Goal: Task Accomplishment & Management: Manage account settings

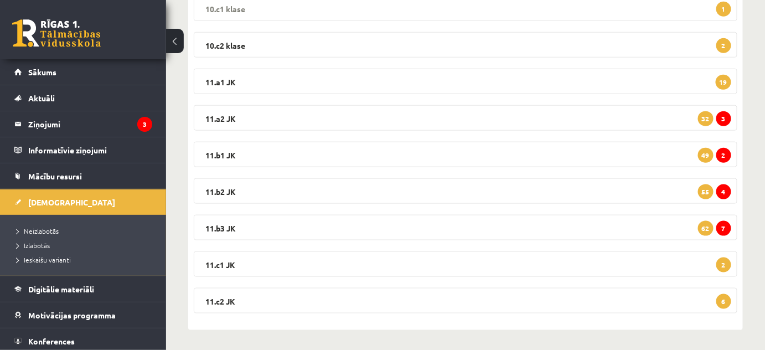
scroll to position [355, 0]
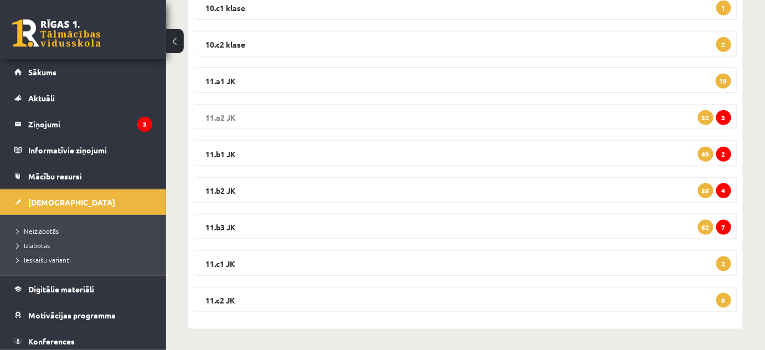
click at [226, 110] on legend "11.a2 JK 3 32" at bounding box center [466, 116] width 544 height 25
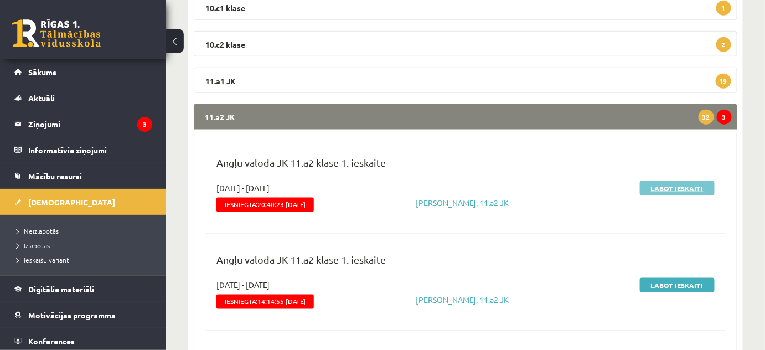
click at [670, 186] on link "Labot ieskaiti" at bounding box center [677, 188] width 75 height 14
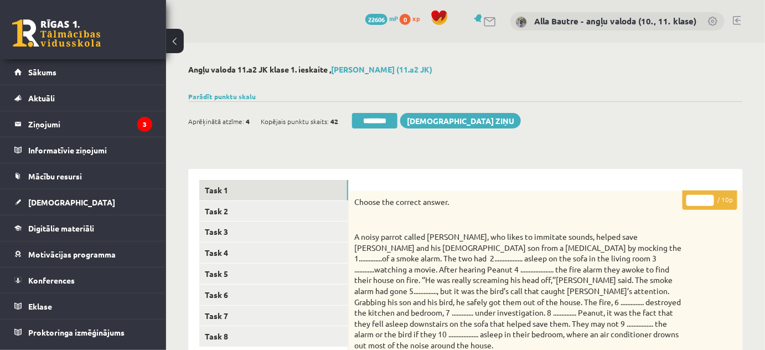
click at [709, 197] on input "*" at bounding box center [700, 200] width 28 height 11
type input "*"
click at [709, 197] on input "*" at bounding box center [700, 200] width 28 height 11
click at [221, 209] on link "Task 2" at bounding box center [273, 211] width 149 height 20
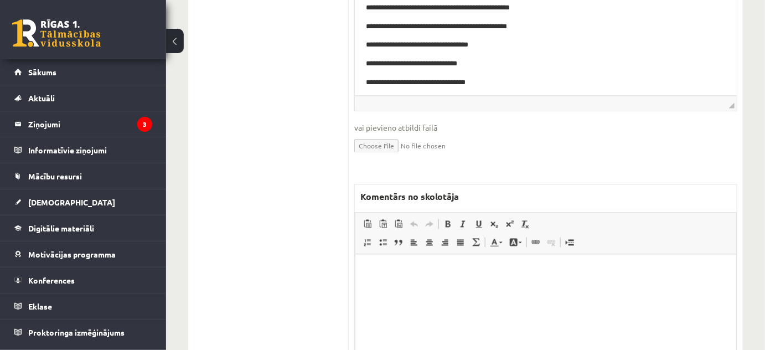
scroll to position [603, 0]
click at [406, 273] on p "Editor, wiswyg-editor-47024996263660-1757862634-299" at bounding box center [545, 271] width 359 height 12
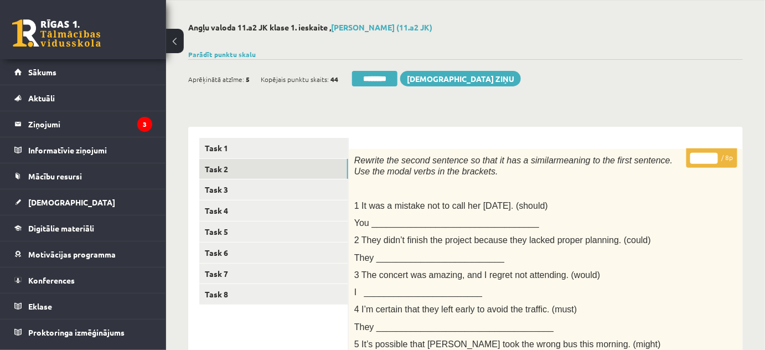
scroll to position [0, 0]
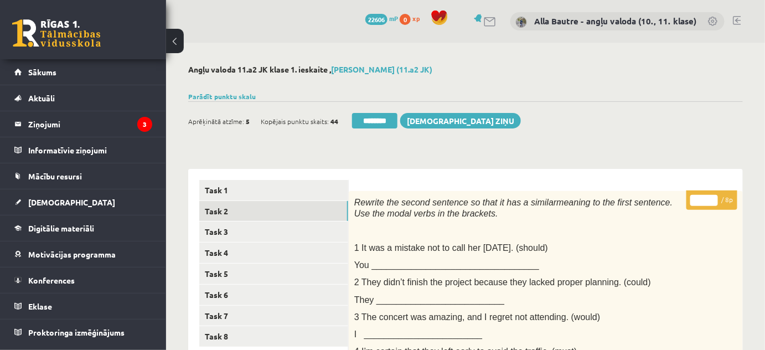
click at [711, 198] on input "*" at bounding box center [704, 200] width 28 height 11
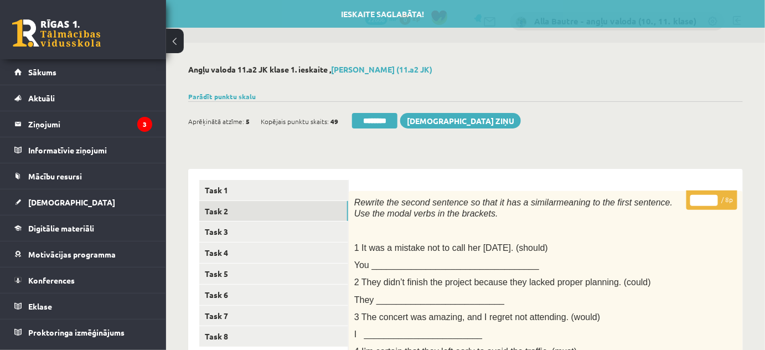
click at [711, 198] on input "*" at bounding box center [704, 200] width 28 height 11
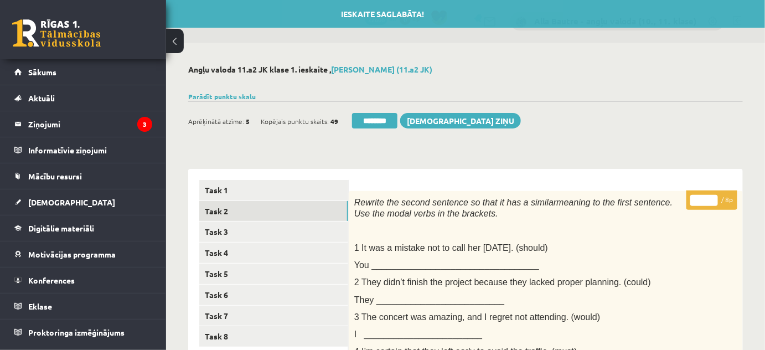
type input "*"
click at [711, 198] on input "*" at bounding box center [704, 200] width 28 height 11
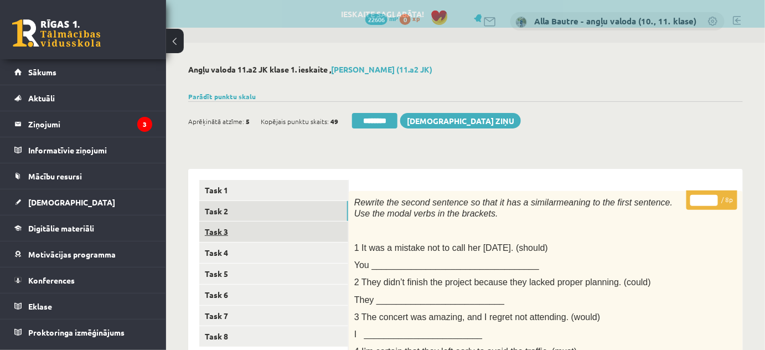
click at [231, 231] on link "Task 3" at bounding box center [273, 231] width 149 height 20
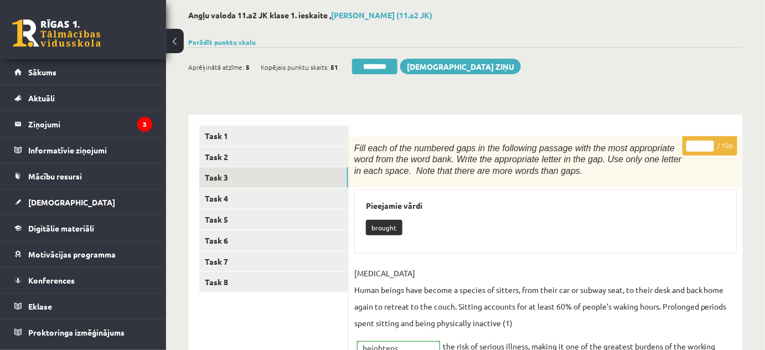
scroll to position [50, 0]
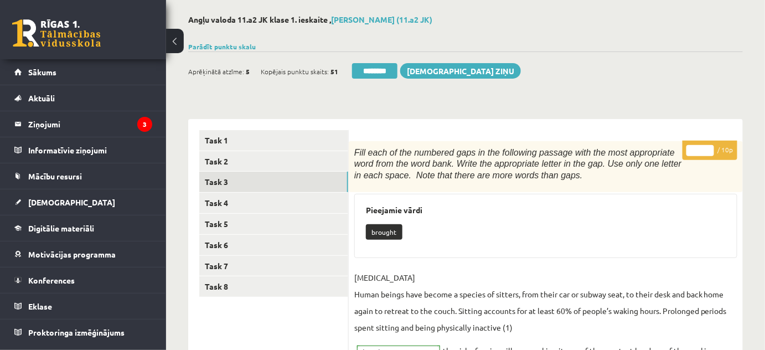
type input "**"
click at [709, 149] on input "**" at bounding box center [700, 150] width 28 height 11
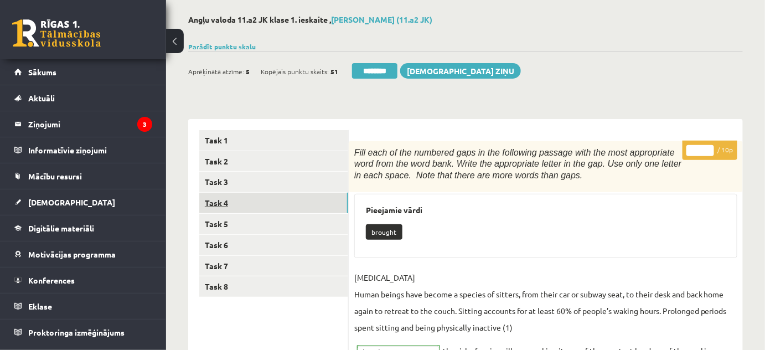
click at [227, 202] on link "Task 4" at bounding box center [273, 203] width 149 height 20
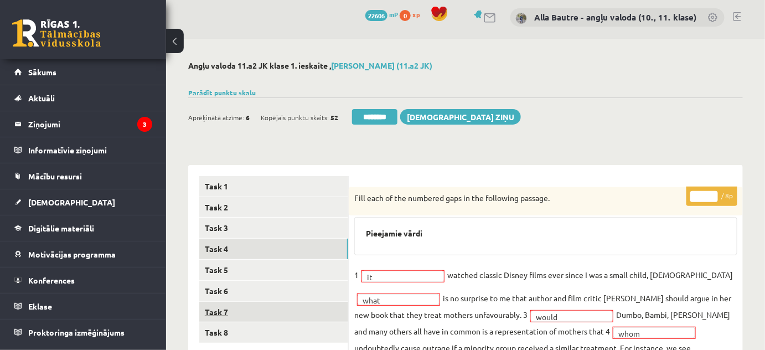
scroll to position [0, 0]
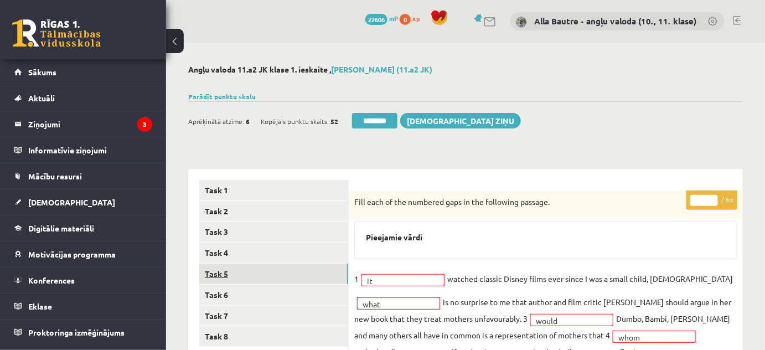
click at [220, 273] on link "Task 5" at bounding box center [273, 274] width 149 height 20
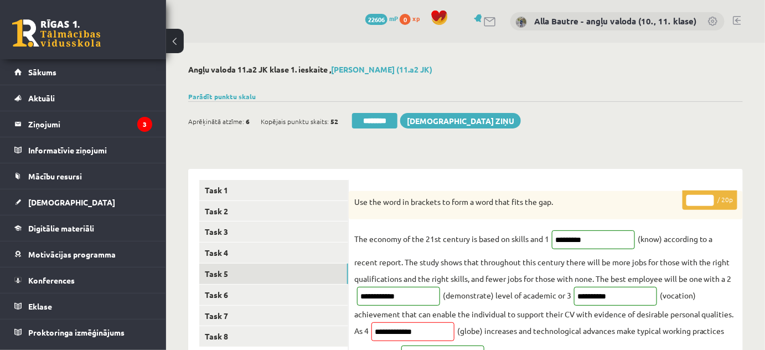
type input "**"
click at [710, 197] on input "**" at bounding box center [700, 200] width 28 height 11
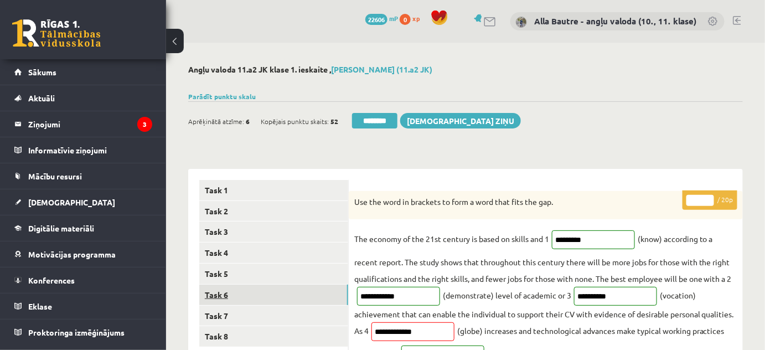
click at [233, 292] on link "Task 6" at bounding box center [273, 295] width 149 height 20
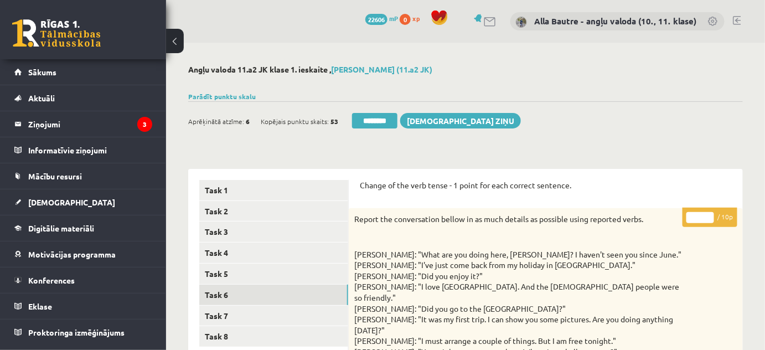
click at [707, 215] on input "*" at bounding box center [700, 217] width 28 height 11
type input "*"
click at [707, 215] on input "*" at bounding box center [700, 217] width 28 height 11
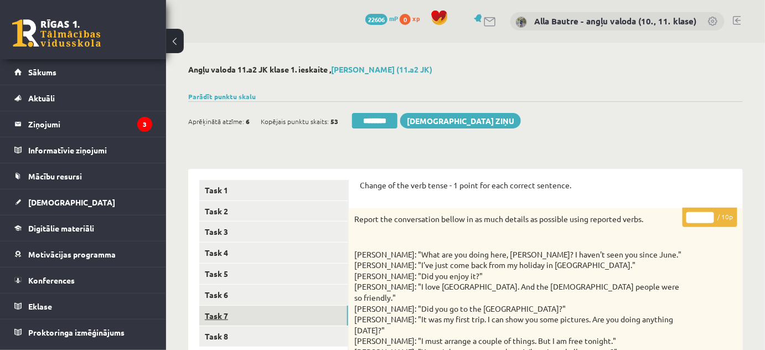
click at [230, 316] on link "Task 7" at bounding box center [273, 316] width 149 height 20
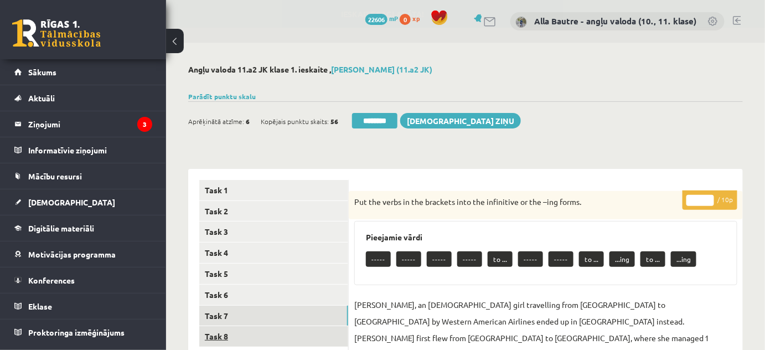
click at [223, 337] on link "Task 8" at bounding box center [273, 336] width 149 height 20
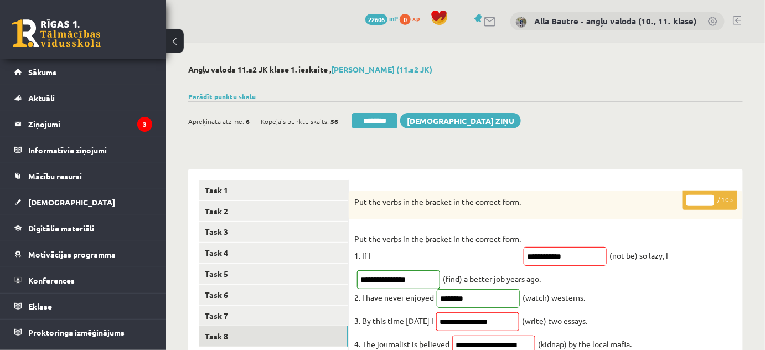
click at [709, 198] on input "*" at bounding box center [700, 200] width 28 height 11
type input "*"
click at [709, 198] on input "*" at bounding box center [700, 200] width 28 height 11
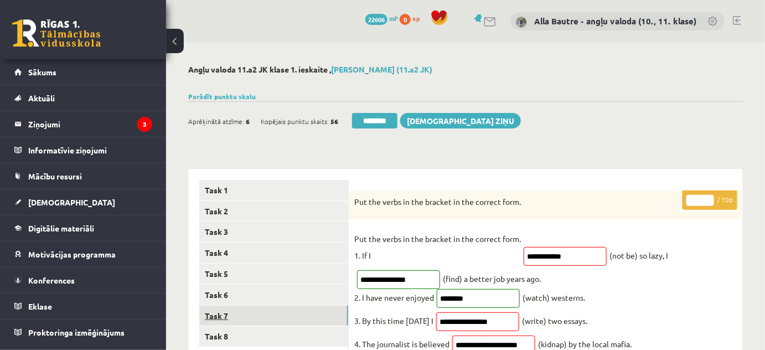
click at [219, 308] on link "Task 7" at bounding box center [273, 316] width 149 height 20
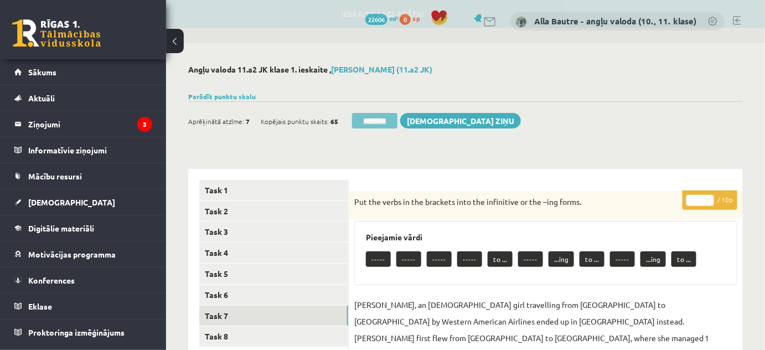
click at [385, 117] on input "********" at bounding box center [374, 121] width 45 height 16
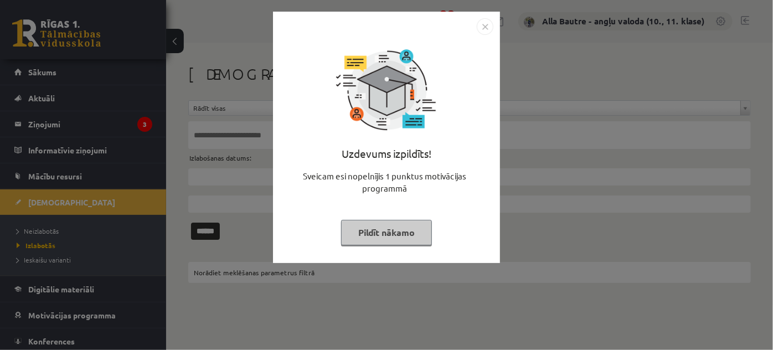
click at [488, 23] on img "Close" at bounding box center [485, 26] width 17 height 17
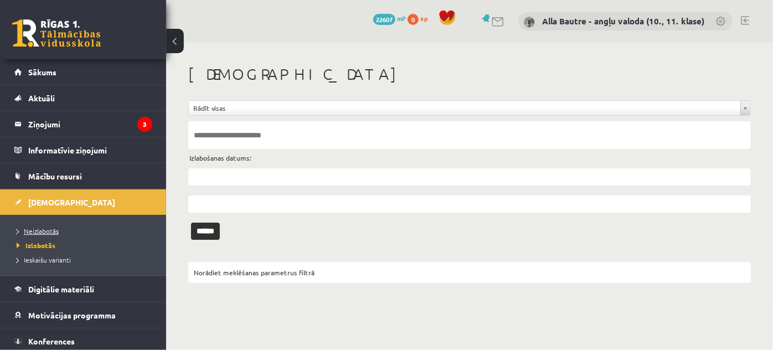
click at [50, 226] on span "Neizlabotās" at bounding box center [38, 230] width 42 height 9
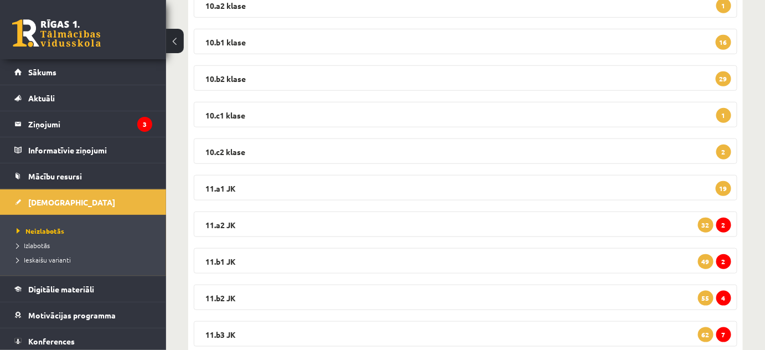
scroll to position [302, 0]
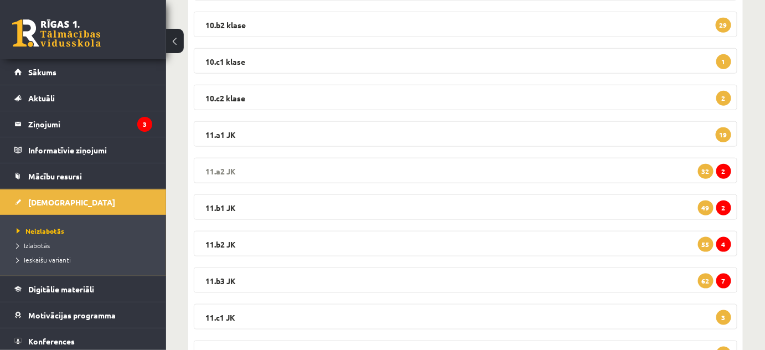
click at [213, 168] on legend "11.a2 JK 2 32" at bounding box center [466, 170] width 544 height 25
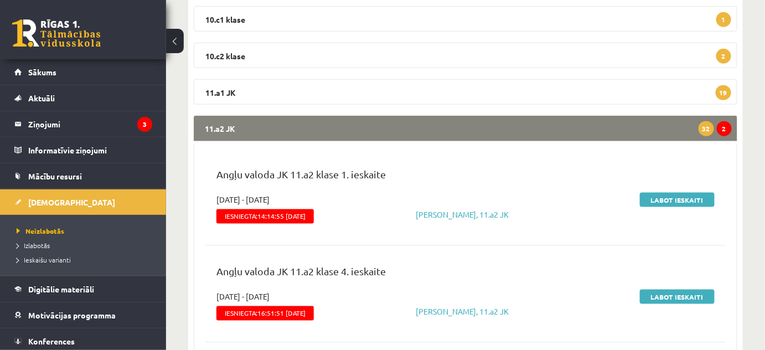
scroll to position [402, 0]
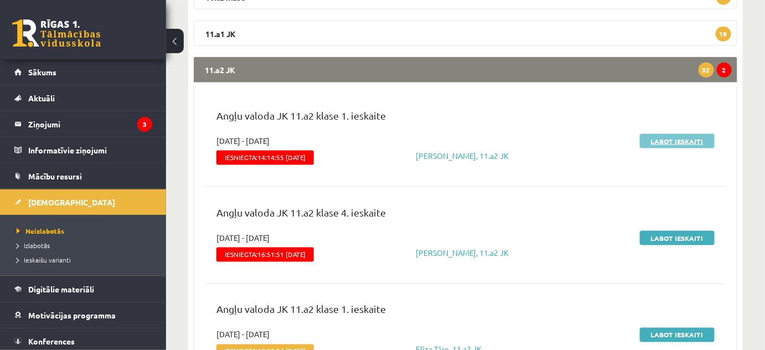
click at [675, 137] on link "Labot ieskaiti" at bounding box center [677, 141] width 75 height 14
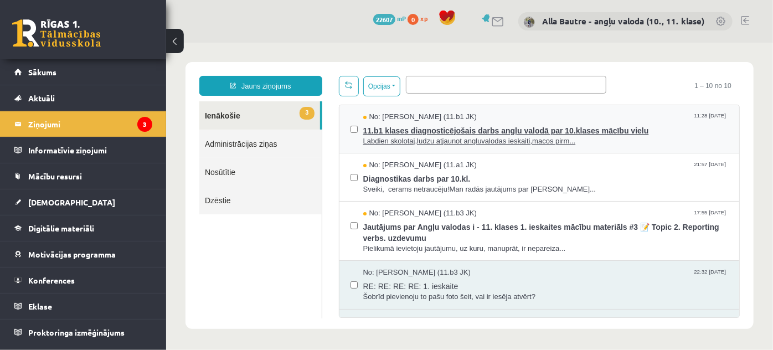
click at [435, 136] on span "Labdien skolotaj,ludzu atjaunot angluvalodas ieskaiti,macos pirm..." at bounding box center [545, 141] width 365 height 11
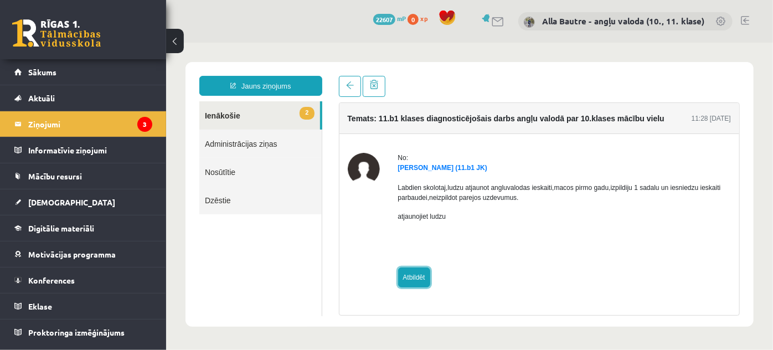
click at [410, 276] on link "Atbildēt" at bounding box center [413, 277] width 32 height 20
type input "**********"
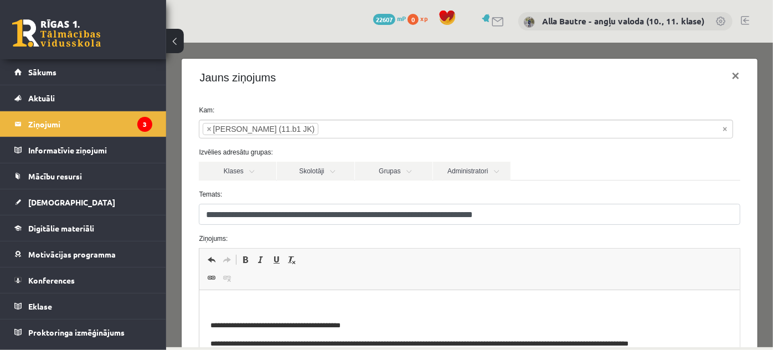
click at [240, 302] on p "Editor, wiswyg-editor-47024752980580-1757862771-462" at bounding box center [469, 307] width 518 height 12
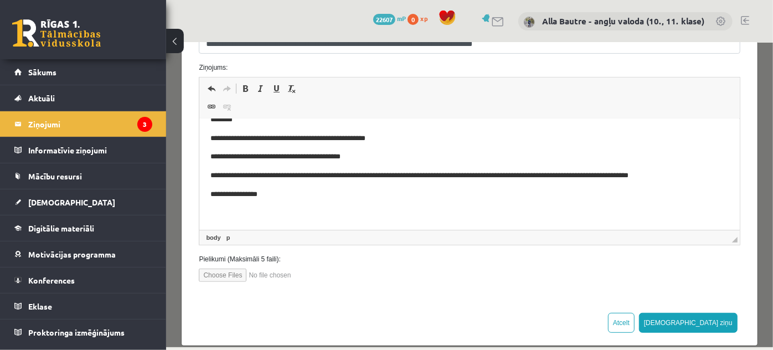
scroll to position [173, 0]
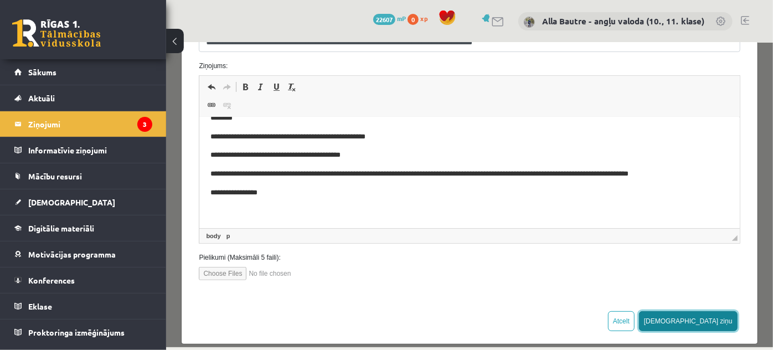
click at [721, 321] on button "[DEMOGRAPHIC_DATA] ziņu" at bounding box center [687, 321] width 99 height 20
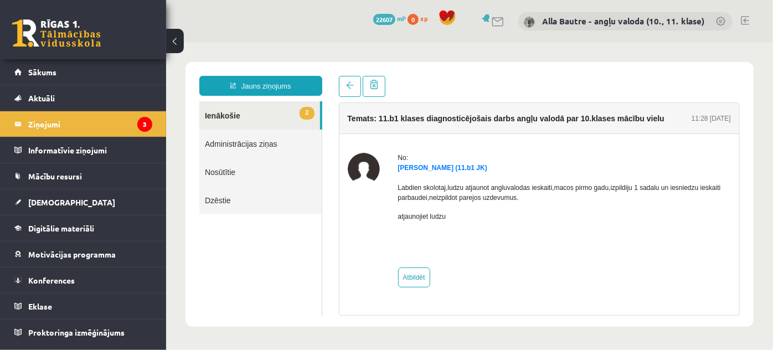
scroll to position [0, 0]
click at [224, 116] on link "2 Ienākošie" at bounding box center [259, 115] width 121 height 28
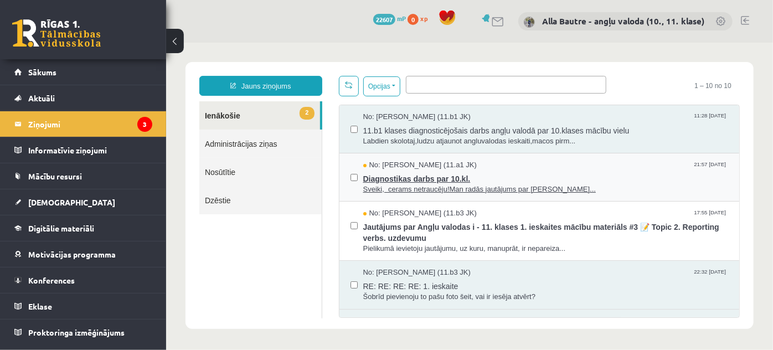
click at [420, 187] on span "Sveiki, cerams netraucēju!Man radās jautājums par klausī..." at bounding box center [545, 189] width 365 height 11
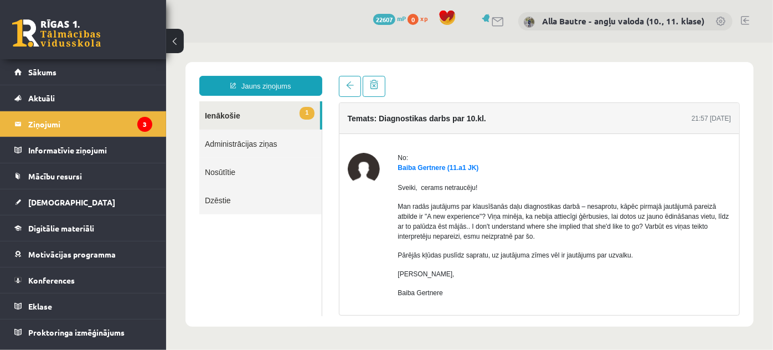
click at [215, 115] on link "1 Ienākošie" at bounding box center [259, 115] width 121 height 28
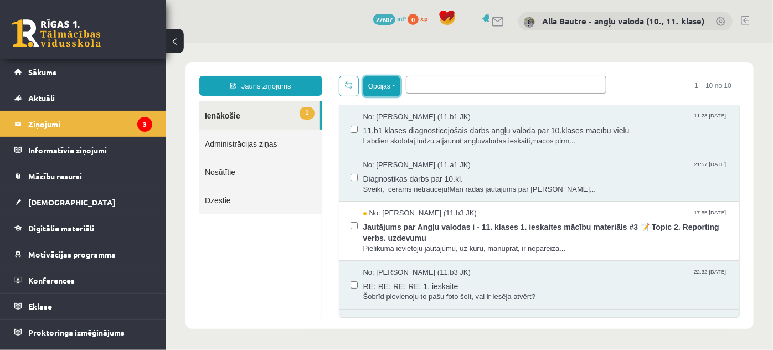
click at [396, 85] on button "Opcijas" at bounding box center [381, 86] width 37 height 20
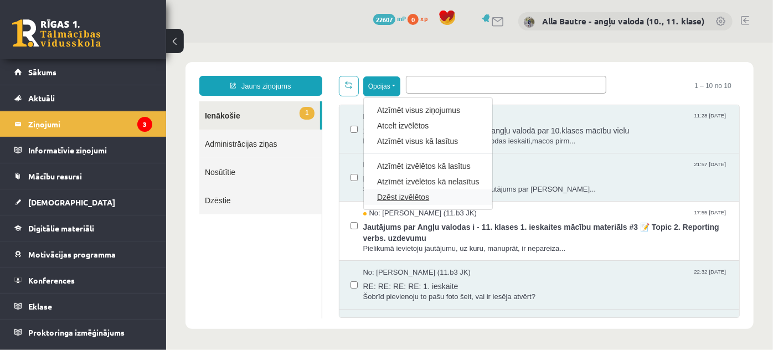
click at [396, 193] on link "Dzēst izvēlētos" at bounding box center [427, 196] width 102 height 11
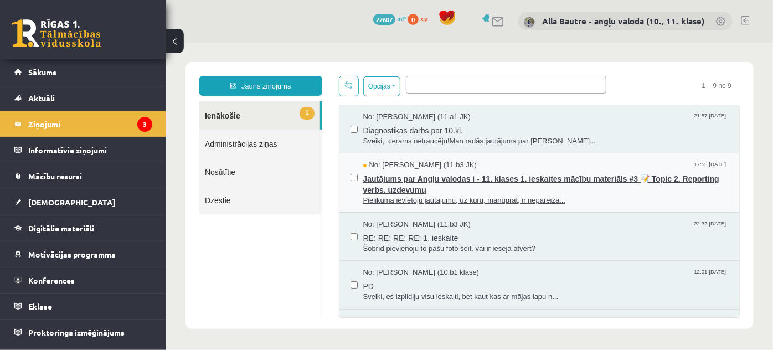
click at [433, 198] on span "Pielikumā ievietoju jautājumu, uz kuru, manuprāt, ir nepareiza..." at bounding box center [545, 200] width 365 height 11
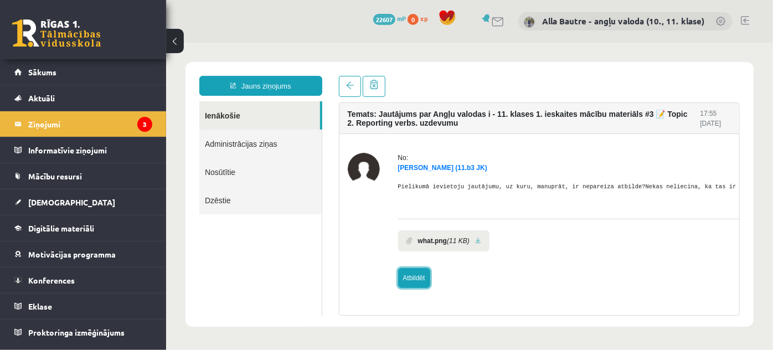
click at [412, 277] on link "Atbildēt" at bounding box center [413, 277] width 32 height 20
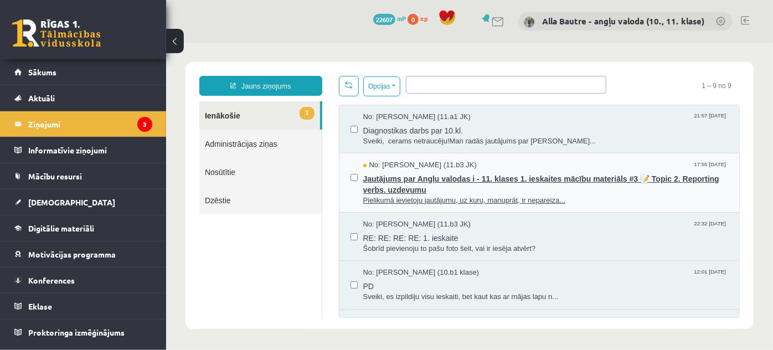
click at [408, 195] on span "Pielikumā ievietoju jautājumu, uz kuru, manuprāt, ir nepareiza..." at bounding box center [545, 200] width 365 height 11
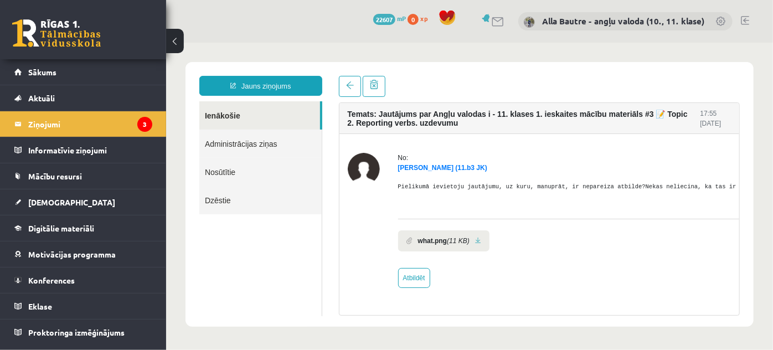
click at [474, 237] on link at bounding box center [477, 239] width 6 height 7
click at [415, 272] on link "Atbildēt" at bounding box center [413, 277] width 32 height 20
type input "**********"
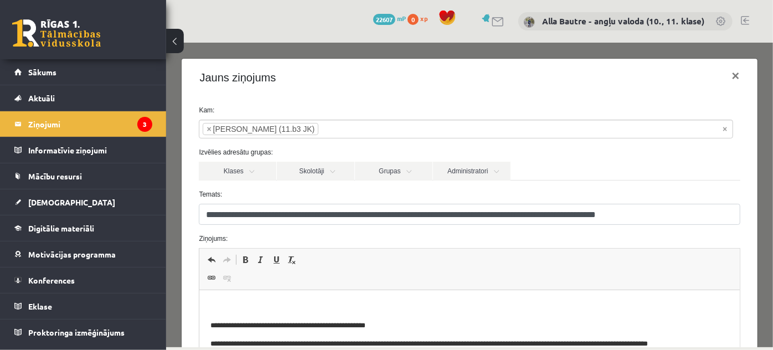
click at [229, 294] on html "**********" at bounding box center [469, 331] width 540 height 82
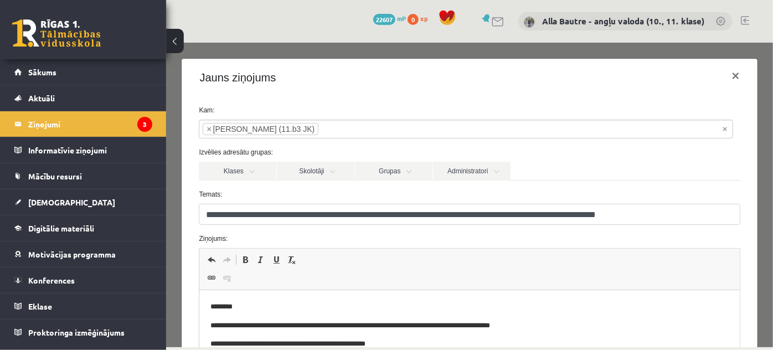
click at [243, 306] on p "********" at bounding box center [466, 307] width 512 height 12
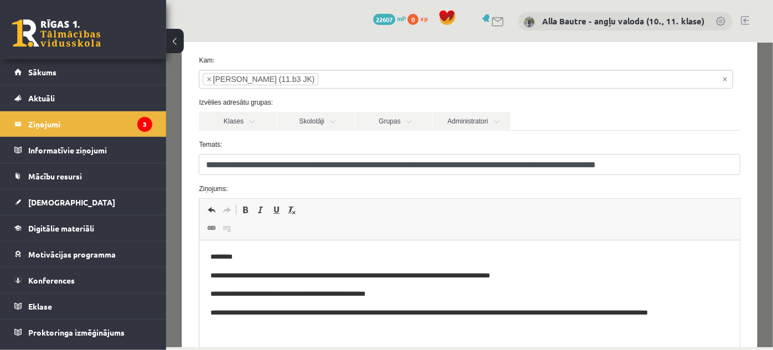
scroll to position [151, 0]
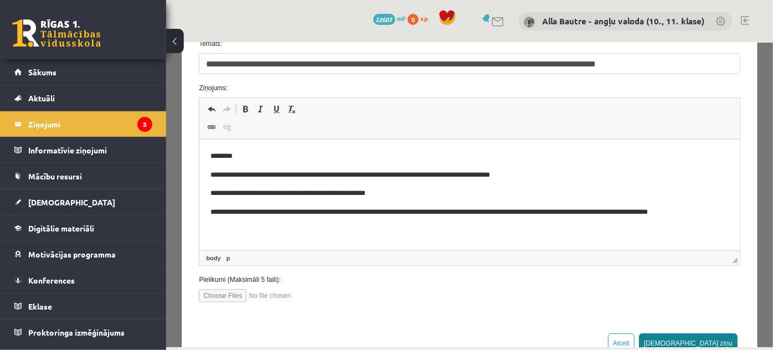
click at [700, 336] on button "[DEMOGRAPHIC_DATA] ziņu" at bounding box center [687, 343] width 99 height 20
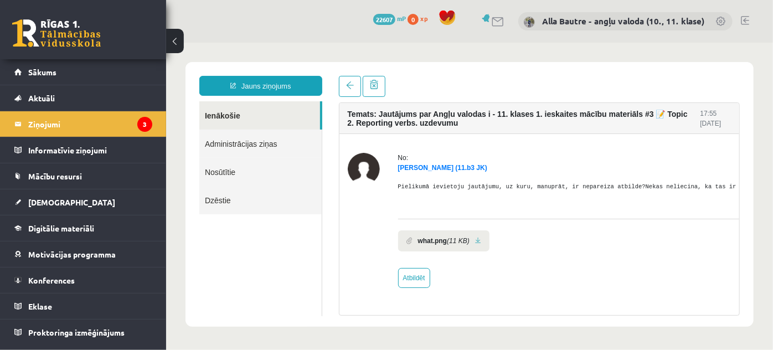
scroll to position [0, 0]
click at [218, 114] on link "Ienākošie" at bounding box center [259, 115] width 121 height 28
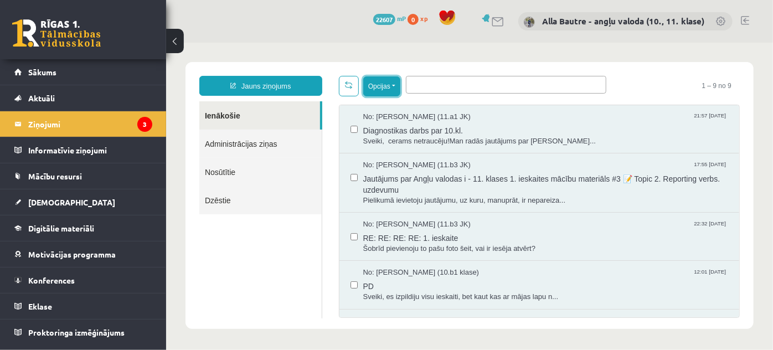
click at [394, 85] on button "Opcijas" at bounding box center [381, 86] width 37 height 20
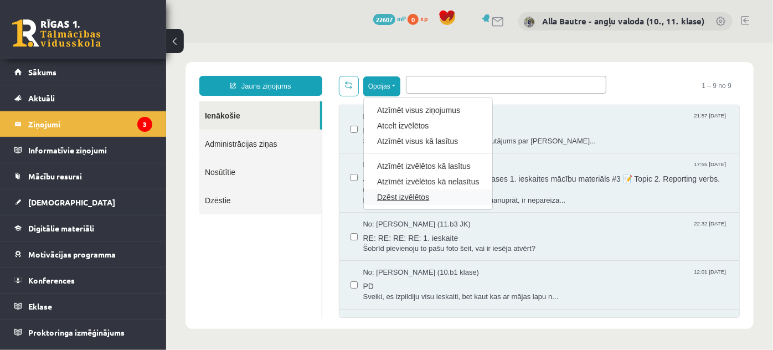
click at [409, 193] on link "Dzēst izvēlētos" at bounding box center [427, 196] width 102 height 11
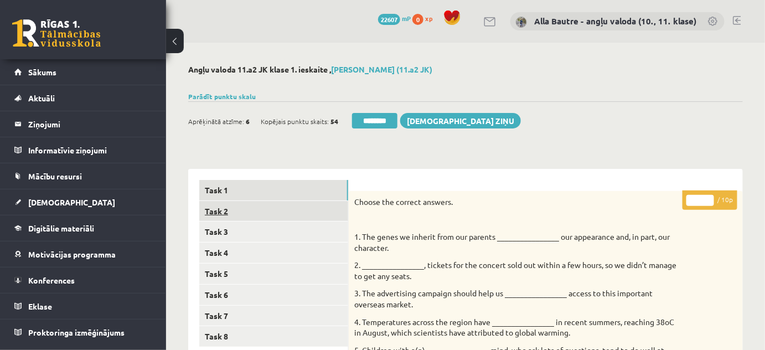
click at [226, 213] on link "Task 2" at bounding box center [273, 211] width 149 height 20
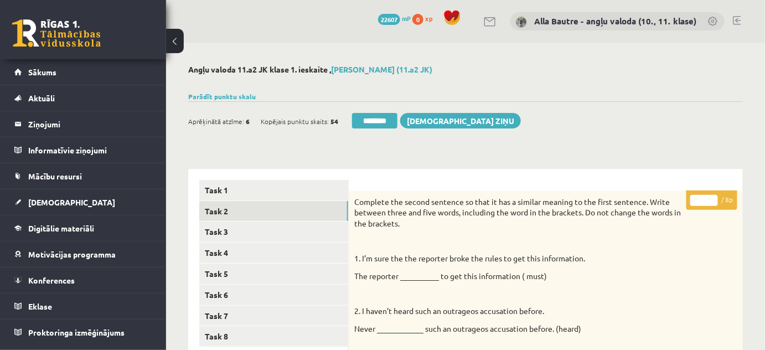
type input "*"
click at [713, 197] on input "*" at bounding box center [704, 200] width 28 height 11
click at [233, 234] on link "Task 3" at bounding box center [273, 231] width 149 height 20
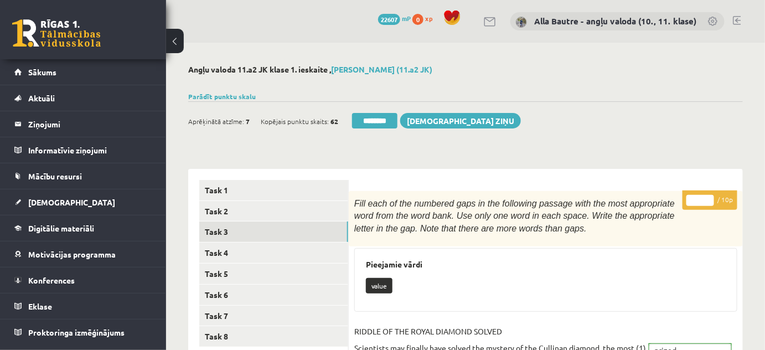
type input "**"
click at [710, 197] on input "**" at bounding box center [700, 200] width 28 height 11
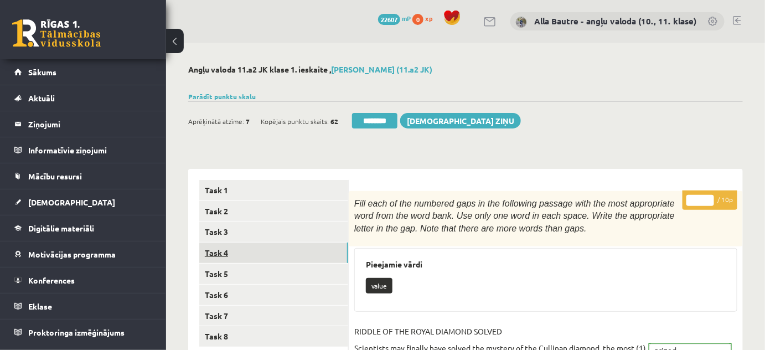
click at [229, 254] on link "Task 4" at bounding box center [273, 252] width 149 height 20
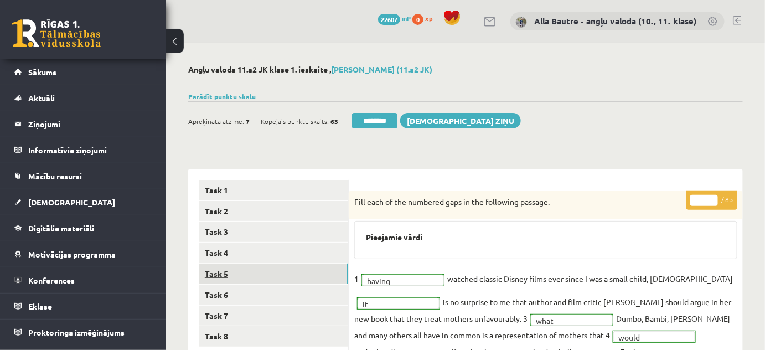
click at [218, 268] on link "Task 5" at bounding box center [273, 274] width 149 height 20
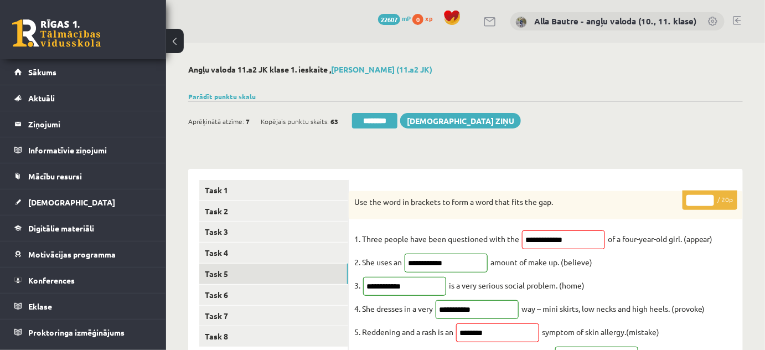
click at [709, 199] on input "**" at bounding box center [700, 200] width 28 height 11
click at [708, 197] on input "**" at bounding box center [700, 200] width 28 height 11
type input "**"
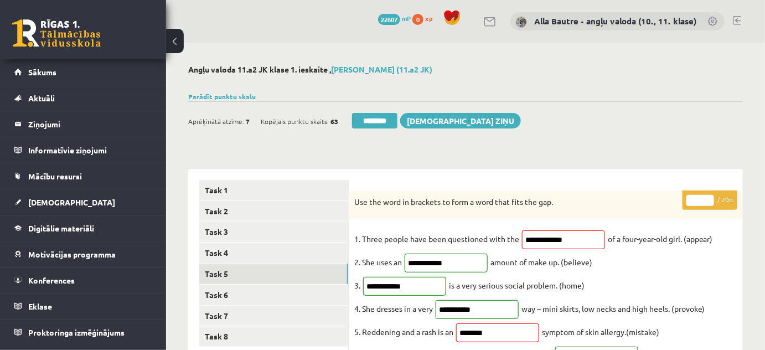
click at [708, 197] on input "**" at bounding box center [700, 200] width 28 height 11
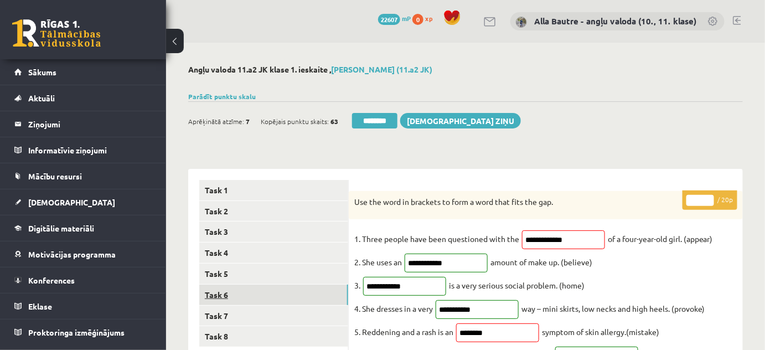
click at [231, 292] on link "Task 6" at bounding box center [273, 295] width 149 height 20
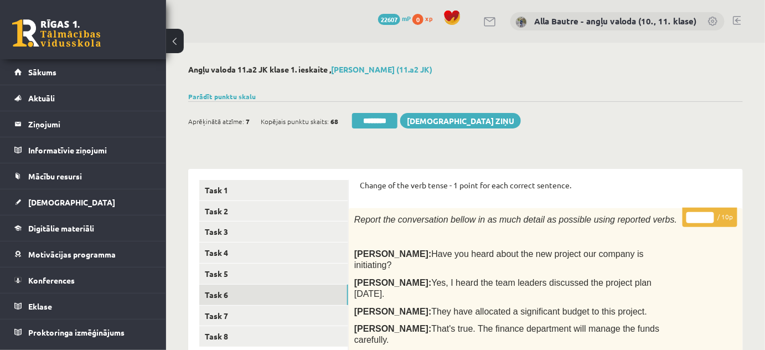
type input "**"
click at [710, 215] on input "**" at bounding box center [700, 217] width 28 height 11
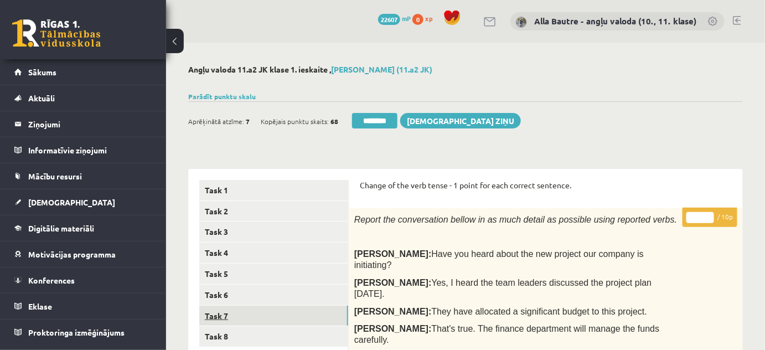
click at [237, 313] on link "Task 7" at bounding box center [273, 316] width 149 height 20
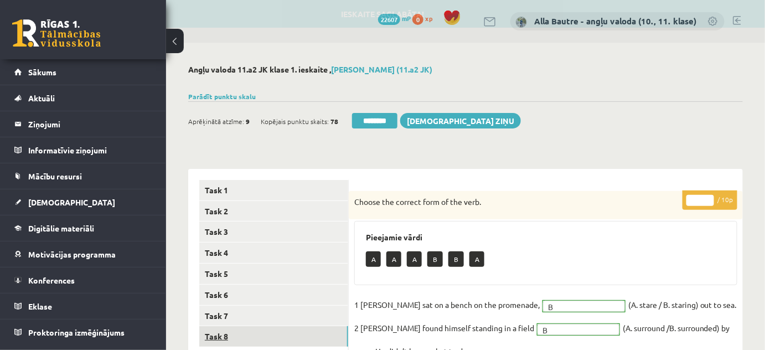
click at [237, 338] on link "Task 8" at bounding box center [273, 336] width 149 height 20
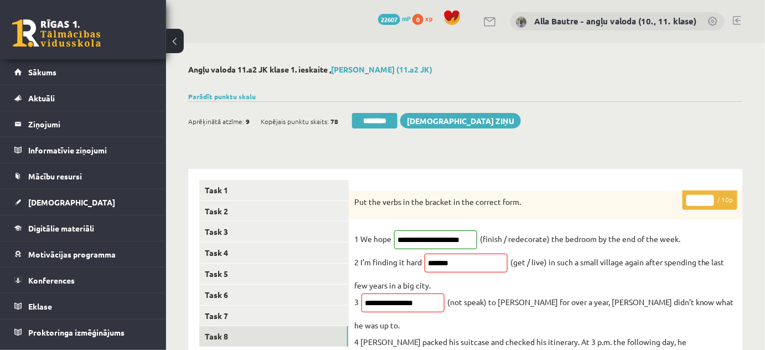
click at [707, 198] on input "*" at bounding box center [700, 200] width 28 height 11
type input "*"
click at [707, 198] on input "*" at bounding box center [700, 200] width 28 height 11
click at [249, 314] on link "Task 7" at bounding box center [273, 316] width 149 height 20
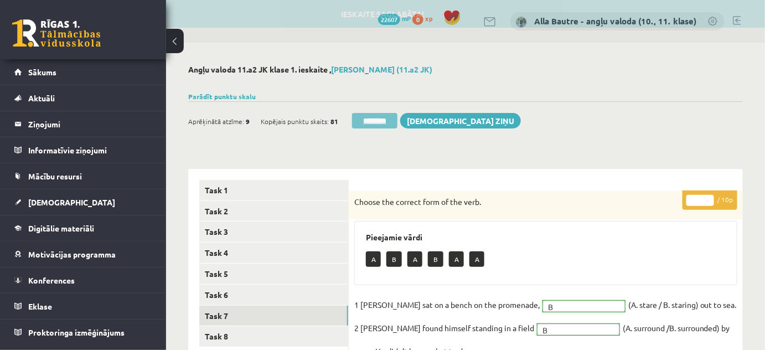
click at [370, 120] on input "********" at bounding box center [374, 121] width 45 height 16
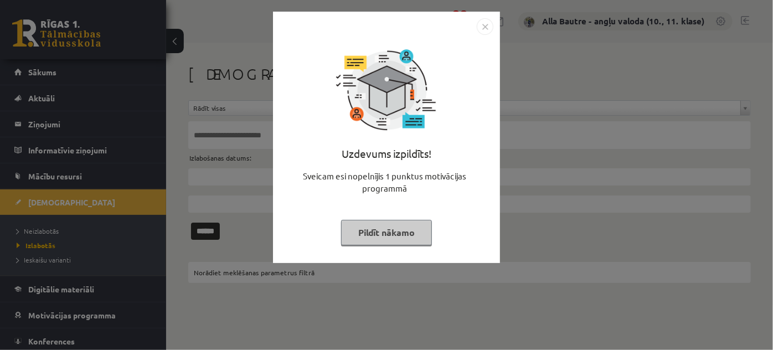
click at [486, 26] on img "Close" at bounding box center [485, 26] width 17 height 17
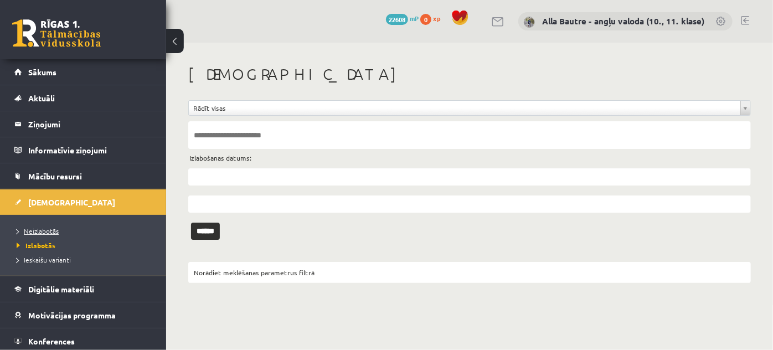
click at [54, 228] on span "Neizlabotās" at bounding box center [38, 230] width 42 height 9
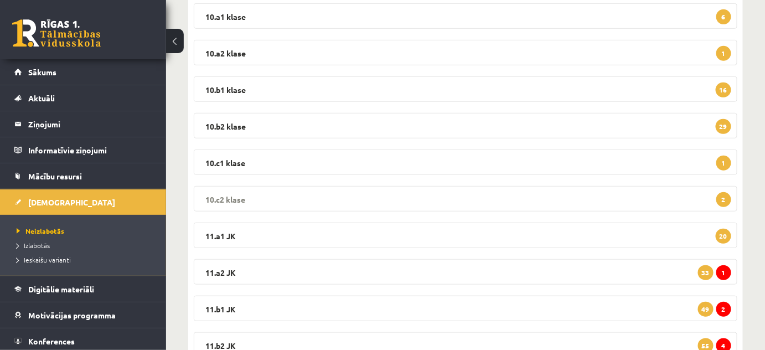
scroll to position [201, 0]
click at [224, 271] on legend "11.a2 JK 1 33" at bounding box center [466, 271] width 544 height 25
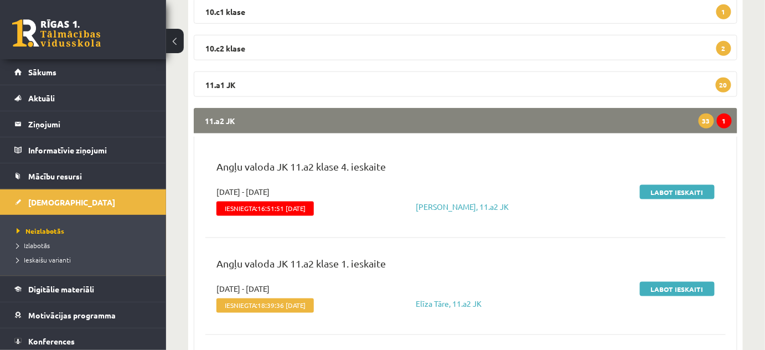
scroll to position [352, 0]
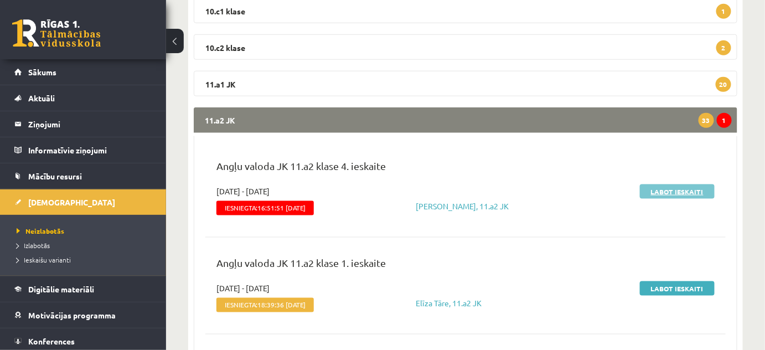
click at [678, 188] on link "Labot ieskaiti" at bounding box center [677, 191] width 75 height 14
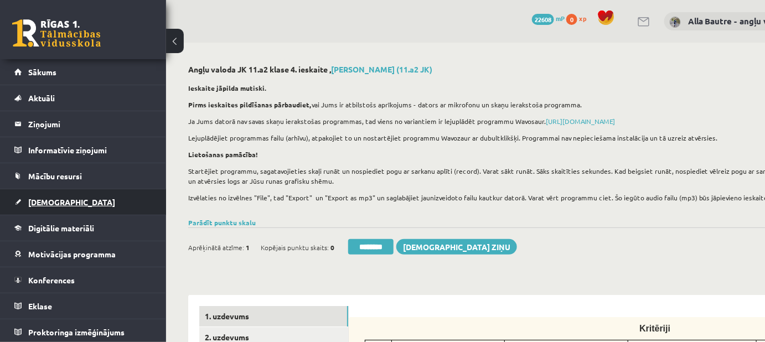
click at [44, 200] on span "[DEMOGRAPHIC_DATA]" at bounding box center [71, 202] width 87 height 10
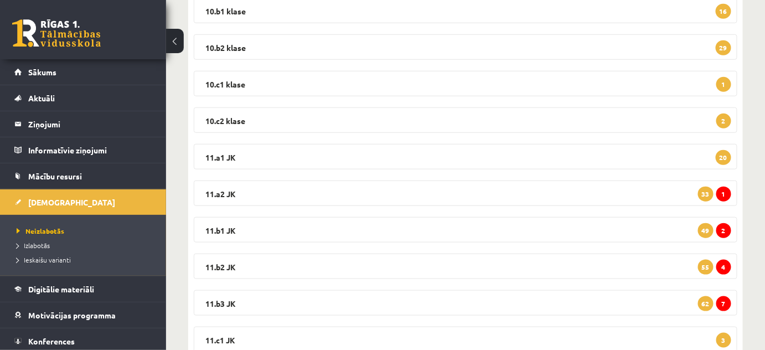
scroll to position [352, 0]
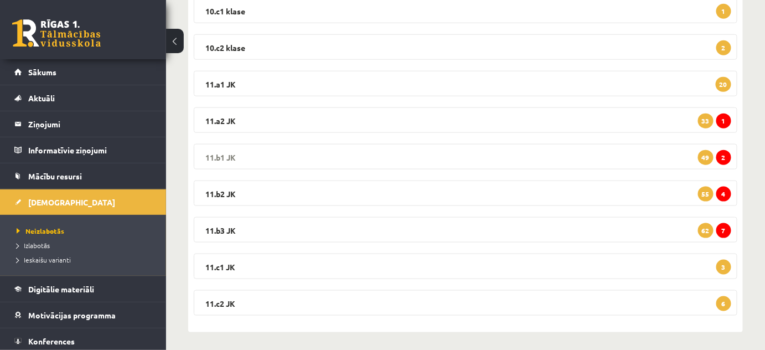
click at [223, 156] on legend "11.b1 JK 2 49" at bounding box center [466, 156] width 544 height 25
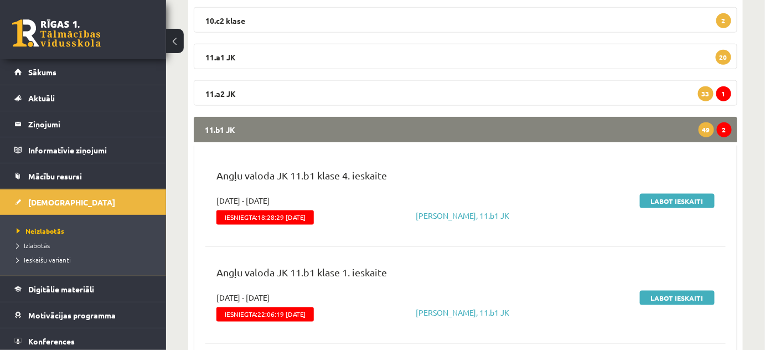
scroll to position [402, 0]
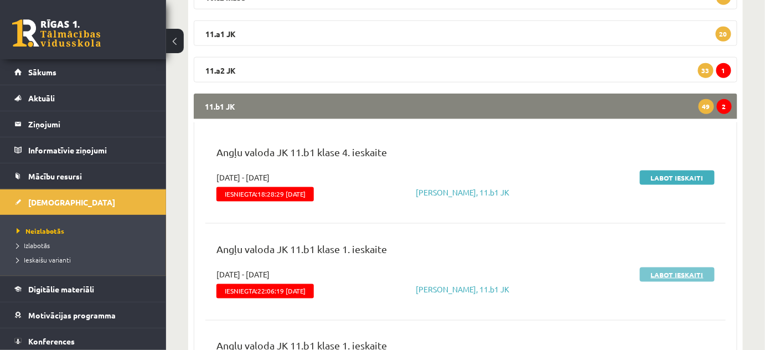
click at [671, 275] on link "Labot ieskaiti" at bounding box center [677, 274] width 75 height 14
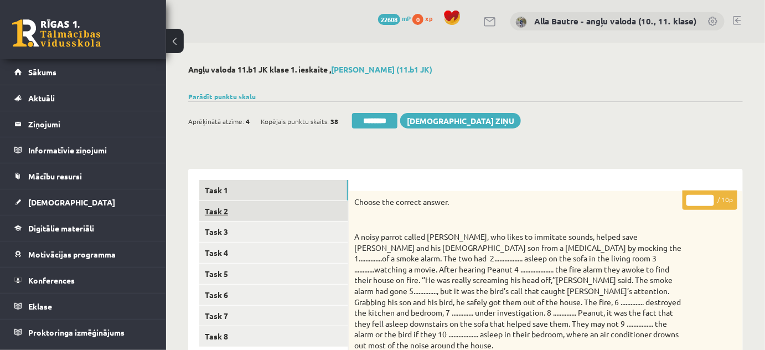
click at [208, 209] on link "Task 2" at bounding box center [273, 211] width 149 height 20
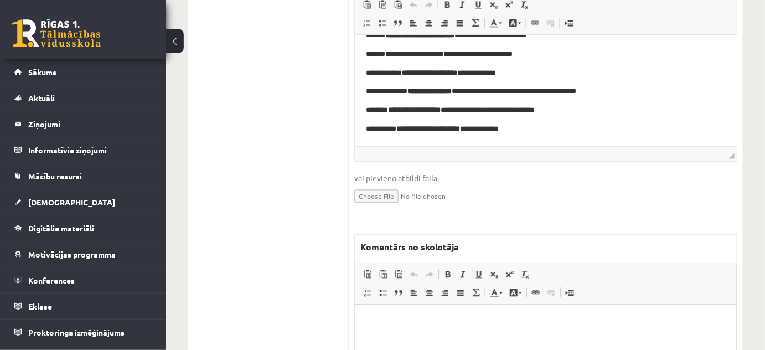
scroll to position [704, 0]
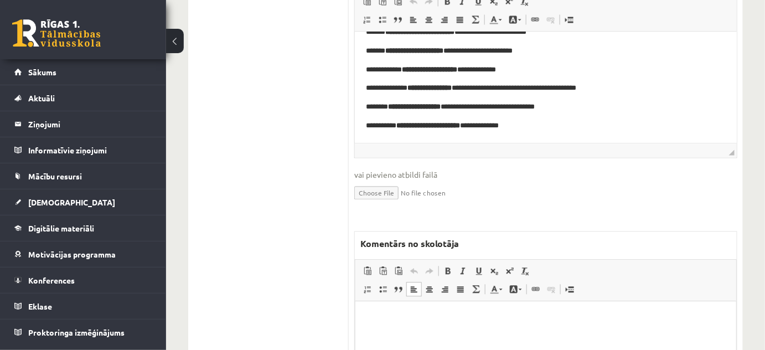
click at [394, 311] on html at bounding box center [545, 318] width 381 height 34
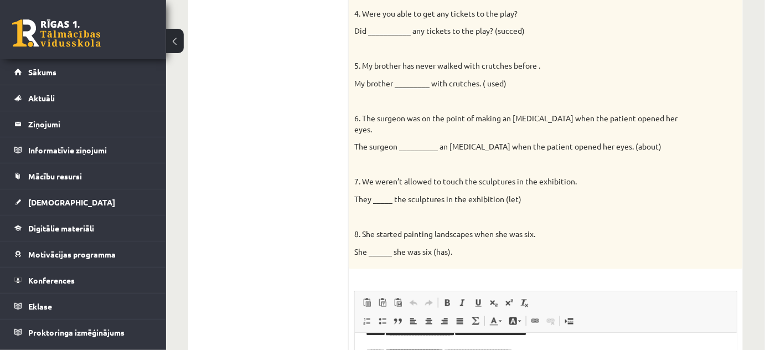
scroll to position [50, 0]
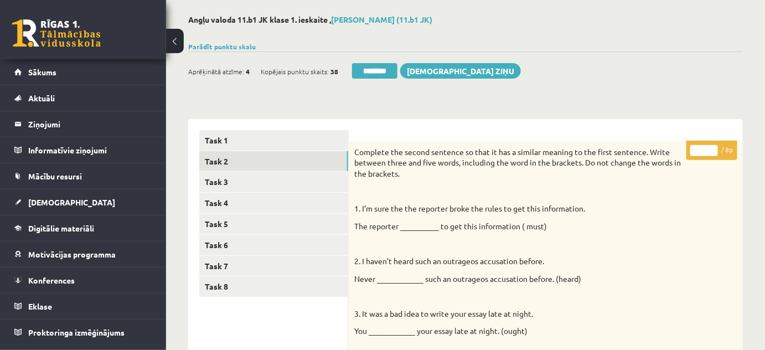
click at [710, 148] on input "*" at bounding box center [704, 150] width 28 height 11
type input "*"
click at [710, 148] on input "*" at bounding box center [704, 150] width 28 height 11
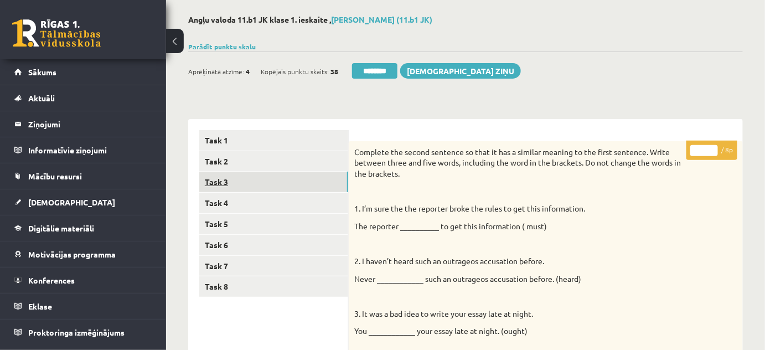
click at [213, 183] on link "Task 3" at bounding box center [273, 182] width 149 height 20
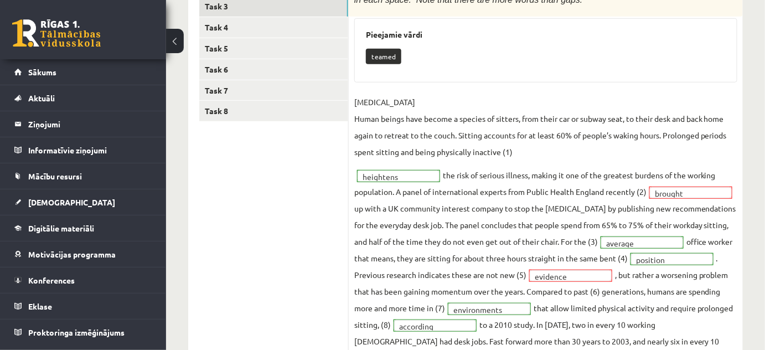
scroll to position [0, 0]
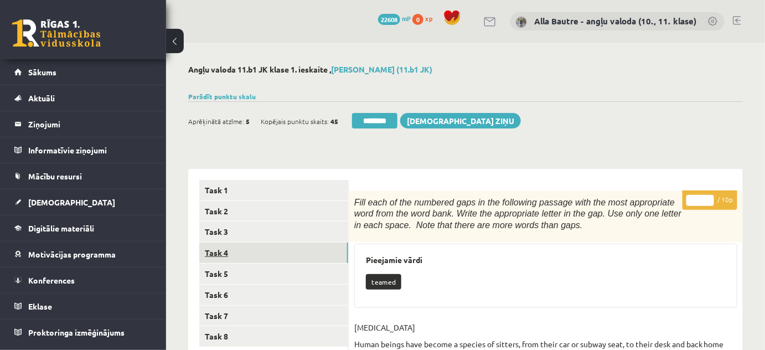
click at [230, 253] on link "Task 4" at bounding box center [273, 252] width 149 height 20
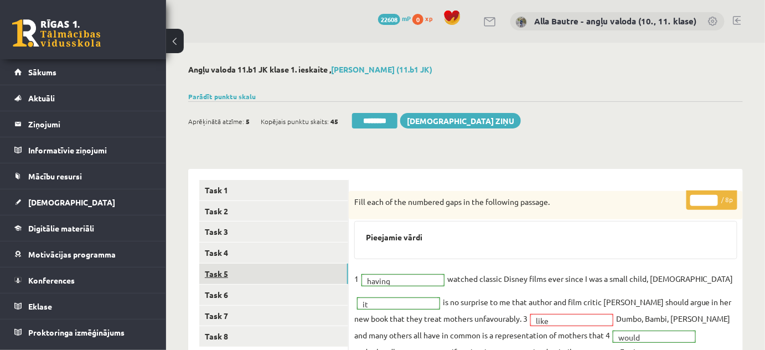
click at [220, 272] on link "Task 5" at bounding box center [273, 274] width 149 height 20
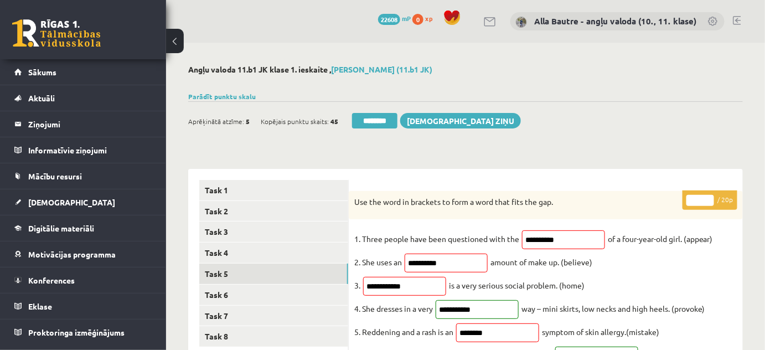
click at [706, 197] on input "*" at bounding box center [700, 200] width 28 height 11
type input "*"
click at [706, 197] on input "*" at bounding box center [700, 200] width 28 height 11
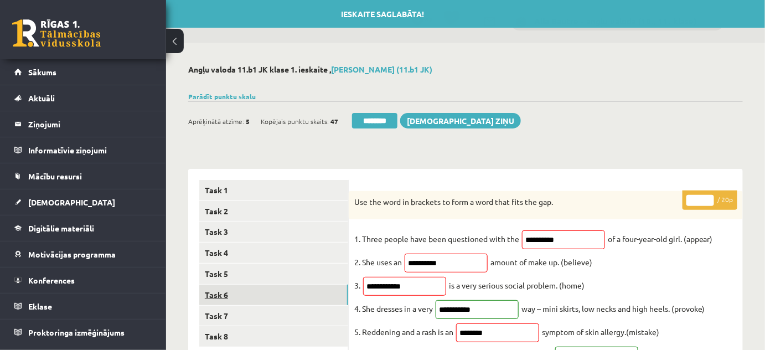
click at [257, 297] on link "Task 6" at bounding box center [273, 295] width 149 height 20
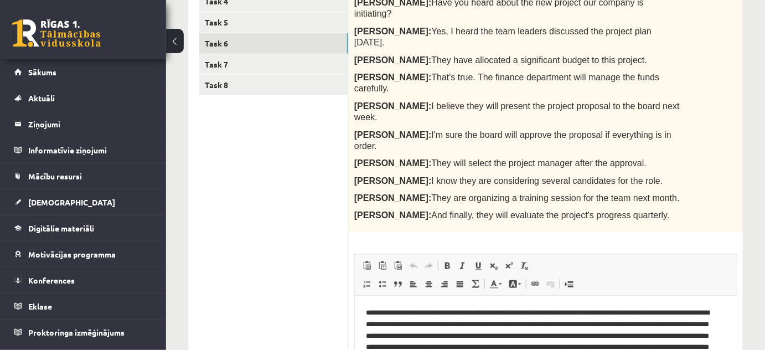
scroll to position [302, 0]
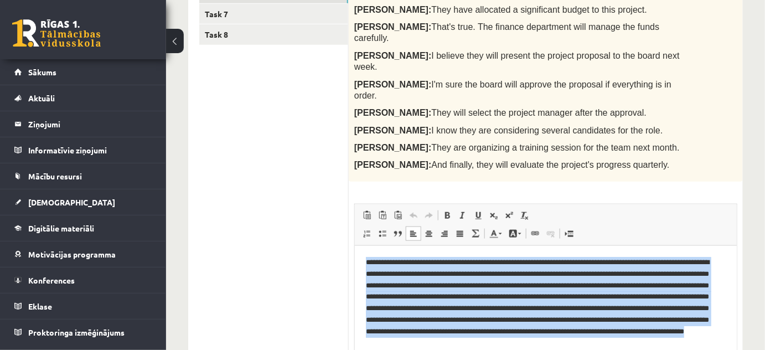
drag, startPoint x: 359, startPoint y: 262, endPoint x: 719, endPoint y: 344, distance: 369.5
click at [719, 344] on html "**********" at bounding box center [545, 303] width 382 height 114
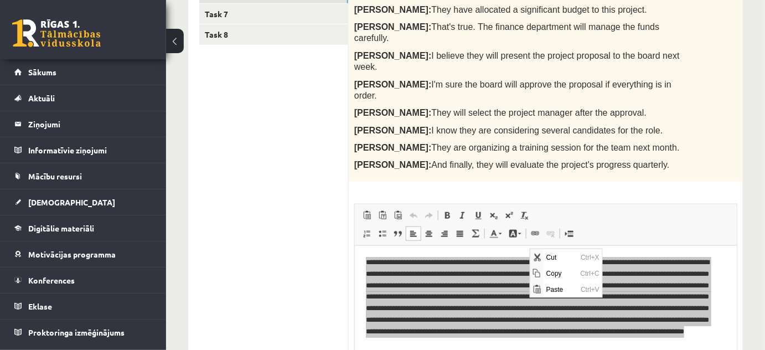
scroll to position [0, 0]
click at [565, 272] on span "Copy" at bounding box center [560, 273] width 34 height 16
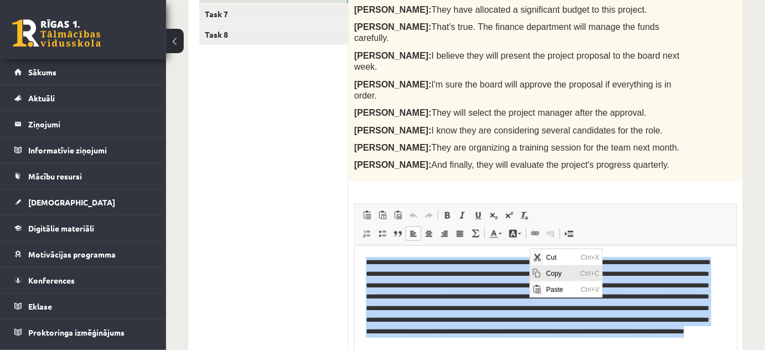
copy p "**********"
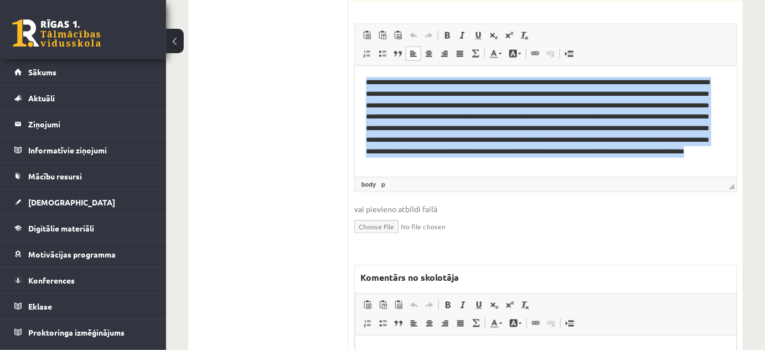
scroll to position [503, 0]
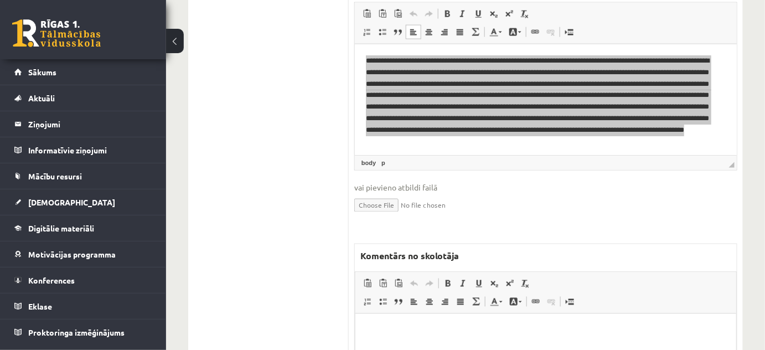
click at [408, 344] on html at bounding box center [545, 331] width 381 height 34
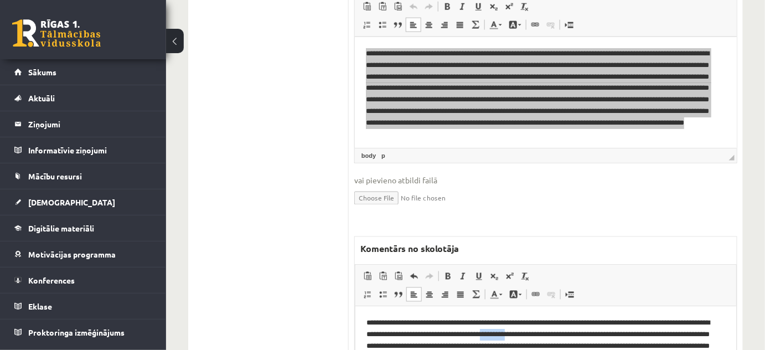
drag, startPoint x: 554, startPoint y: 334, endPoint x: 585, endPoint y: 335, distance: 31.0
click at [502, 287] on link "Text Color" at bounding box center [496, 294] width 19 height 14
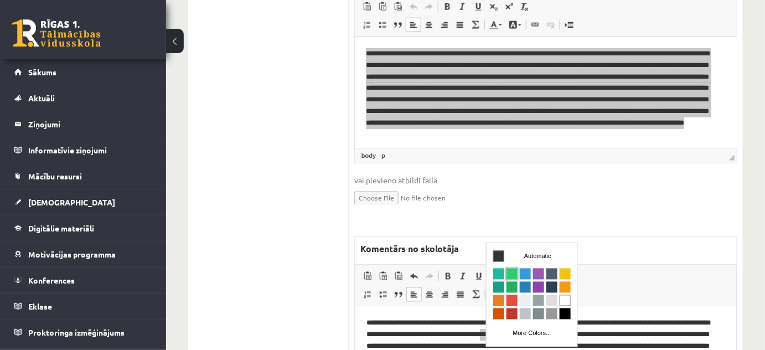
scroll to position [0, 0]
click at [509, 301] on span "Colors" at bounding box center [511, 300] width 11 height 11
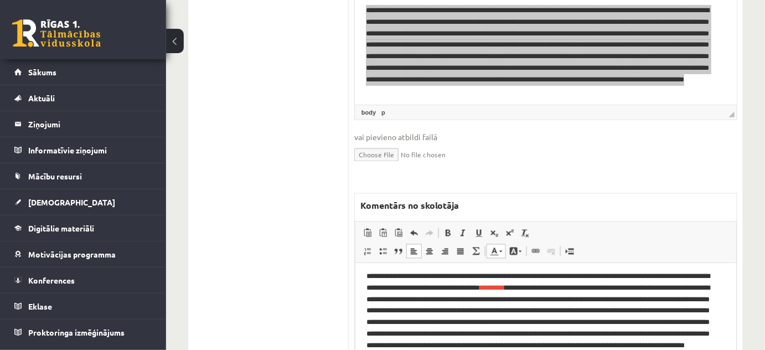
scroll to position [555, 0]
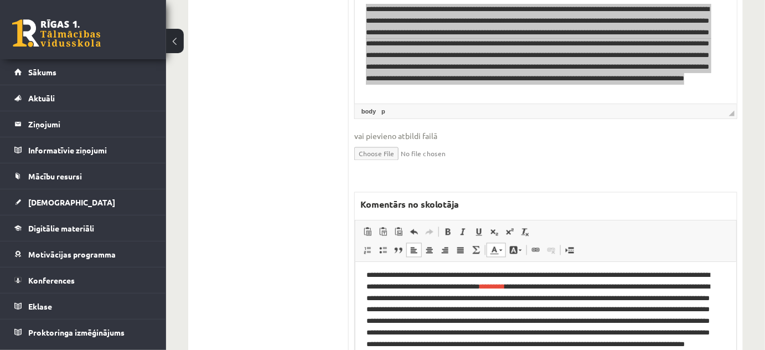
click at [716, 349] on p "**********" at bounding box center [542, 316] width 352 height 92
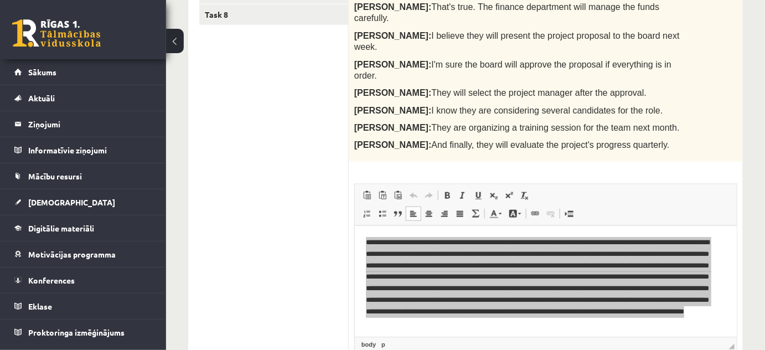
scroll to position [0, 0]
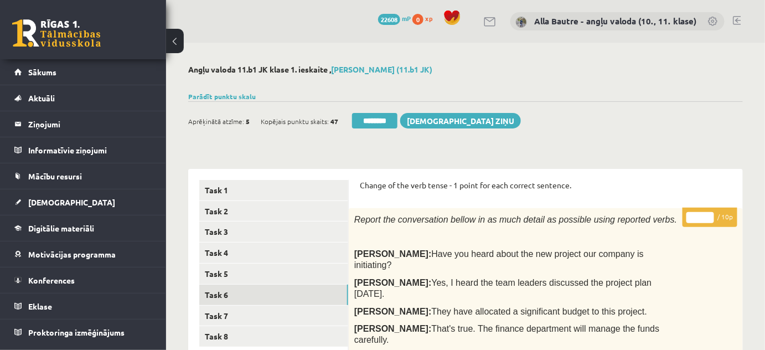
type input "**"
click at [707, 214] on input "**" at bounding box center [700, 217] width 28 height 11
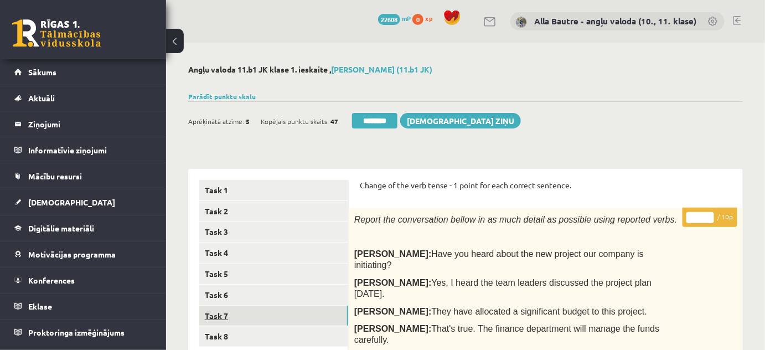
click at [221, 312] on link "Task 7" at bounding box center [273, 316] width 149 height 20
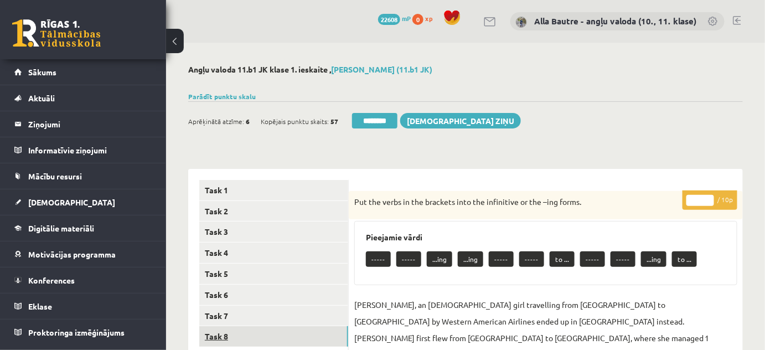
click at [204, 337] on link "Task 8" at bounding box center [273, 336] width 149 height 20
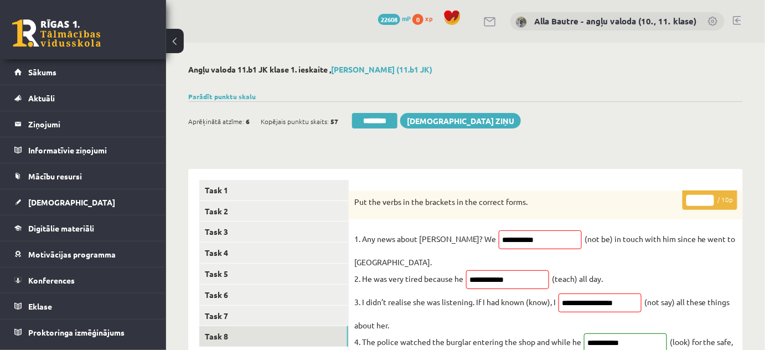
click at [707, 197] on input "*" at bounding box center [700, 200] width 28 height 11
type input "*"
click at [707, 197] on input "*" at bounding box center [700, 200] width 28 height 11
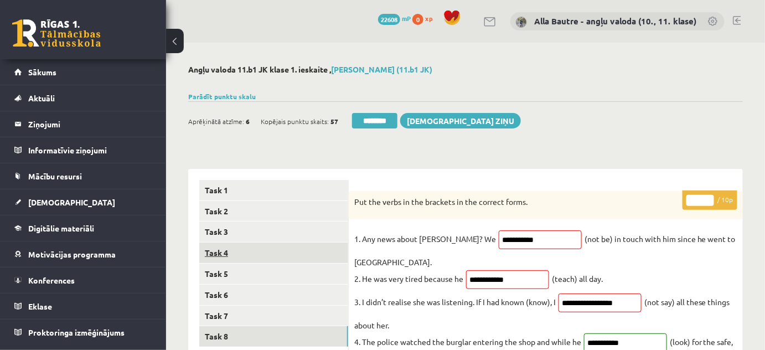
click at [202, 253] on link "Task 4" at bounding box center [273, 252] width 149 height 20
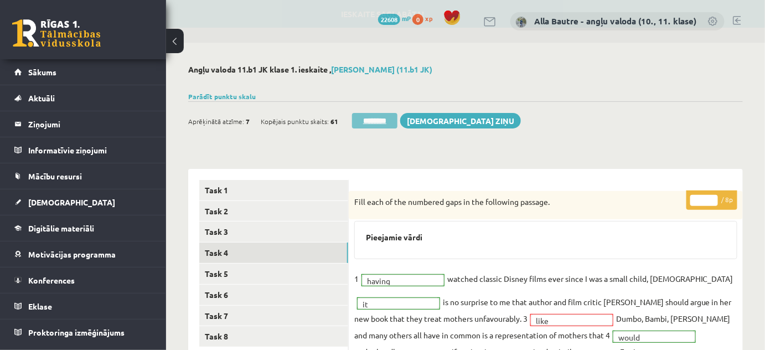
click at [372, 122] on input "********" at bounding box center [374, 121] width 45 height 16
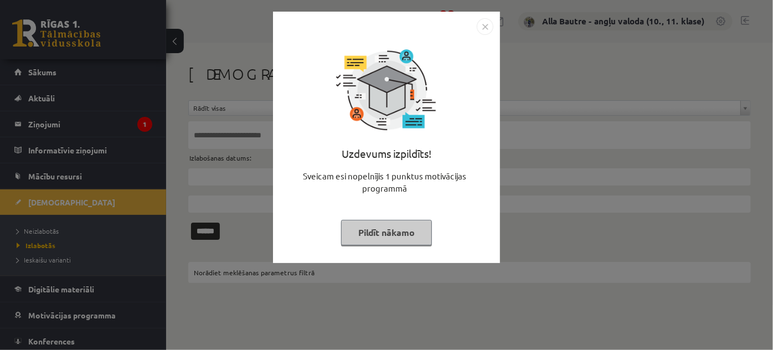
click at [488, 26] on img "Close" at bounding box center [485, 26] width 17 height 17
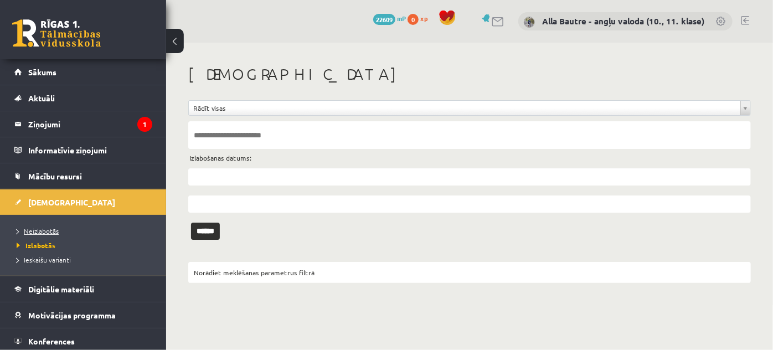
click at [33, 228] on span "Neizlabotās" at bounding box center [38, 230] width 42 height 9
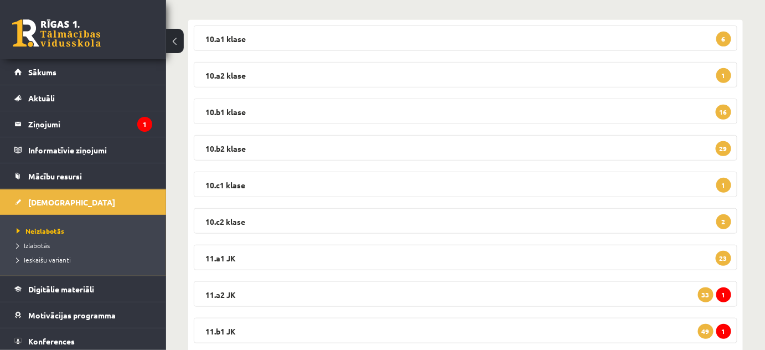
scroll to position [251, 0]
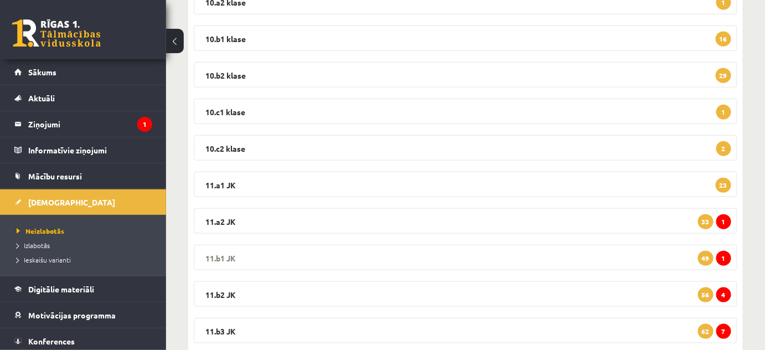
click at [218, 255] on legend "11.b1 JK 1 49" at bounding box center [466, 257] width 544 height 25
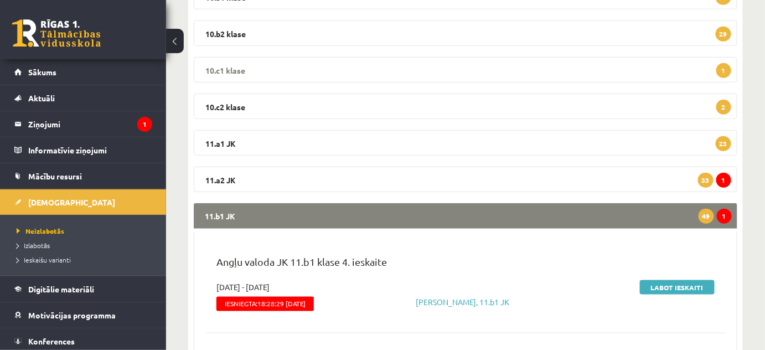
scroll to position [201, 0]
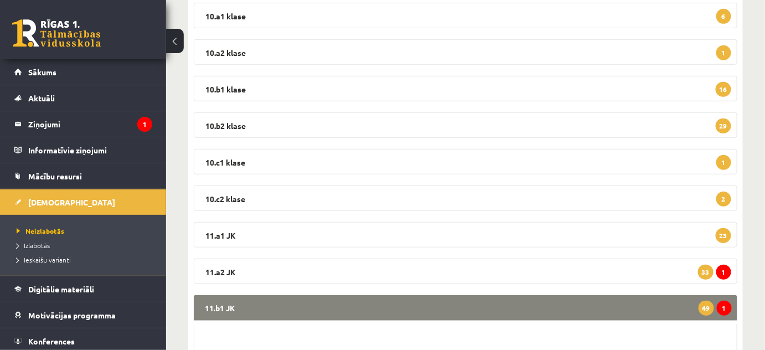
click at [214, 308] on legend "11.b1 JK 1 49" at bounding box center [466, 307] width 544 height 25
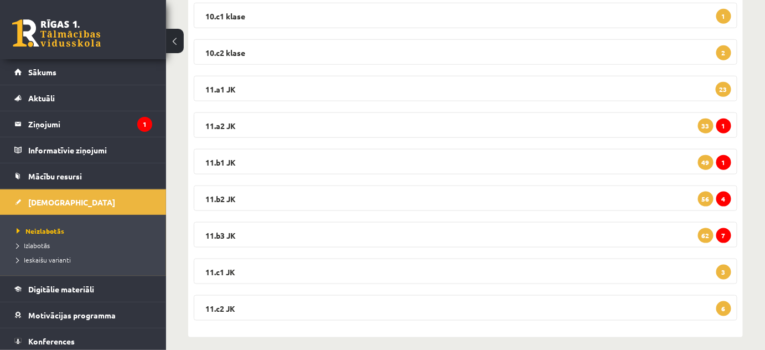
scroll to position [352, 0]
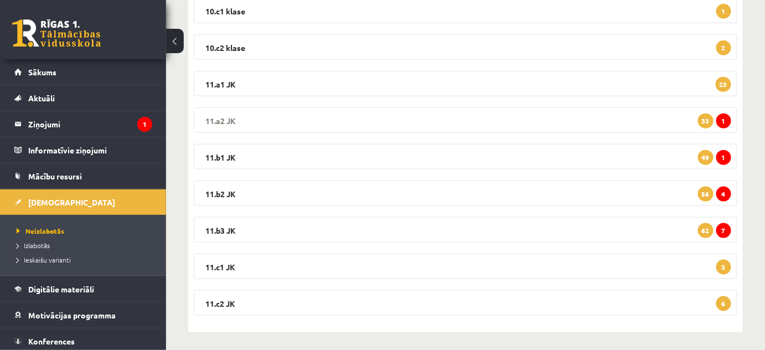
click at [210, 117] on legend "11.a2 JK 1 33" at bounding box center [466, 119] width 544 height 25
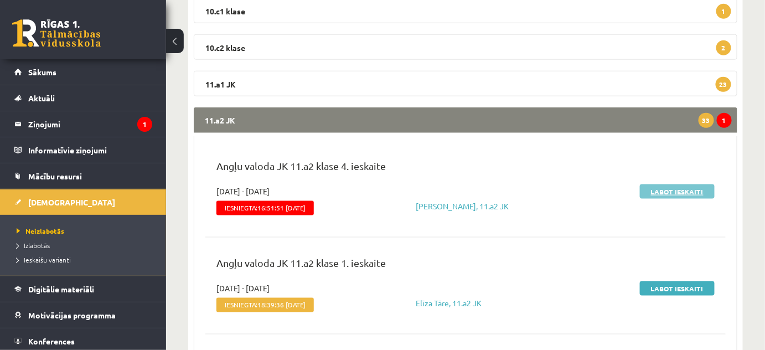
click at [663, 192] on link "Labot ieskaiti" at bounding box center [677, 191] width 75 height 14
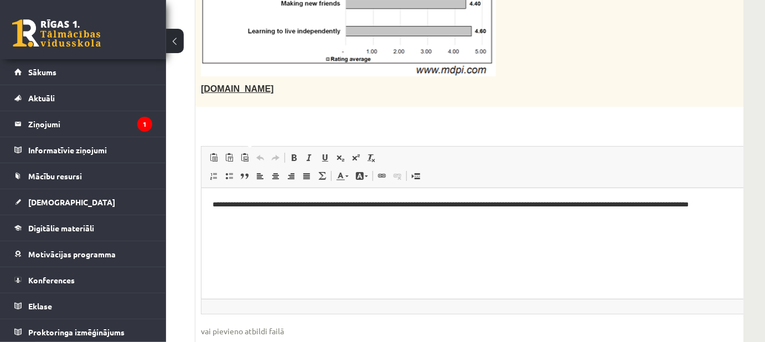
scroll to position [1711, 153]
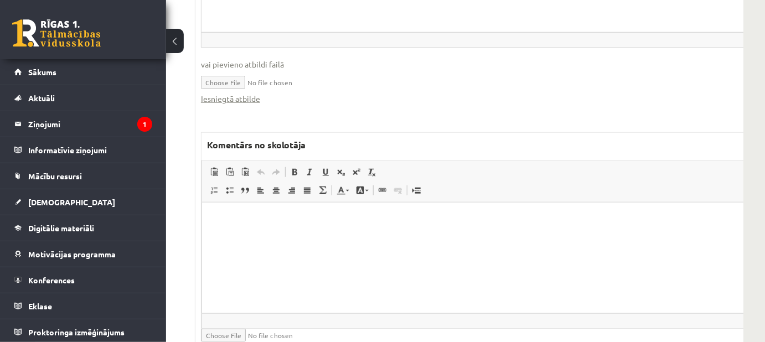
scroll to position [1969, 153]
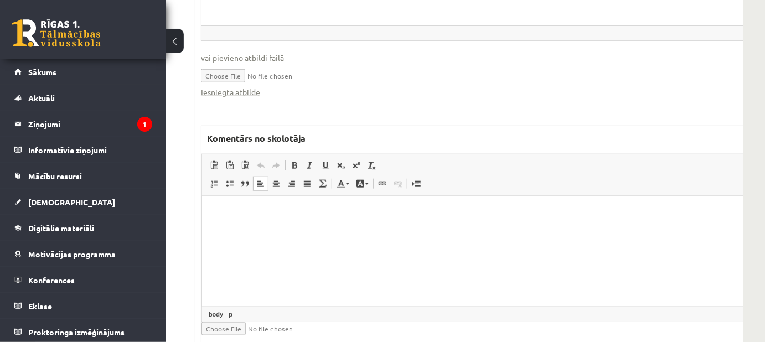
click at [218, 211] on p "Editor, wiswyg-editor-47024761852600-1757863795-615" at bounding box center [529, 212] width 633 height 12
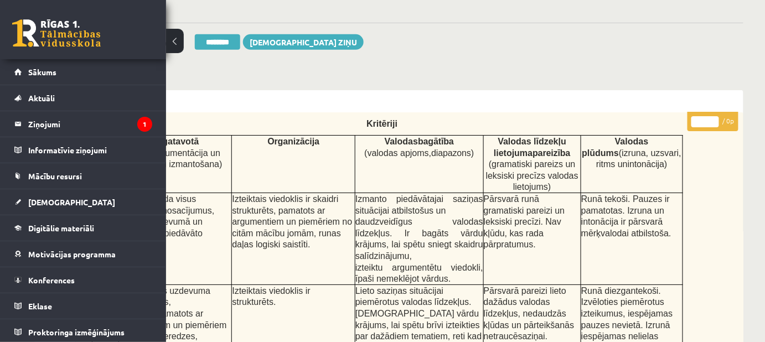
scroll to position [233, 153]
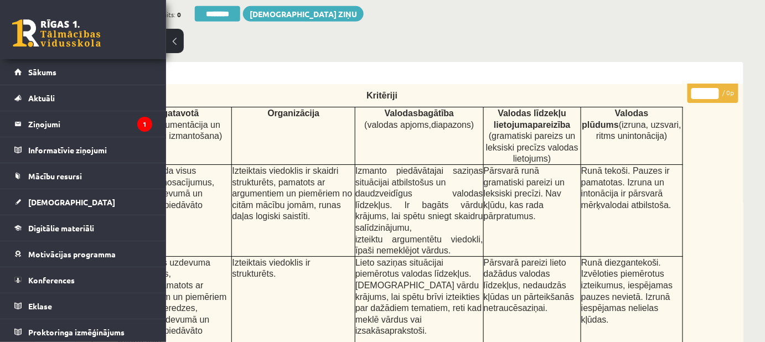
click at [710, 90] on input "*" at bounding box center [705, 93] width 28 height 11
click at [713, 91] on input "*" at bounding box center [705, 93] width 28 height 11
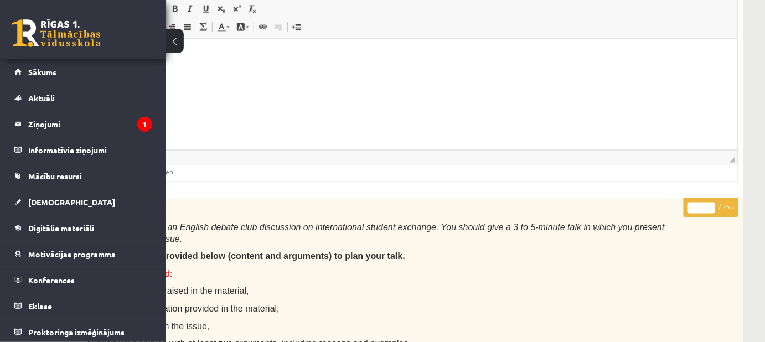
scroll to position [887, 153]
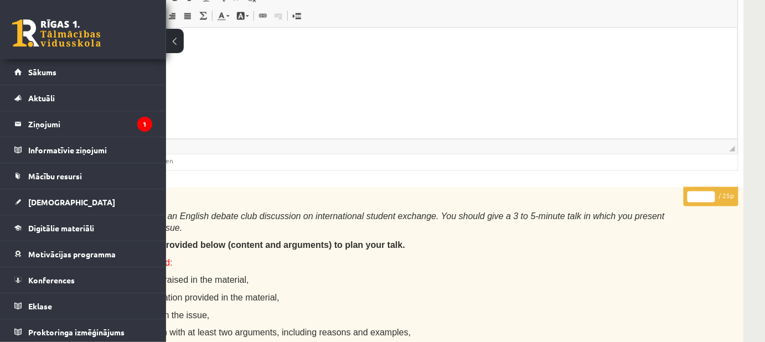
click at [709, 191] on input "**" at bounding box center [702, 196] width 28 height 11
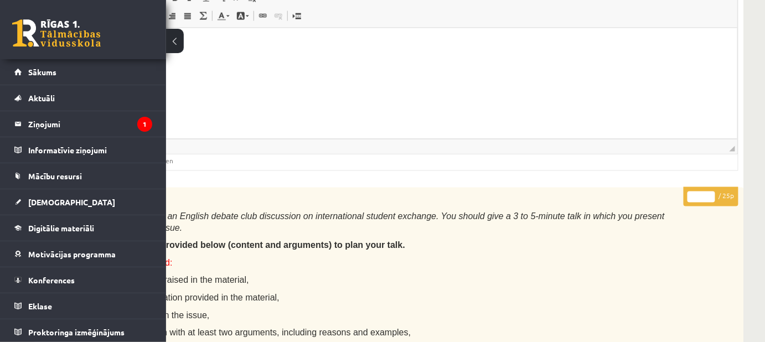
click at [709, 191] on input "**" at bounding box center [702, 196] width 28 height 11
type input "**"
click at [709, 191] on input "**" at bounding box center [702, 196] width 28 height 11
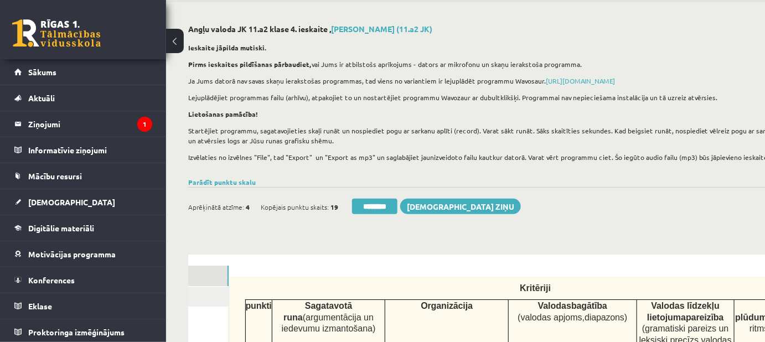
scroll to position [100, 0]
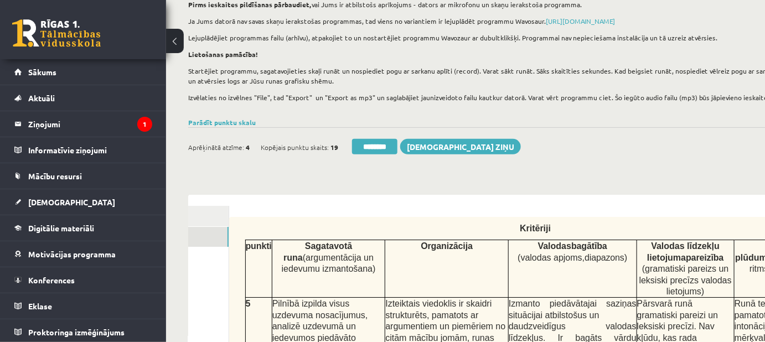
click at [197, 233] on link "2. uzdevums" at bounding box center [154, 237] width 149 height 20
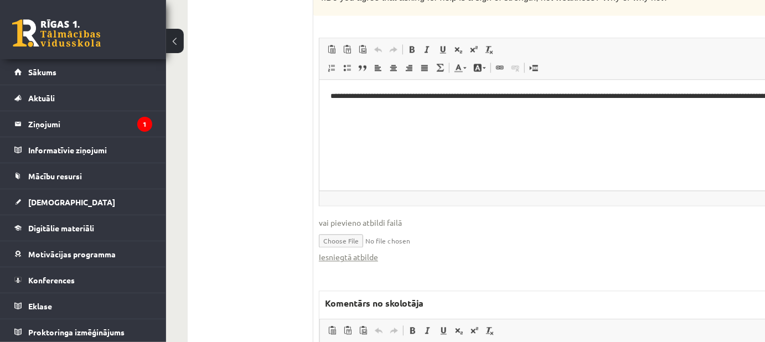
scroll to position [1006, 0]
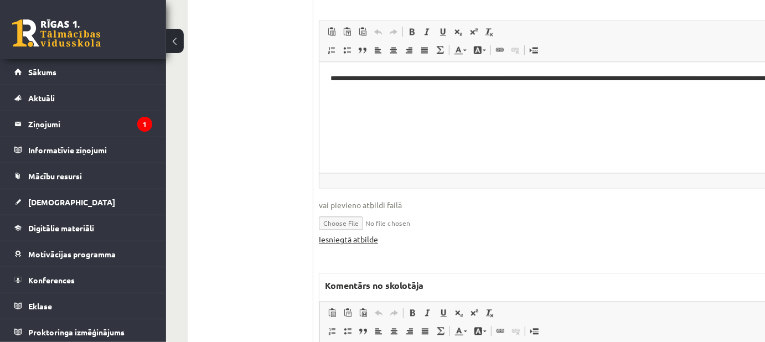
click at [337, 234] on link "Iesniegtā atbilde" at bounding box center [348, 240] width 59 height 12
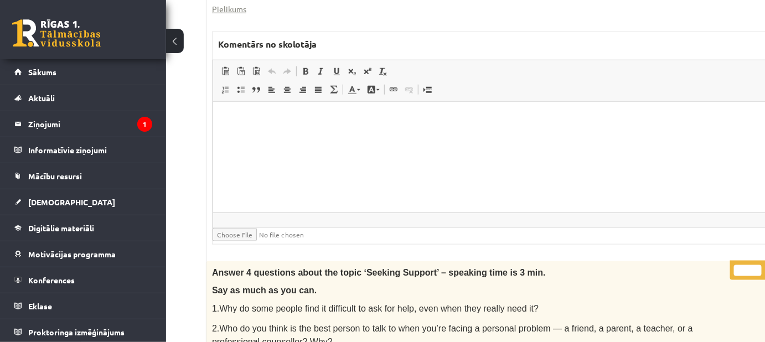
scroll to position [603, 134]
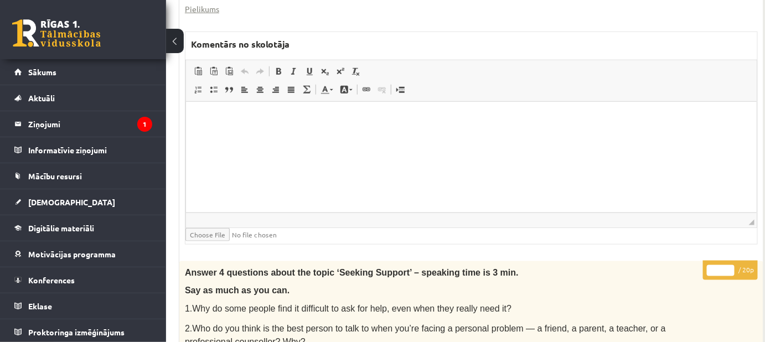
click at [729, 265] on input "**" at bounding box center [721, 270] width 28 height 11
type input "**"
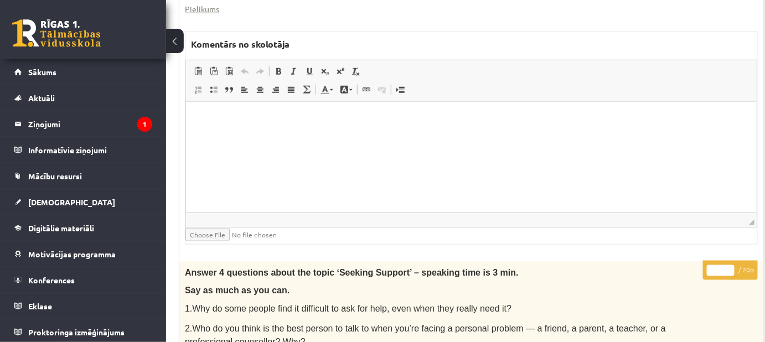
click at [729, 265] on input "**" at bounding box center [721, 270] width 28 height 11
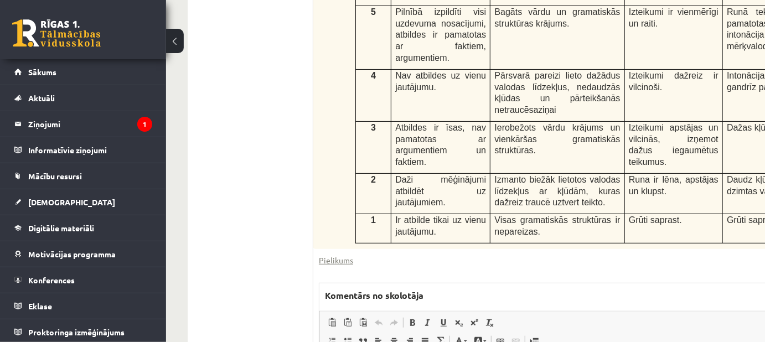
scroll to position [50, 0]
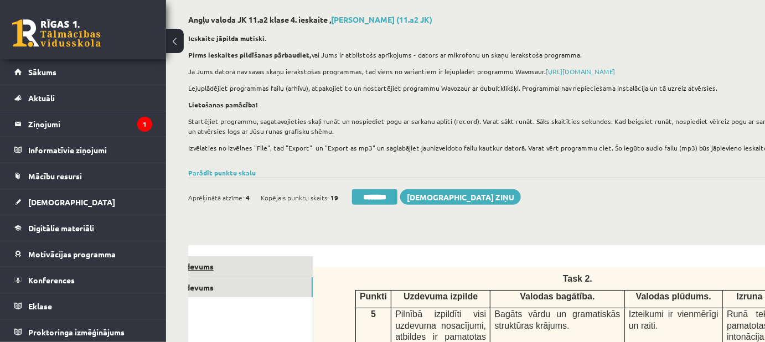
click at [229, 270] on link "1. uzdevums" at bounding box center [238, 266] width 149 height 20
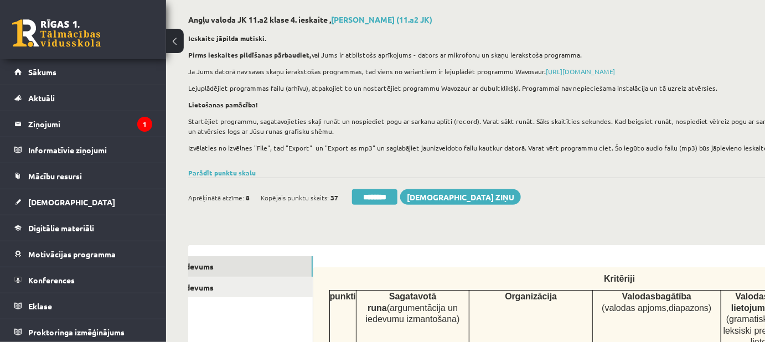
scroll to position [0, 0]
click at [385, 194] on input "********" at bounding box center [374, 197] width 45 height 16
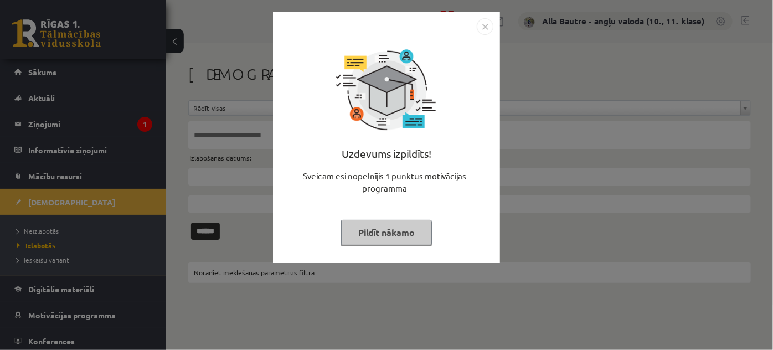
click at [481, 24] on img "Close" at bounding box center [485, 26] width 17 height 17
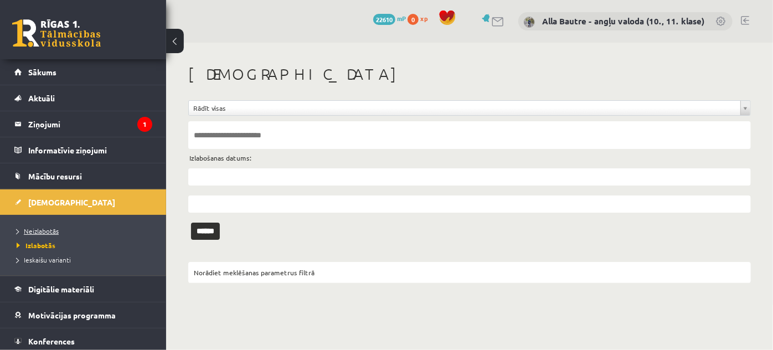
click at [28, 233] on span "Neizlabotās" at bounding box center [38, 230] width 42 height 9
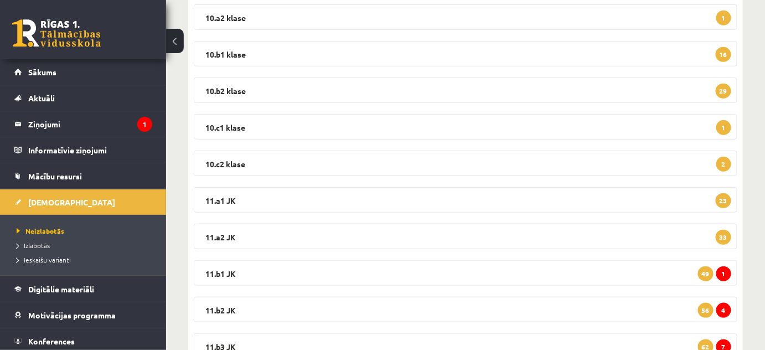
scroll to position [251, 0]
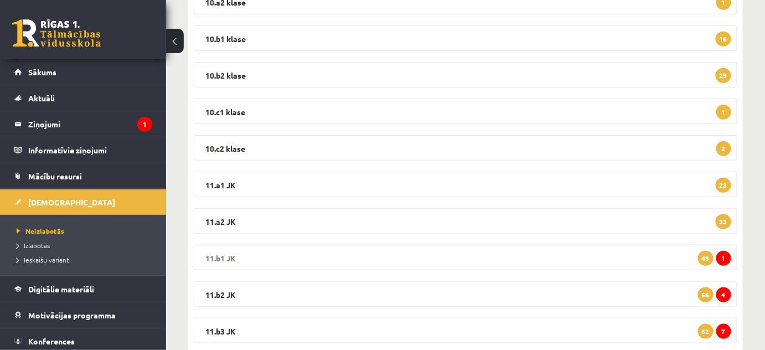
click at [213, 256] on legend "11.b1 JK 1 49" at bounding box center [466, 257] width 544 height 25
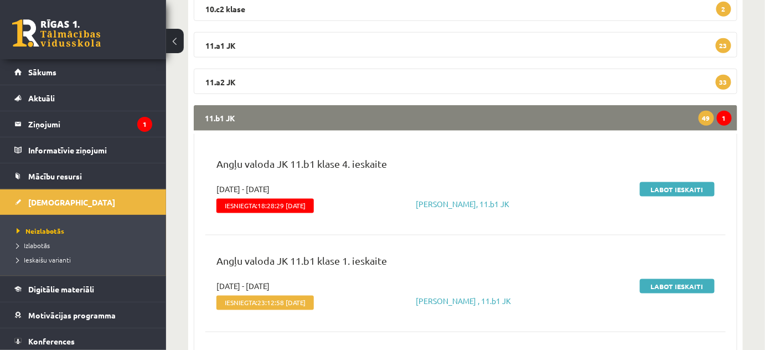
scroll to position [453, 0]
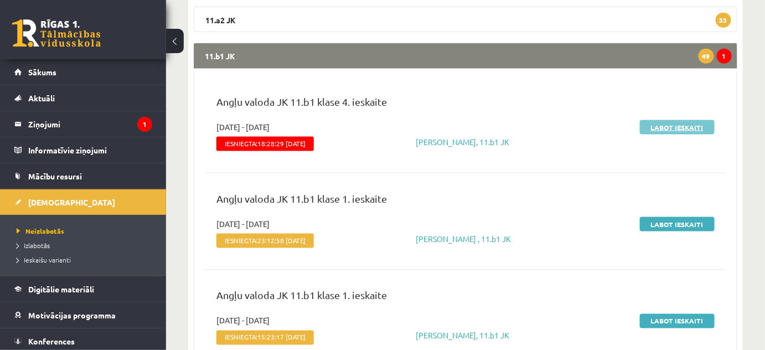
click at [681, 126] on link "Labot ieskaiti" at bounding box center [677, 127] width 75 height 14
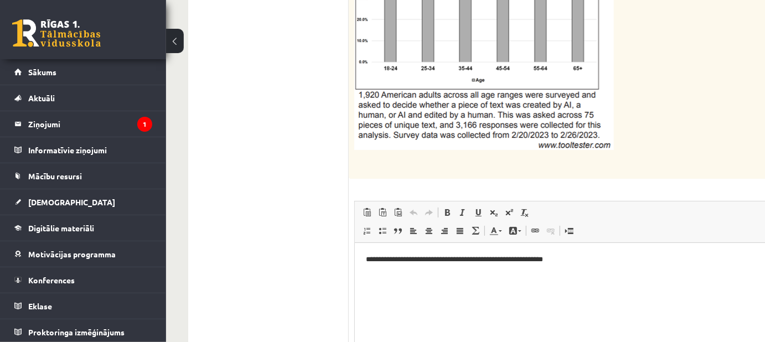
scroll to position [1661, 0]
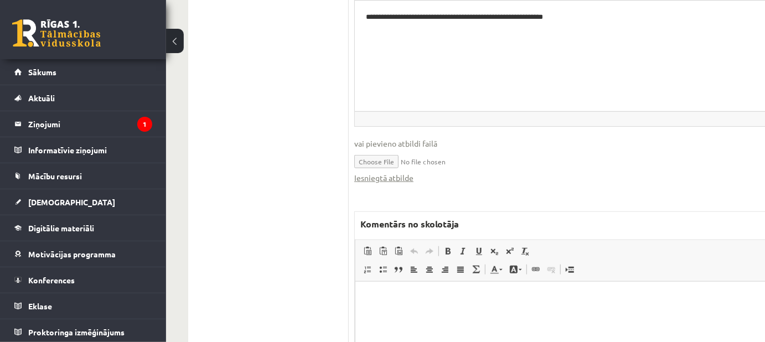
scroll to position [1912, 0]
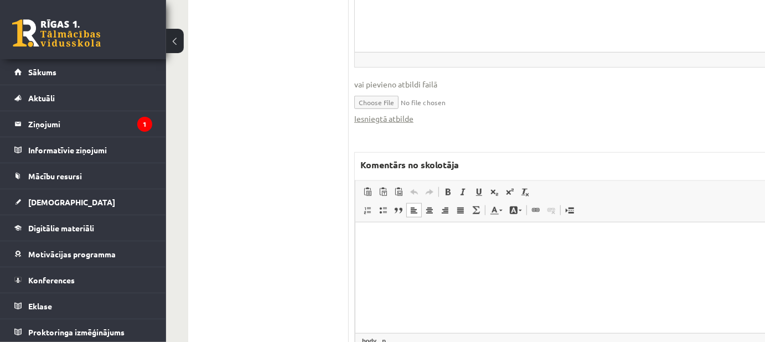
click at [385, 256] on html at bounding box center [682, 239] width 655 height 34
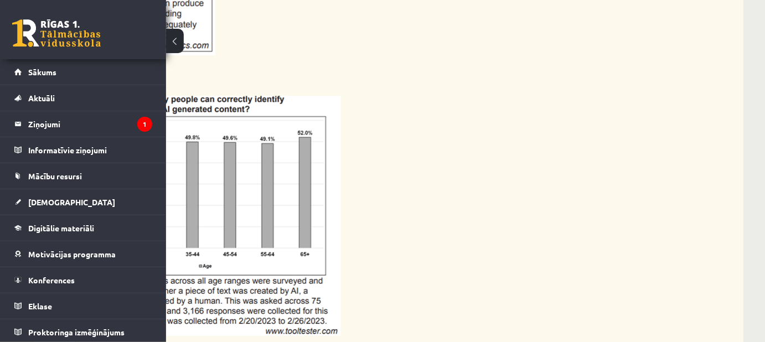
scroll to position [1371, 153]
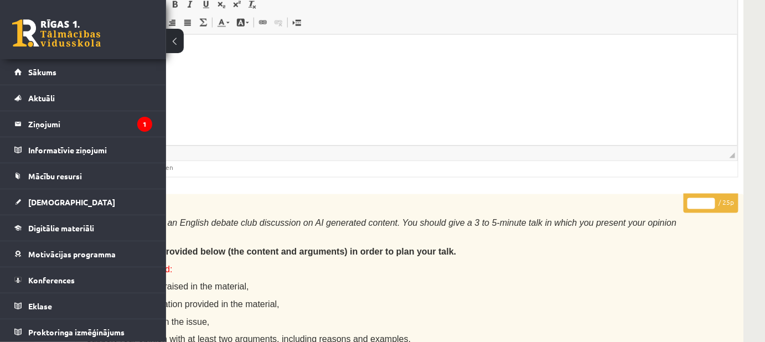
scroll to position [807, 153]
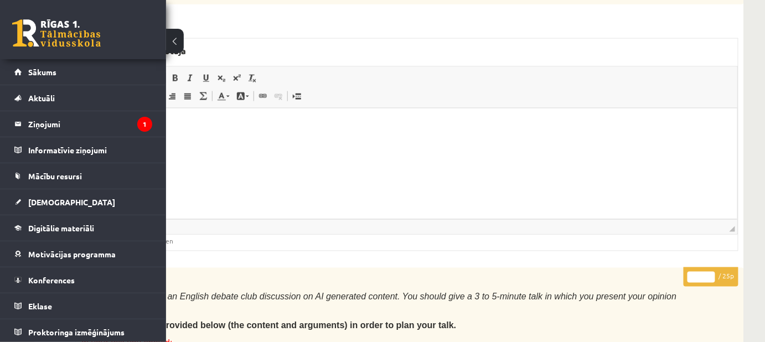
click at [710, 271] on input "**" at bounding box center [702, 276] width 28 height 11
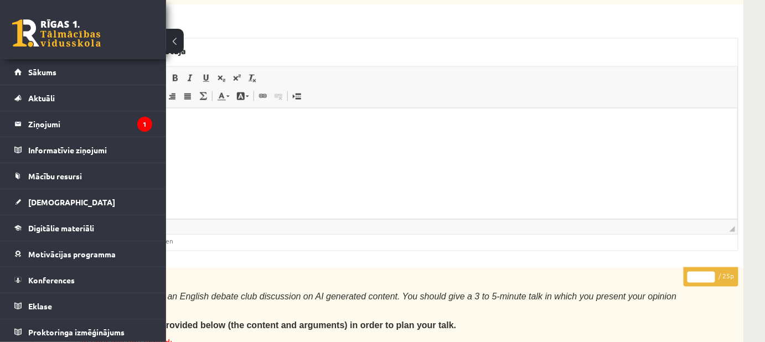
click at [710, 271] on input "**" at bounding box center [702, 276] width 28 height 11
click at [709, 271] on input "**" at bounding box center [702, 276] width 28 height 11
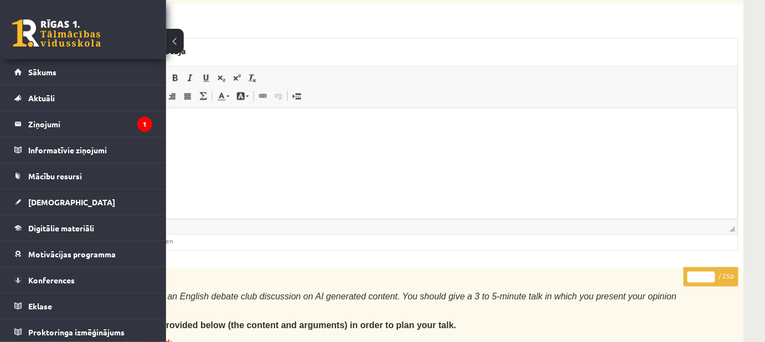
type input "**"
click at [709, 271] on input "**" at bounding box center [702, 276] width 28 height 11
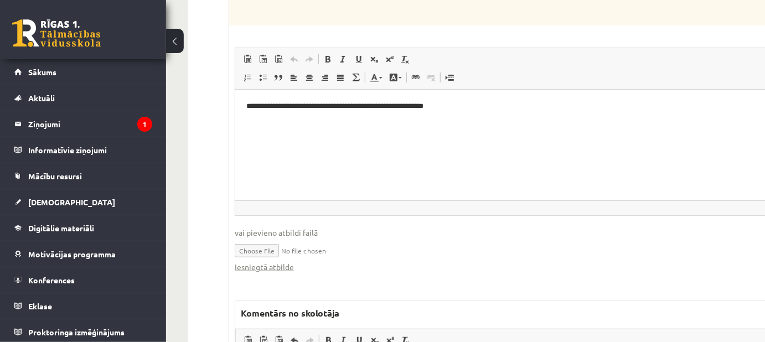
scroll to position [1927, 0]
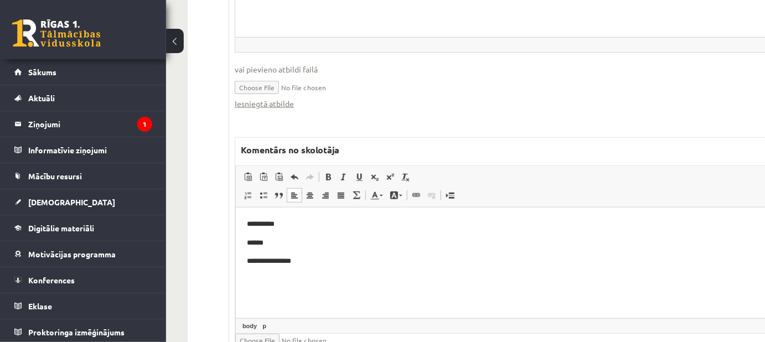
click at [282, 227] on p "**********" at bounding box center [562, 224] width 633 height 12
click at [271, 240] on p "******" at bounding box center [562, 243] width 633 height 12
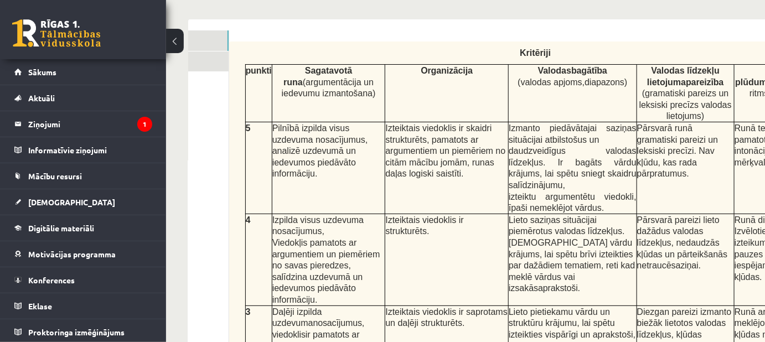
scroll to position [115, 0]
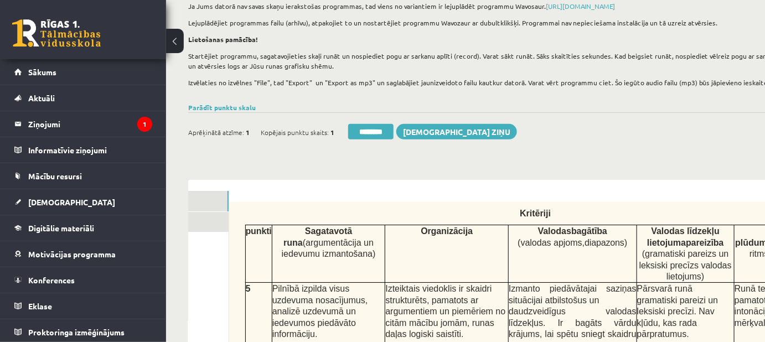
click at [198, 221] on link "2. uzdevums" at bounding box center [154, 222] width 149 height 20
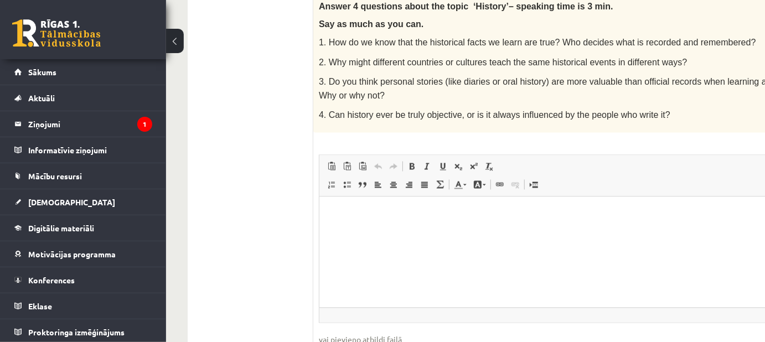
scroll to position [971, 0]
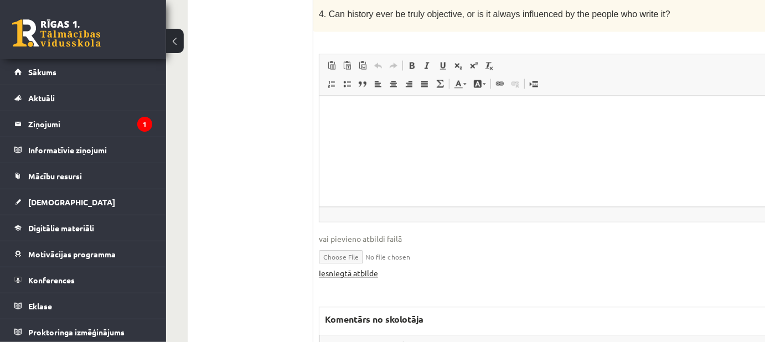
click at [342, 267] on link "Iesniegtā atbilde" at bounding box center [348, 273] width 59 height 12
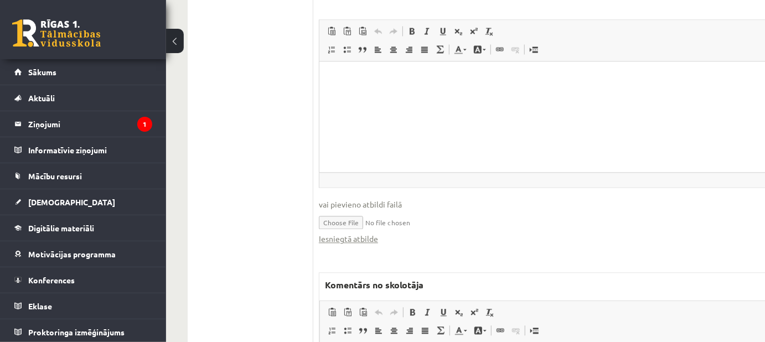
scroll to position [1072, 0]
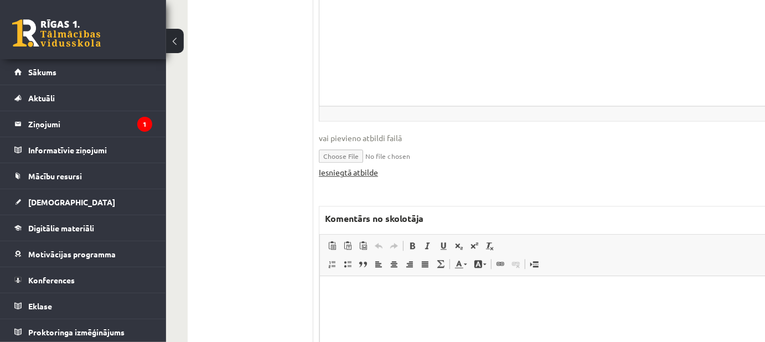
click at [367, 167] on link "Iesniegtā atbilde" at bounding box center [348, 173] width 59 height 12
drag, startPoint x: 348, startPoint y: 297, endPoint x: 342, endPoint y: 302, distance: 7.9
click at [347, 297] on p "Editor, wiswyg-editor-47024780858460-1757864257-385" at bounding box center [604, 293] width 549 height 12
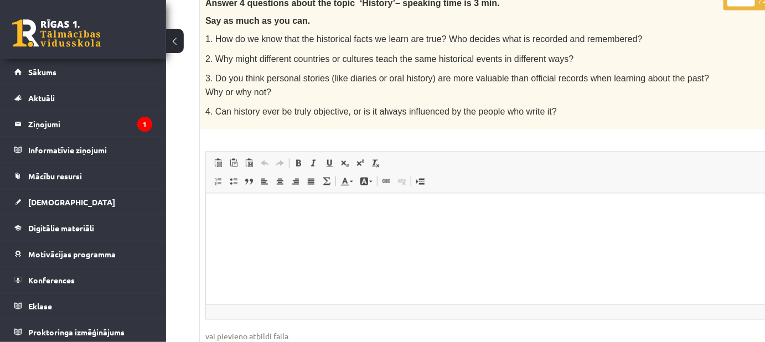
scroll to position [565, 113]
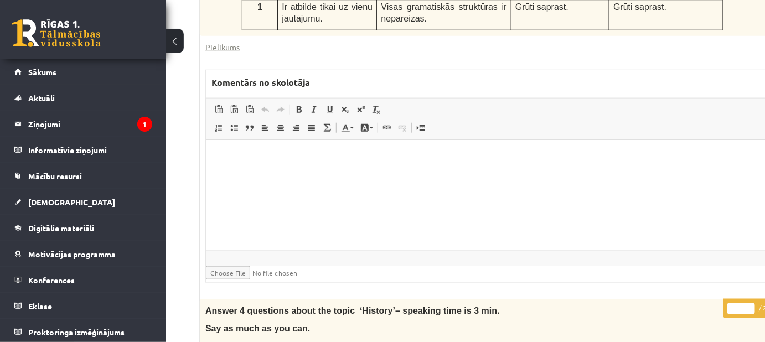
type input "**"
click at [747, 303] on input "**" at bounding box center [741, 308] width 28 height 11
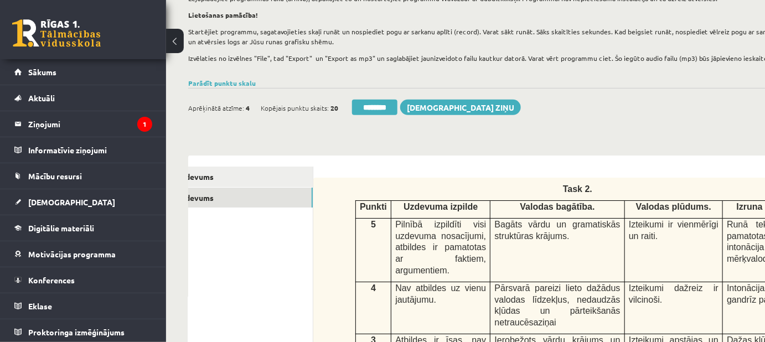
scroll to position [12, 0]
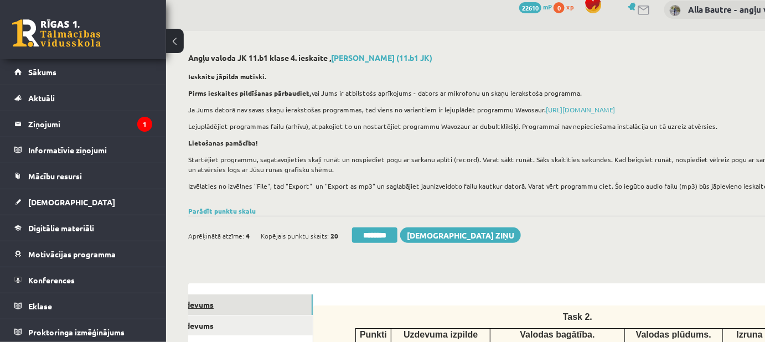
click at [209, 301] on link "1. uzdevums" at bounding box center [238, 305] width 149 height 20
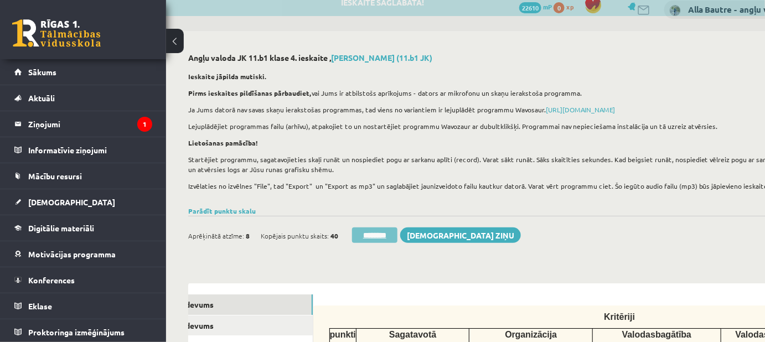
scroll to position [0, 0]
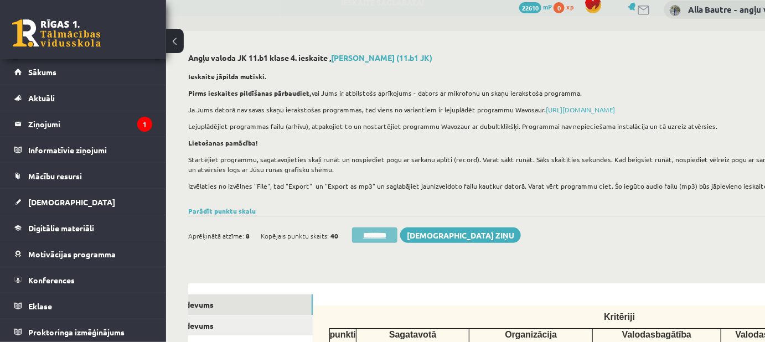
click at [382, 233] on input "********" at bounding box center [374, 236] width 45 height 16
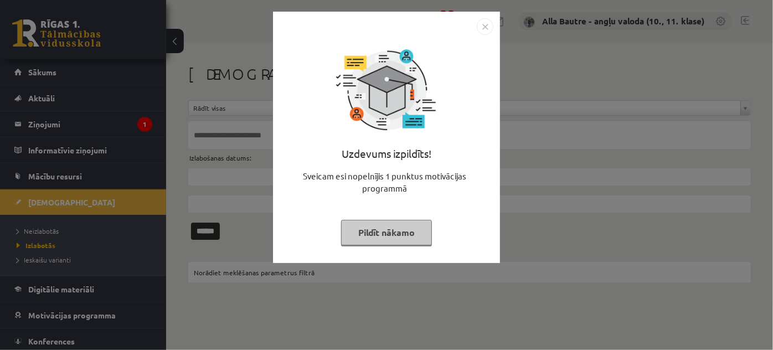
click at [479, 24] on img "Close" at bounding box center [485, 26] width 17 height 17
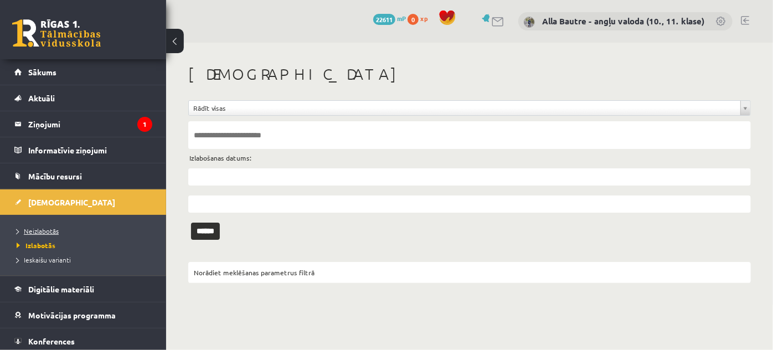
click at [33, 229] on span "Neizlabotās" at bounding box center [38, 230] width 42 height 9
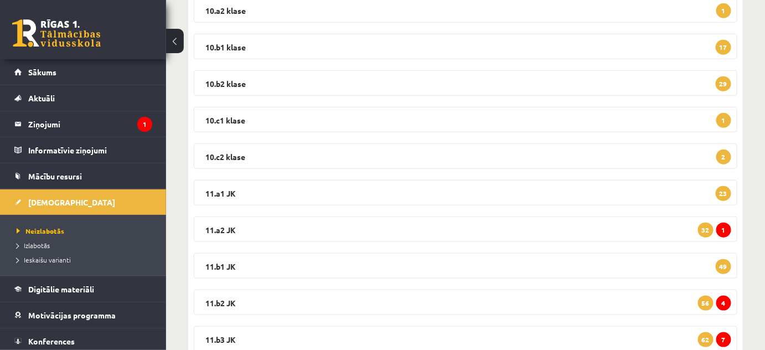
scroll to position [251, 0]
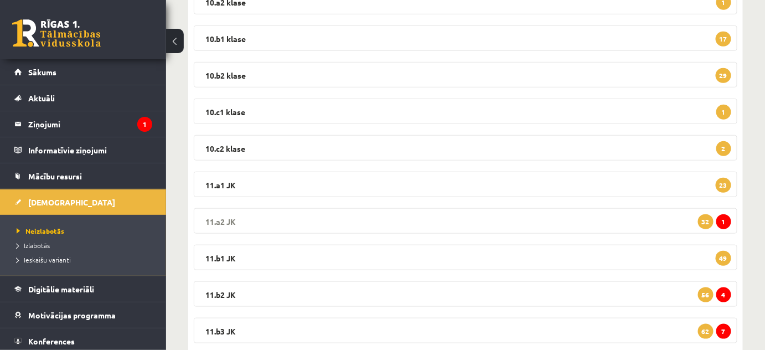
click at [217, 220] on legend "11.a2 JK 1 32" at bounding box center [466, 220] width 544 height 25
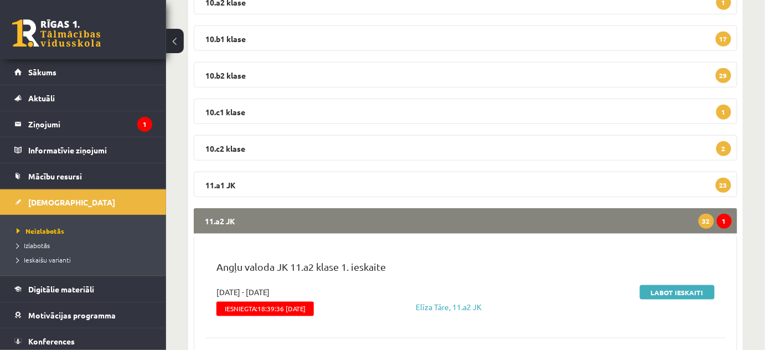
scroll to position [302, 0]
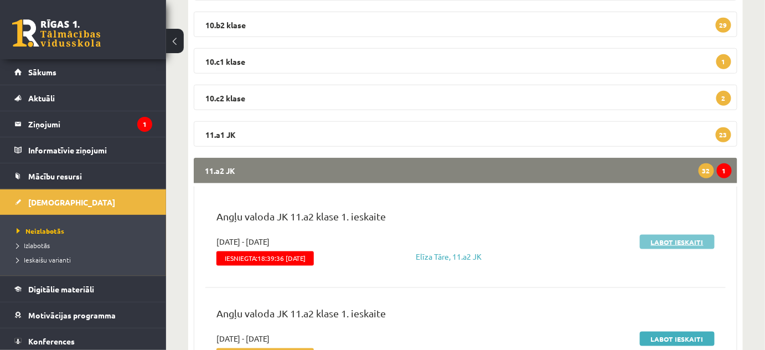
click at [673, 243] on link "Labot ieskaiti" at bounding box center [677, 242] width 75 height 14
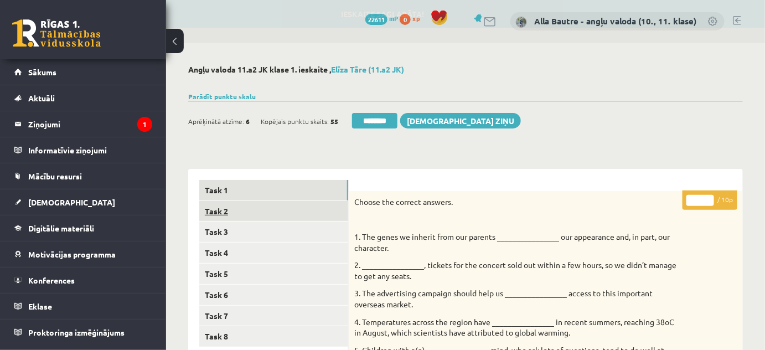
click at [222, 207] on link "Task 2" at bounding box center [273, 211] width 149 height 20
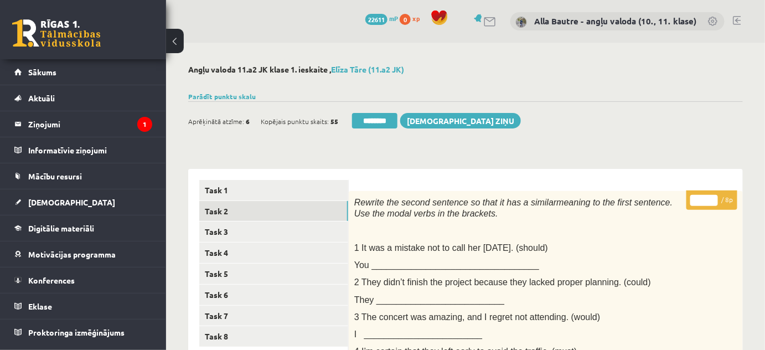
type input "*"
click at [711, 199] on input "*" at bounding box center [704, 200] width 28 height 11
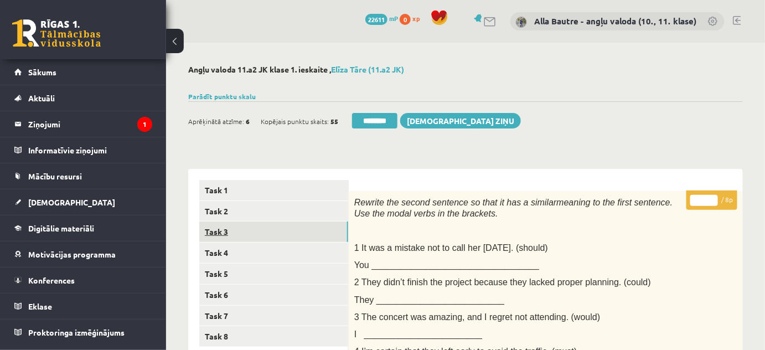
click at [223, 232] on link "Task 3" at bounding box center [273, 231] width 149 height 20
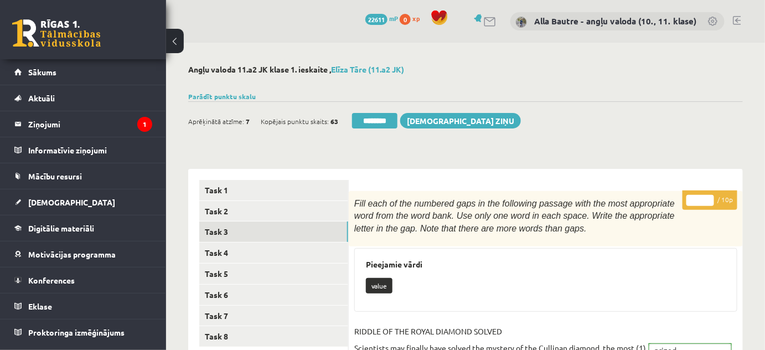
type input "**"
click at [708, 198] on input "**" at bounding box center [700, 200] width 28 height 11
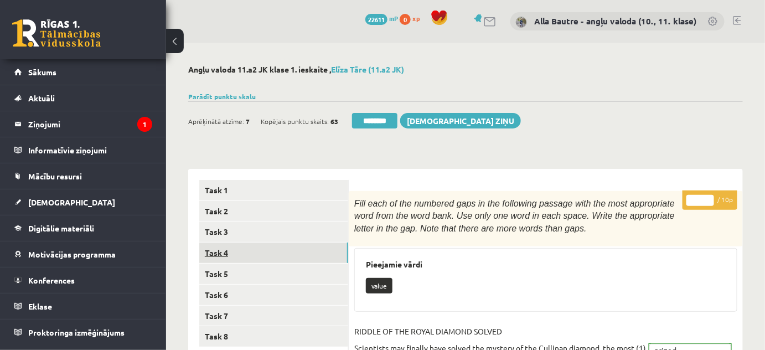
click at [237, 254] on link "Task 4" at bounding box center [273, 252] width 149 height 20
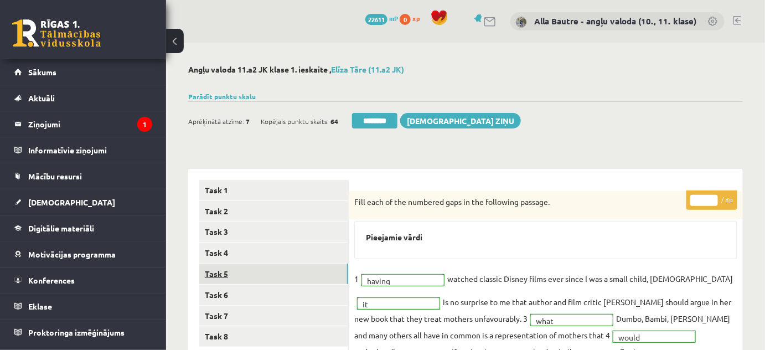
click at [228, 270] on link "Task 5" at bounding box center [273, 274] width 149 height 20
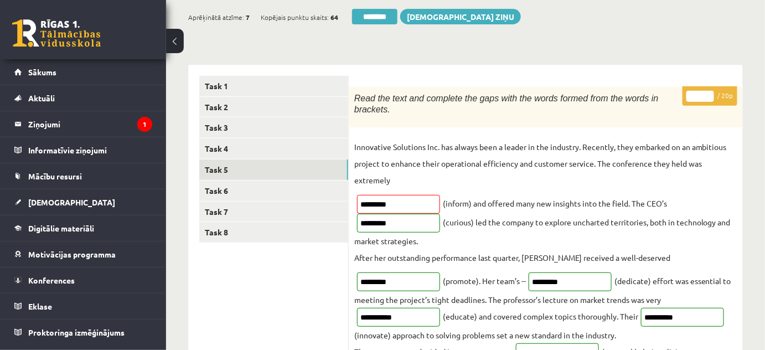
scroll to position [100, 0]
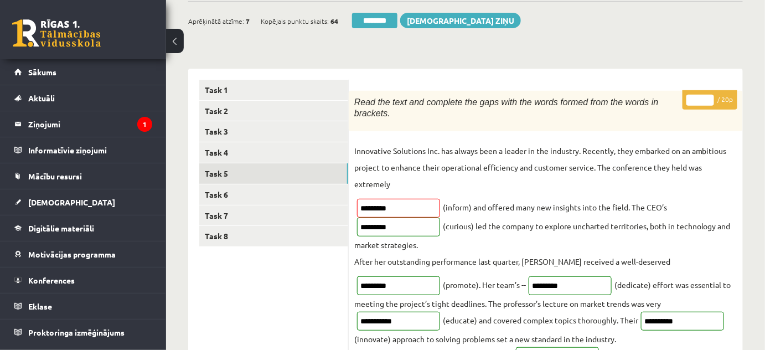
type input "**"
click at [709, 98] on input "**" at bounding box center [700, 100] width 28 height 11
click at [220, 194] on link "Task 6" at bounding box center [273, 194] width 149 height 20
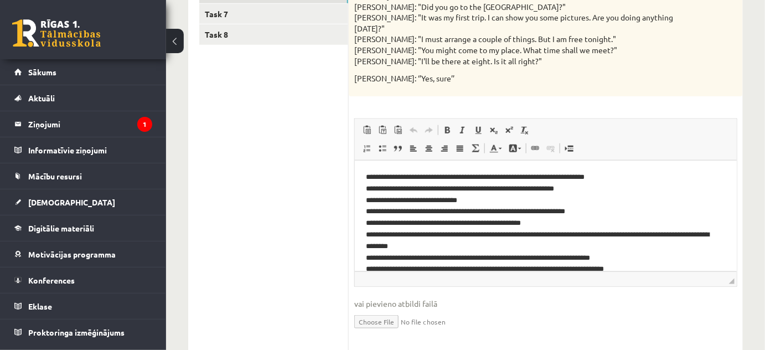
scroll to position [0, 0]
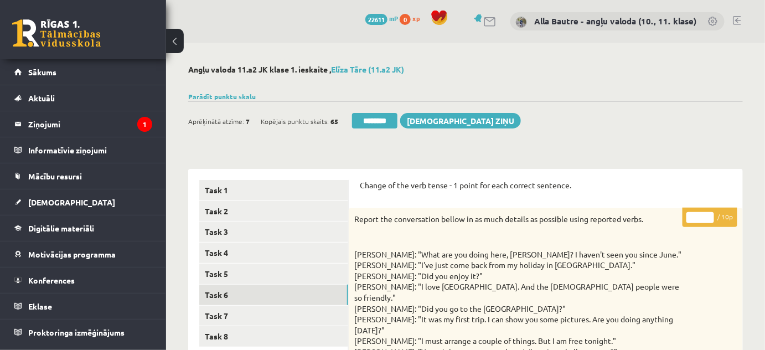
type input "**"
click at [707, 215] on input "**" at bounding box center [700, 217] width 28 height 11
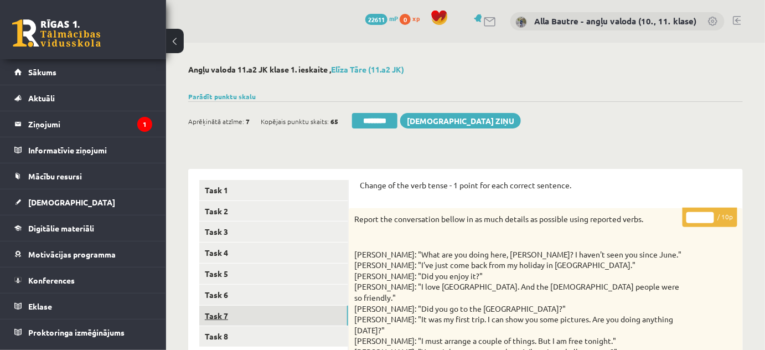
click at [214, 323] on link "Task 7" at bounding box center [273, 316] width 149 height 20
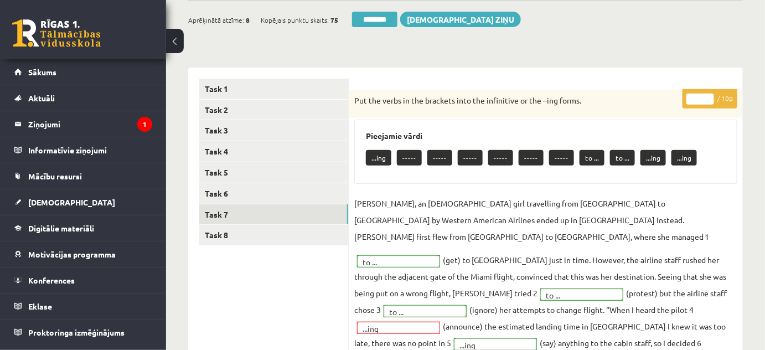
scroll to position [100, 0]
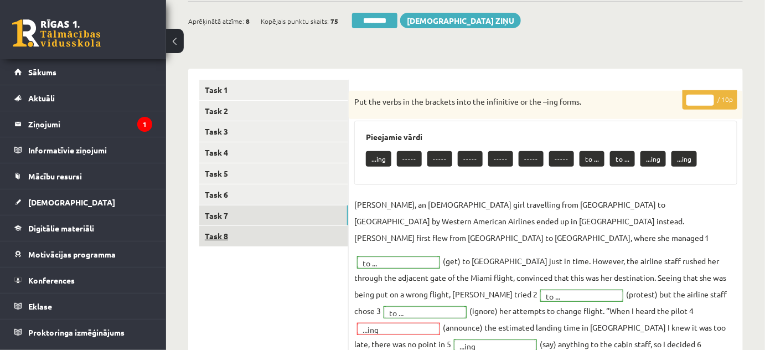
click at [206, 236] on link "Task 8" at bounding box center [273, 236] width 149 height 20
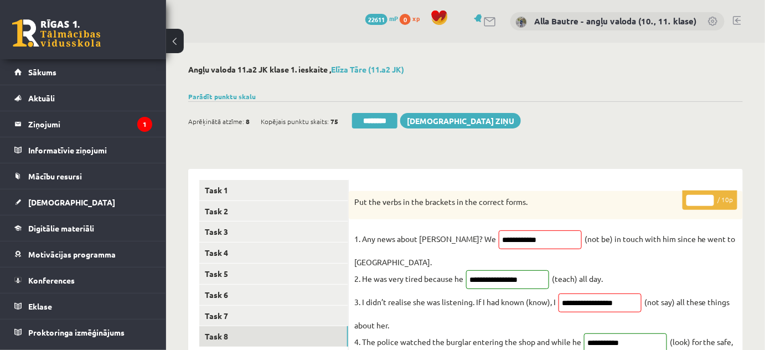
scroll to position [0, 0]
type input "*"
click at [709, 197] on input "*" at bounding box center [700, 200] width 28 height 11
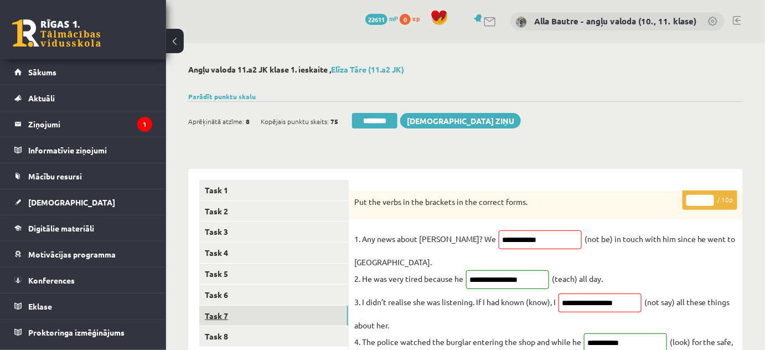
click at [228, 313] on link "Task 7" at bounding box center [273, 316] width 149 height 20
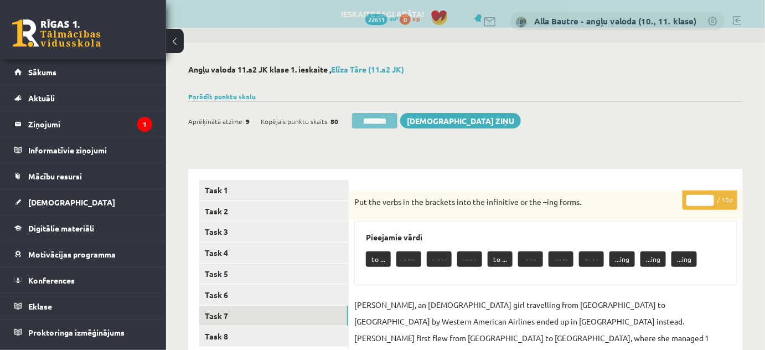
click at [384, 122] on input "********" at bounding box center [374, 121] width 45 height 16
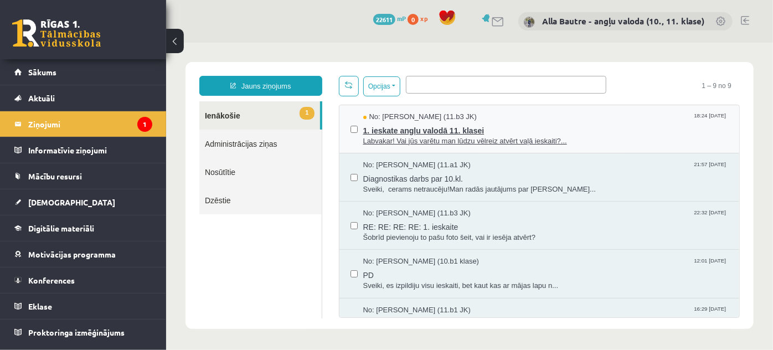
click at [420, 140] on span "Labvakar! Vai jūs varētu man lūdzu vēlreiz atvērt vaļā ieskaiti?..." at bounding box center [545, 141] width 365 height 11
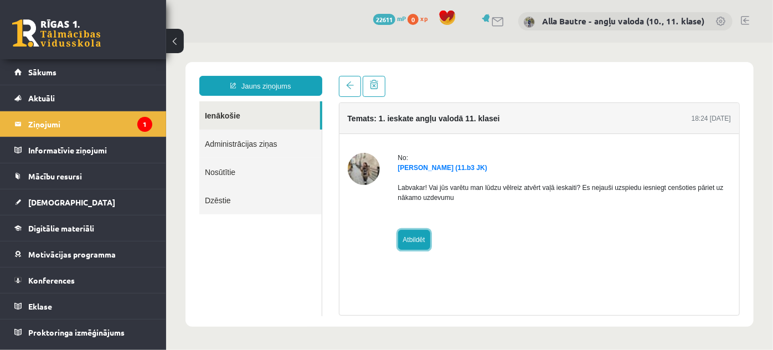
click at [405, 234] on link "Atbildēt" at bounding box center [413, 239] width 32 height 20
type input "**********"
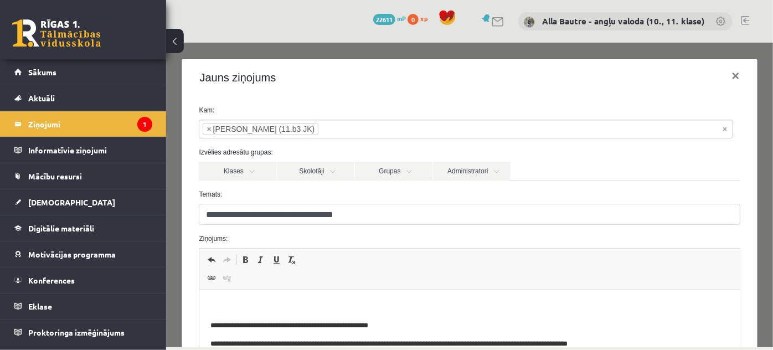
click at [240, 303] on p "Editor, wiswyg-editor-47024757101160-1757864462-841" at bounding box center [469, 307] width 518 height 12
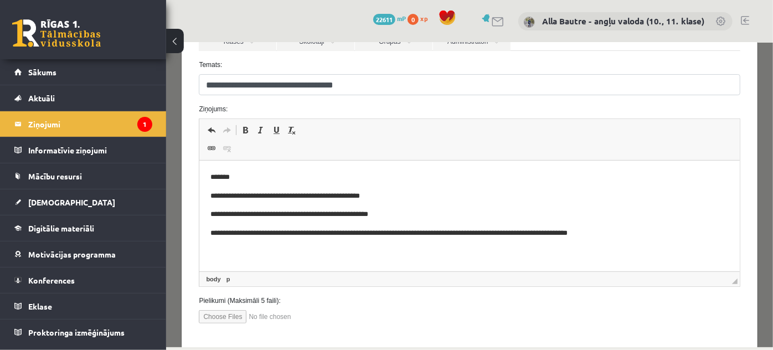
scroll to position [151, 0]
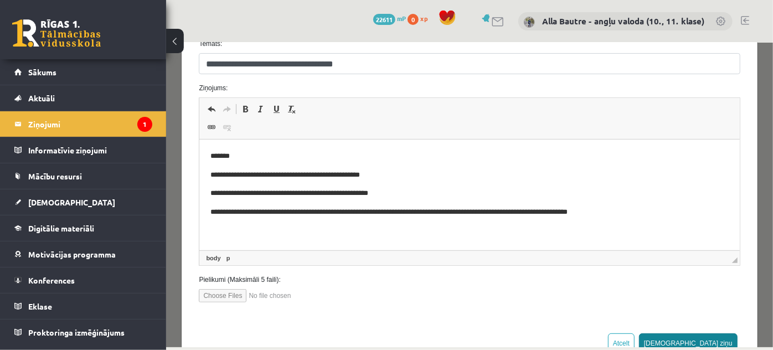
click at [717, 336] on button "[DEMOGRAPHIC_DATA] ziņu" at bounding box center [687, 343] width 99 height 20
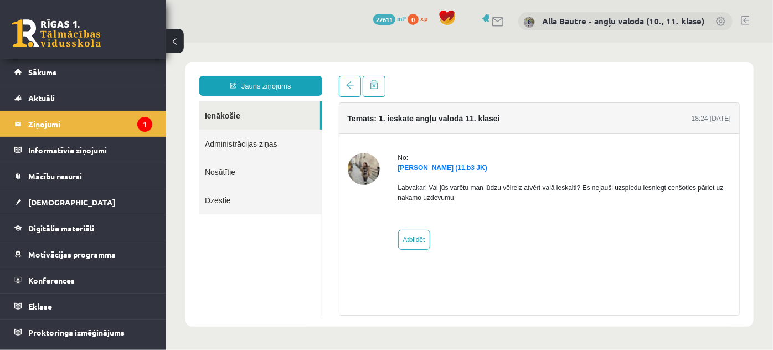
scroll to position [0, 0]
click at [221, 116] on link "Ienākošie" at bounding box center [259, 115] width 121 height 28
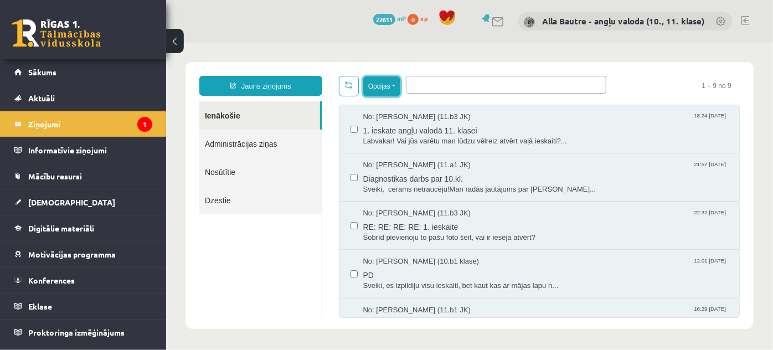
click at [396, 83] on button "Opcijas" at bounding box center [381, 86] width 37 height 20
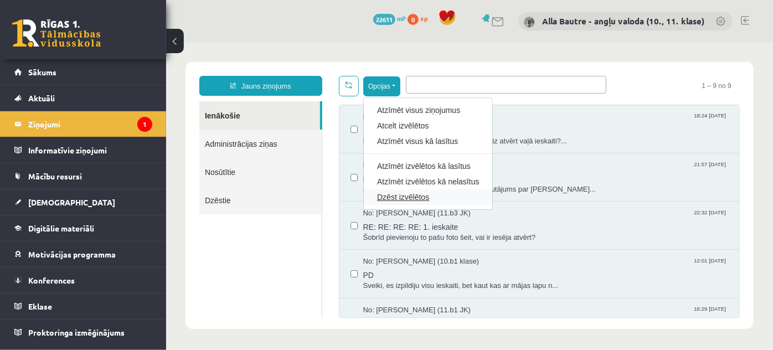
click at [396, 195] on link "Dzēst izvēlētos" at bounding box center [427, 196] width 102 height 11
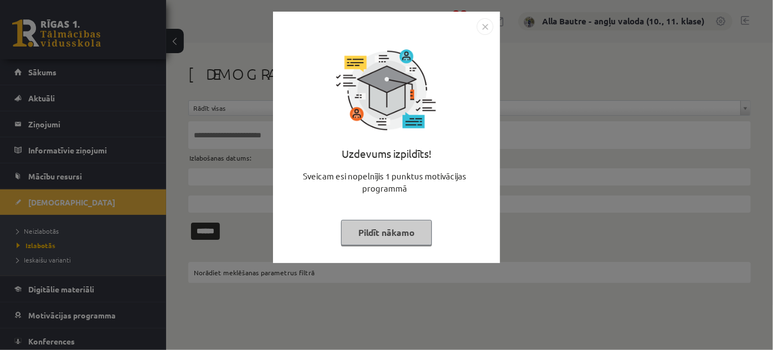
click at [482, 23] on img "Close" at bounding box center [485, 26] width 17 height 17
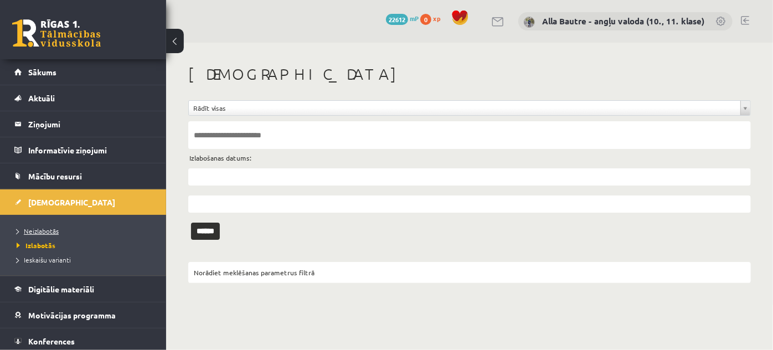
click at [30, 233] on span "Neizlabotās" at bounding box center [38, 230] width 42 height 9
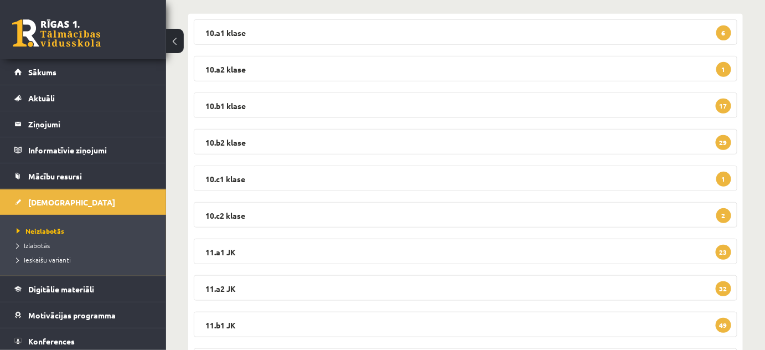
scroll to position [201, 0]
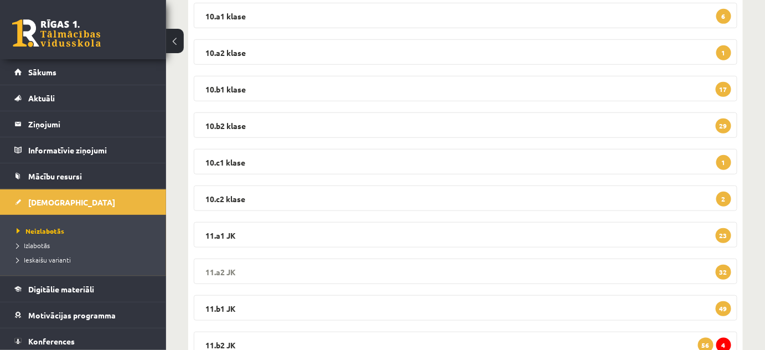
click at [220, 266] on legend "11.a2 JK 32" at bounding box center [466, 271] width 544 height 25
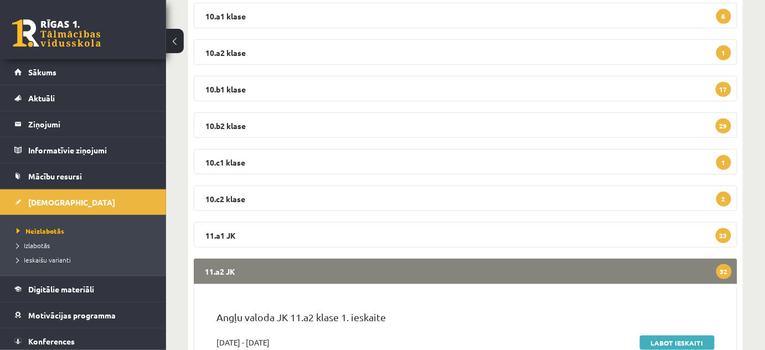
click at [220, 266] on legend "11.a2 JK 32" at bounding box center [466, 271] width 544 height 25
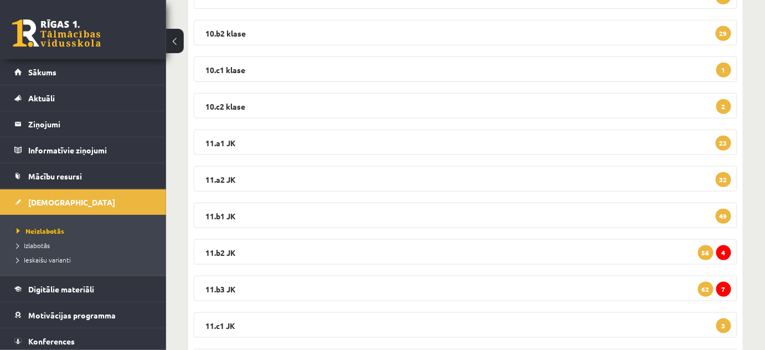
scroll to position [352, 0]
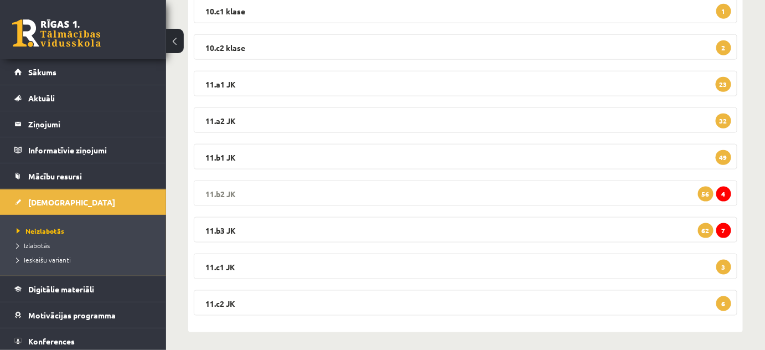
click at [216, 188] on legend "11.b2 JK 4 56" at bounding box center [466, 192] width 544 height 25
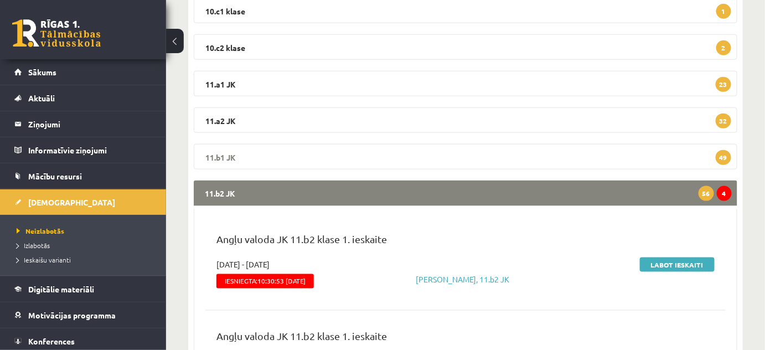
scroll to position [402, 0]
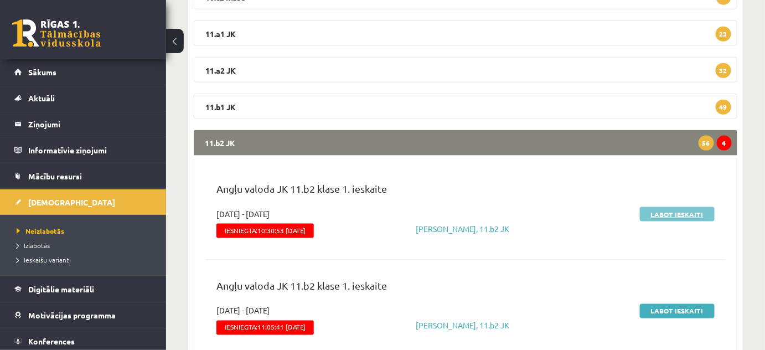
click at [661, 210] on link "Labot ieskaiti" at bounding box center [677, 214] width 75 height 14
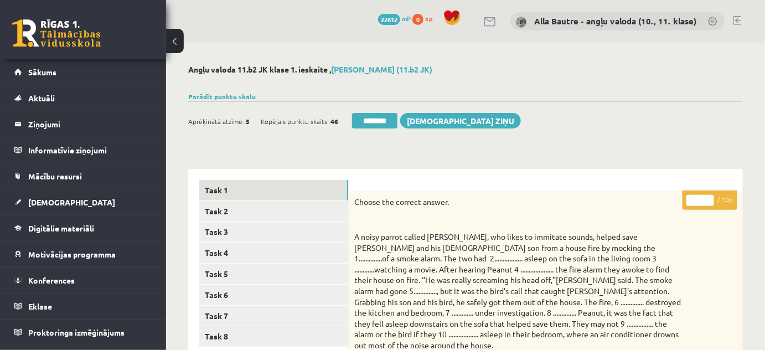
click at [707, 197] on input "*" at bounding box center [700, 200] width 28 height 11
type input "**"
click at [707, 197] on input "**" at bounding box center [700, 200] width 28 height 11
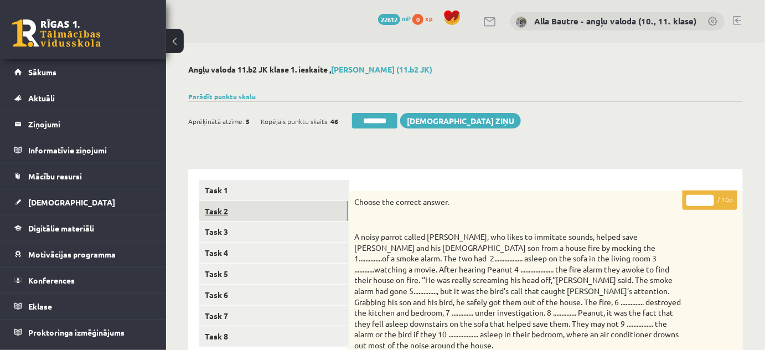
click at [254, 212] on link "Task 2" at bounding box center [273, 211] width 149 height 20
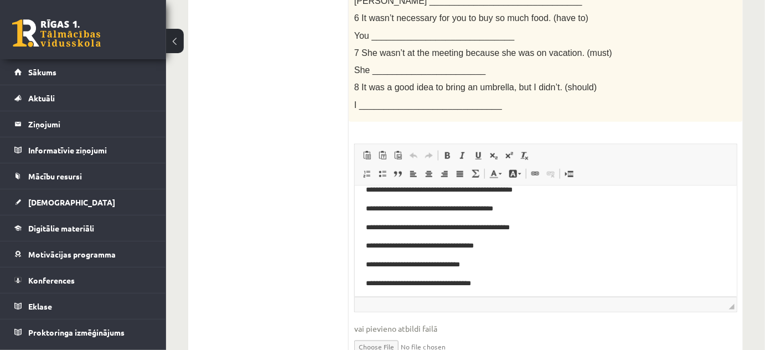
scroll to position [44, 0]
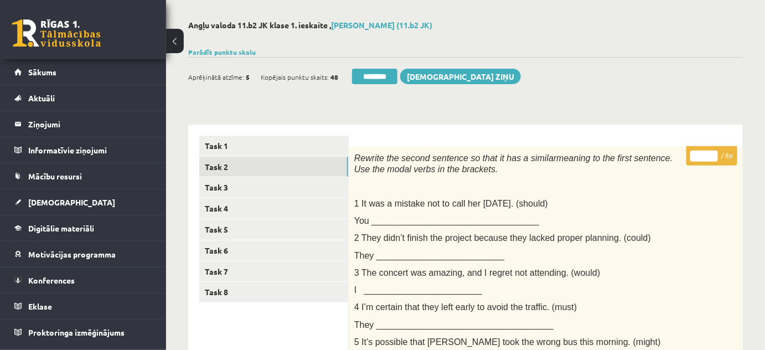
click at [713, 154] on input "*" at bounding box center [704, 156] width 28 height 11
type input "*"
click at [712, 151] on input "*" at bounding box center [704, 156] width 28 height 11
click at [225, 185] on link "Task 3" at bounding box center [273, 187] width 149 height 20
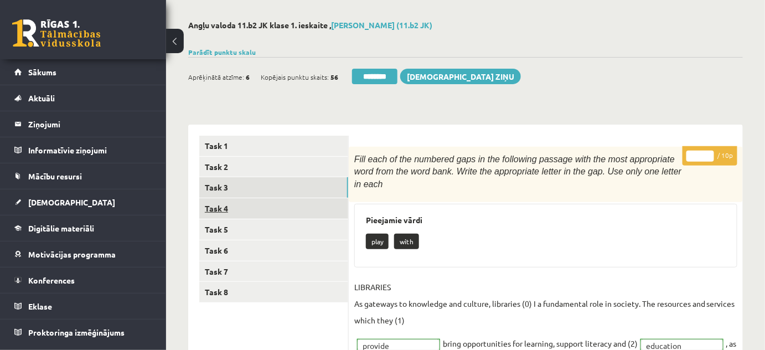
scroll to position [0, 0]
click at [220, 204] on link "Task 4" at bounding box center [273, 208] width 149 height 20
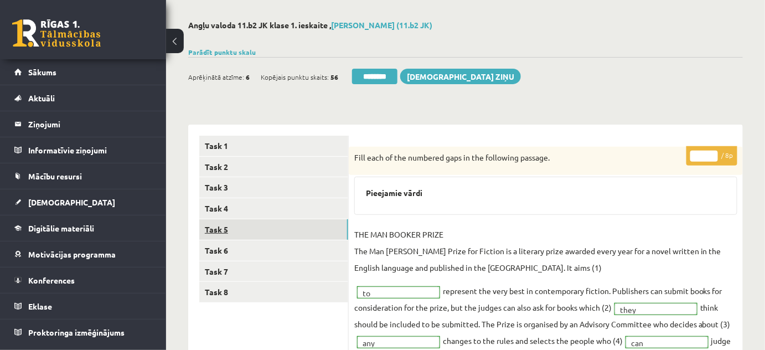
click at [219, 225] on link "Task 5" at bounding box center [273, 229] width 149 height 20
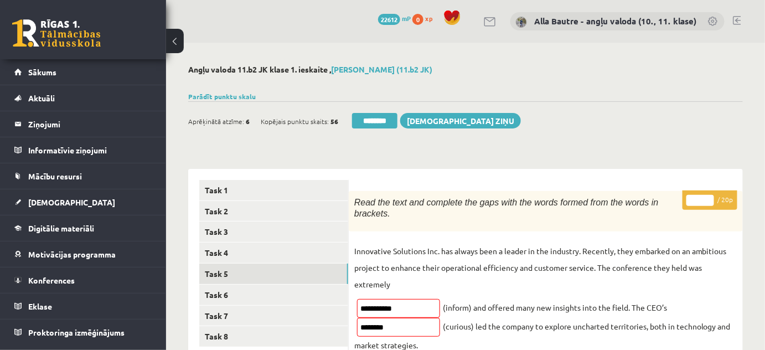
type input "**"
click at [708, 196] on input "**" at bounding box center [700, 200] width 28 height 11
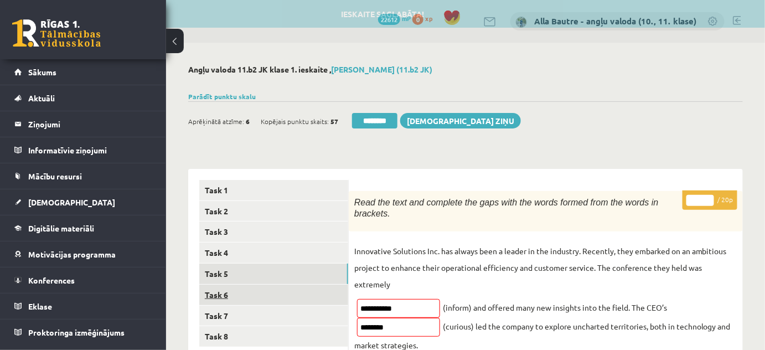
click at [219, 290] on link "Task 6" at bounding box center [273, 295] width 149 height 20
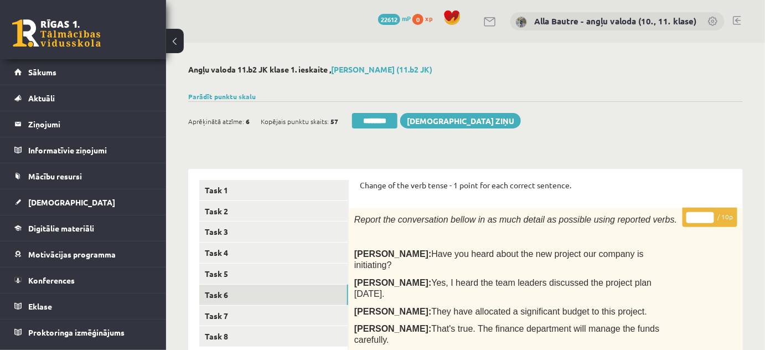
type input "**"
click at [708, 215] on input "**" at bounding box center [700, 217] width 28 height 11
click at [233, 308] on link "Task 7" at bounding box center [273, 316] width 149 height 20
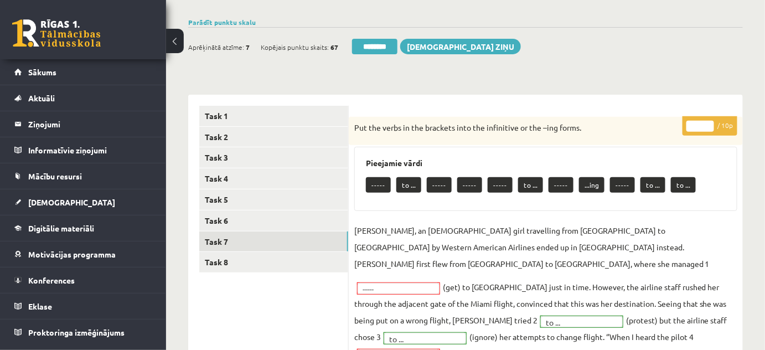
scroll to position [50, 0]
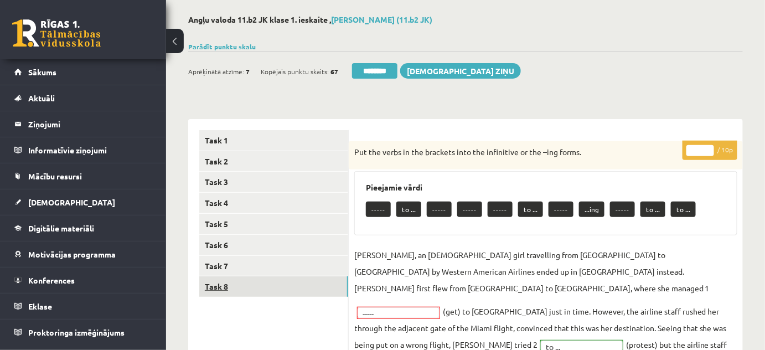
click at [225, 278] on link "Task 8" at bounding box center [273, 286] width 149 height 20
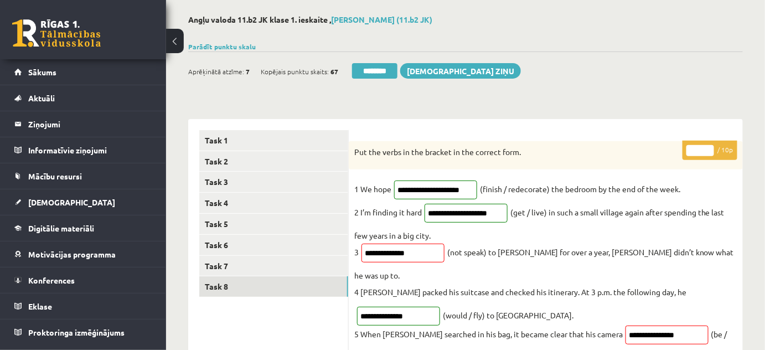
click at [707, 146] on input "*" at bounding box center [700, 150] width 28 height 11
type input "*"
click at [707, 146] on input "*" at bounding box center [700, 150] width 28 height 11
click at [210, 268] on link "Task 7" at bounding box center [273, 266] width 149 height 20
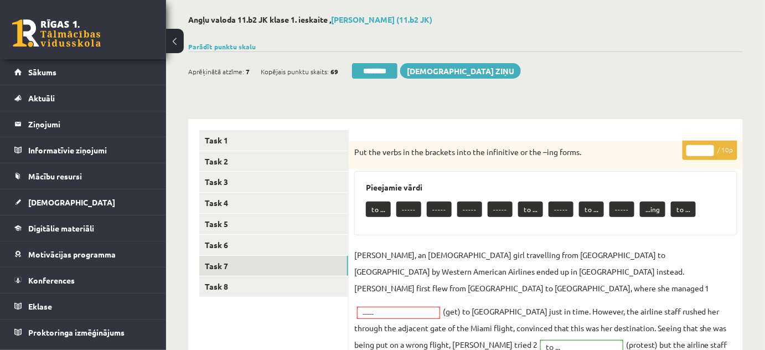
scroll to position [0, 0]
click at [385, 70] on input "********" at bounding box center [374, 71] width 45 height 16
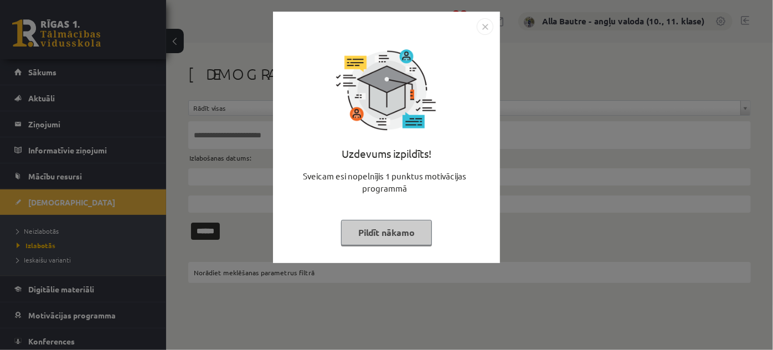
click at [485, 22] on img "Close" at bounding box center [485, 26] width 17 height 17
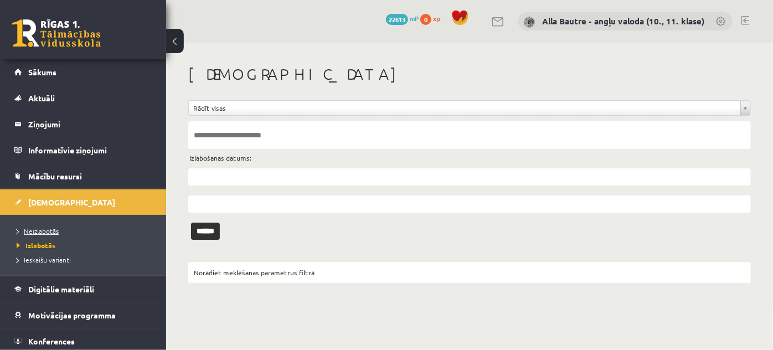
click at [49, 228] on span "Neizlabotās" at bounding box center [38, 230] width 42 height 9
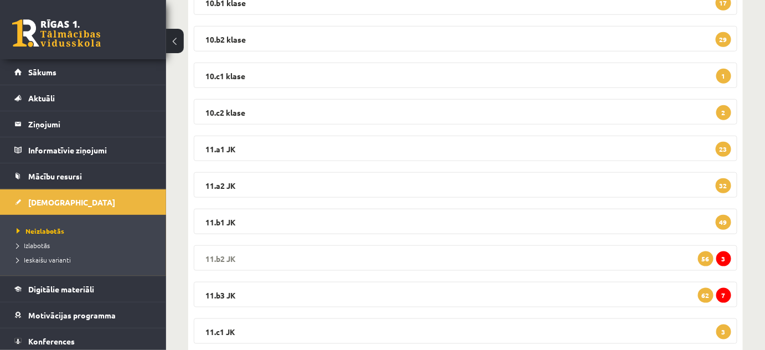
scroll to position [352, 0]
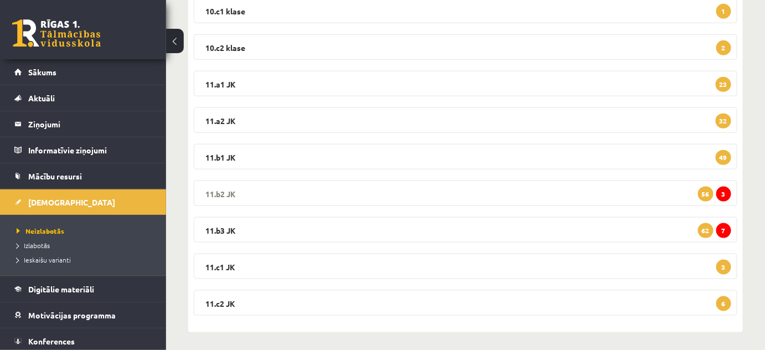
click at [223, 190] on legend "11.b2 JK 3 56" at bounding box center [466, 192] width 544 height 25
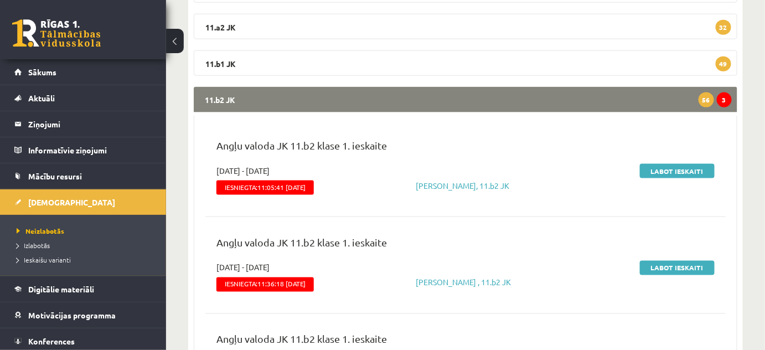
scroll to position [453, 0]
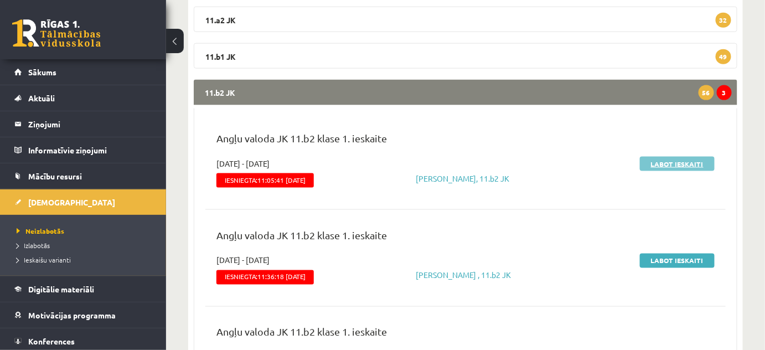
click at [672, 163] on link "Labot ieskaiti" at bounding box center [677, 164] width 75 height 14
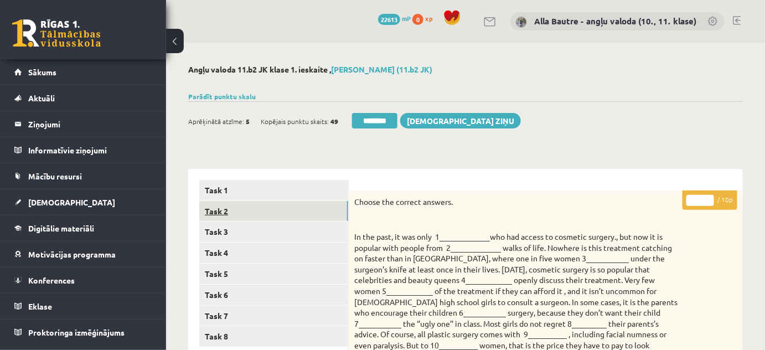
click at [210, 211] on link "Task 2" at bounding box center [273, 211] width 149 height 20
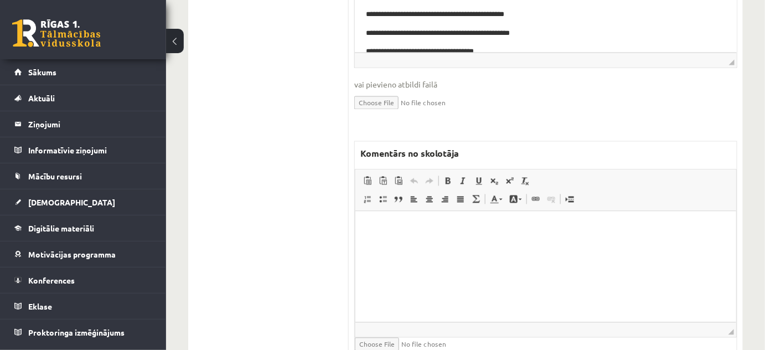
scroll to position [696, 0]
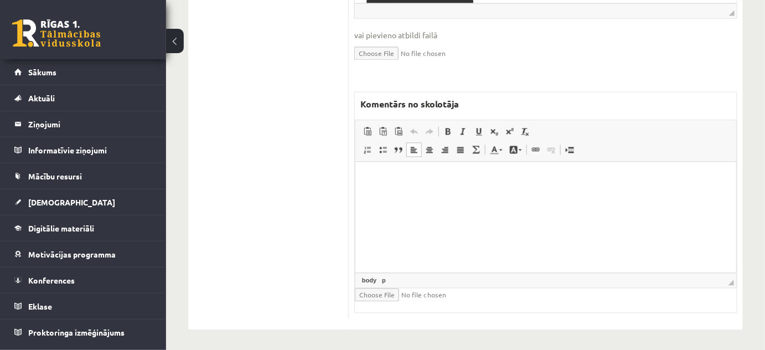
click at [377, 171] on html at bounding box center [545, 179] width 381 height 34
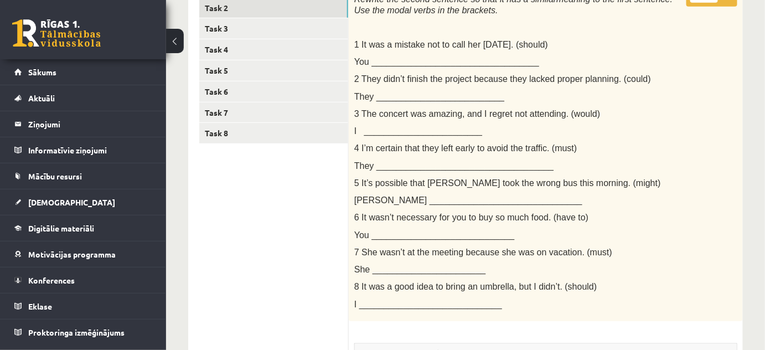
scroll to position [92, 0]
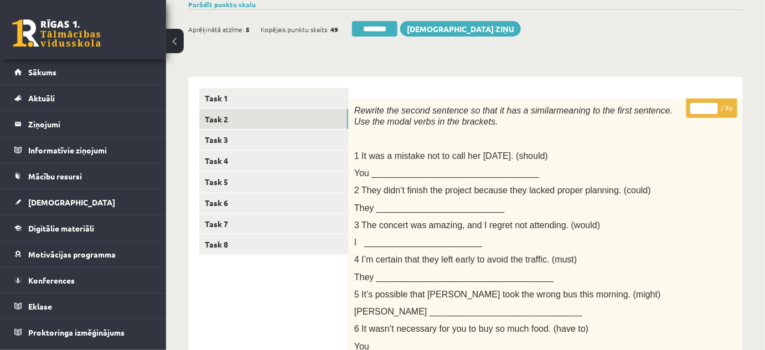
click at [710, 106] on input "*" at bounding box center [704, 108] width 28 height 11
type input "*"
click at [710, 106] on input "*" at bounding box center [704, 108] width 28 height 11
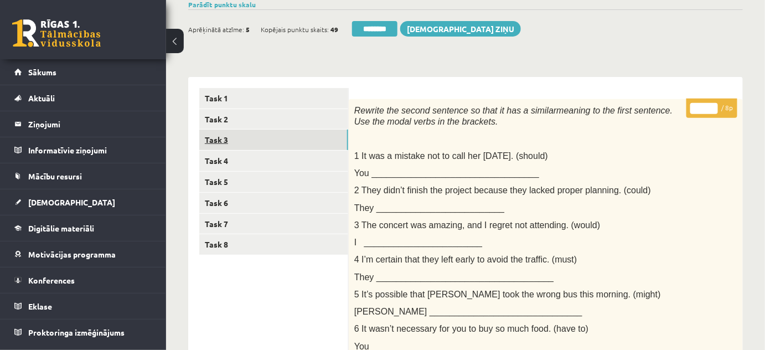
click at [221, 144] on link "Task 3" at bounding box center [273, 140] width 149 height 20
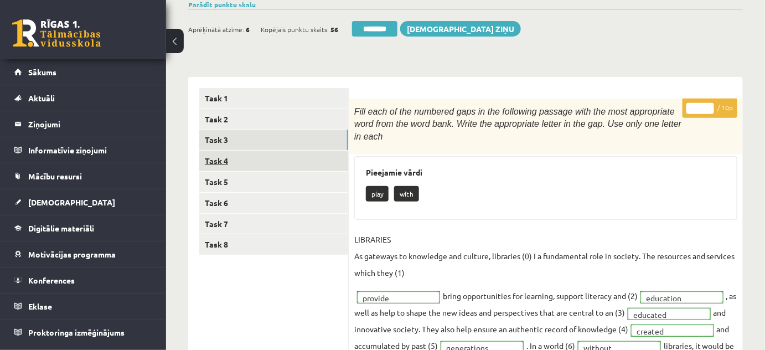
scroll to position [0, 0]
click at [223, 164] on link "Task 4" at bounding box center [273, 161] width 149 height 20
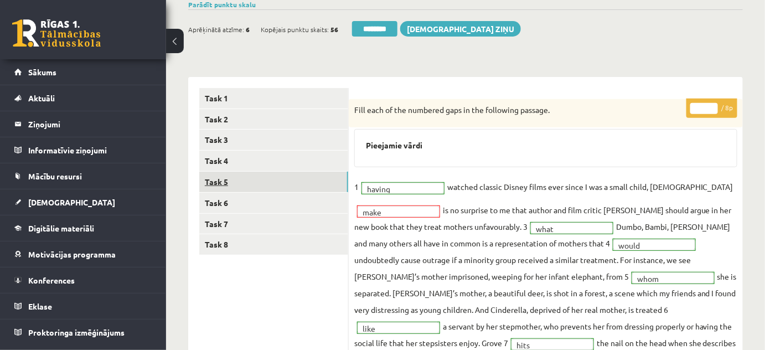
click at [225, 179] on link "Task 5" at bounding box center [273, 182] width 149 height 20
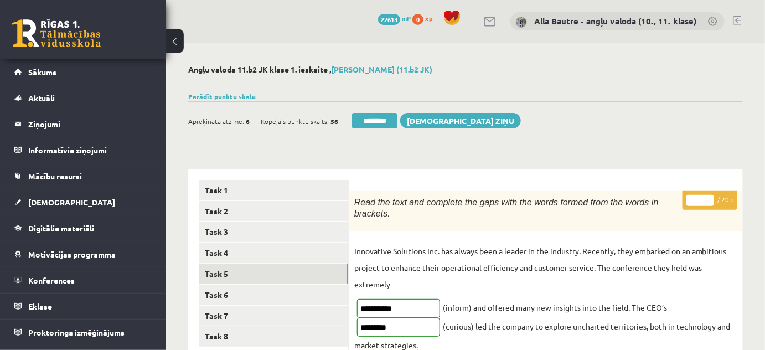
click at [709, 196] on input "**" at bounding box center [700, 200] width 28 height 11
type input "**"
click at [709, 196] on input "**" at bounding box center [700, 200] width 28 height 11
click at [234, 296] on link "Task 6" at bounding box center [273, 295] width 149 height 20
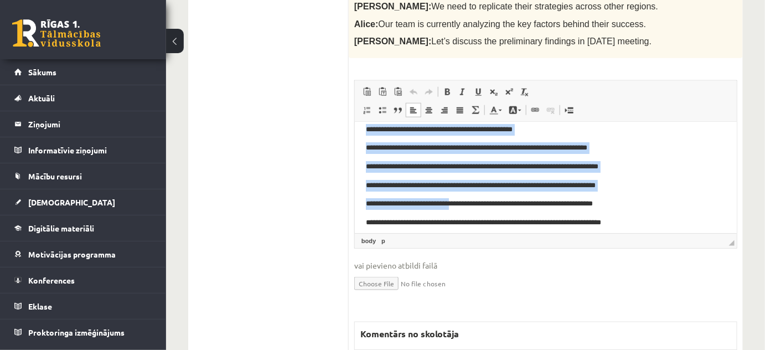
scroll to position [91, 0]
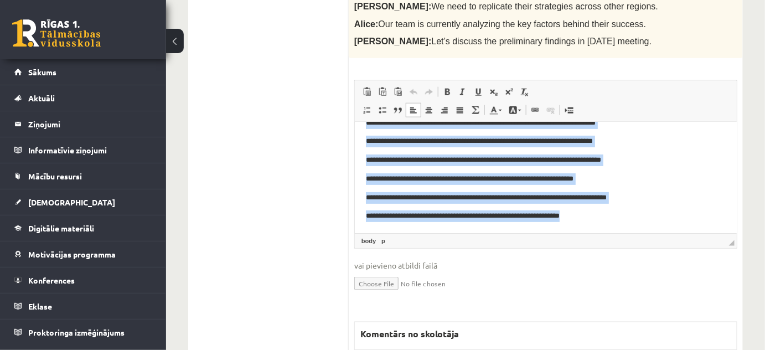
drag, startPoint x: 361, startPoint y: 135, endPoint x: 597, endPoint y: 230, distance: 253.8
click at [597, 230] on html "**********" at bounding box center [545, 133] width 382 height 202
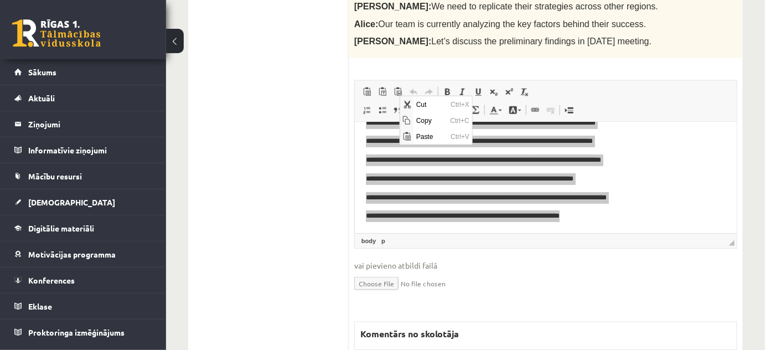
scroll to position [0, 0]
click at [428, 121] on span "Copy" at bounding box center [430, 120] width 34 height 16
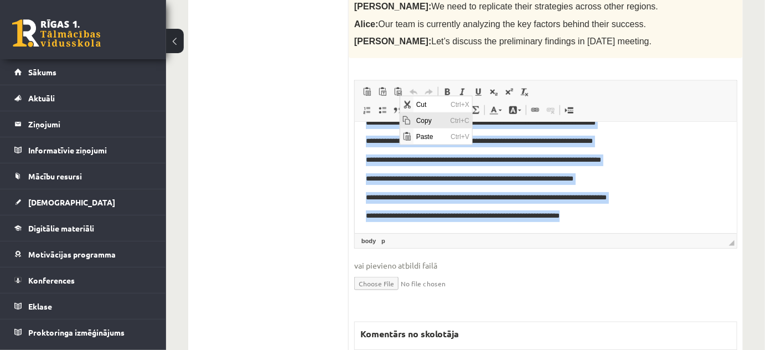
copy body "**********"
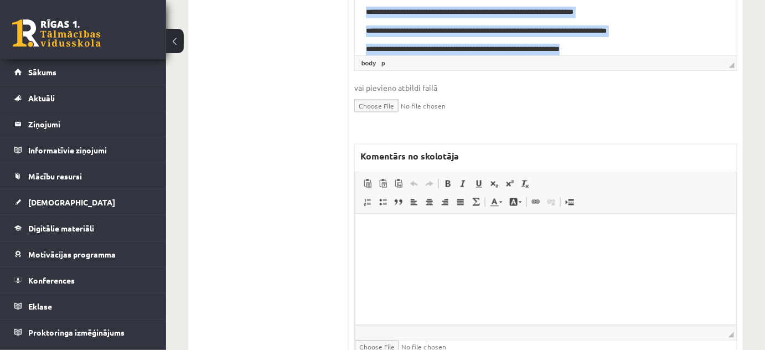
scroll to position [598, 0]
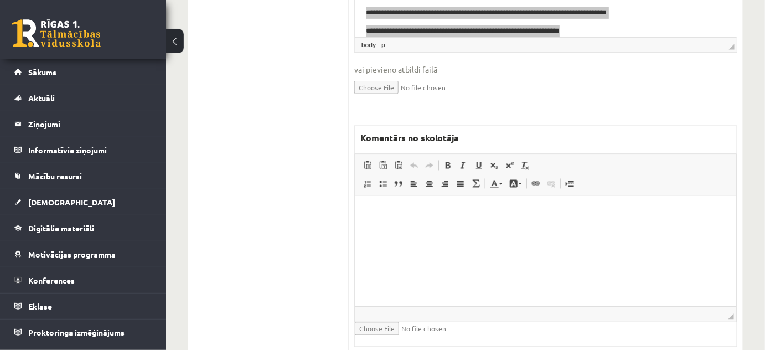
click at [381, 228] on html at bounding box center [545, 213] width 381 height 34
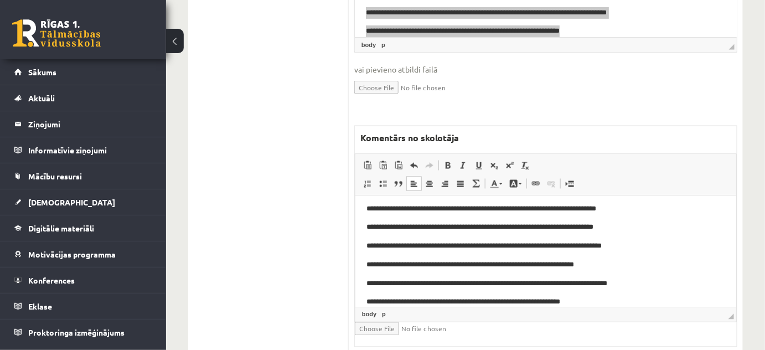
scroll to position [0, 0]
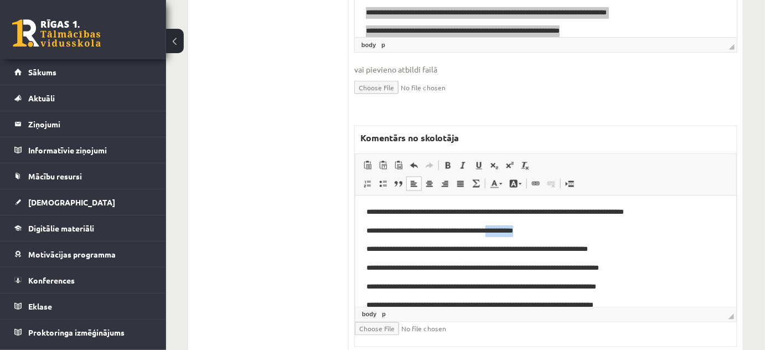
drag, startPoint x: 501, startPoint y: 231, endPoint x: 536, endPoint y: 233, distance: 34.9
click at [536, 233] on p "**********" at bounding box center [542, 232] width 352 height 12
click at [499, 177] on link "Text Color" at bounding box center [496, 184] width 19 height 14
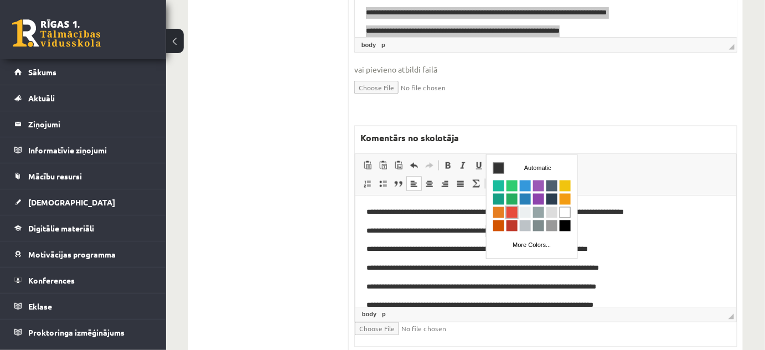
drag, startPoint x: 511, startPoint y: 213, endPoint x: 642, endPoint y: 207, distance: 131.3
click at [511, 213] on span "Colors" at bounding box center [511, 212] width 11 height 11
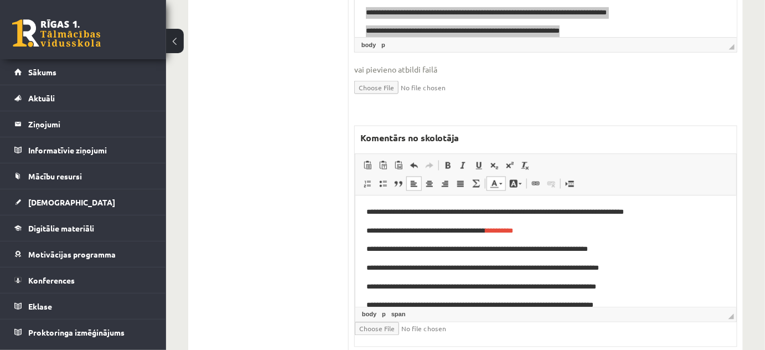
click at [639, 246] on p "**********" at bounding box center [542, 250] width 352 height 12
drag, startPoint x: 408, startPoint y: 251, endPoint x: 422, endPoint y: 251, distance: 14.4
click at [422, 251] on p "**********" at bounding box center [542, 250] width 352 height 12
click at [499, 183] on span at bounding box center [500, 184] width 3 height 2
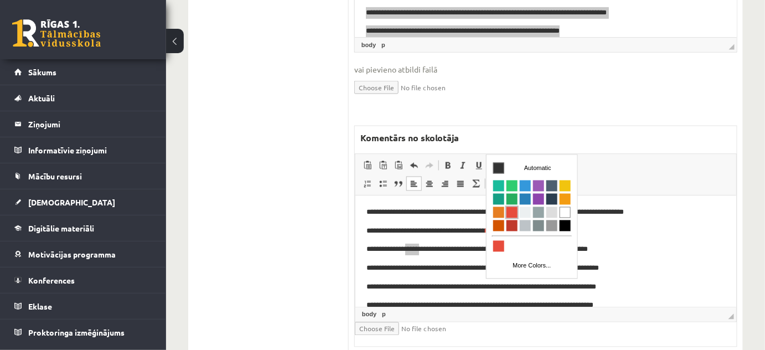
click at [510, 215] on span "Colors" at bounding box center [511, 212] width 11 height 11
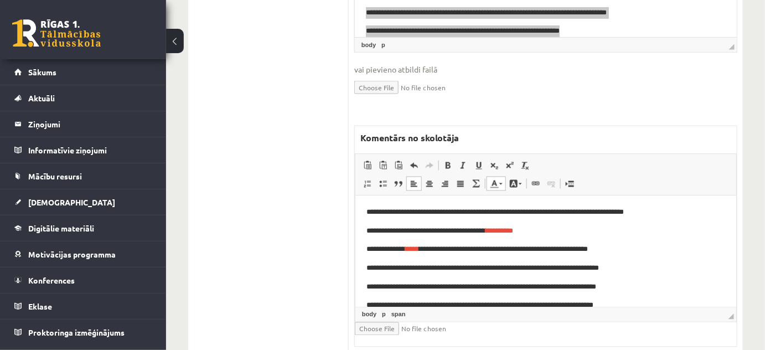
click at [634, 242] on body "**********" at bounding box center [545, 296] width 359 height 179
drag, startPoint x: 420, startPoint y: 268, endPoint x: 431, endPoint y: 269, distance: 11.1
click at [431, 269] on p "**********" at bounding box center [542, 269] width 352 height 12
click at [500, 183] on span at bounding box center [500, 184] width 3 height 2
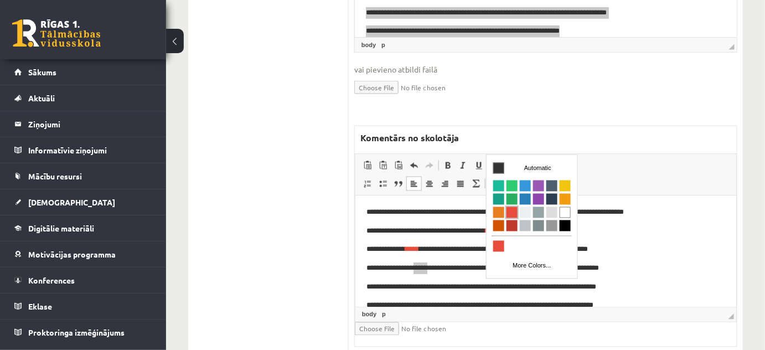
click at [509, 211] on span "Colors" at bounding box center [511, 212] width 11 height 11
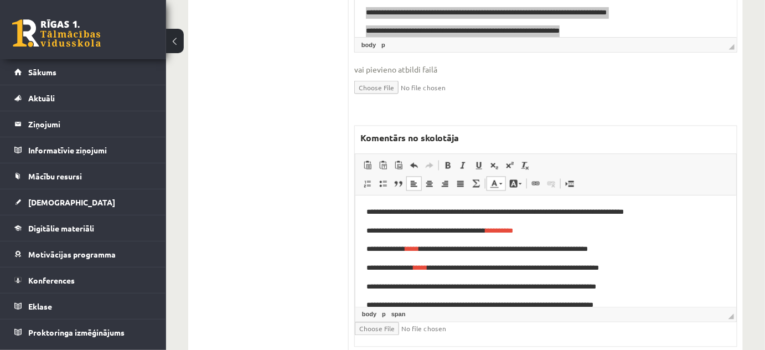
click at [642, 237] on p "**********" at bounding box center [542, 232] width 352 height 12
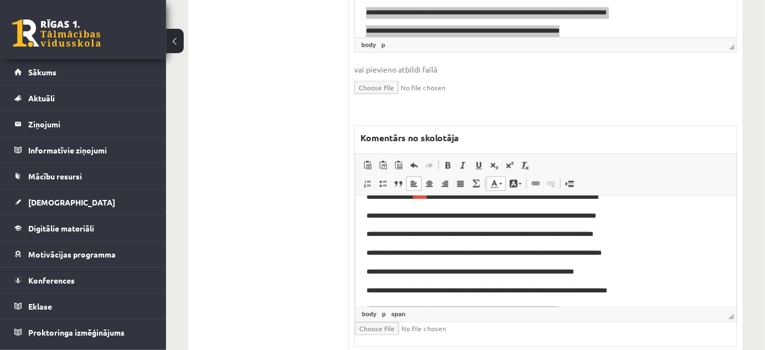
scroll to position [91, 0]
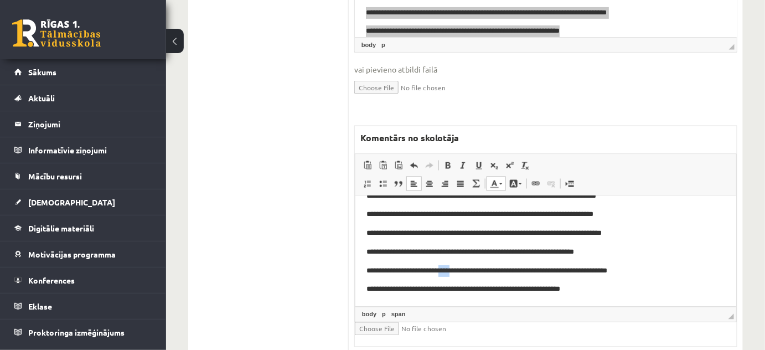
drag, startPoint x: 443, startPoint y: 272, endPoint x: 453, endPoint y: 272, distance: 10.0
click at [453, 272] on p "**********" at bounding box center [542, 272] width 352 height 12
click at [503, 177] on link "Text Color" at bounding box center [496, 184] width 19 height 14
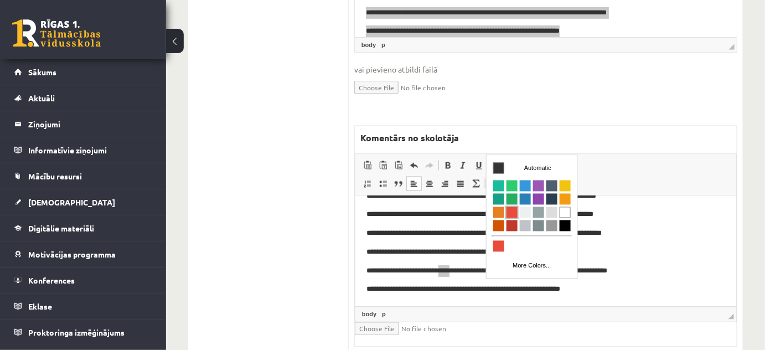
click at [507, 212] on span "Colors" at bounding box center [511, 212] width 11 height 11
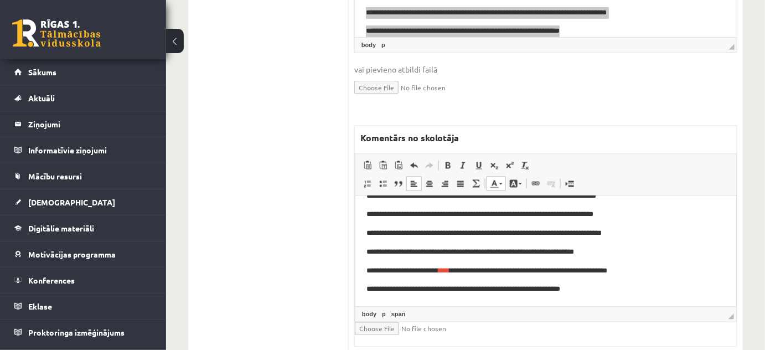
click at [667, 254] on p "**********" at bounding box center [542, 253] width 352 height 12
drag, startPoint x: 396, startPoint y: 287, endPoint x: 408, endPoint y: 288, distance: 12.2
click at [408, 288] on p "**********" at bounding box center [542, 290] width 352 height 12
click at [499, 183] on span at bounding box center [500, 184] width 3 height 2
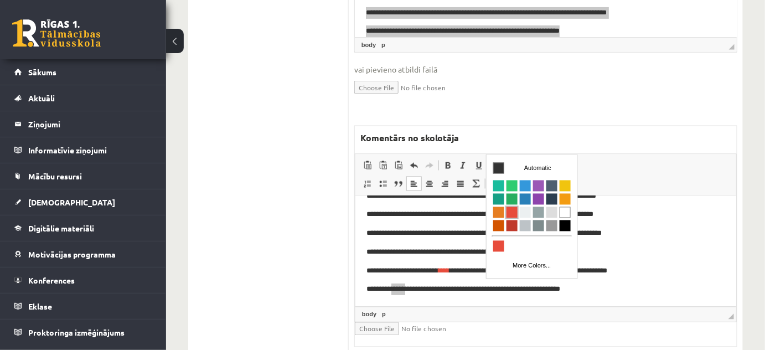
click at [512, 209] on span "Colors" at bounding box center [511, 212] width 11 height 11
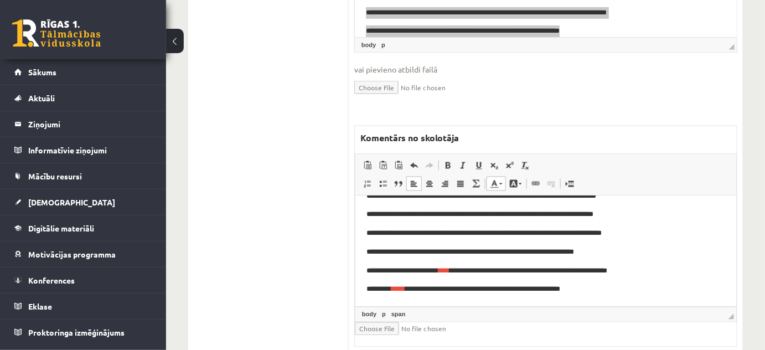
click at [655, 260] on body "**********" at bounding box center [545, 205] width 359 height 179
drag, startPoint x: 523, startPoint y: 288, endPoint x: 559, endPoint y: 286, distance: 35.5
click at [559, 286] on p "**********" at bounding box center [542, 290] width 352 height 12
click at [500, 183] on span at bounding box center [500, 184] width 3 height 2
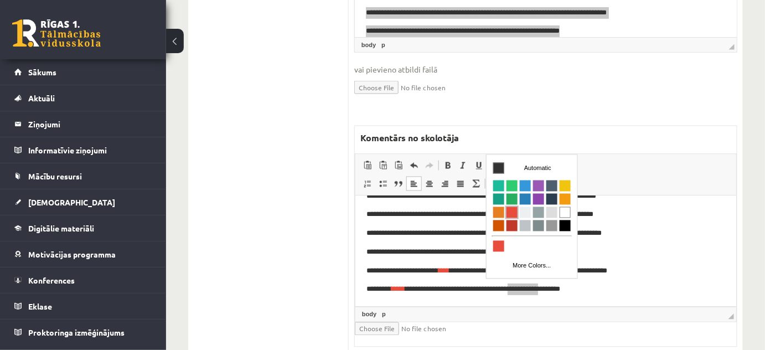
click at [511, 215] on span "Colors" at bounding box center [511, 212] width 11 height 11
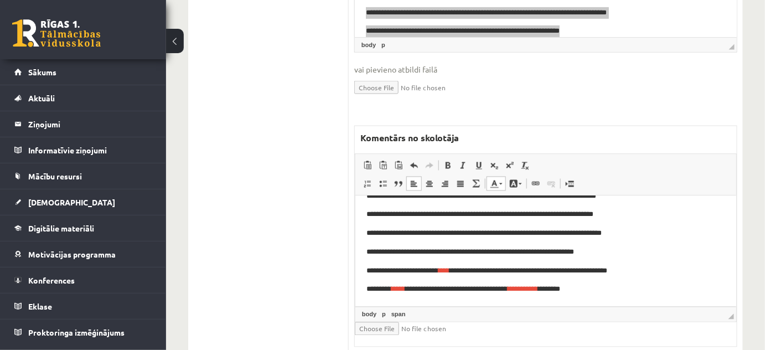
click at [635, 281] on body "**********" at bounding box center [545, 205] width 359 height 179
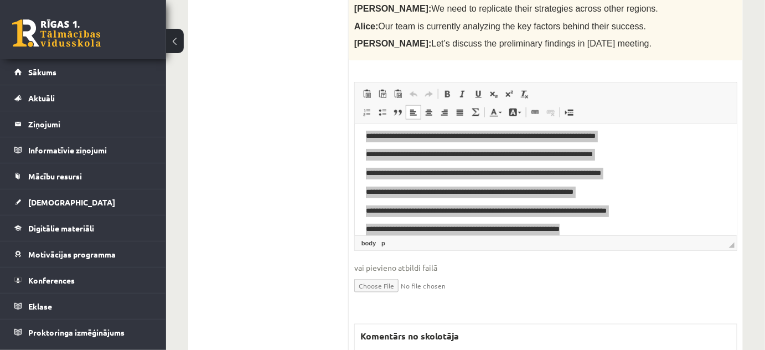
scroll to position [397, 0]
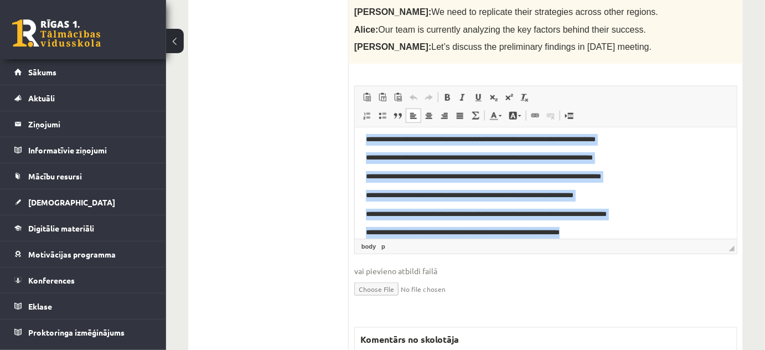
click at [680, 182] on body "**********" at bounding box center [545, 148] width 360 height 179
click at [685, 205] on body "**********" at bounding box center [545, 148] width 360 height 179
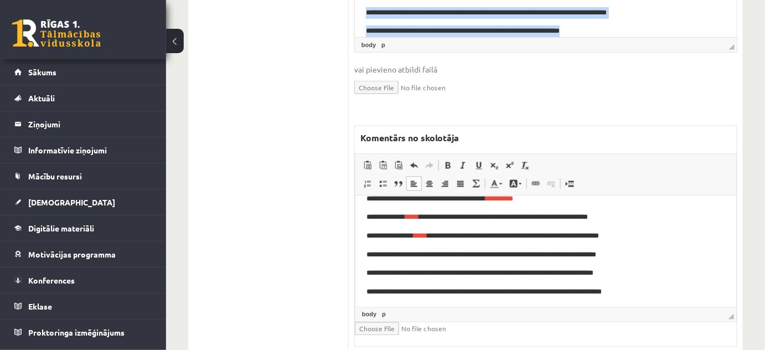
scroll to position [50, 0]
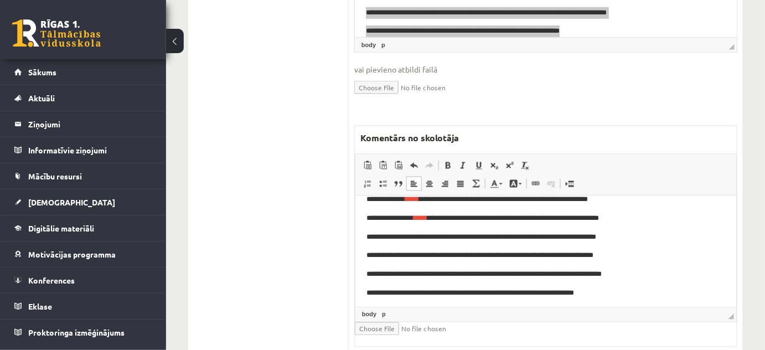
click at [459, 255] on p "**********" at bounding box center [542, 256] width 352 height 12
drag, startPoint x: 457, startPoint y: 255, endPoint x: 487, endPoint y: 256, distance: 29.9
click at [487, 256] on p "**********" at bounding box center [542, 256] width 352 height 12
click at [499, 177] on link "Text Color" at bounding box center [496, 184] width 19 height 14
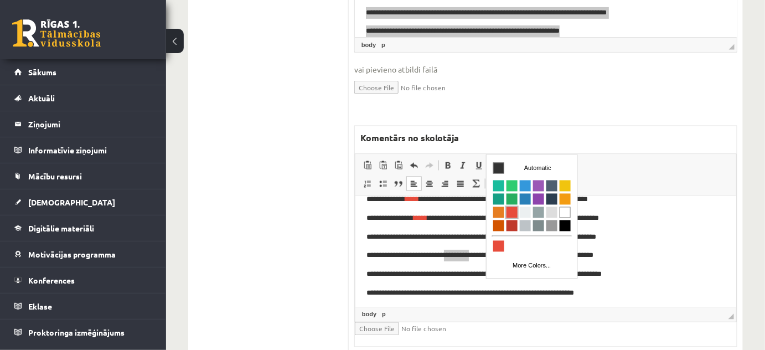
click at [512, 214] on span "Colors" at bounding box center [511, 212] width 11 height 11
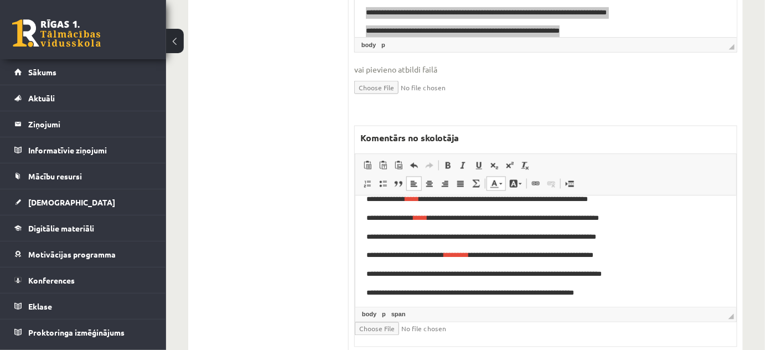
click at [647, 245] on body "**********" at bounding box center [545, 246] width 359 height 179
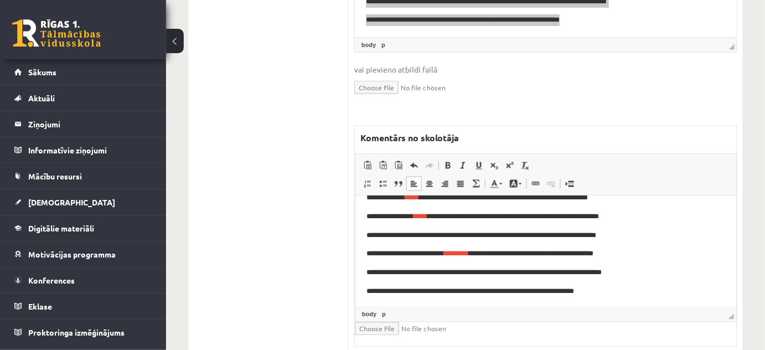
scroll to position [91, 0]
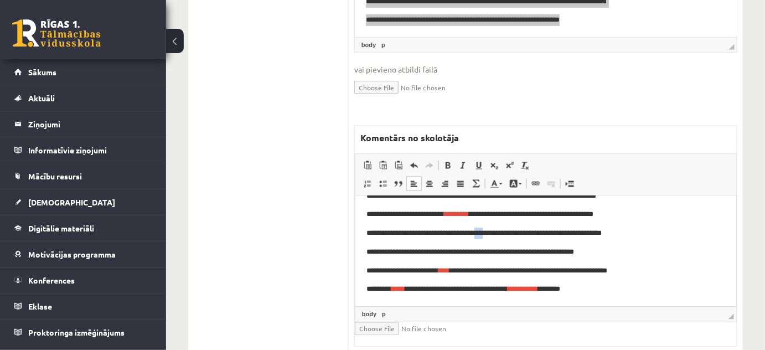
drag, startPoint x: 489, startPoint y: 233, endPoint x: 501, endPoint y: 233, distance: 12.2
click at [501, 233] on p "**********" at bounding box center [542, 234] width 352 height 12
click at [504, 177] on link "Text Color" at bounding box center [496, 184] width 19 height 14
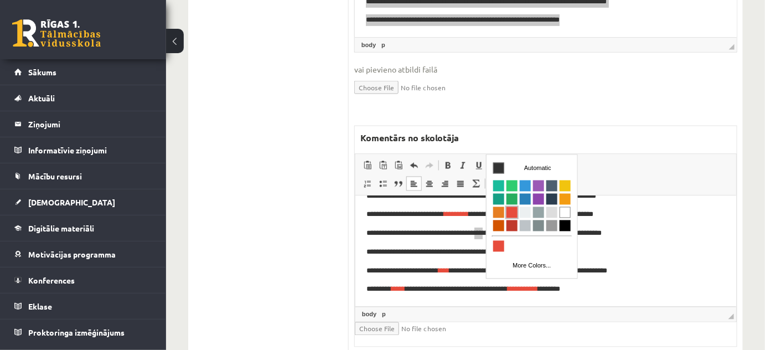
click at [513, 211] on span "Colors" at bounding box center [511, 212] width 11 height 11
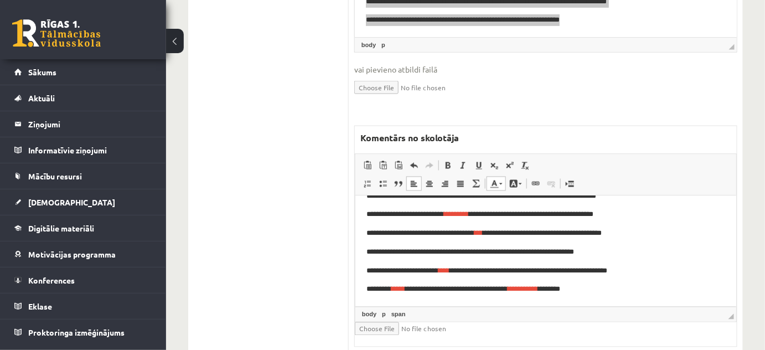
click at [689, 256] on p "**********" at bounding box center [542, 253] width 352 height 12
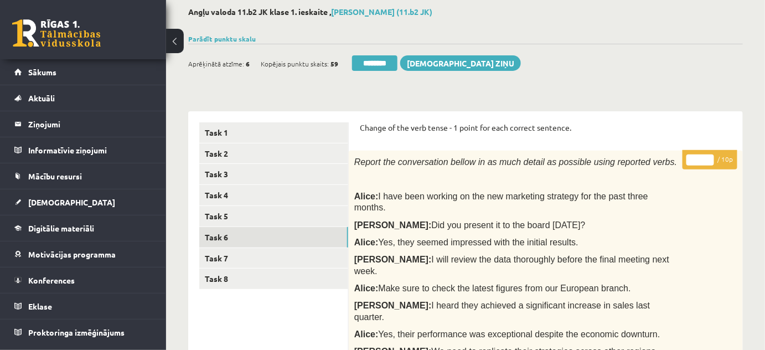
scroll to position [29, 0]
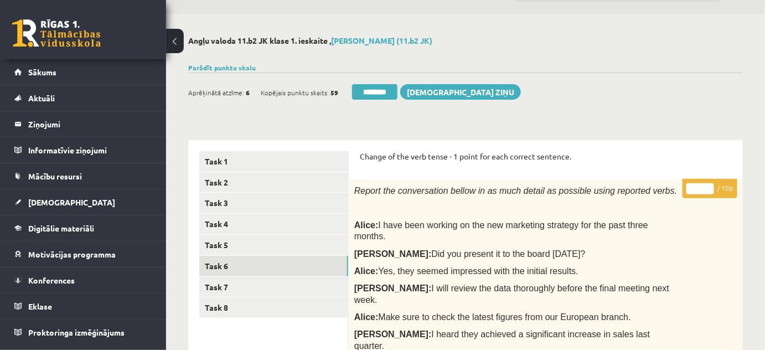
click at [709, 185] on input "*" at bounding box center [700, 188] width 28 height 11
type input "*"
click at [709, 185] on input "*" at bounding box center [700, 188] width 28 height 11
click at [215, 286] on link "Task 7" at bounding box center [273, 287] width 149 height 20
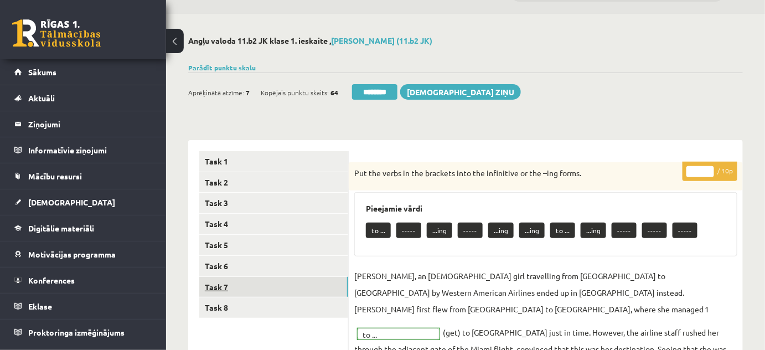
scroll to position [0, 0]
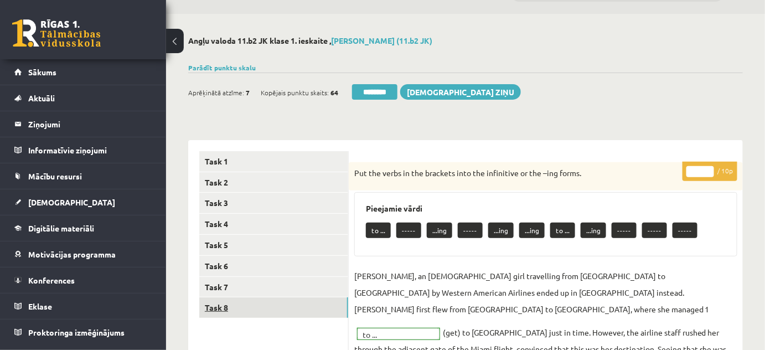
click at [225, 303] on link "Task 8" at bounding box center [273, 307] width 149 height 20
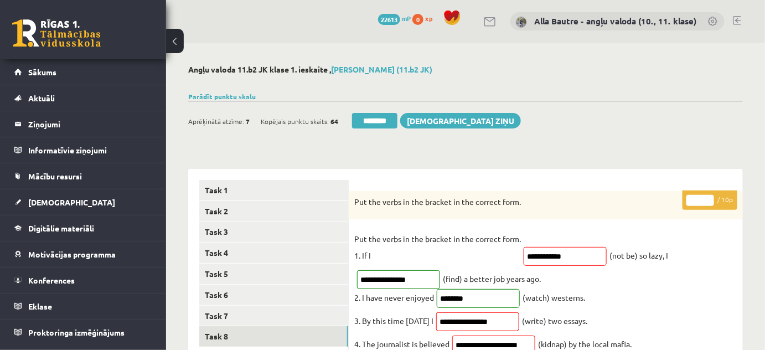
click at [710, 197] on input "*" at bounding box center [700, 200] width 28 height 11
type input "*"
click at [710, 197] on input "*" at bounding box center [700, 200] width 28 height 11
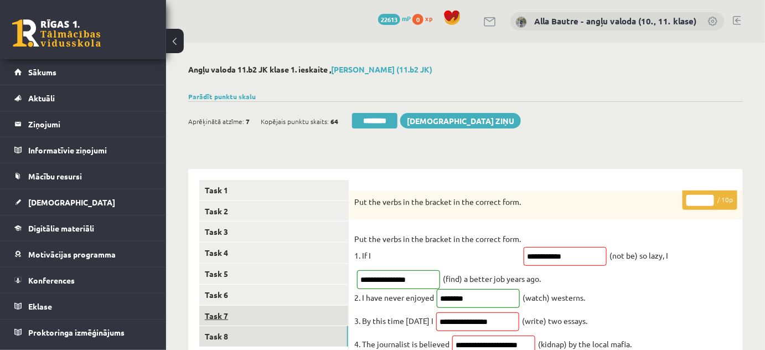
click at [218, 311] on link "Task 7" at bounding box center [273, 316] width 149 height 20
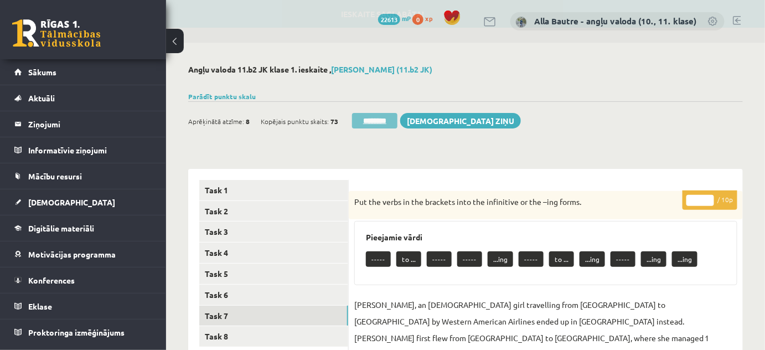
click at [375, 116] on input "********" at bounding box center [374, 121] width 45 height 16
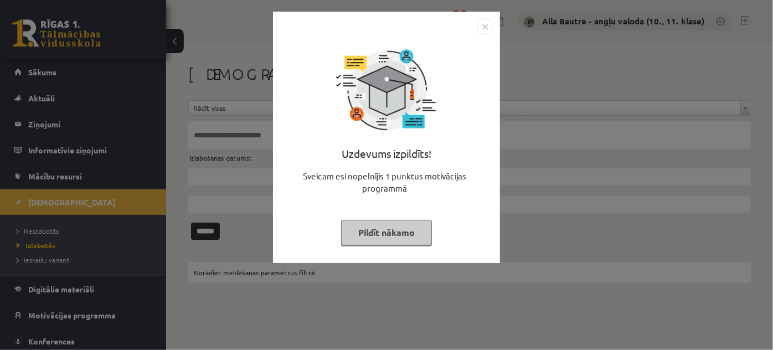
click at [479, 28] on img "Close" at bounding box center [485, 26] width 17 height 17
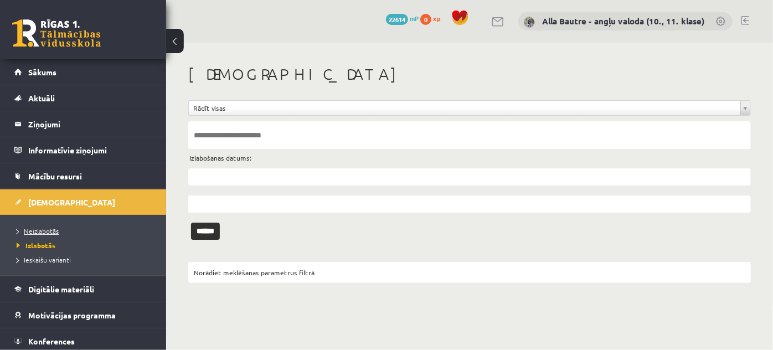
click at [50, 227] on span "Neizlabotās" at bounding box center [38, 230] width 42 height 9
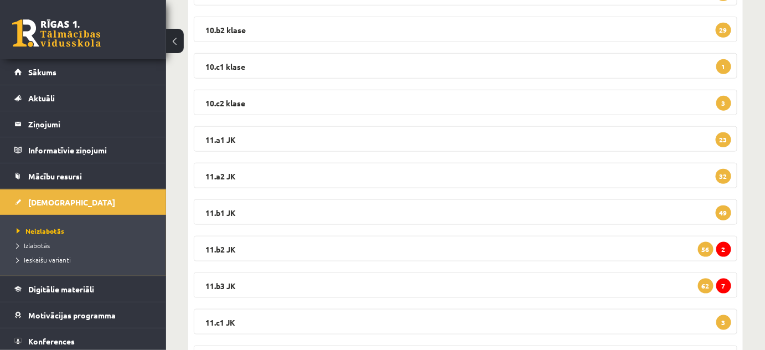
scroll to position [302, 0]
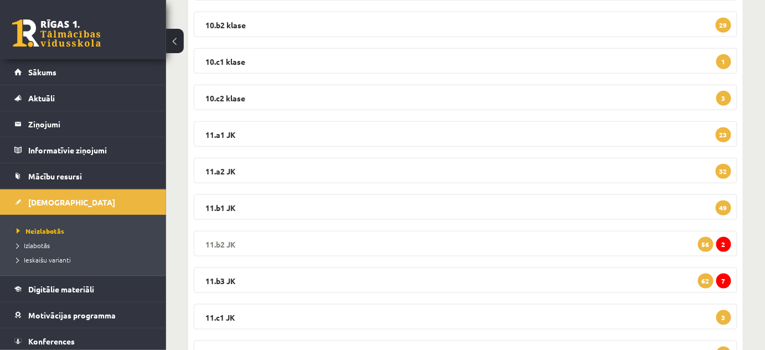
click at [218, 240] on legend "11.b2 JK 2 56" at bounding box center [466, 243] width 544 height 25
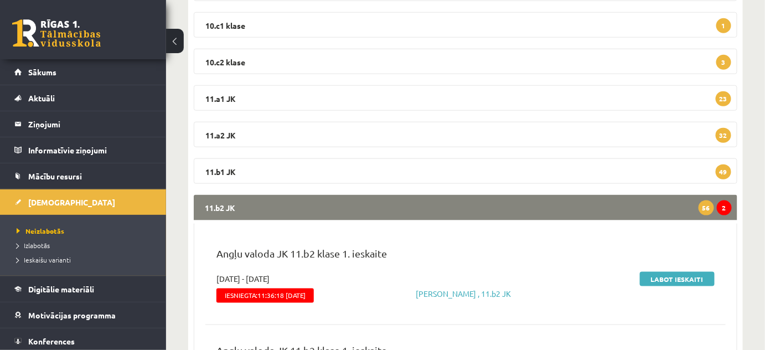
scroll to position [453, 0]
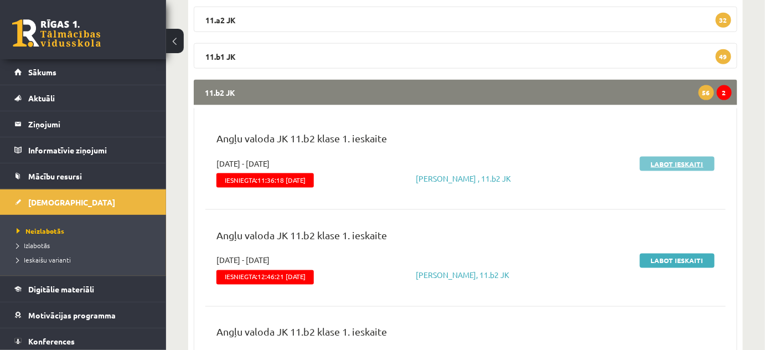
click at [652, 158] on link "Labot ieskaiti" at bounding box center [677, 164] width 75 height 14
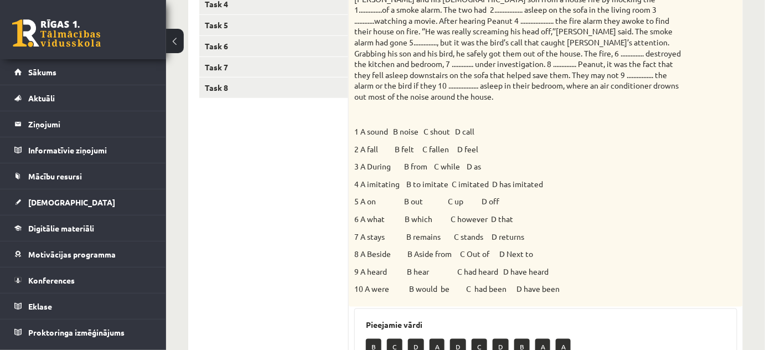
scroll to position [100, 0]
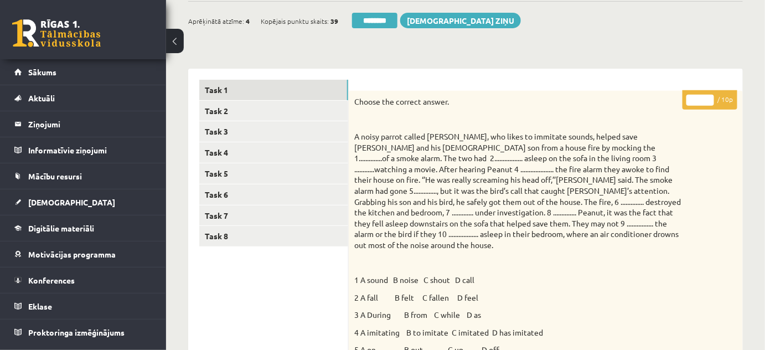
type input "**"
click at [709, 95] on input "**" at bounding box center [700, 100] width 28 height 11
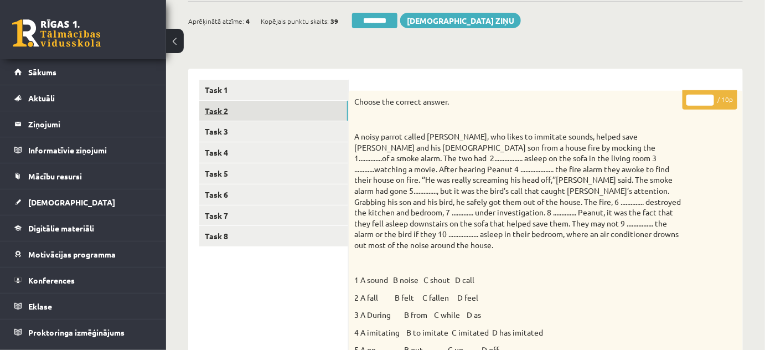
click at [229, 112] on link "Task 2" at bounding box center [273, 111] width 149 height 20
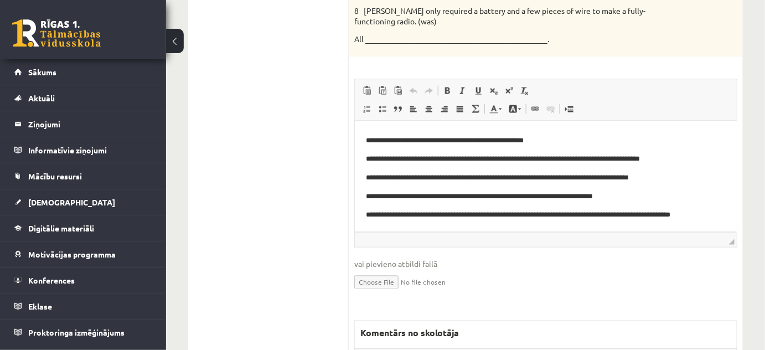
scroll to position [554, 0]
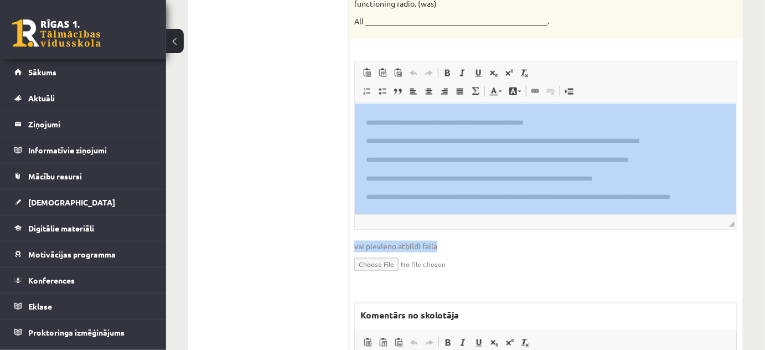
drag, startPoint x: 763, startPoint y: 246, endPoint x: 737, endPoint y: 72, distance: 175.8
click at [737, 72] on div "Angļu valoda 11.b2 [PERSON_NAME] 1. ieskaite , [PERSON_NAME] (11.b2 JK) Parādīt…" at bounding box center [465, 26] width 599 height 1074
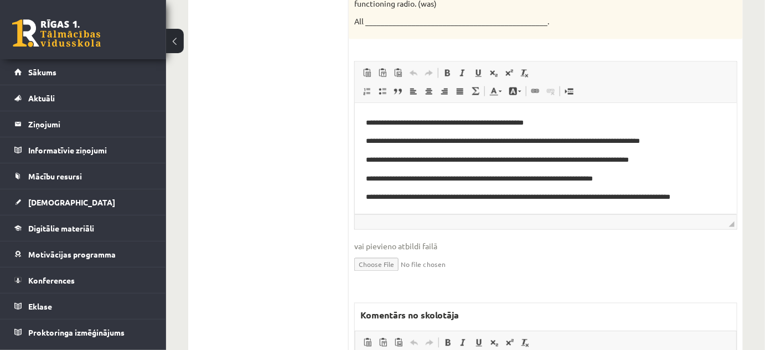
click at [285, 188] on ul "Task 1 Task 2 Task 3 Task 4 Task 5 Task 6 Task 7 Task 8" at bounding box center [273, 77] width 149 height 903
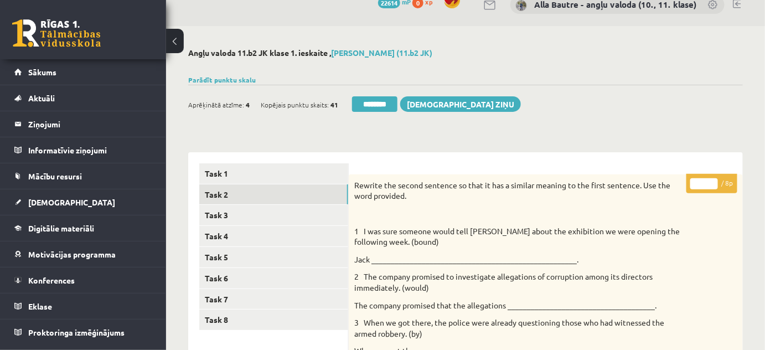
scroll to position [0, 0]
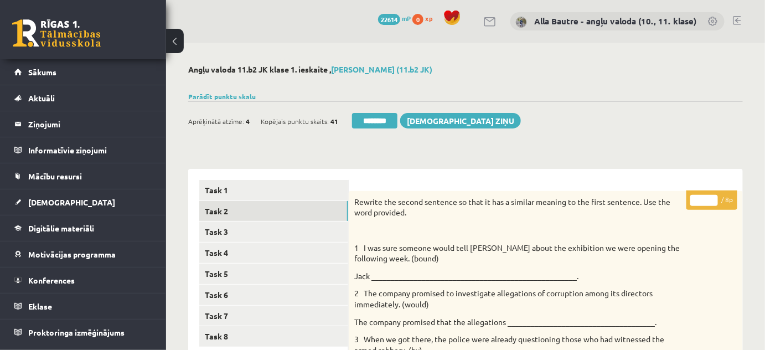
type input "*"
click at [713, 196] on input "*" at bounding box center [704, 200] width 28 height 11
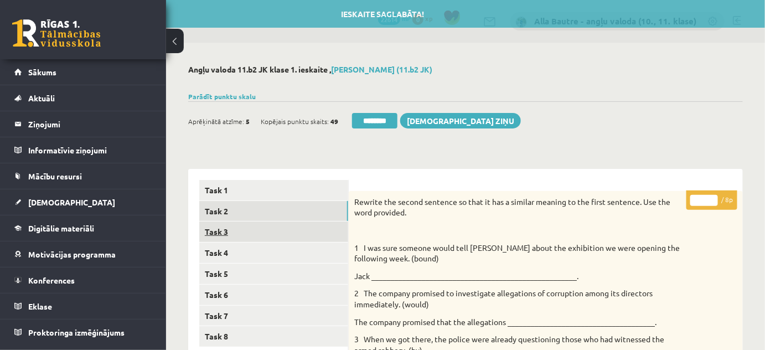
click at [220, 232] on link "Task 3" at bounding box center [273, 231] width 149 height 20
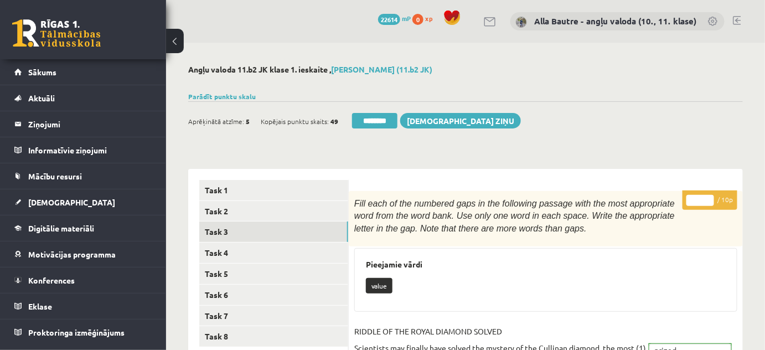
type input "**"
click at [707, 198] on input "**" at bounding box center [700, 200] width 28 height 11
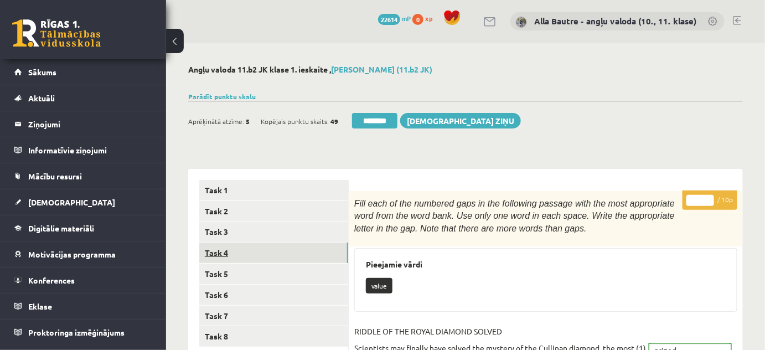
click at [220, 249] on link "Task 4" at bounding box center [273, 252] width 149 height 20
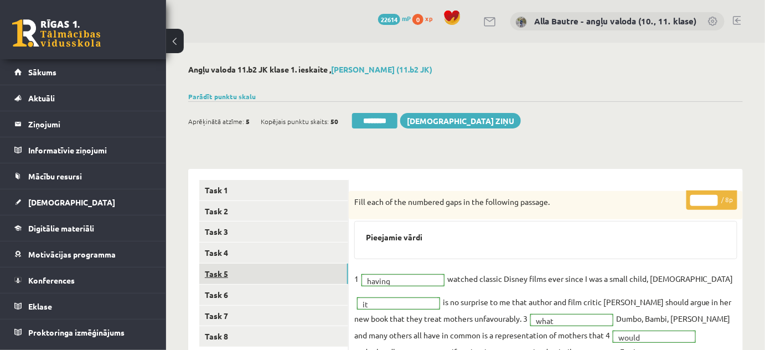
click at [218, 270] on link "Task 5" at bounding box center [273, 274] width 149 height 20
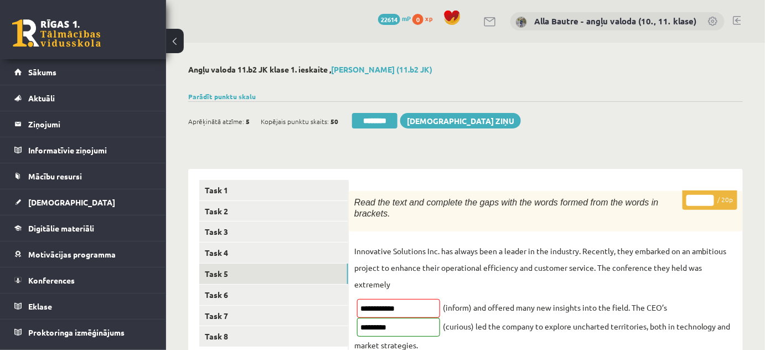
click at [709, 196] on input "**" at bounding box center [700, 200] width 28 height 11
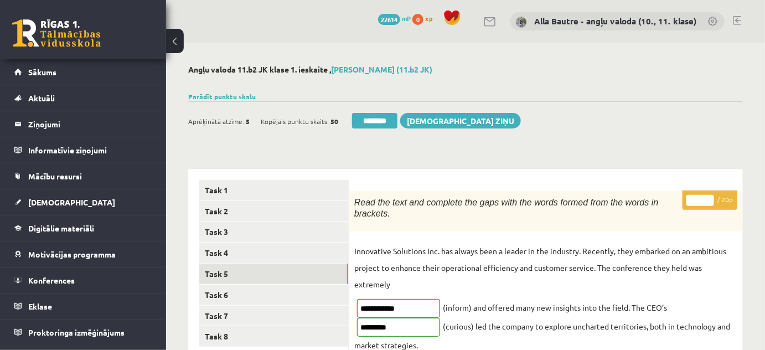
click at [709, 196] on input "**" at bounding box center [700, 200] width 28 height 11
type input "**"
click at [709, 196] on input "**" at bounding box center [700, 200] width 28 height 11
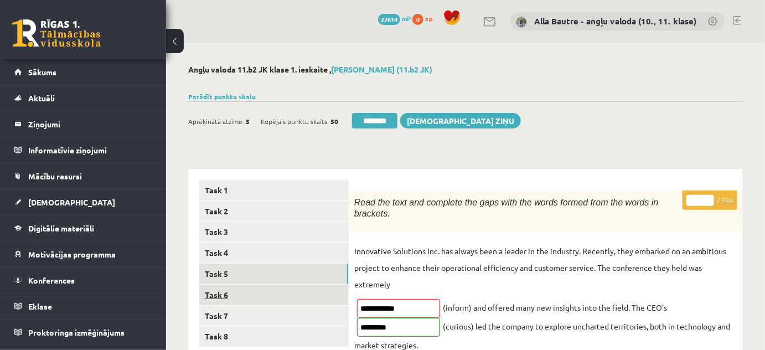
click at [214, 295] on link "Task 6" at bounding box center [273, 295] width 149 height 20
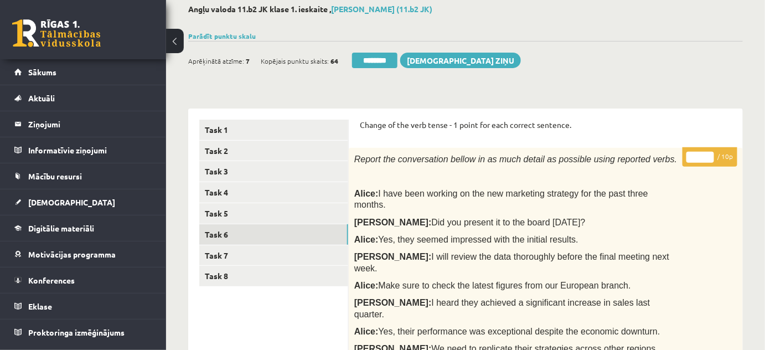
scroll to position [49, 0]
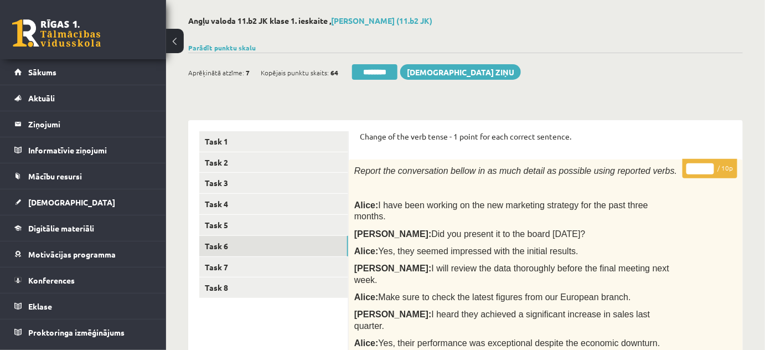
type input "**"
click at [710, 166] on input "**" at bounding box center [700, 168] width 28 height 11
click at [236, 267] on link "Task 7" at bounding box center [273, 267] width 149 height 20
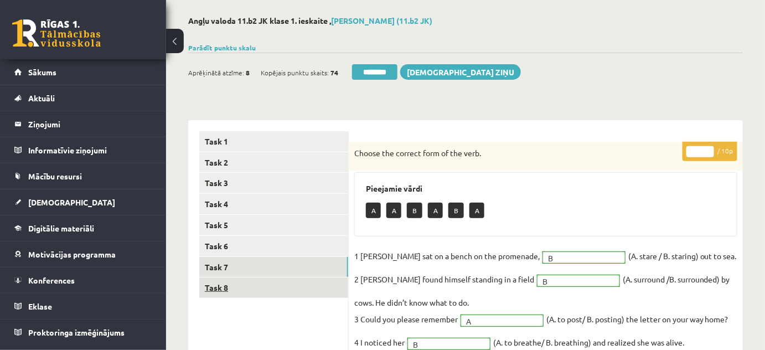
scroll to position [0, 0]
click at [237, 286] on link "Task 8" at bounding box center [273, 287] width 149 height 20
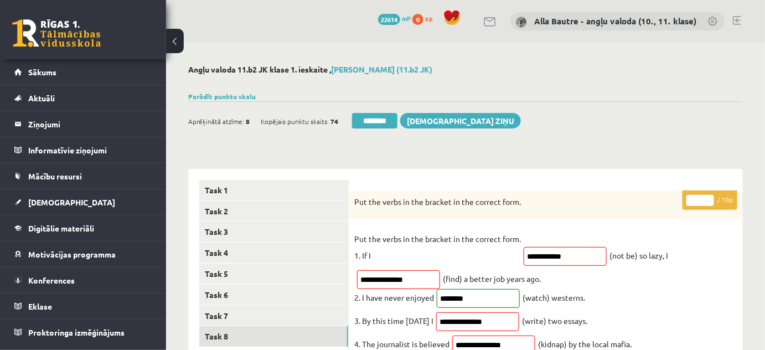
click at [707, 198] on input "*" at bounding box center [700, 200] width 28 height 11
click at [705, 196] on input "*" at bounding box center [700, 200] width 28 height 11
click at [709, 198] on input "*" at bounding box center [700, 200] width 28 height 11
click at [709, 197] on input "*" at bounding box center [700, 200] width 28 height 11
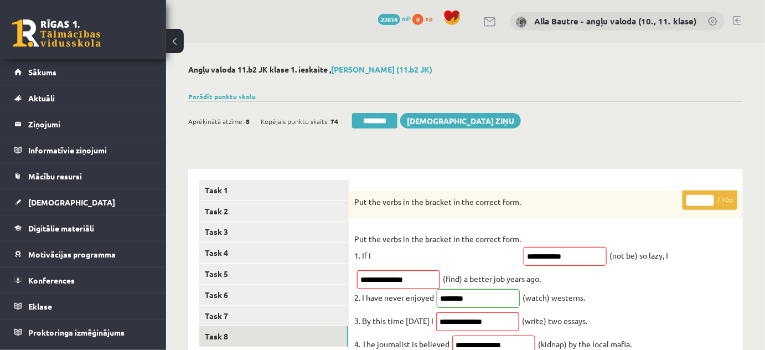
click at [709, 197] on input "*" at bounding box center [700, 200] width 28 height 11
type input "*"
click at [709, 197] on input "*" at bounding box center [700, 200] width 28 height 11
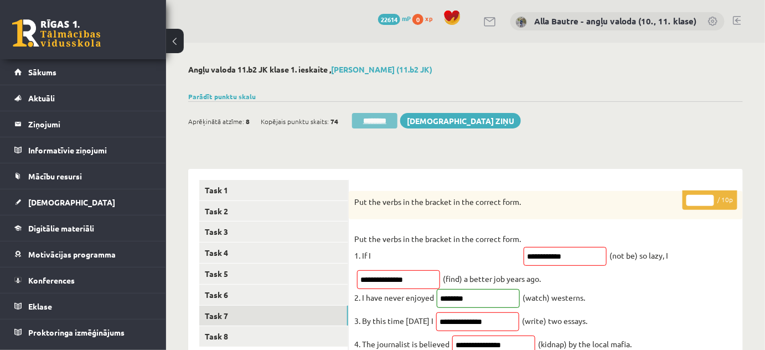
click at [376, 122] on input "********" at bounding box center [374, 121] width 45 height 16
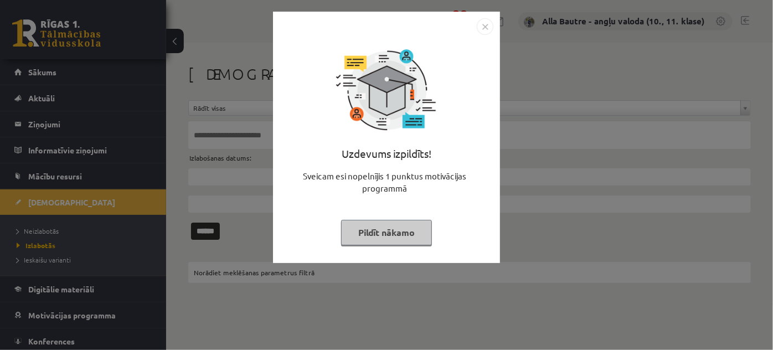
click at [481, 23] on img "Close" at bounding box center [485, 26] width 17 height 17
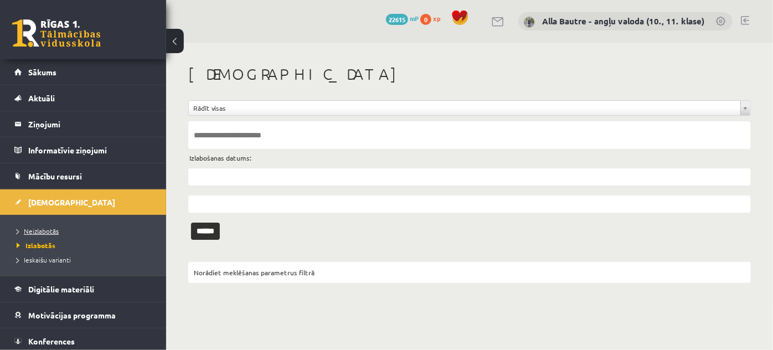
click at [44, 226] on link "Neizlabotās" at bounding box center [86, 231] width 138 height 10
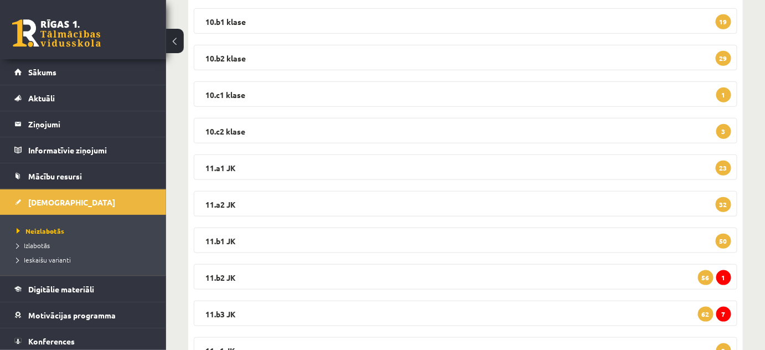
scroll to position [302, 0]
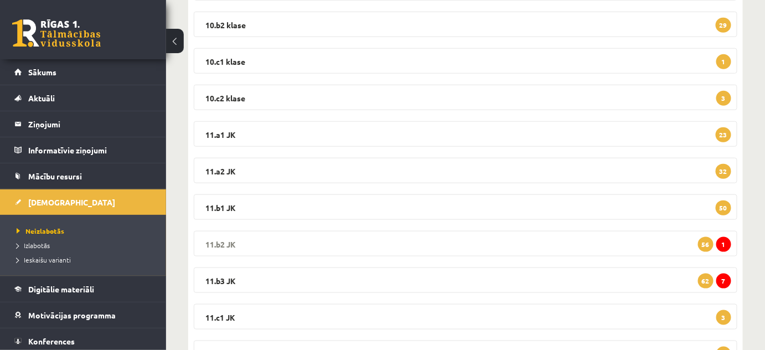
click at [221, 237] on legend "11.b2 JK 1 56" at bounding box center [466, 243] width 544 height 25
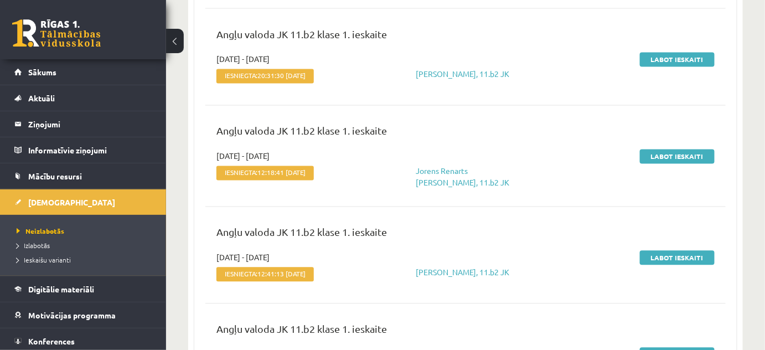
scroll to position [453, 0]
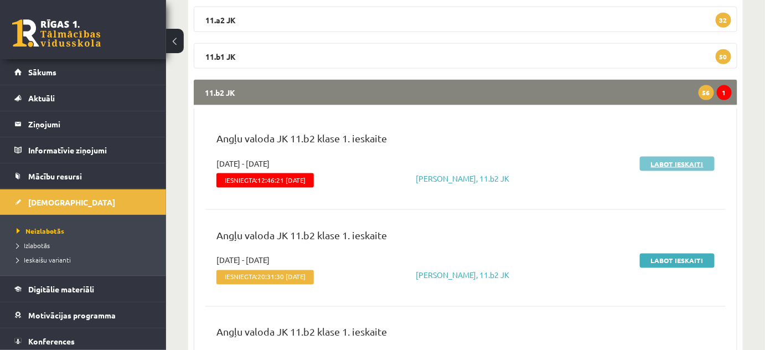
click at [663, 161] on link "Labot ieskaiti" at bounding box center [677, 164] width 75 height 14
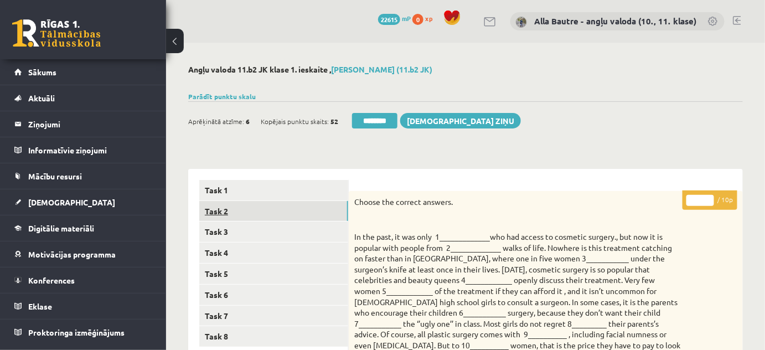
click at [219, 206] on link "Task 2" at bounding box center [273, 211] width 149 height 20
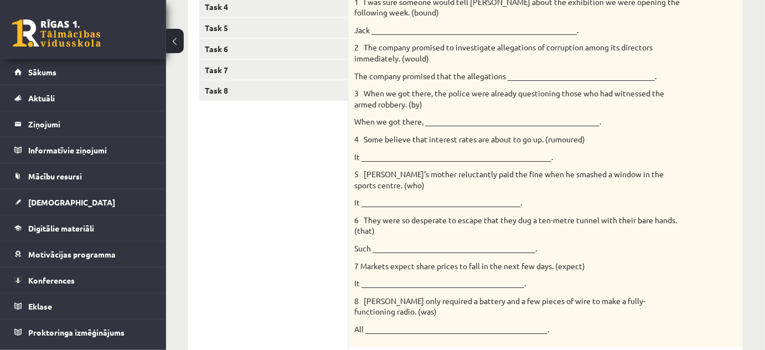
scroll to position [221, 0]
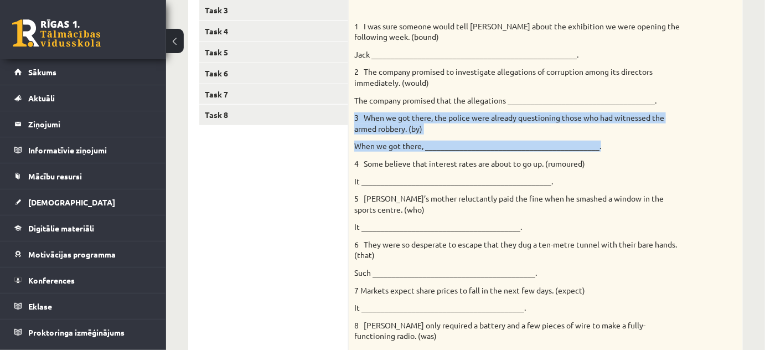
drag, startPoint x: 751, startPoint y: 99, endPoint x: 745, endPoint y: 88, distance: 12.6
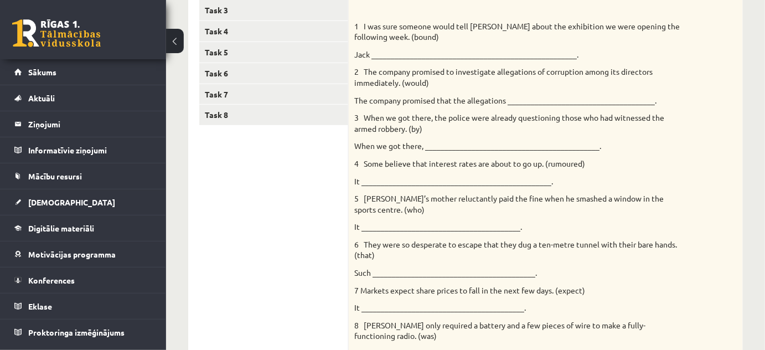
click at [711, 185] on div "Rewrite the second sentence so that it has a similar meaning to the first sente…" at bounding box center [546, 171] width 394 height 402
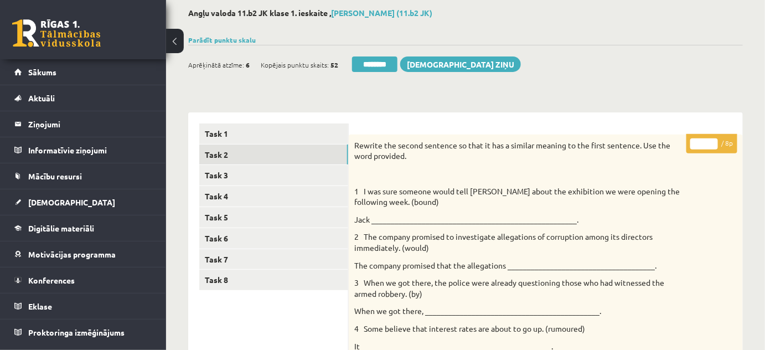
scroll to position [0, 0]
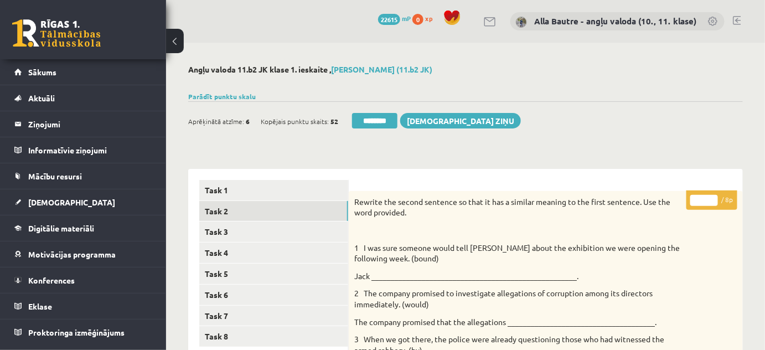
type input "*"
click at [711, 196] on input "*" at bounding box center [704, 200] width 28 height 11
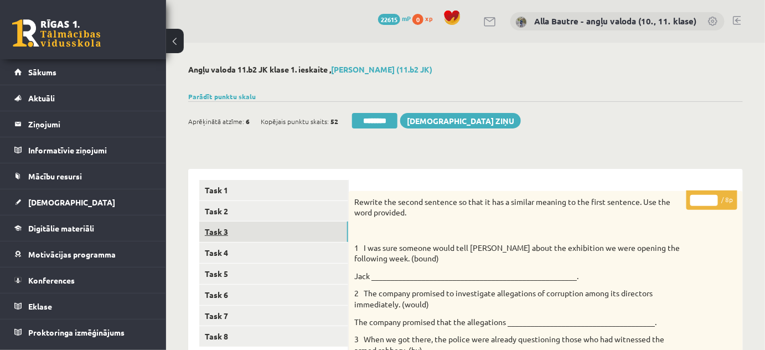
click at [225, 224] on link "Task 3" at bounding box center [273, 231] width 149 height 20
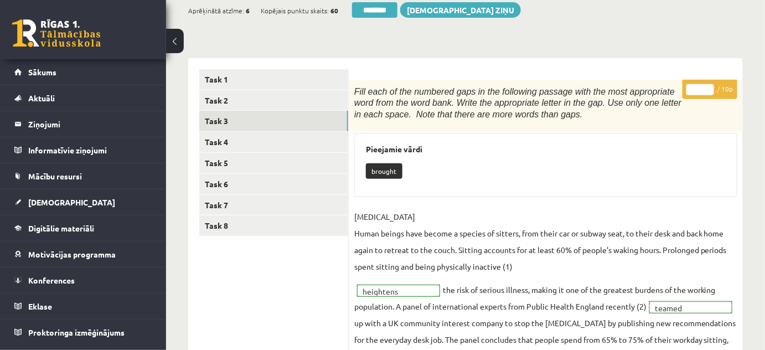
scroll to position [50, 0]
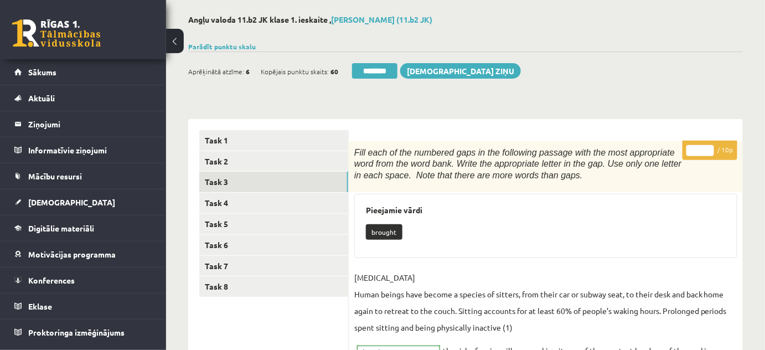
type input "**"
click at [707, 148] on input "**" at bounding box center [700, 150] width 28 height 11
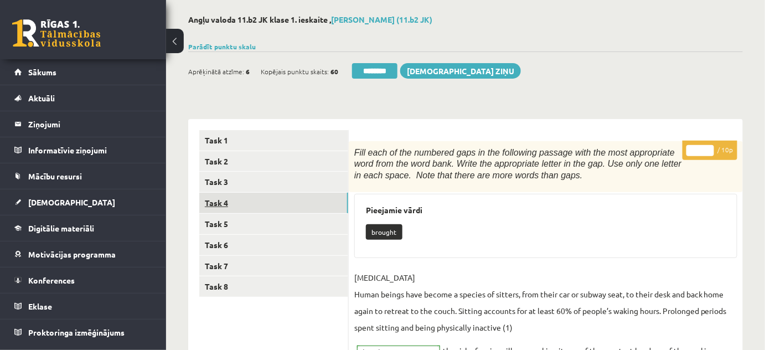
click at [221, 196] on link "Task 4" at bounding box center [273, 203] width 149 height 20
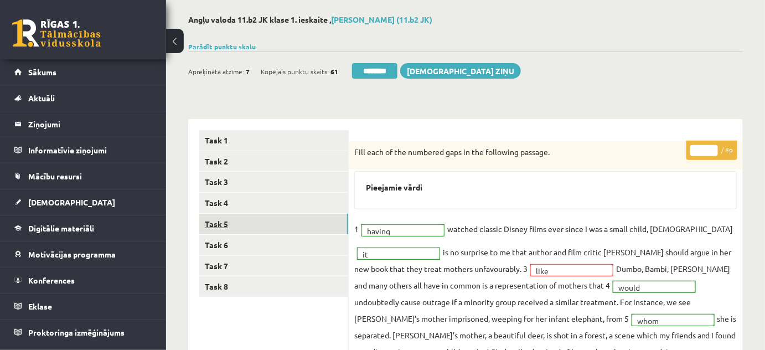
click at [219, 227] on link "Task 5" at bounding box center [273, 224] width 149 height 20
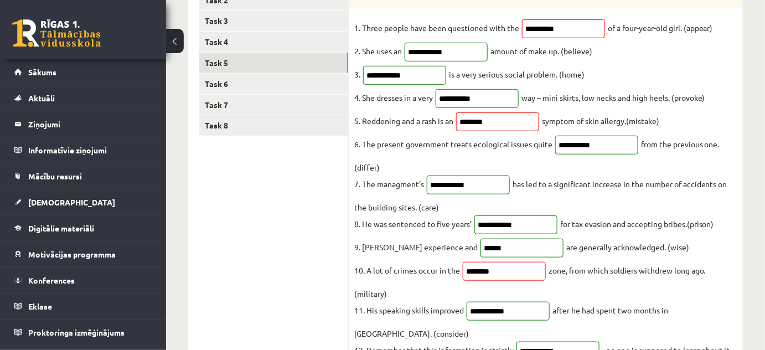
scroll to position [100, 0]
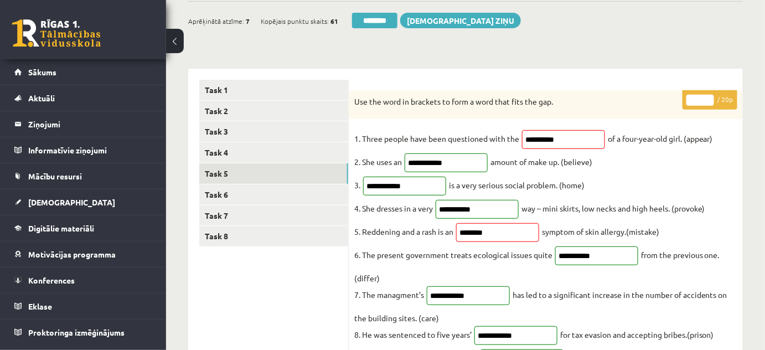
click at [708, 98] on input "**" at bounding box center [700, 100] width 28 height 11
click at [708, 97] on input "**" at bounding box center [700, 100] width 28 height 11
type input "**"
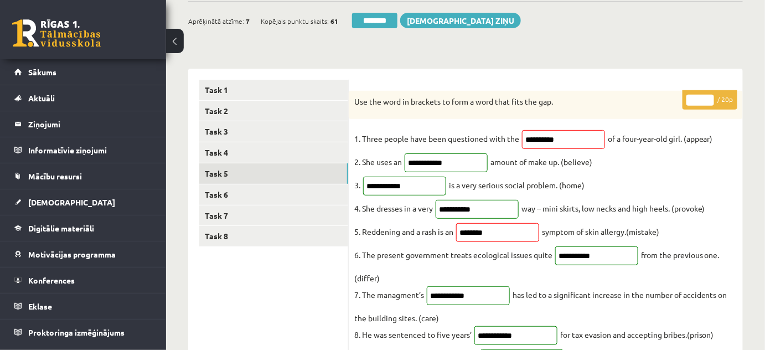
click at [707, 103] on input "**" at bounding box center [700, 100] width 28 height 11
click at [217, 190] on link "Task 6" at bounding box center [273, 194] width 149 height 20
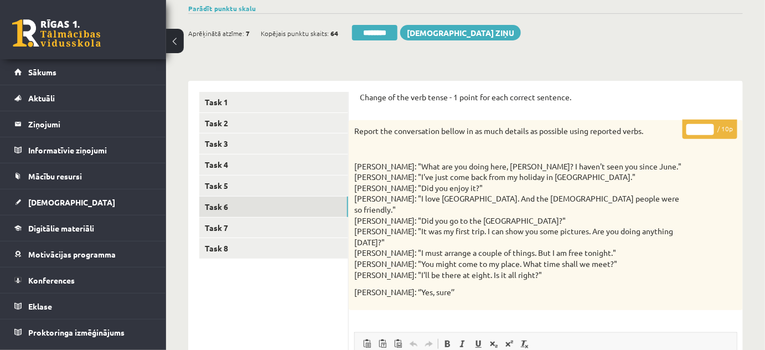
scroll to position [50, 0]
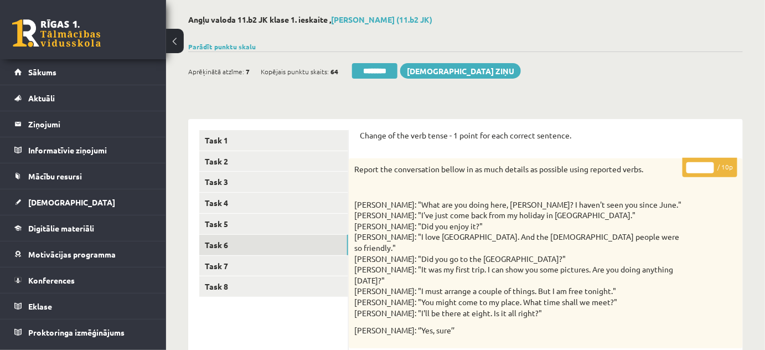
type input "**"
click at [707, 165] on input "**" at bounding box center [700, 167] width 28 height 11
click at [231, 267] on link "Task 7" at bounding box center [273, 266] width 149 height 20
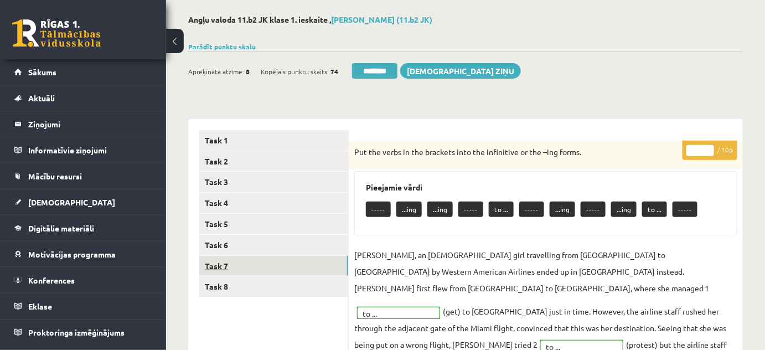
scroll to position [0, 0]
click at [226, 284] on link "Task 8" at bounding box center [273, 286] width 149 height 20
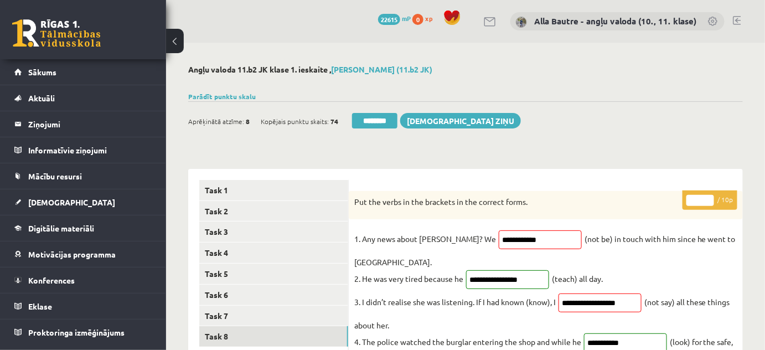
type input "**"
click at [709, 197] on input "**" at bounding box center [700, 200] width 28 height 11
click at [213, 306] on link "Task 7" at bounding box center [273, 316] width 149 height 20
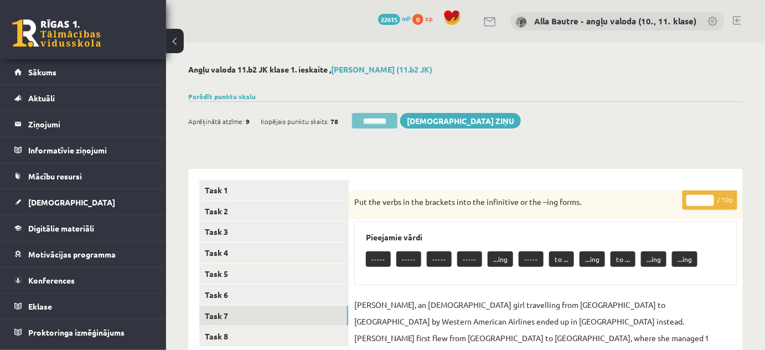
click at [378, 125] on input "********" at bounding box center [374, 121] width 45 height 16
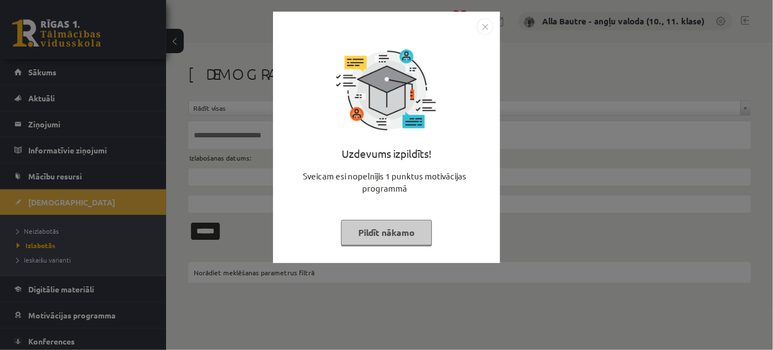
click at [479, 26] on img "Close" at bounding box center [485, 26] width 17 height 17
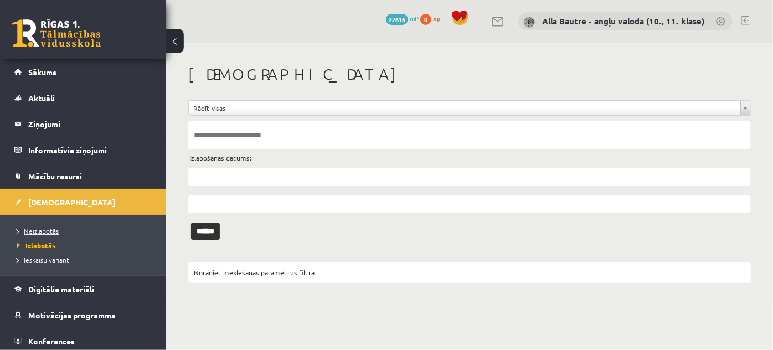
click at [32, 226] on span "Neizlabotās" at bounding box center [38, 230] width 42 height 9
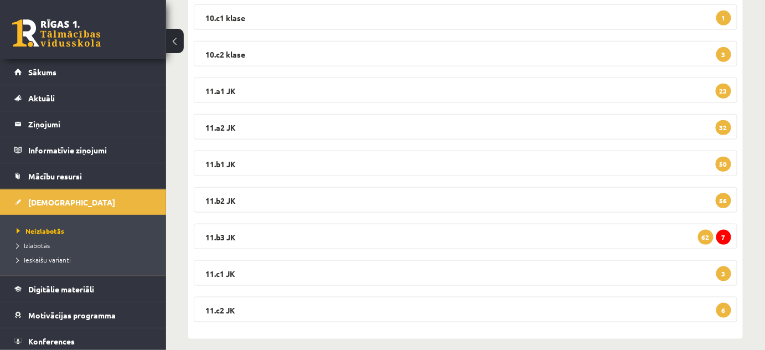
scroll to position [352, 0]
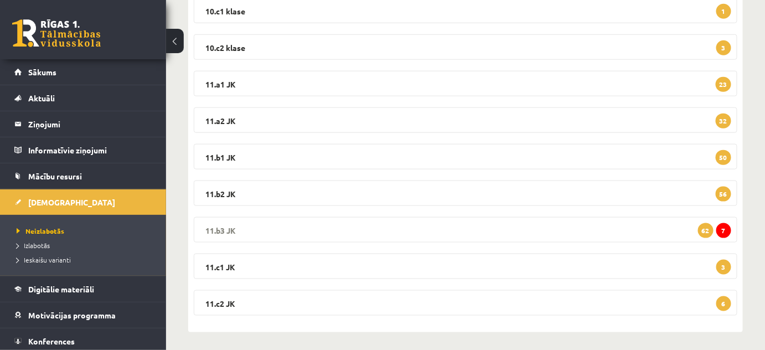
click at [214, 225] on legend "11.b3 JK 7 62" at bounding box center [466, 229] width 544 height 25
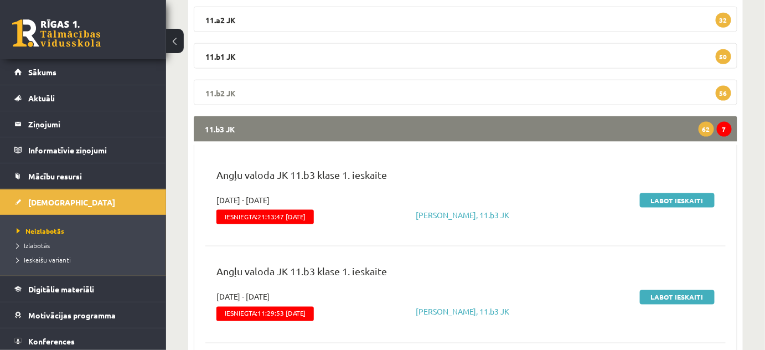
scroll to position [554, 0]
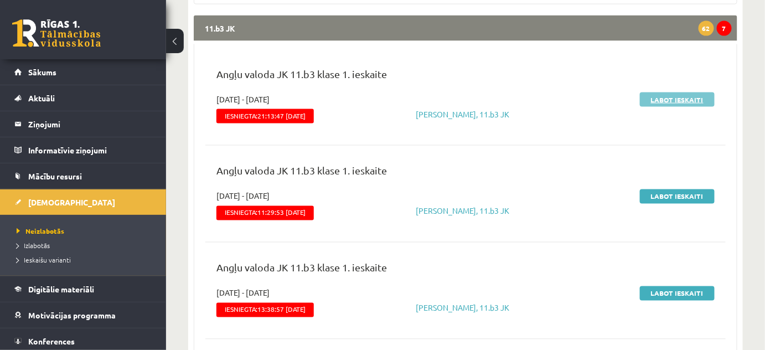
click at [682, 96] on link "Labot ieskaiti" at bounding box center [677, 99] width 75 height 14
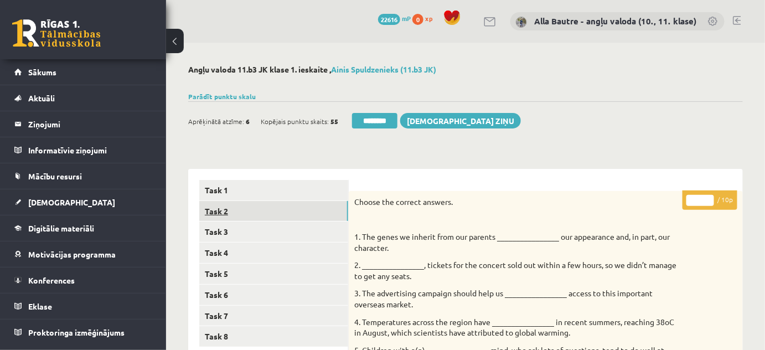
click at [218, 215] on link "Task 2" at bounding box center [273, 211] width 149 height 20
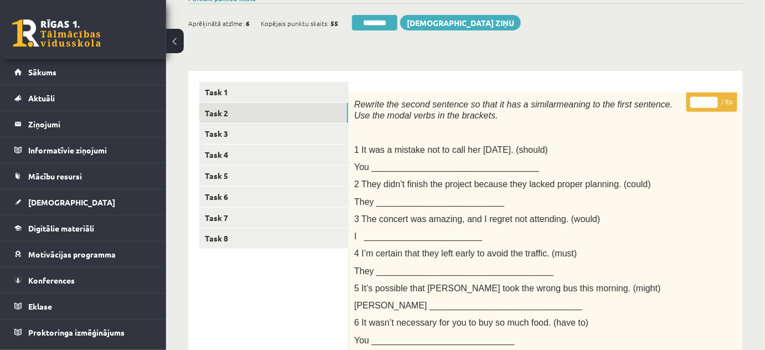
scroll to position [78, 0]
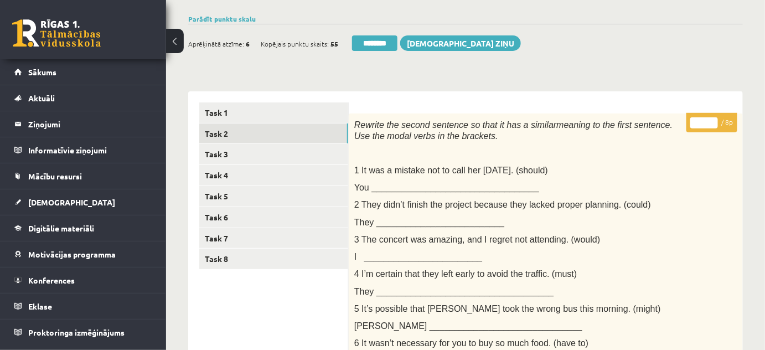
type input "*"
click at [711, 119] on input "*" at bounding box center [704, 122] width 28 height 11
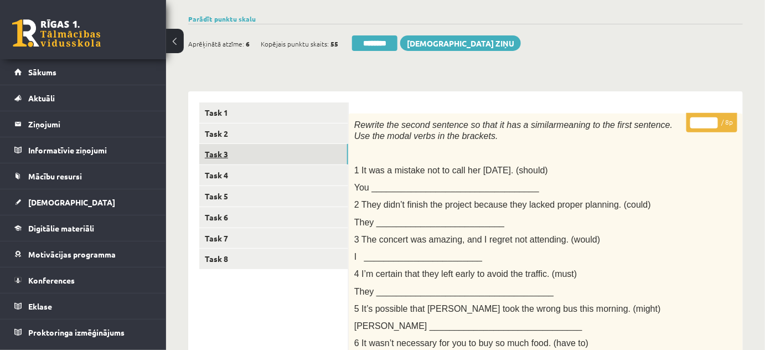
click at [209, 148] on link "Task 3" at bounding box center [273, 154] width 149 height 20
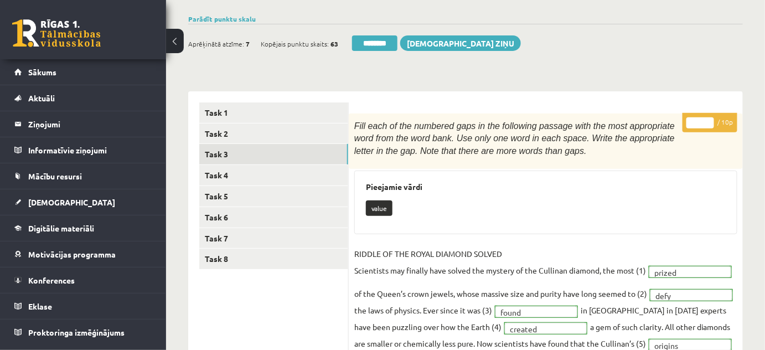
scroll to position [0, 0]
type input "**"
click at [709, 117] on input "**" at bounding box center [700, 122] width 28 height 11
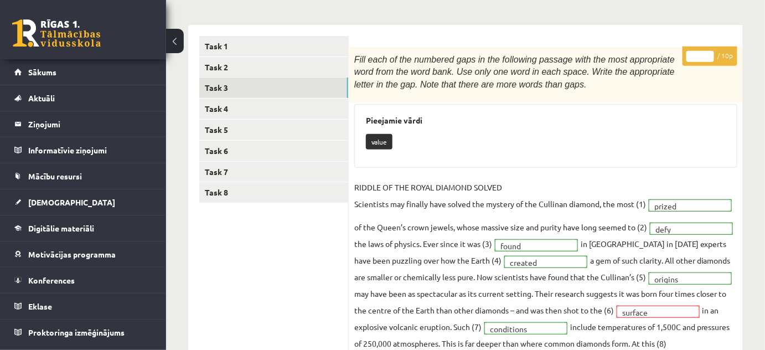
scroll to position [128, 0]
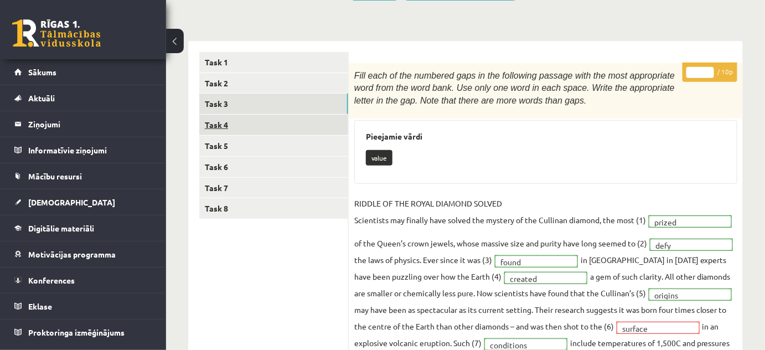
click at [226, 123] on link "Task 4" at bounding box center [273, 125] width 149 height 20
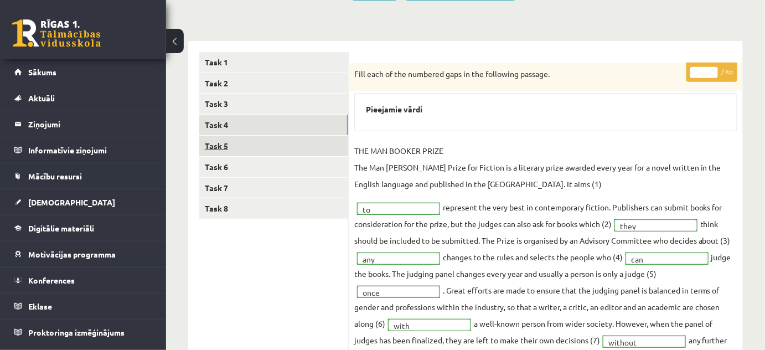
scroll to position [0, 0]
click at [224, 140] on link "Task 5" at bounding box center [273, 146] width 149 height 20
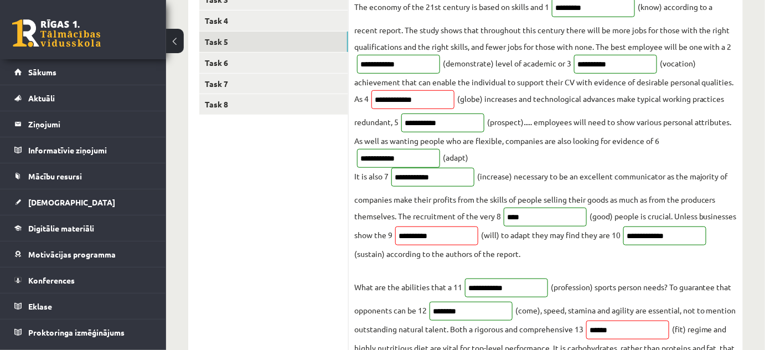
scroll to position [78, 0]
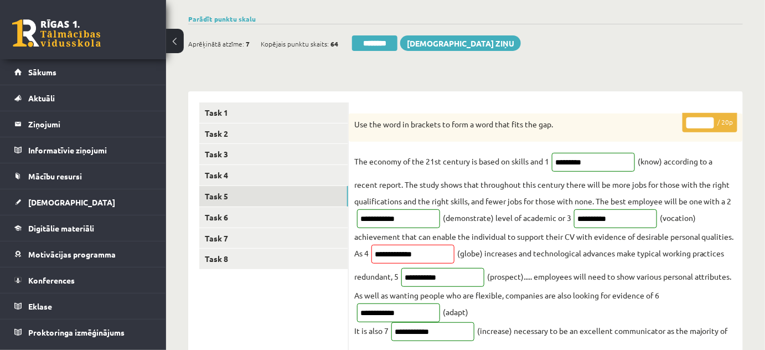
click at [709, 120] on input "**" at bounding box center [700, 122] width 28 height 11
type input "**"
click at [709, 120] on input "**" at bounding box center [700, 122] width 28 height 11
click at [216, 214] on link "Task 6" at bounding box center [273, 217] width 149 height 20
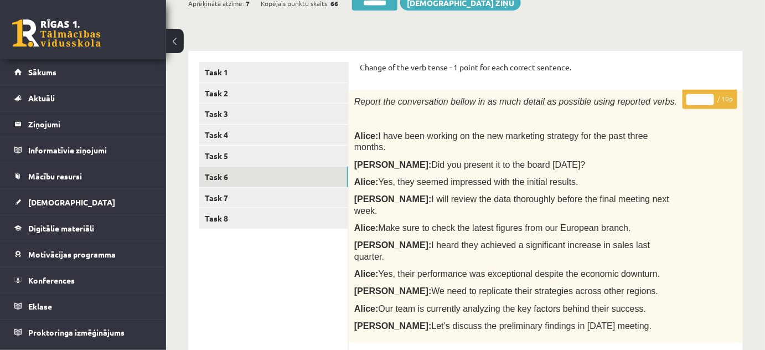
scroll to position [108, 0]
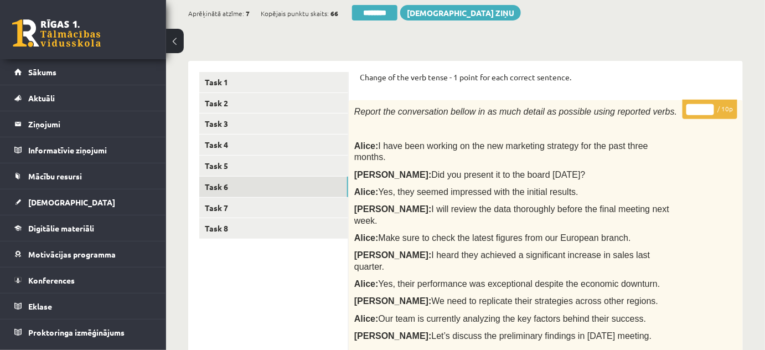
type input "**"
click at [712, 105] on input "**" at bounding box center [700, 109] width 28 height 11
click at [210, 205] on link "Task 7" at bounding box center [273, 208] width 149 height 20
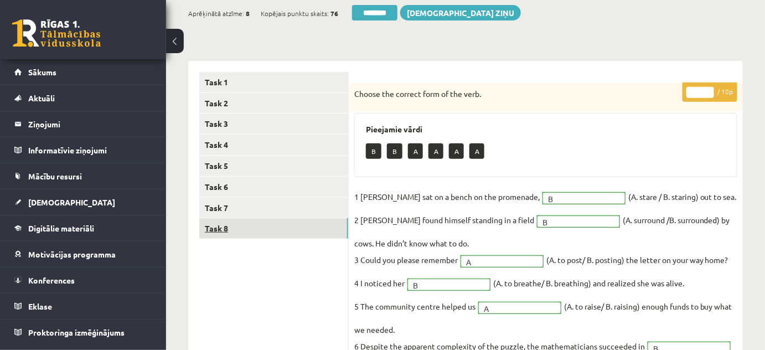
scroll to position [0, 0]
click at [237, 227] on link "Task 8" at bounding box center [273, 228] width 149 height 20
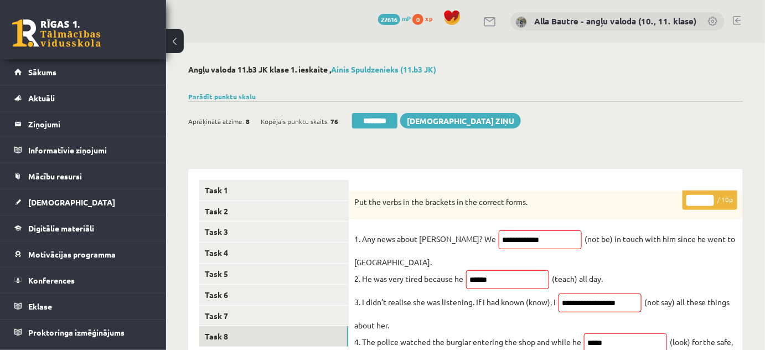
click at [708, 198] on input "*" at bounding box center [700, 200] width 28 height 11
type input "*"
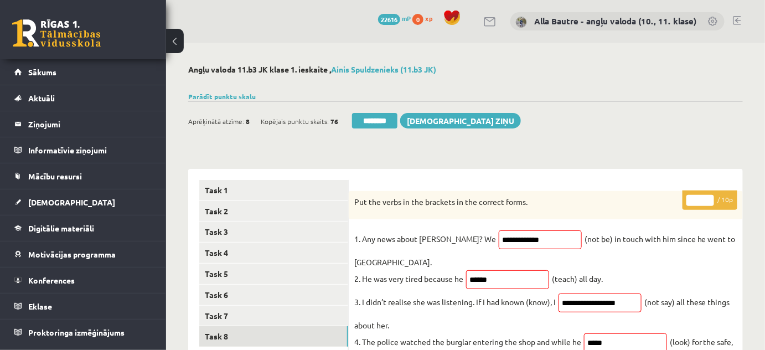
click at [708, 198] on input "*" at bounding box center [700, 200] width 28 height 11
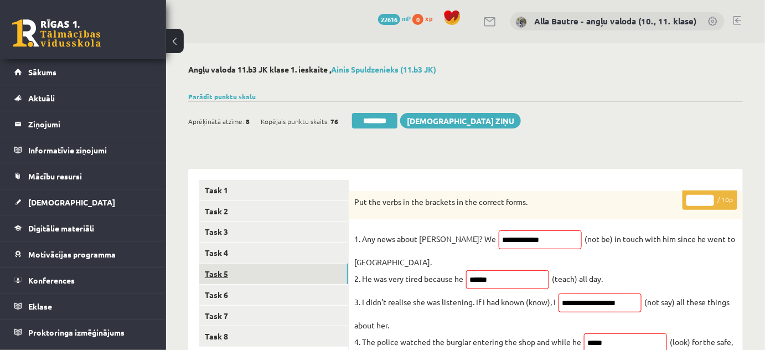
click at [229, 271] on link "Task 5" at bounding box center [273, 274] width 149 height 20
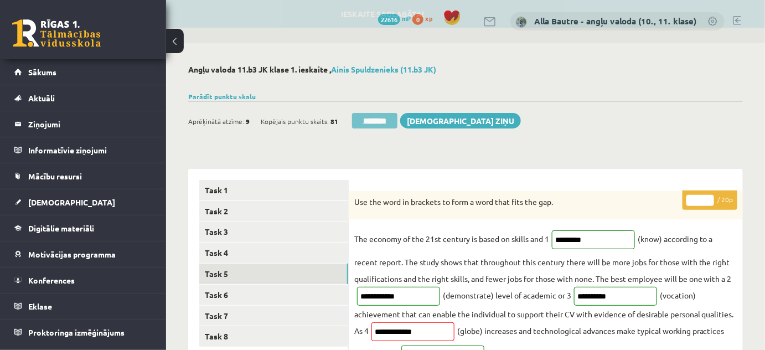
click at [368, 119] on input "********" at bounding box center [374, 121] width 45 height 16
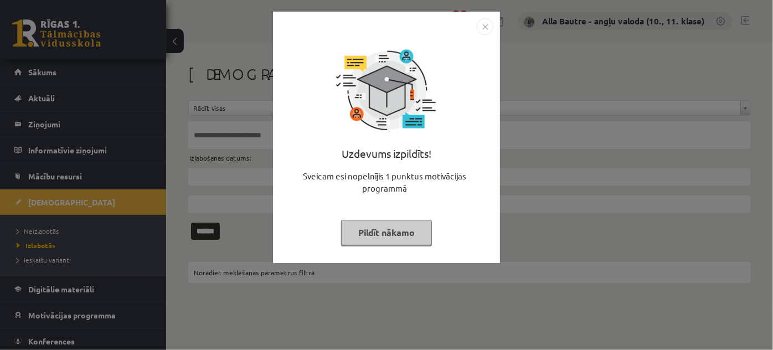
click at [481, 23] on img "Close" at bounding box center [485, 26] width 17 height 17
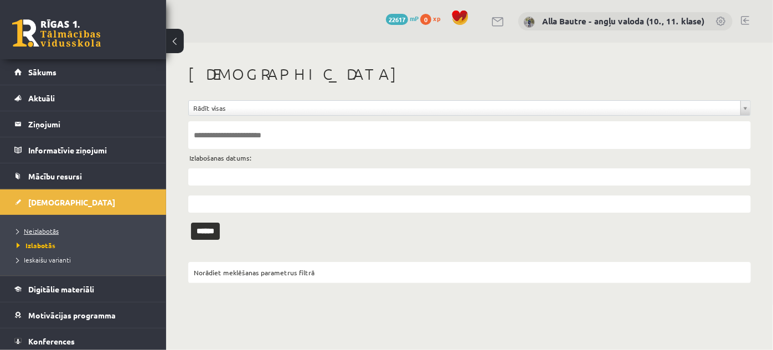
click at [32, 229] on span "Neizlabotās" at bounding box center [38, 230] width 42 height 9
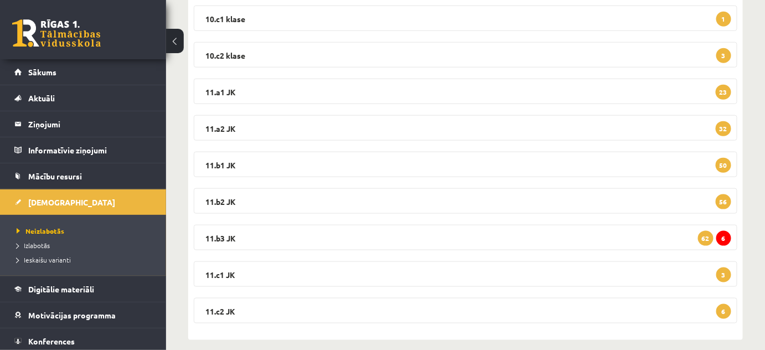
scroll to position [355, 0]
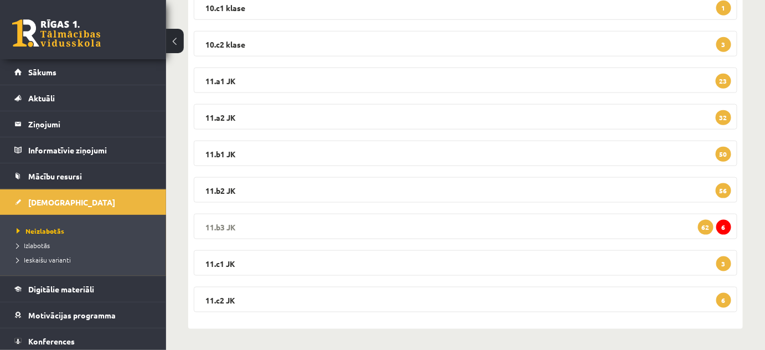
click at [216, 218] on legend "11.b3 JK 6 62" at bounding box center [466, 226] width 544 height 25
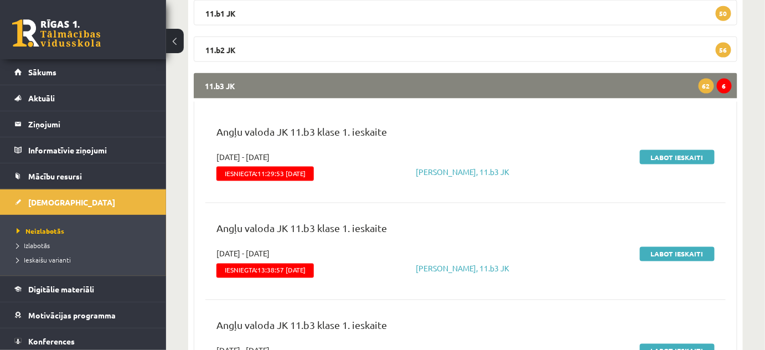
scroll to position [507, 0]
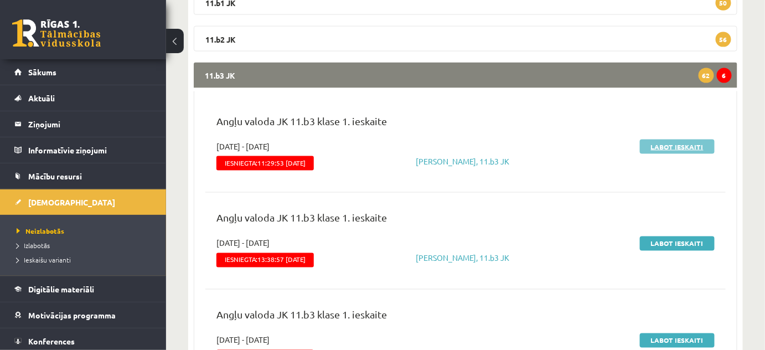
click at [690, 143] on link "Labot ieskaiti" at bounding box center [677, 147] width 75 height 14
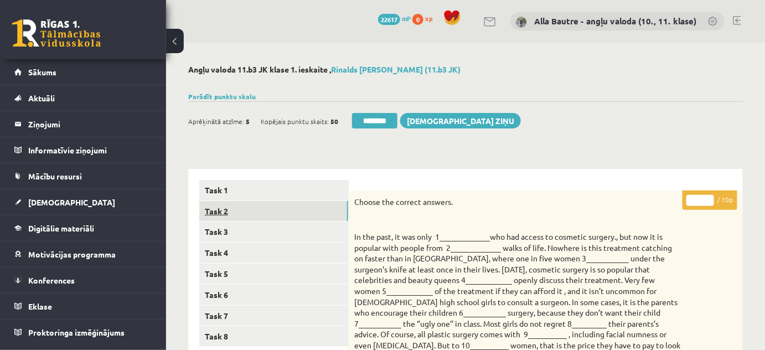
click at [212, 210] on link "Task 2" at bounding box center [273, 211] width 149 height 20
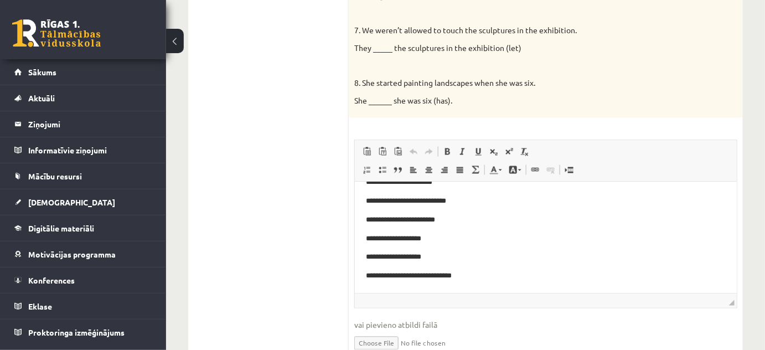
scroll to position [704, 0]
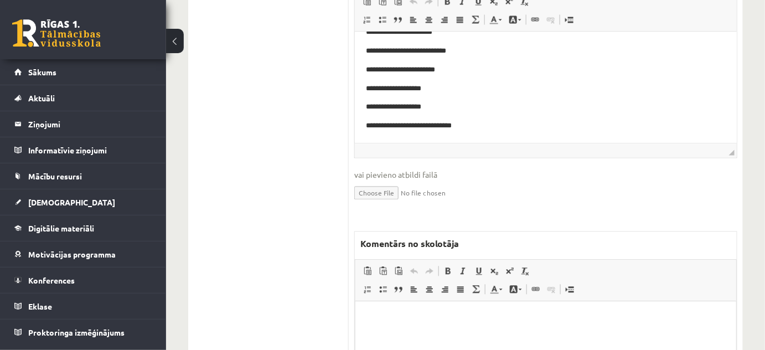
click at [381, 321] on p "Editor, wiswyg-editor-47024725876800-1757866864-216" at bounding box center [545, 318] width 359 height 12
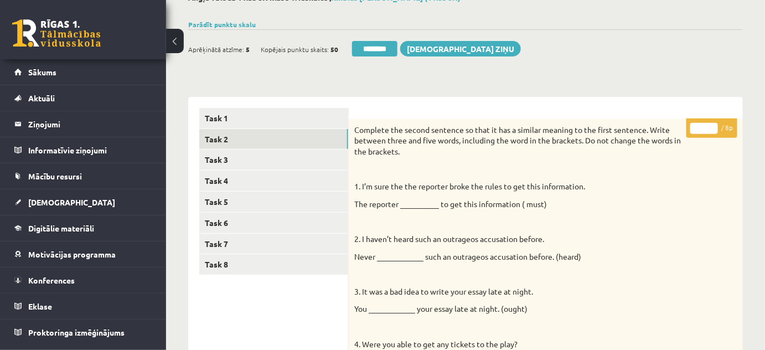
scroll to position [0, 0]
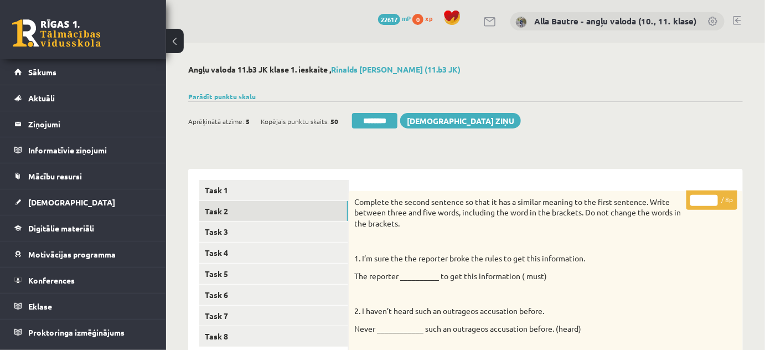
click at [710, 198] on input "*" at bounding box center [704, 200] width 28 height 11
type input "*"
click at [710, 198] on input "*" at bounding box center [704, 200] width 28 height 11
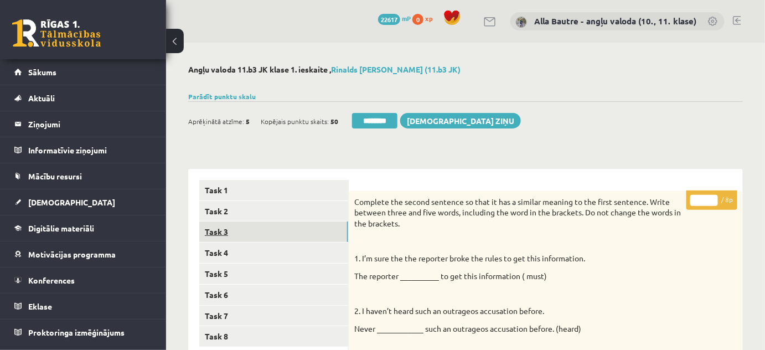
click at [231, 233] on link "Task 3" at bounding box center [273, 231] width 149 height 20
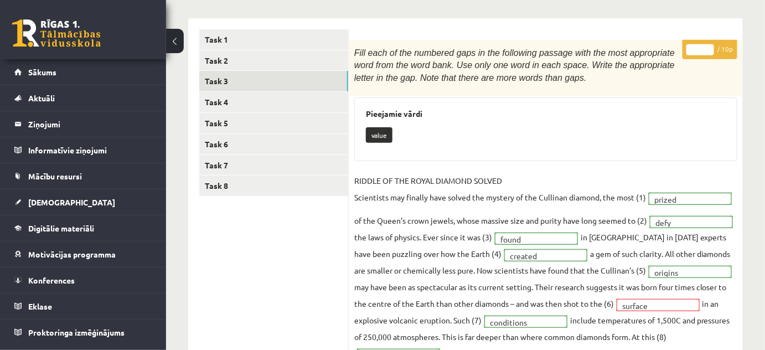
scroll to position [151, 0]
type input "**"
click at [707, 46] on input "**" at bounding box center [700, 49] width 28 height 11
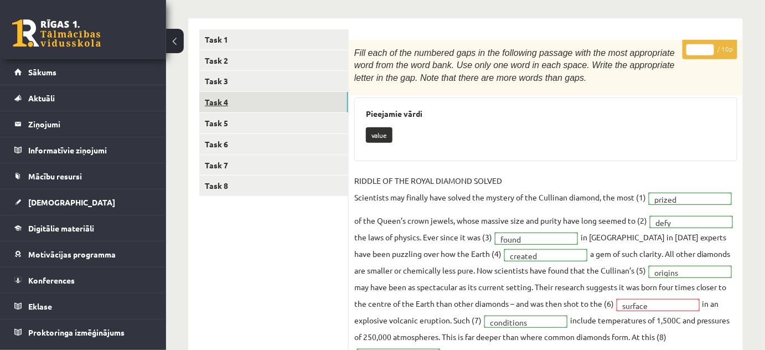
click at [224, 102] on link "Task 4" at bounding box center [273, 102] width 149 height 20
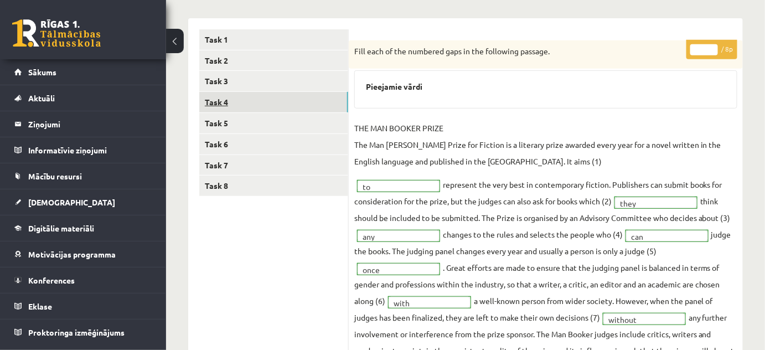
scroll to position [0, 0]
click at [219, 125] on link "Task 5" at bounding box center [273, 123] width 149 height 20
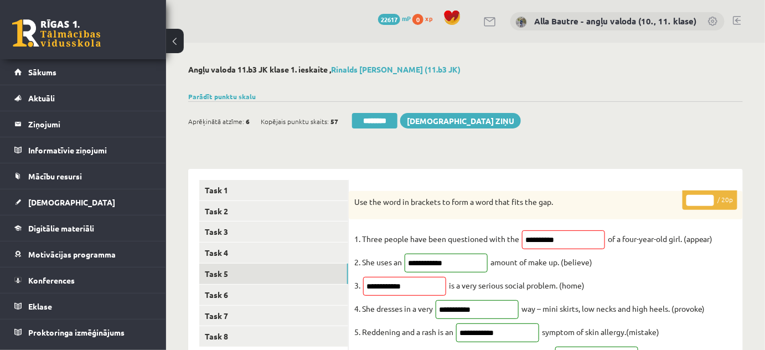
click at [707, 197] on input "**" at bounding box center [700, 200] width 28 height 11
click at [707, 198] on input "**" at bounding box center [700, 200] width 28 height 11
type input "**"
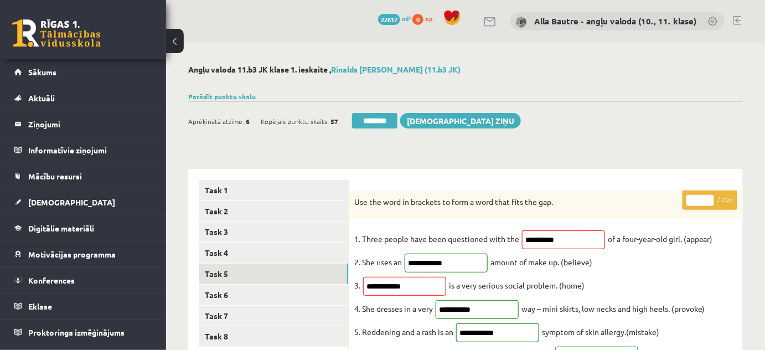
click at [707, 198] on input "**" at bounding box center [700, 200] width 28 height 11
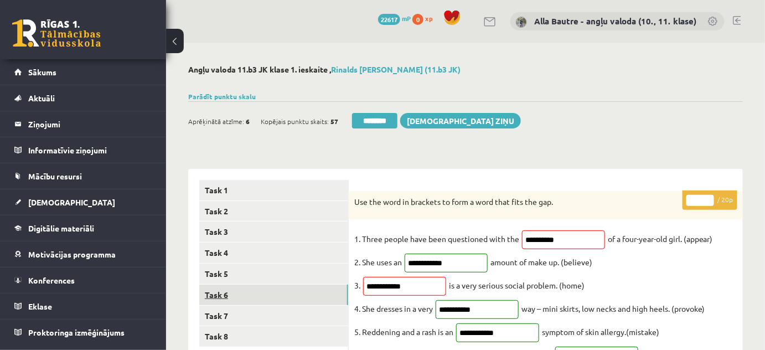
click at [228, 296] on link "Task 6" at bounding box center [273, 295] width 149 height 20
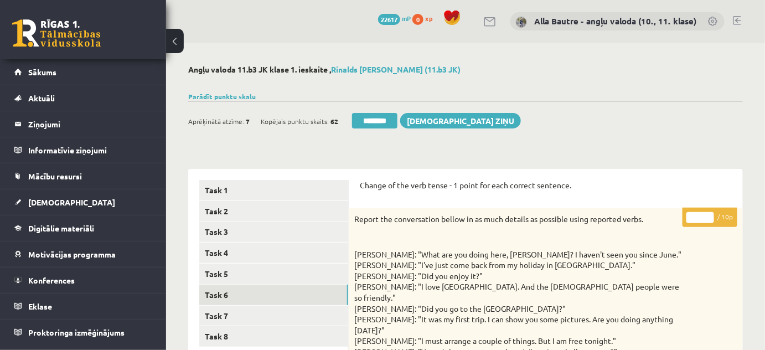
type input "**"
click at [709, 215] on input "**" at bounding box center [700, 217] width 28 height 11
click at [218, 315] on link "Task 7" at bounding box center [273, 316] width 149 height 20
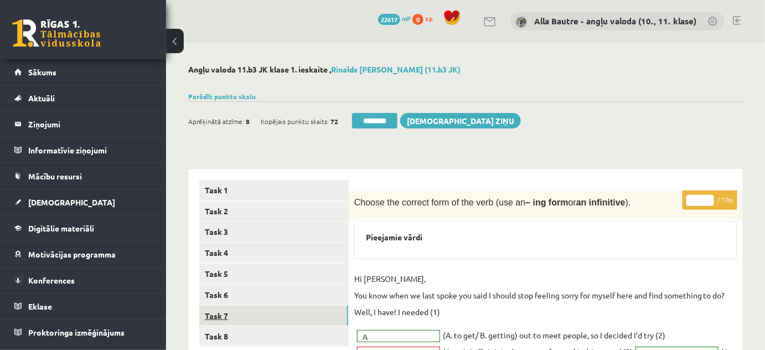
scroll to position [50, 0]
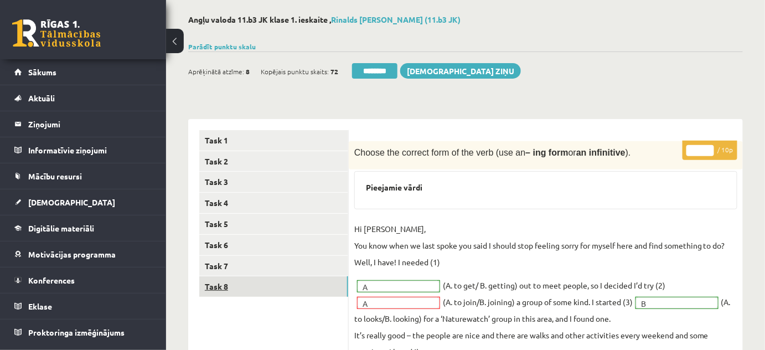
click at [226, 280] on link "Task 8" at bounding box center [273, 286] width 149 height 20
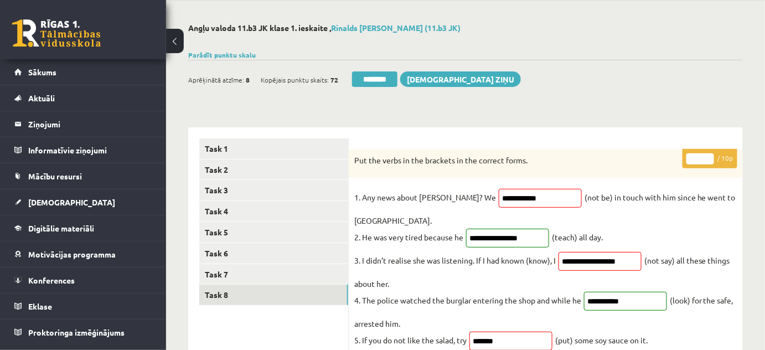
scroll to position [0, 0]
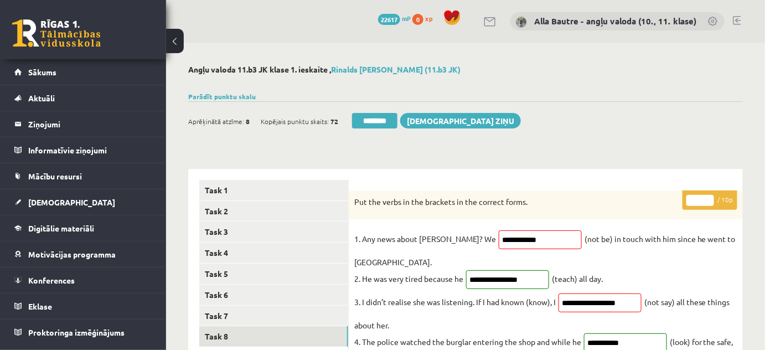
click at [707, 198] on input "*" at bounding box center [700, 200] width 28 height 11
type input "*"
click at [707, 198] on input "*" at bounding box center [700, 200] width 28 height 11
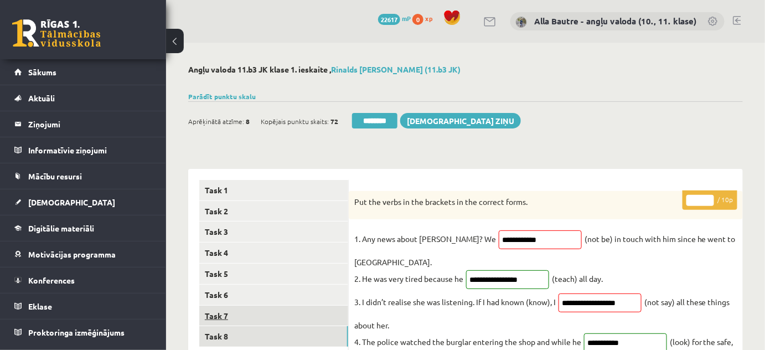
click at [226, 316] on link "Task 7" at bounding box center [273, 316] width 149 height 20
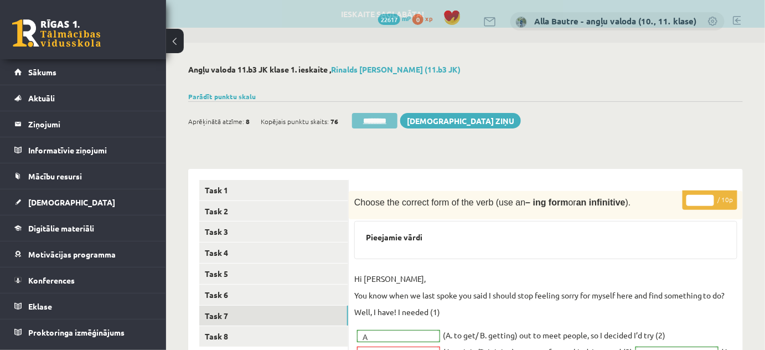
click at [359, 121] on input "********" at bounding box center [374, 121] width 45 height 16
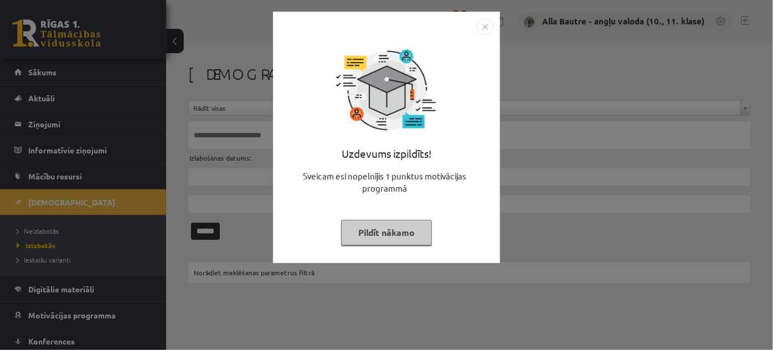
click at [486, 22] on img "Close" at bounding box center [485, 26] width 17 height 17
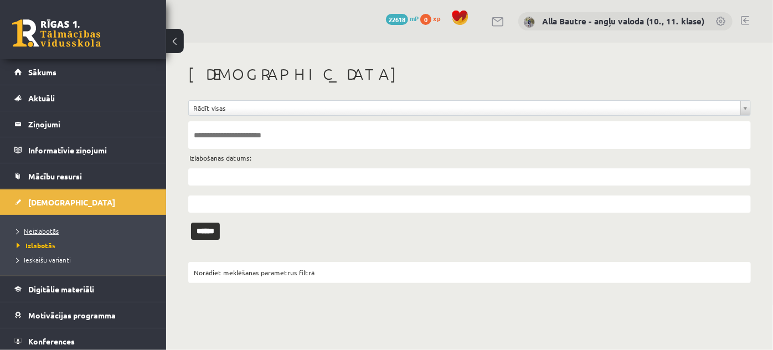
click at [49, 230] on span "Neizlabotās" at bounding box center [38, 230] width 42 height 9
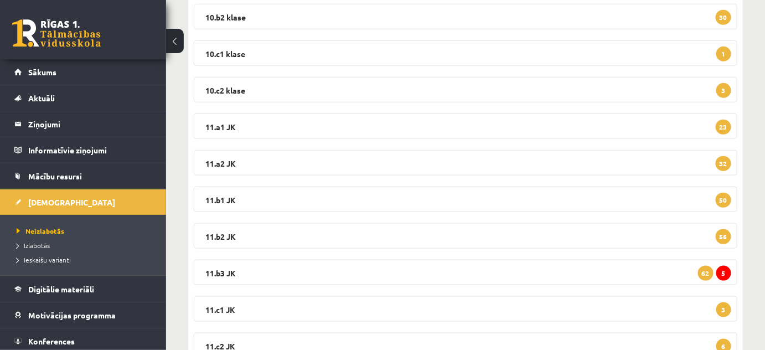
scroll to position [352, 0]
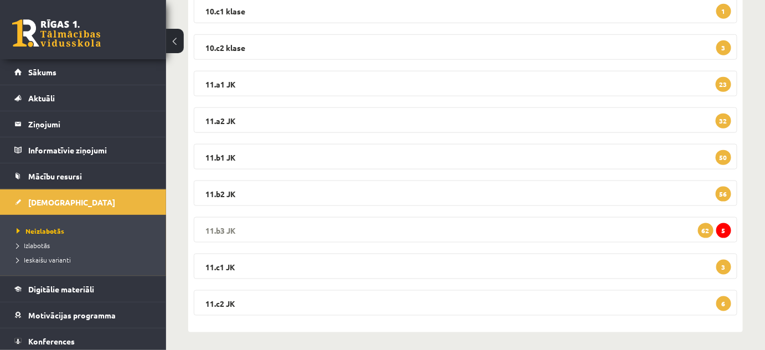
click at [218, 227] on legend "11.b3 JK 5 62" at bounding box center [466, 229] width 544 height 25
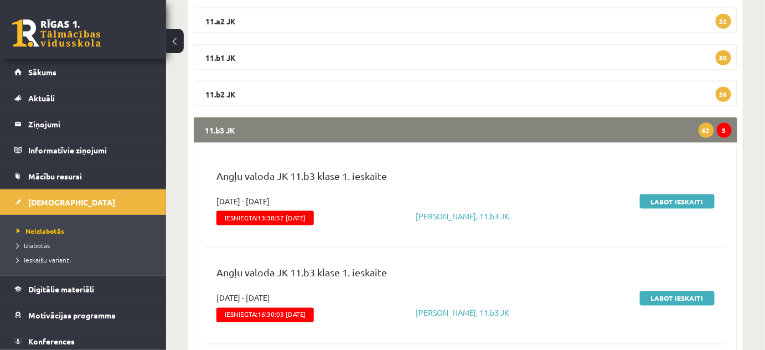
scroll to position [453, 0]
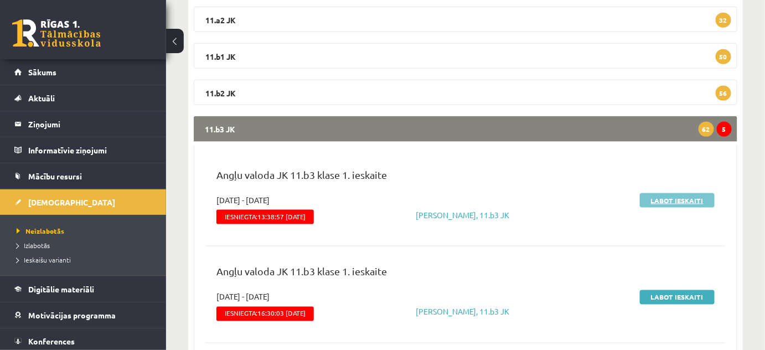
click at [649, 198] on link "Labot ieskaiti" at bounding box center [677, 200] width 75 height 14
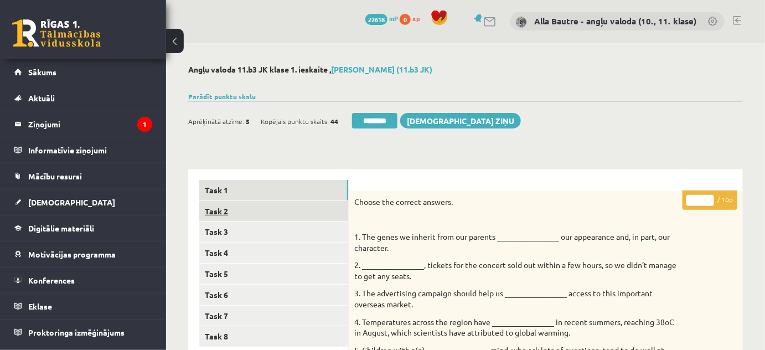
click at [220, 207] on link "Task 2" at bounding box center [273, 211] width 149 height 20
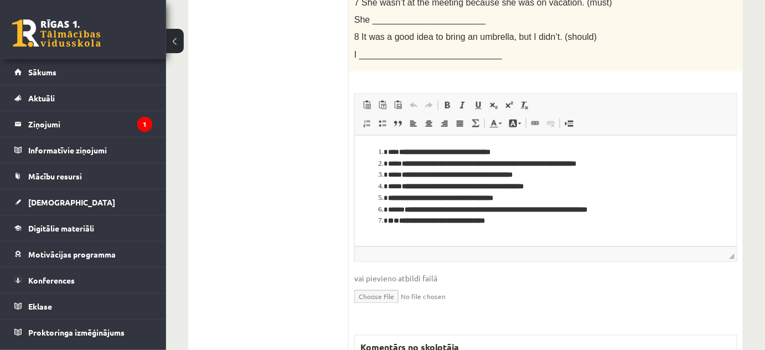
scroll to position [603, 0]
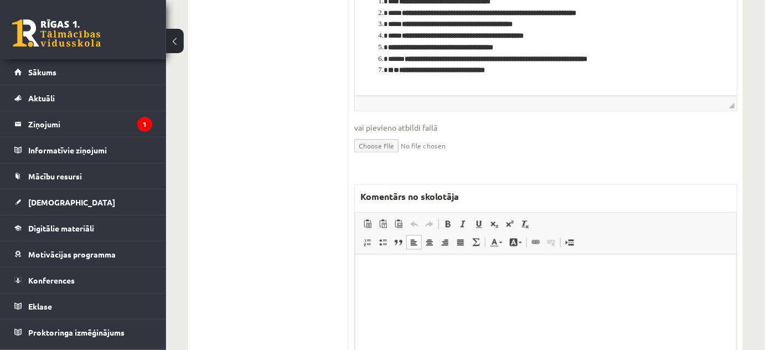
click at [374, 279] on html at bounding box center [545, 271] width 381 height 34
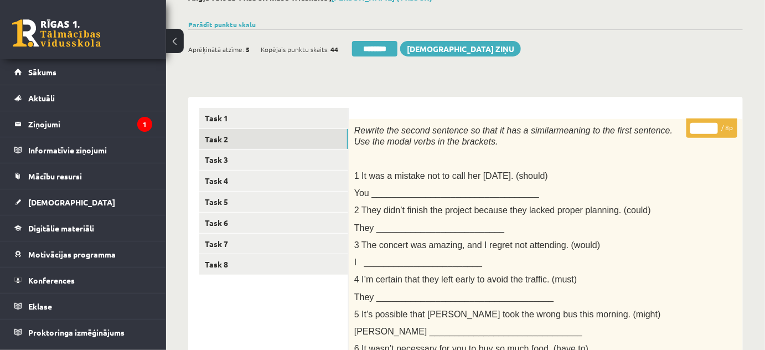
scroll to position [0, 0]
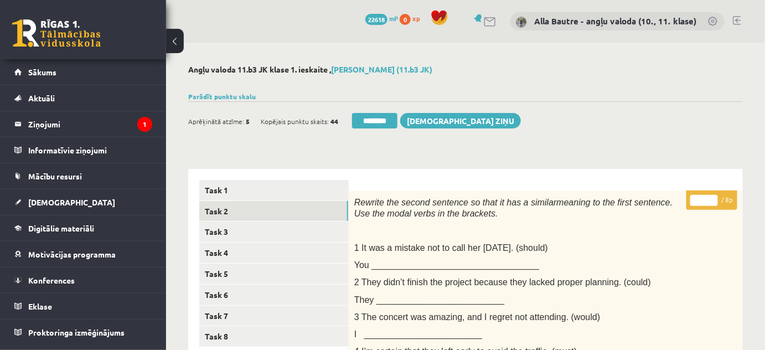
click at [710, 198] on input "*" at bounding box center [704, 200] width 28 height 11
type input "*"
click at [710, 198] on input "*" at bounding box center [704, 200] width 28 height 11
click at [228, 225] on link "Task 3" at bounding box center [273, 231] width 149 height 20
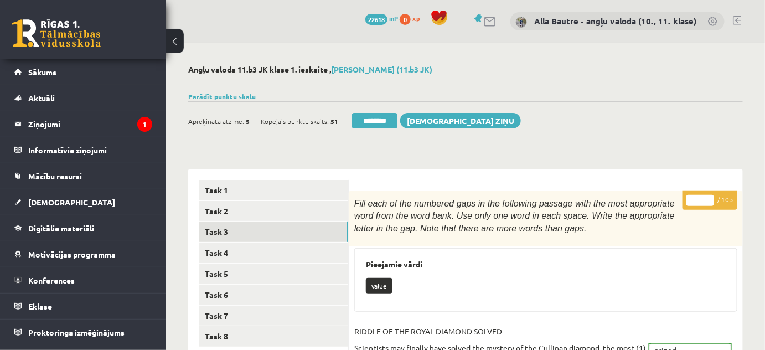
type input "**"
click at [708, 195] on input "**" at bounding box center [700, 200] width 28 height 11
click at [221, 245] on link "Task 4" at bounding box center [273, 252] width 149 height 20
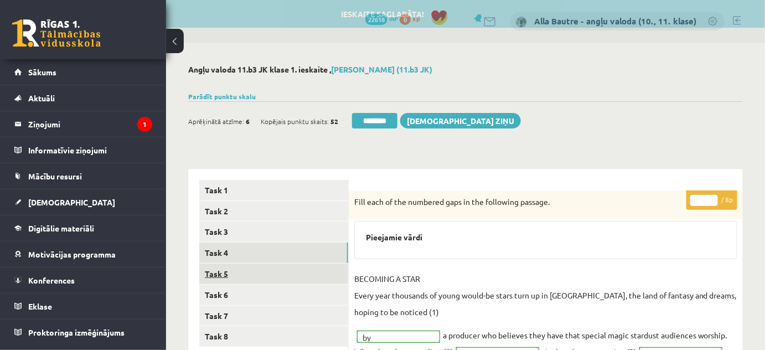
click at [220, 276] on link "Task 5" at bounding box center [273, 274] width 149 height 20
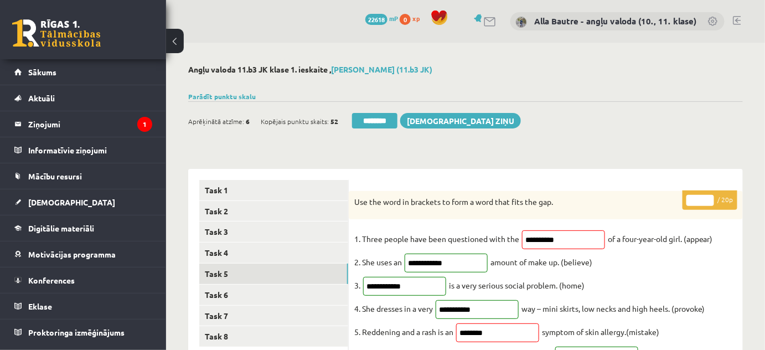
click at [706, 197] on input "**" at bounding box center [700, 200] width 28 height 11
type input "**"
click at [706, 197] on input "**" at bounding box center [700, 200] width 28 height 11
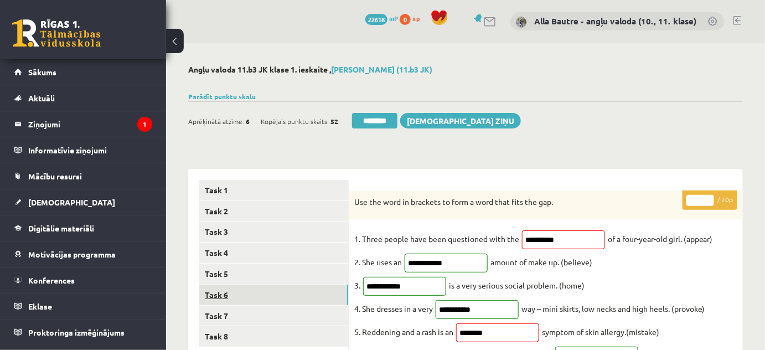
click at [216, 295] on link "Task 6" at bounding box center [273, 295] width 149 height 20
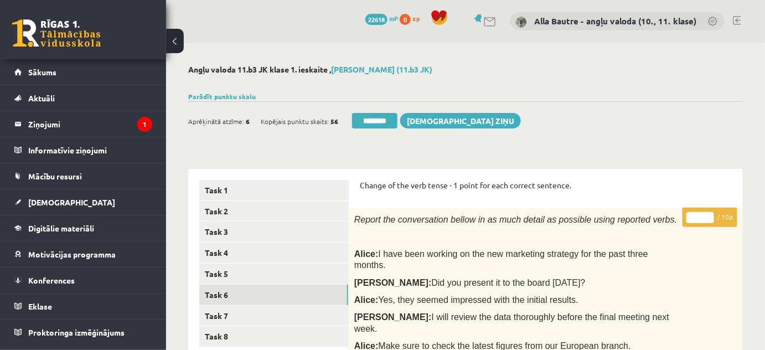
type input "**"
click at [710, 214] on input "**" at bounding box center [700, 217] width 28 height 11
click at [208, 314] on link "Task 7" at bounding box center [273, 316] width 149 height 20
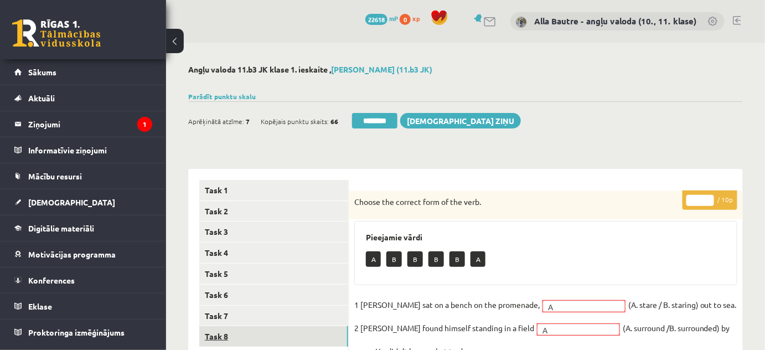
click at [213, 333] on link "Task 8" at bounding box center [273, 336] width 149 height 20
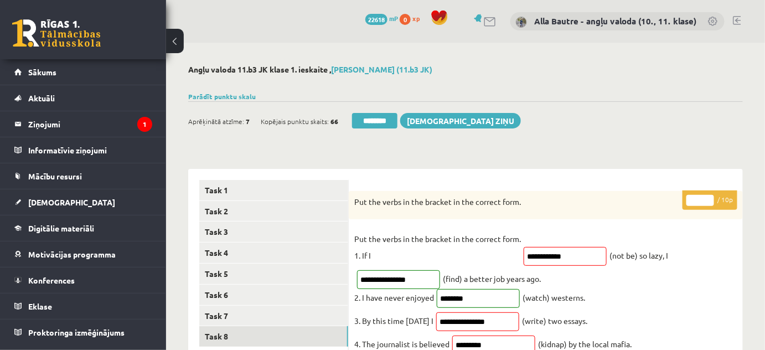
click at [710, 197] on input "*" at bounding box center [700, 200] width 28 height 11
type input "*"
click at [710, 197] on input "*" at bounding box center [700, 200] width 28 height 11
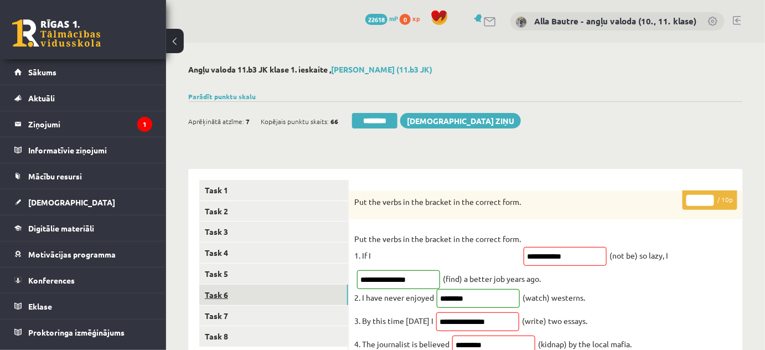
click at [220, 296] on link "Task 6" at bounding box center [273, 295] width 149 height 20
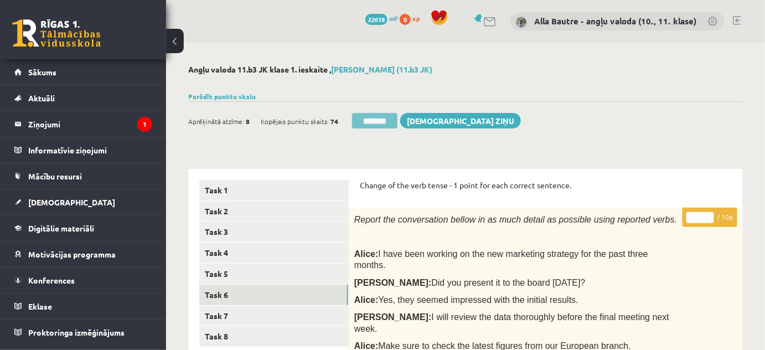
click at [364, 121] on input "********" at bounding box center [374, 121] width 45 height 16
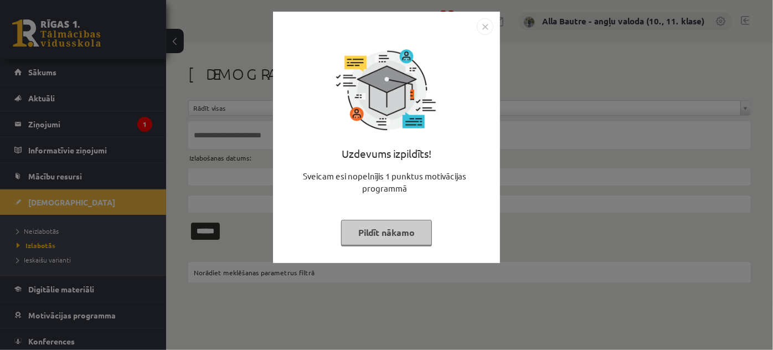
click at [484, 27] on img "Close" at bounding box center [485, 26] width 17 height 17
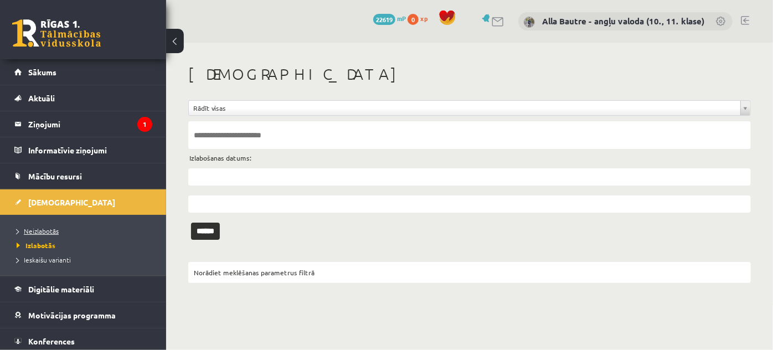
click at [45, 230] on span "Neizlabotās" at bounding box center [38, 230] width 42 height 9
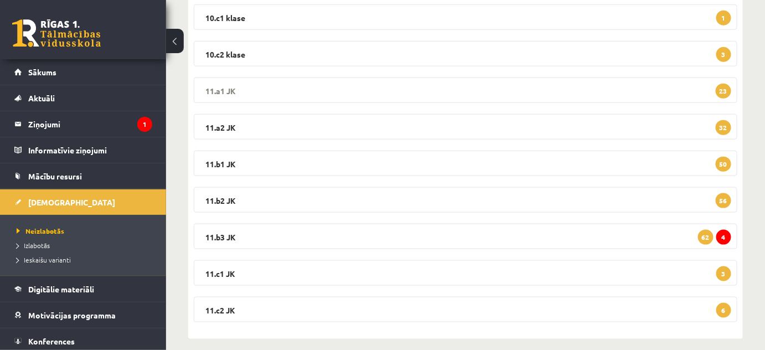
scroll to position [352, 0]
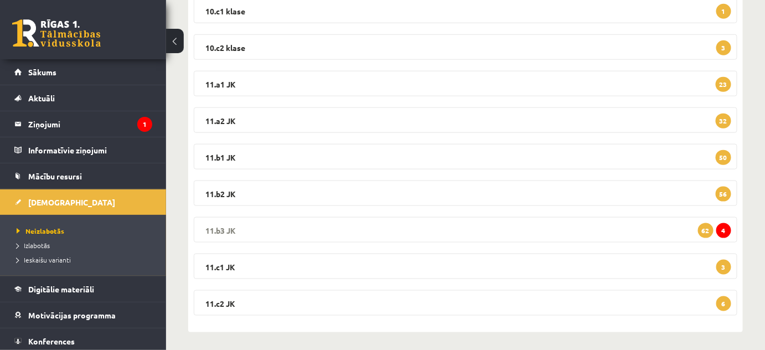
click at [213, 224] on legend "11.b3 JK 4 62" at bounding box center [466, 229] width 544 height 25
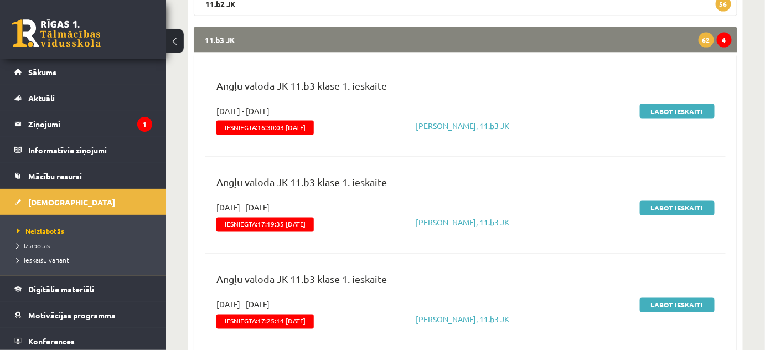
scroll to position [554, 0]
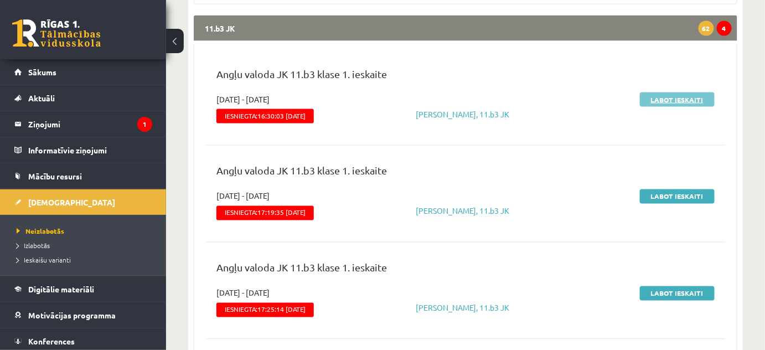
click at [663, 92] on link "Labot ieskaiti" at bounding box center [677, 99] width 75 height 14
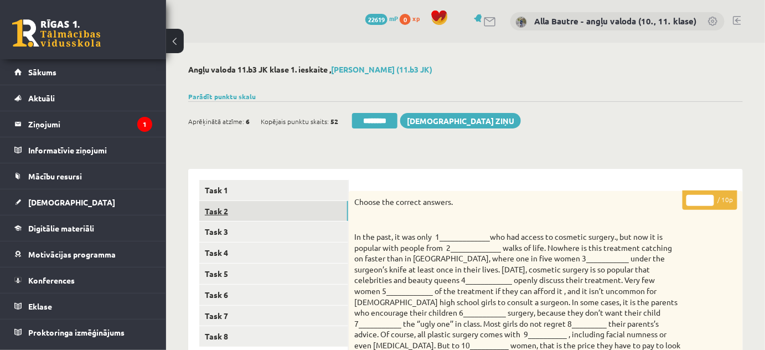
click at [214, 210] on link "Task 2" at bounding box center [273, 211] width 149 height 20
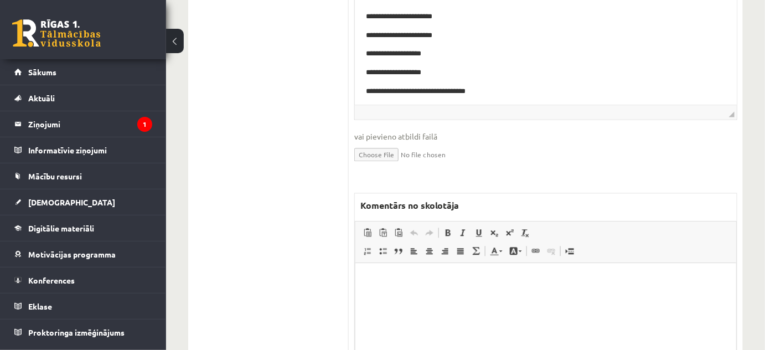
scroll to position [755, 0]
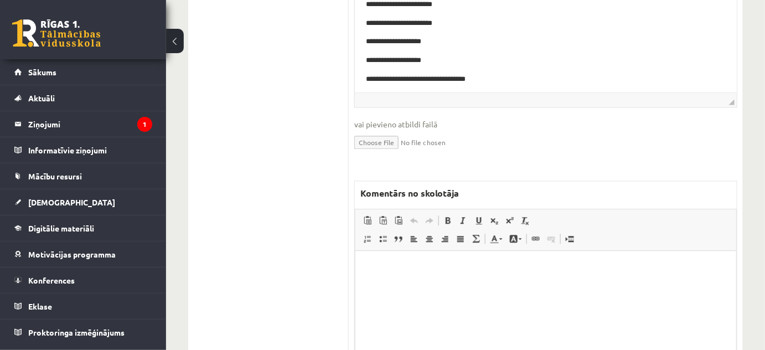
click at [384, 285] on html at bounding box center [545, 268] width 381 height 34
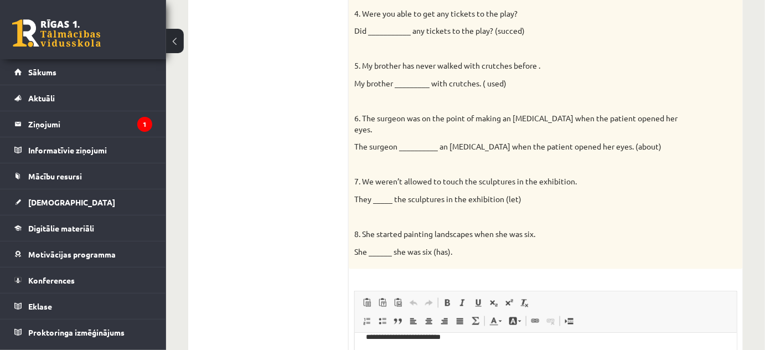
scroll to position [100, 0]
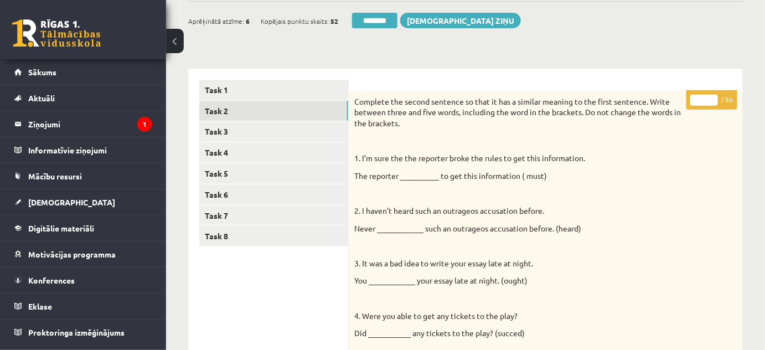
click at [710, 97] on input "*" at bounding box center [704, 100] width 28 height 11
type input "*"
click at [710, 97] on input "*" at bounding box center [704, 100] width 28 height 11
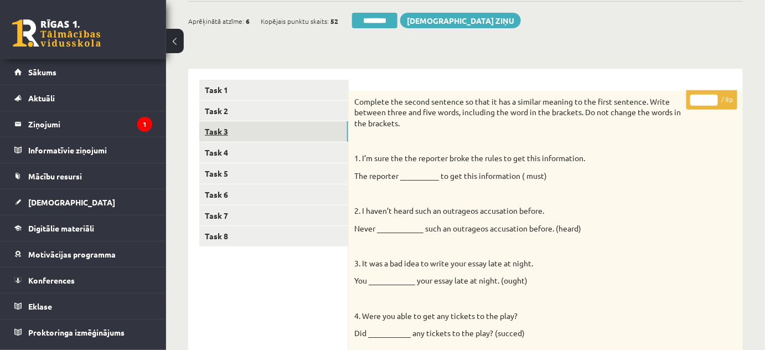
click at [228, 130] on link "Task 3" at bounding box center [273, 131] width 149 height 20
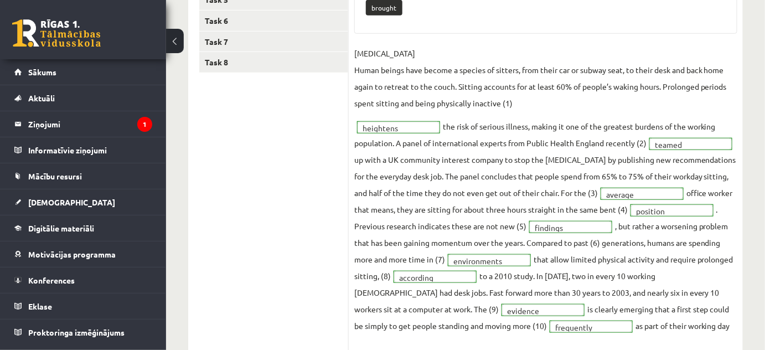
scroll to position [50, 0]
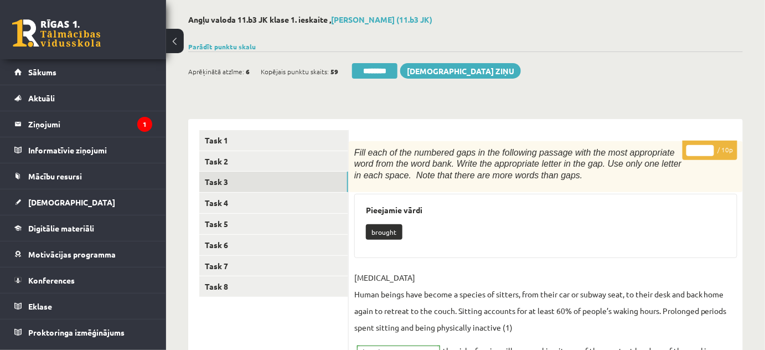
type input "**"
click at [709, 146] on input "**" at bounding box center [700, 150] width 28 height 11
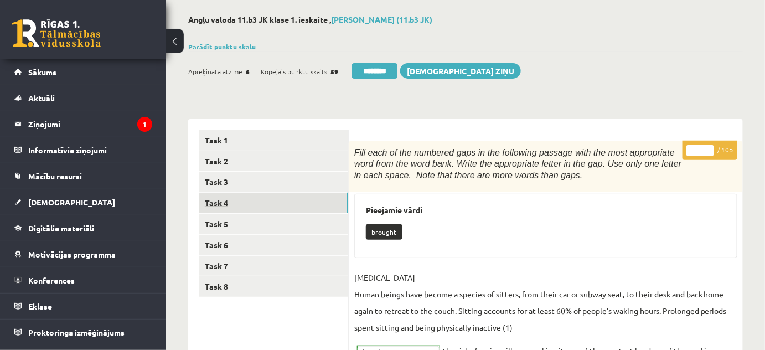
click at [220, 201] on link "Task 4" at bounding box center [273, 203] width 149 height 20
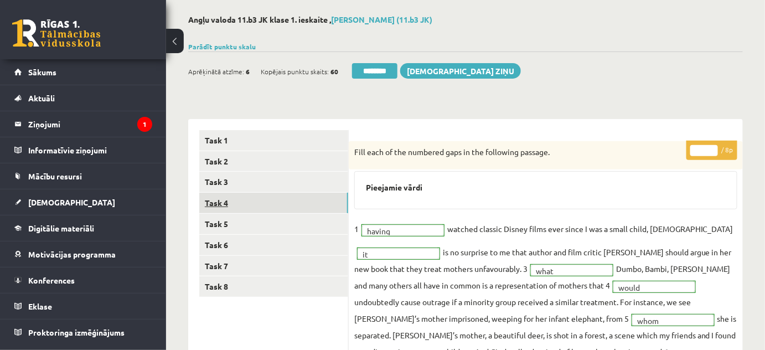
scroll to position [0, 0]
click at [220, 221] on link "Task 5" at bounding box center [273, 224] width 149 height 20
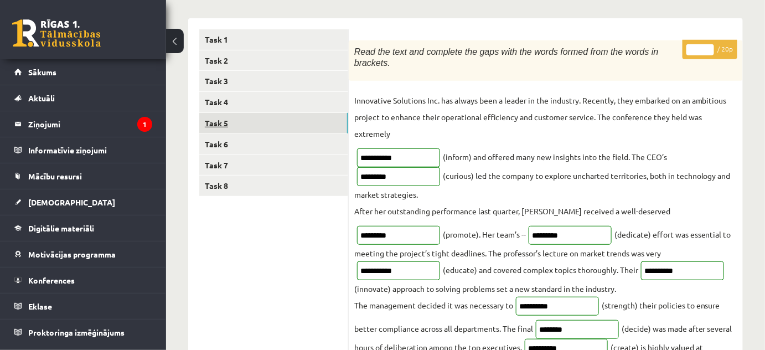
scroll to position [50, 0]
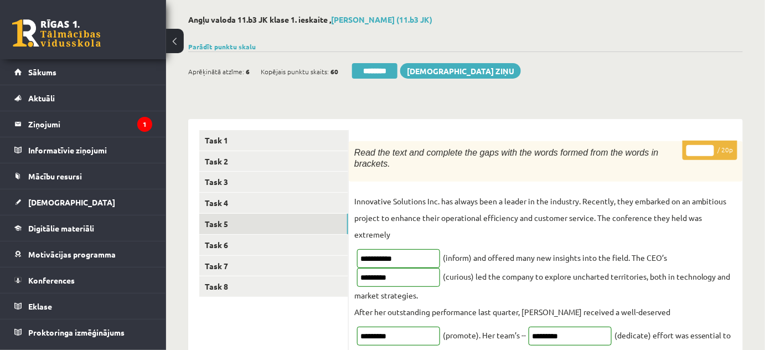
type input "**"
click at [707, 148] on input "**" at bounding box center [700, 150] width 28 height 11
click at [229, 245] on link "Task 6" at bounding box center [273, 245] width 149 height 20
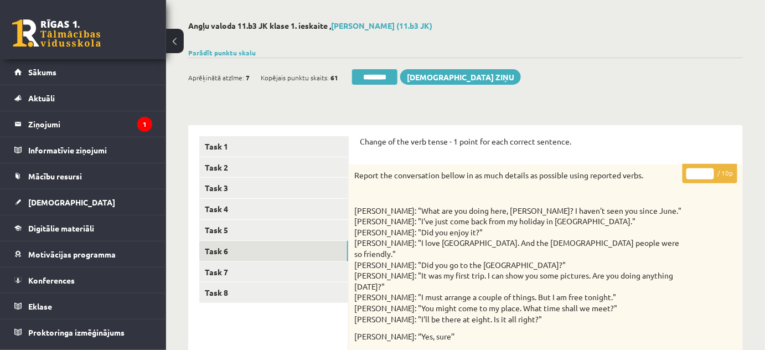
scroll to position [0, 0]
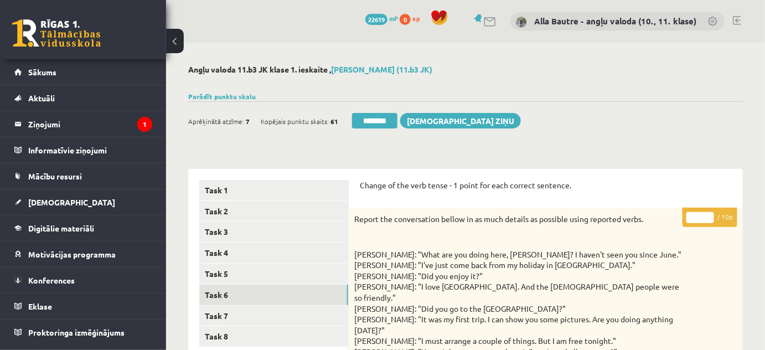
type input "**"
click at [710, 214] on input "**" at bounding box center [700, 217] width 28 height 11
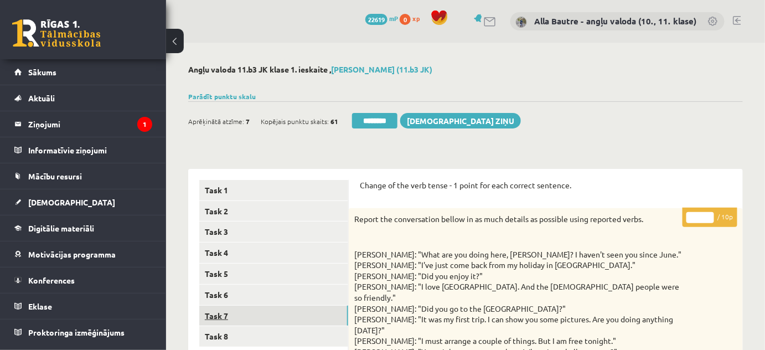
click at [235, 318] on link "Task 7" at bounding box center [273, 316] width 149 height 20
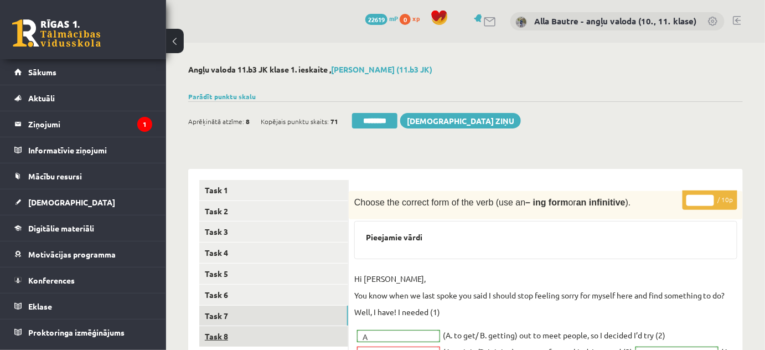
click at [227, 336] on link "Task 8" at bounding box center [273, 336] width 149 height 20
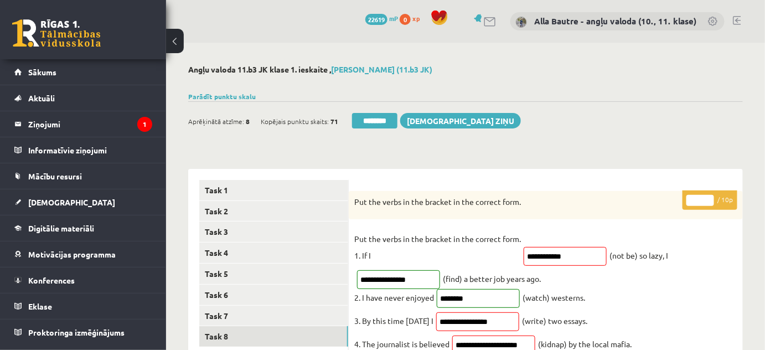
click at [708, 196] on input "*" at bounding box center [700, 200] width 28 height 11
type input "*"
click at [708, 196] on input "*" at bounding box center [700, 200] width 28 height 11
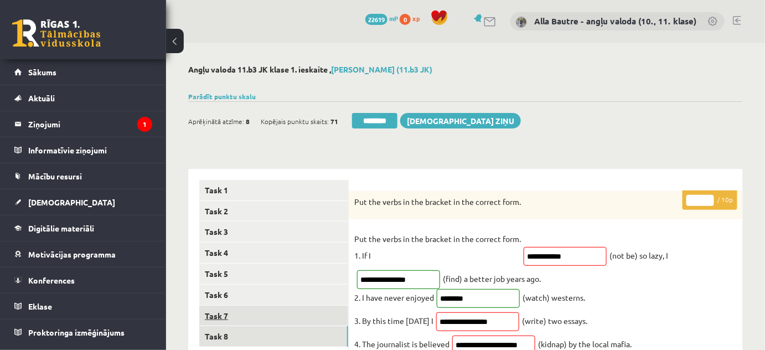
click at [256, 314] on link "Task 7" at bounding box center [273, 316] width 149 height 20
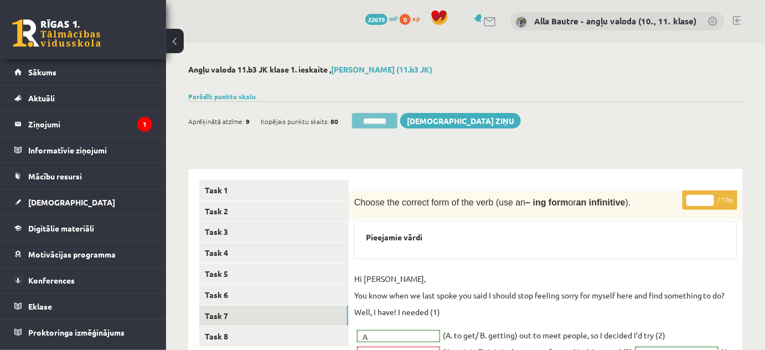
click at [378, 121] on input "********" at bounding box center [374, 121] width 45 height 16
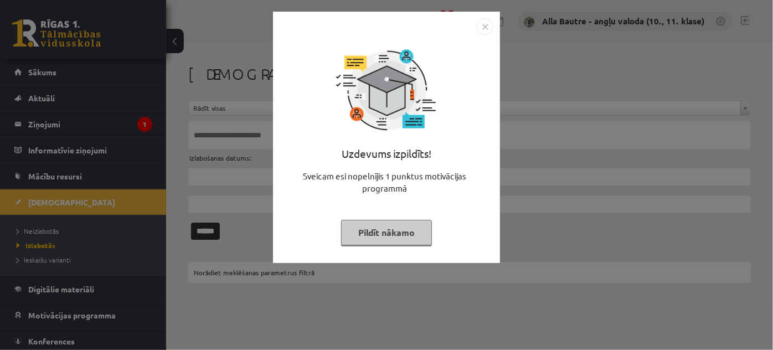
click at [481, 26] on img "Close" at bounding box center [485, 26] width 17 height 17
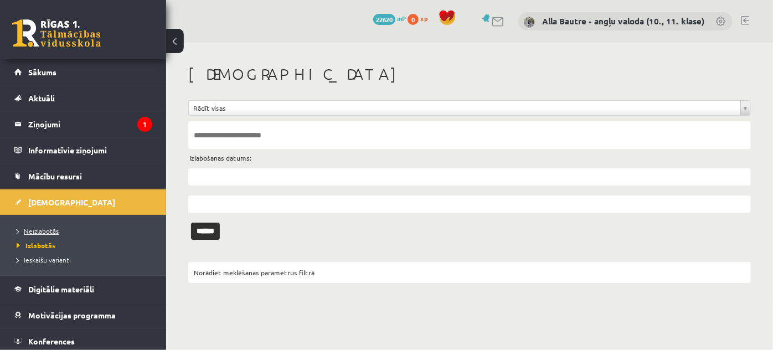
click at [35, 229] on span "Neizlabotās" at bounding box center [38, 230] width 42 height 9
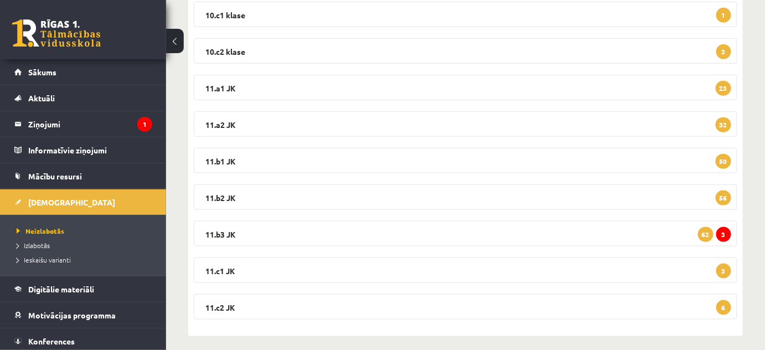
scroll to position [352, 0]
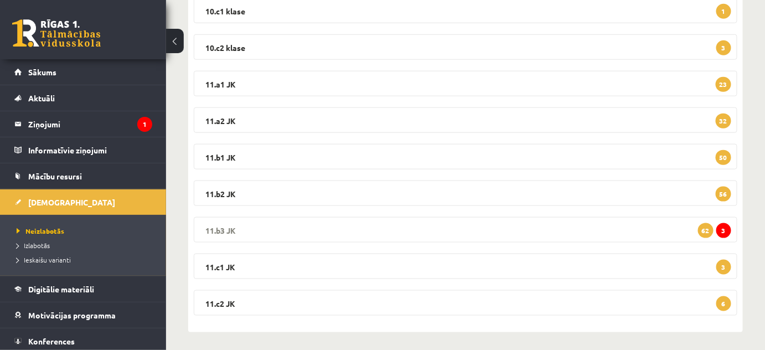
click at [218, 227] on legend "11.b3 JK 3 62" at bounding box center [466, 229] width 544 height 25
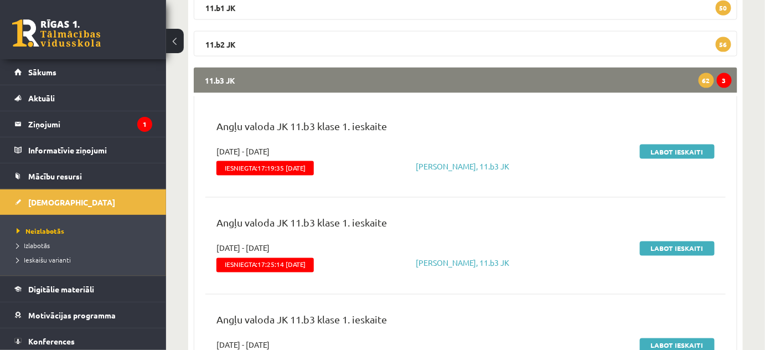
scroll to position [503, 0]
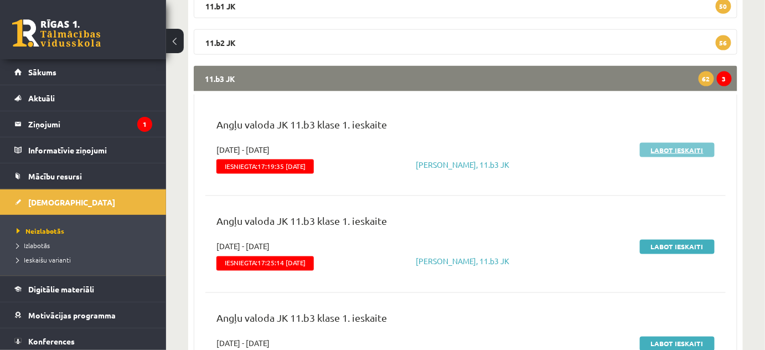
click at [649, 148] on link "Labot ieskaiti" at bounding box center [677, 150] width 75 height 14
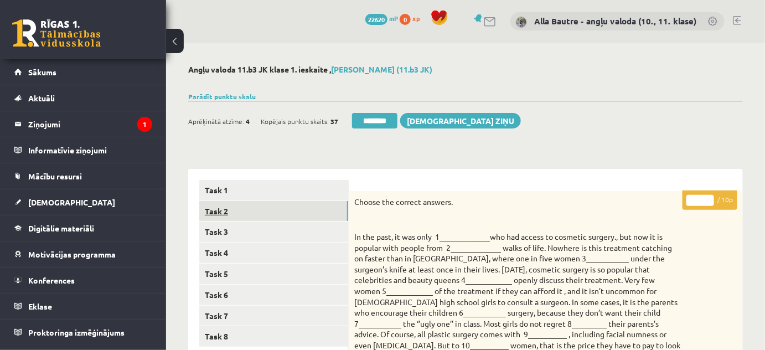
click at [211, 208] on link "Task 2" at bounding box center [273, 211] width 149 height 20
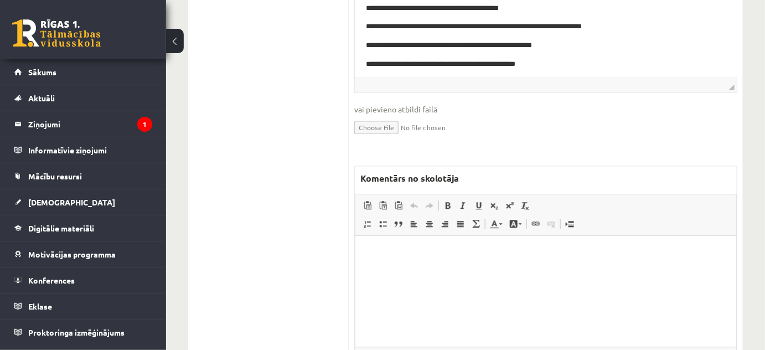
scroll to position [805, 0]
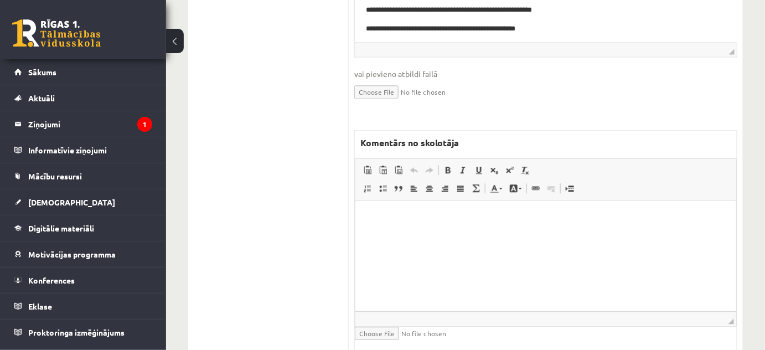
click at [380, 228] on html at bounding box center [545, 217] width 381 height 34
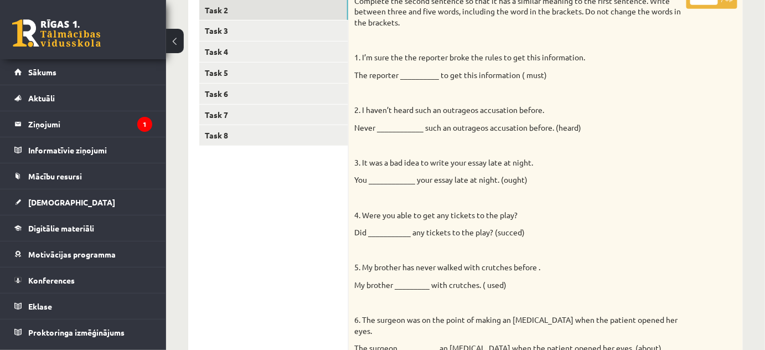
scroll to position [0, 0]
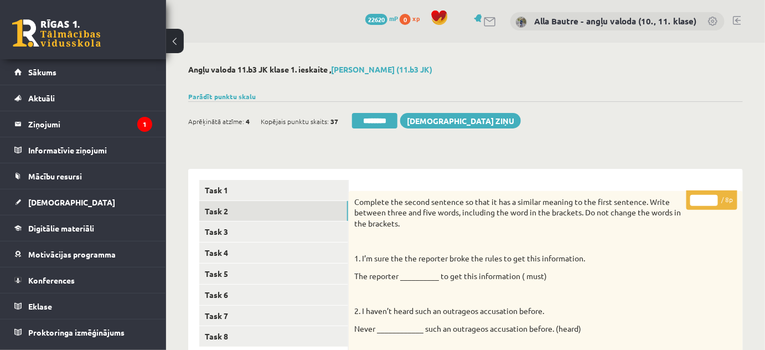
click at [714, 199] on input "*" at bounding box center [704, 200] width 28 height 11
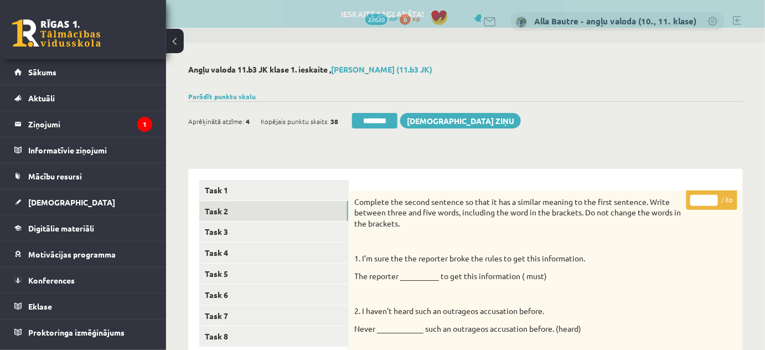
click at [714, 199] on input "*" at bounding box center [704, 200] width 28 height 11
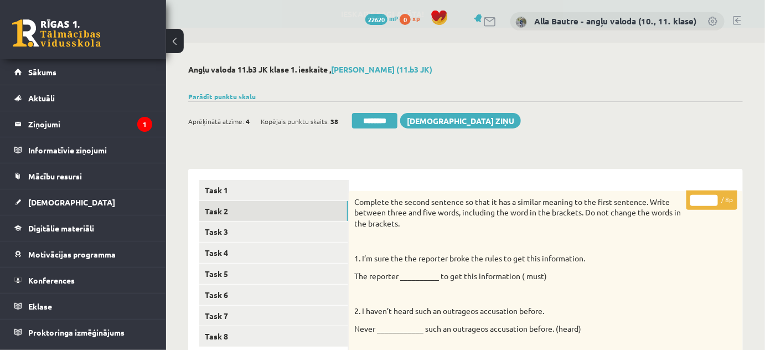
click at [714, 199] on input "*" at bounding box center [704, 200] width 28 height 11
type input "*"
click at [714, 199] on input "*" at bounding box center [704, 200] width 28 height 11
click at [243, 230] on link "Task 3" at bounding box center [273, 231] width 149 height 20
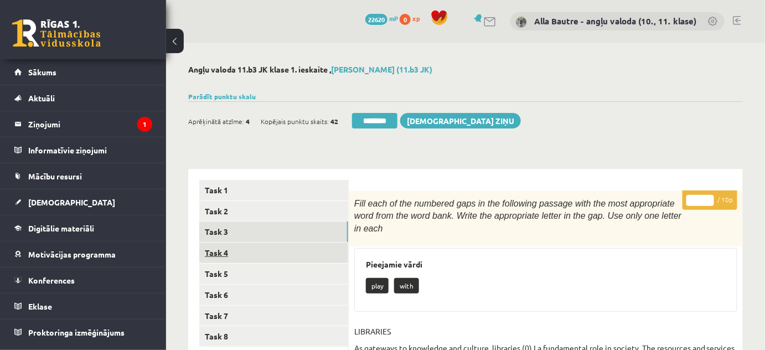
click at [214, 253] on link "Task 4" at bounding box center [273, 252] width 149 height 20
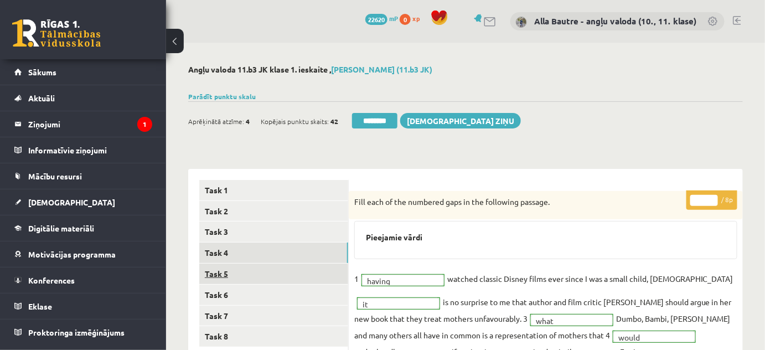
click at [209, 273] on link "Task 5" at bounding box center [273, 274] width 149 height 20
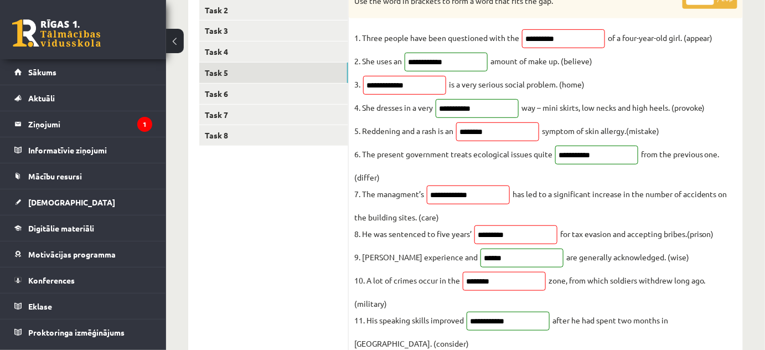
scroll to position [50, 0]
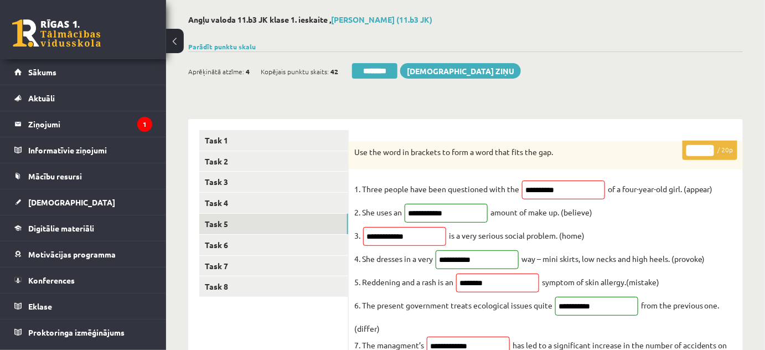
click at [706, 147] on input "**" at bounding box center [700, 150] width 28 height 11
type input "**"
click at [706, 147] on input "**" at bounding box center [700, 150] width 28 height 11
click at [220, 239] on link "Task 6" at bounding box center [273, 245] width 149 height 20
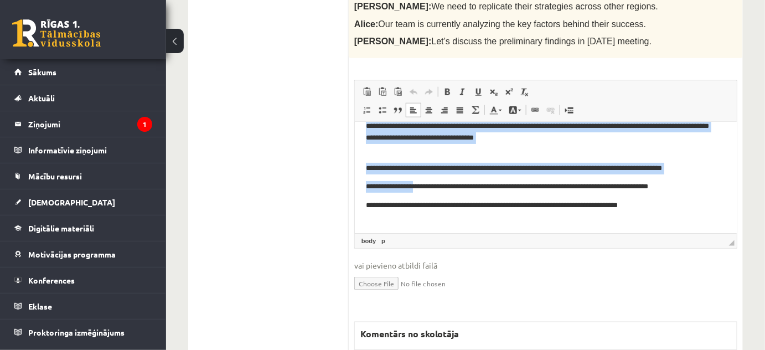
scroll to position [66, 0]
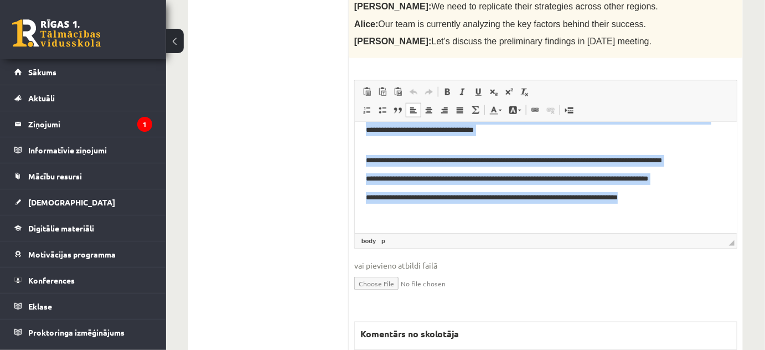
drag, startPoint x: 365, startPoint y: 138, endPoint x: 649, endPoint y: 202, distance: 291.6
click at [649, 202] on body "**********" at bounding box center [545, 144] width 360 height 155
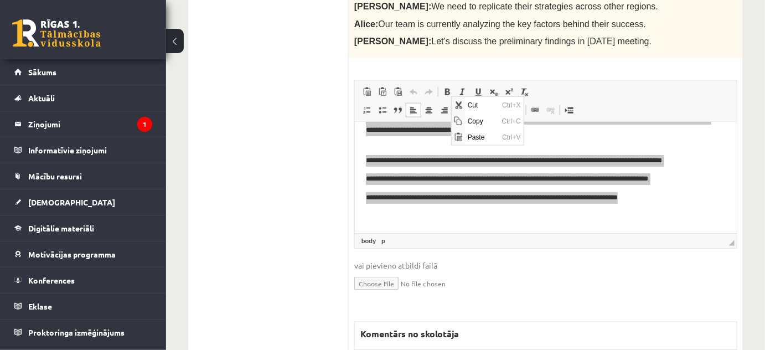
scroll to position [0, 0]
click at [479, 119] on span "Copy" at bounding box center [481, 120] width 34 height 16
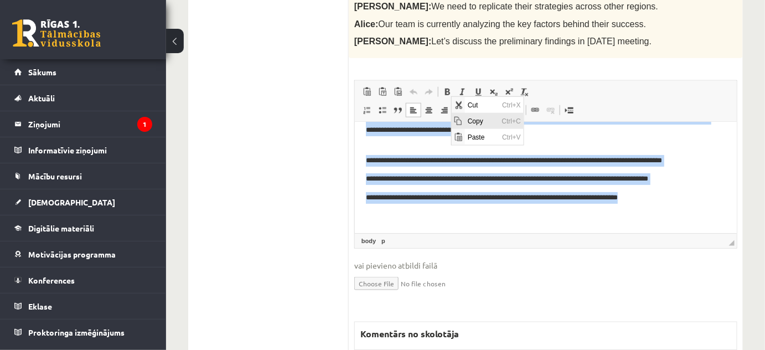
copy body "**********"
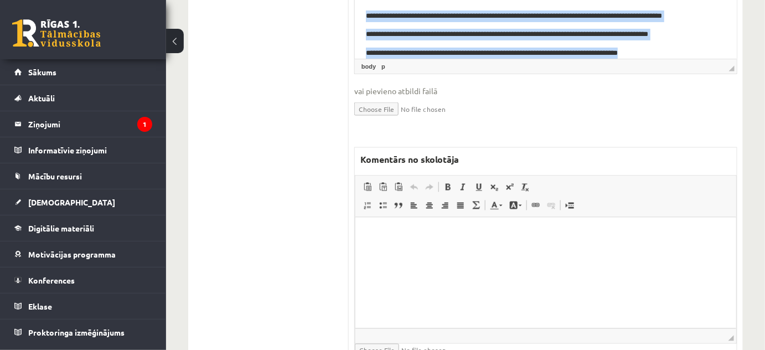
scroll to position [598, 0]
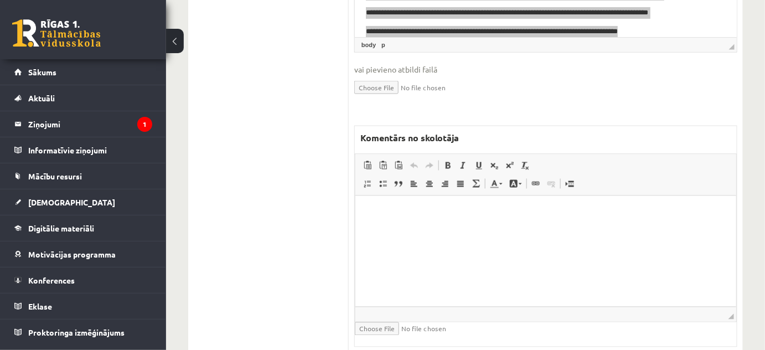
click at [402, 228] on html at bounding box center [545, 213] width 381 height 34
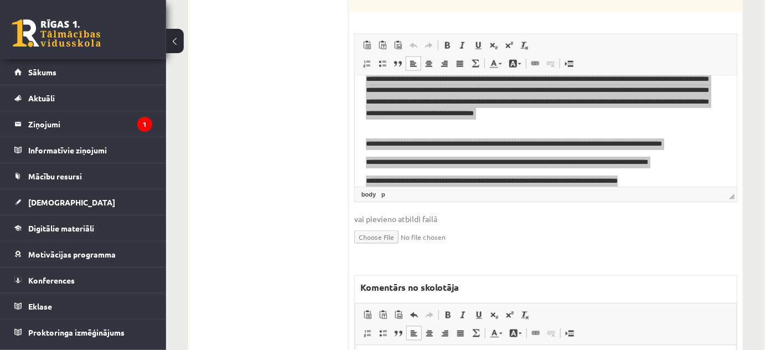
scroll to position [447, 0]
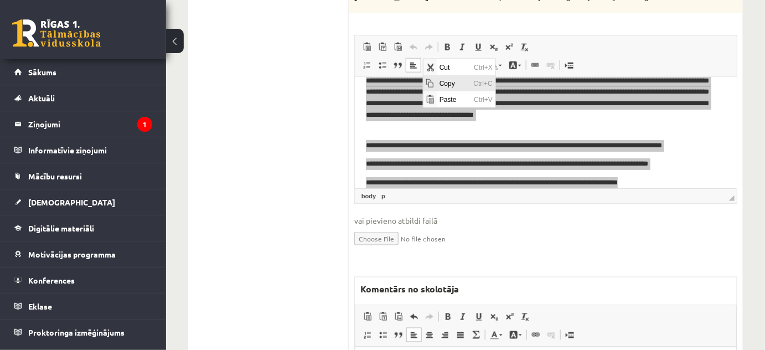
click at [455, 85] on span "Copy" at bounding box center [453, 83] width 34 height 16
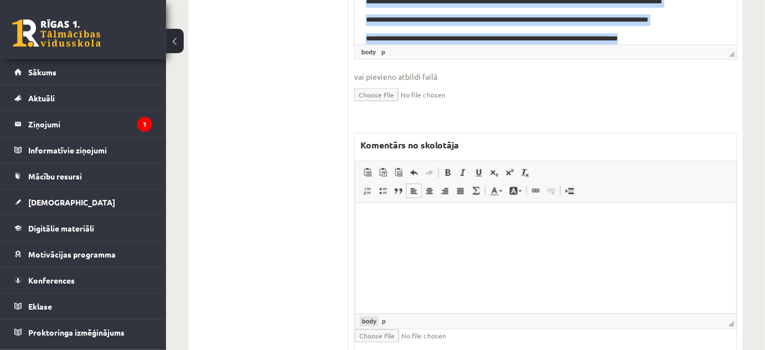
scroll to position [598, 0]
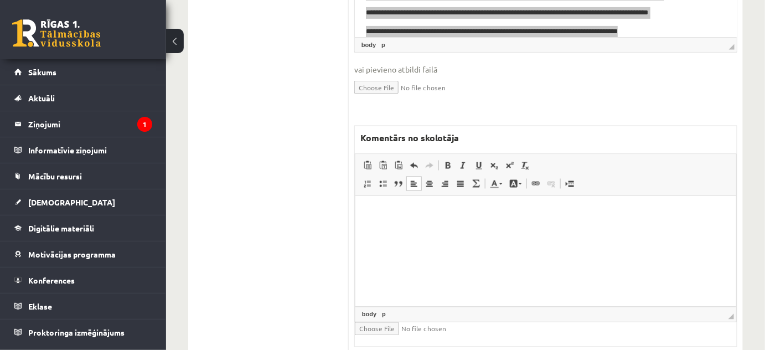
click at [400, 224] on html at bounding box center [545, 213] width 381 height 34
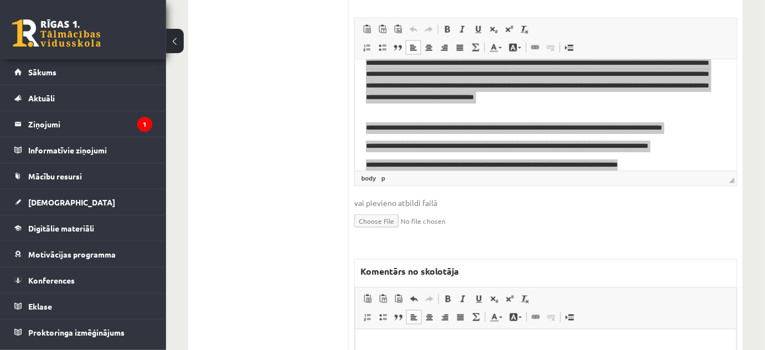
scroll to position [347, 0]
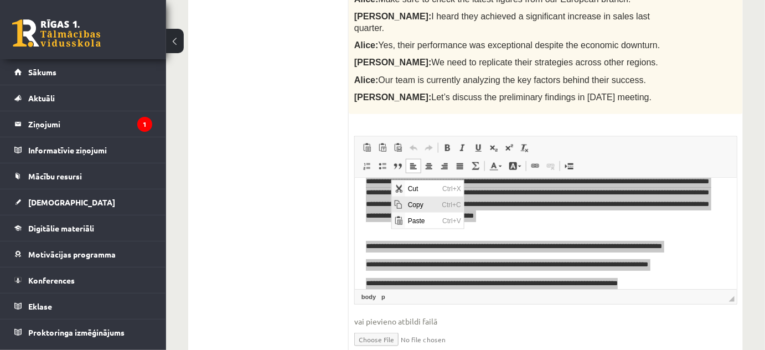
click at [412, 202] on span "Copy" at bounding box center [422, 204] width 34 height 16
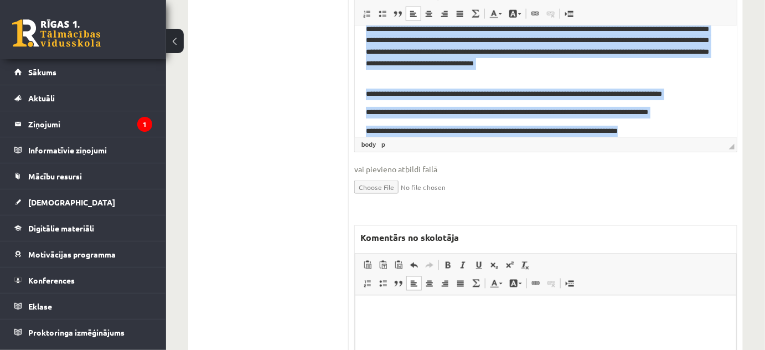
scroll to position [548, 0]
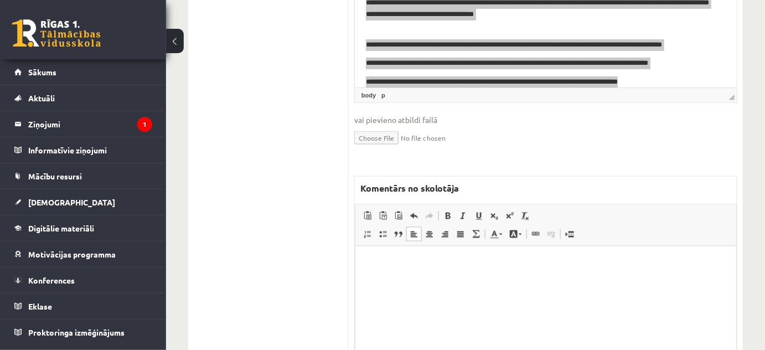
click at [369, 261] on p "Editor, wiswyg-editor-47024751118640-1757867449-653" at bounding box center [545, 263] width 359 height 12
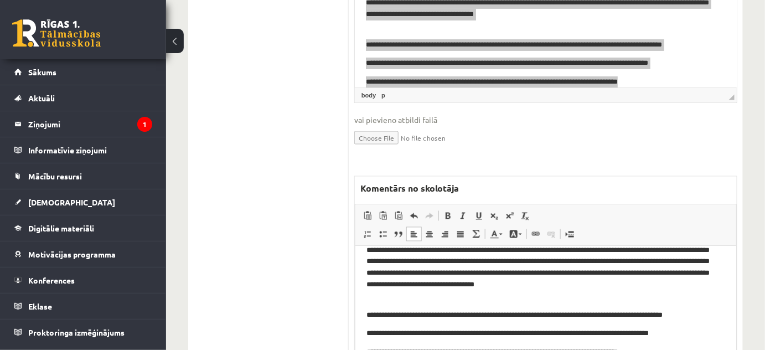
scroll to position [0, 0]
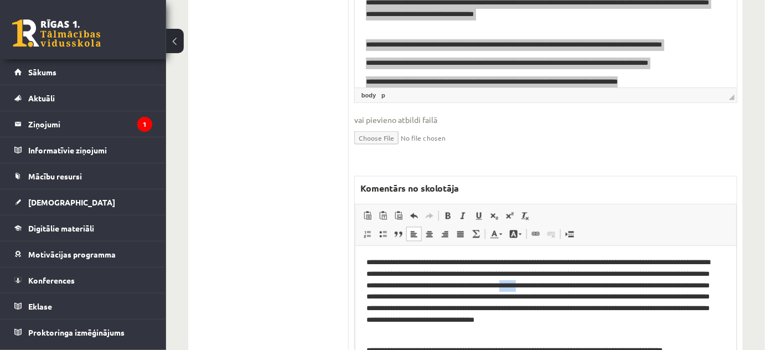
drag, startPoint x: 621, startPoint y: 287, endPoint x: 634, endPoint y: 287, distance: 13.3
click at [634, 287] on p "**********" at bounding box center [542, 297] width 352 height 81
click at [501, 227] on link "Text Color" at bounding box center [496, 234] width 19 height 14
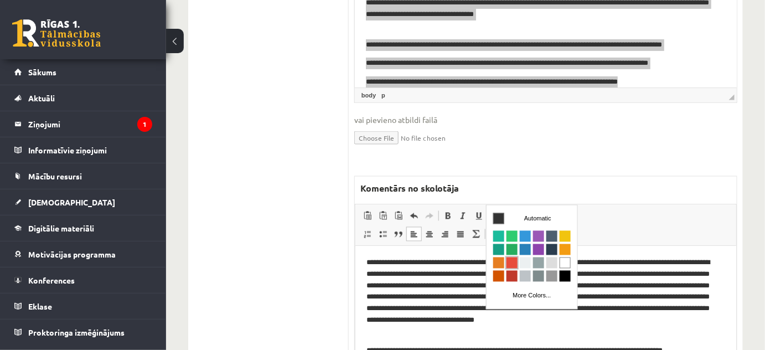
click at [511, 262] on span "Colors" at bounding box center [511, 262] width 11 height 11
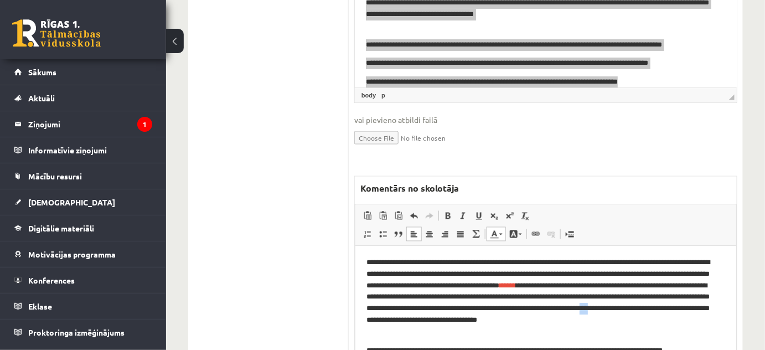
drag, startPoint x: 460, startPoint y: 319, endPoint x: 467, endPoint y: 321, distance: 7.5
click at [467, 321] on p "**********" at bounding box center [542, 297] width 352 height 81
click at [500, 234] on span at bounding box center [500, 235] width 3 height 2
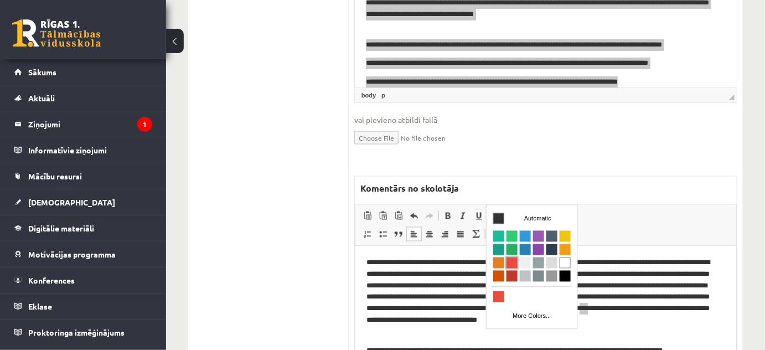
click at [510, 261] on span "Colors" at bounding box center [511, 262] width 11 height 11
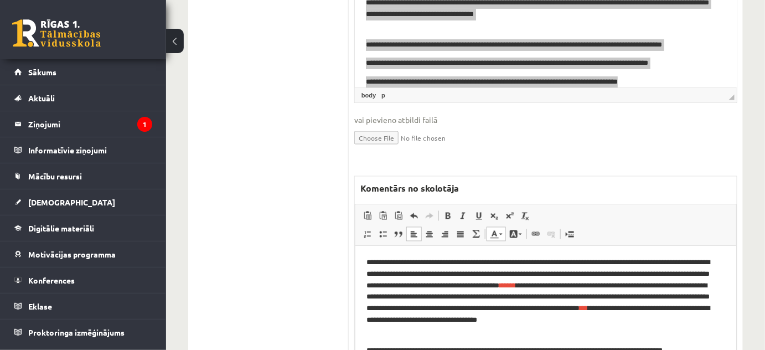
click at [527, 335] on p "**********" at bounding box center [542, 297] width 352 height 81
drag, startPoint x: 582, startPoint y: 319, endPoint x: 609, endPoint y: 318, distance: 27.7
click at [609, 318] on p "**********" at bounding box center [542, 297] width 352 height 81
click at [499, 227] on link "Text Color" at bounding box center [496, 234] width 19 height 14
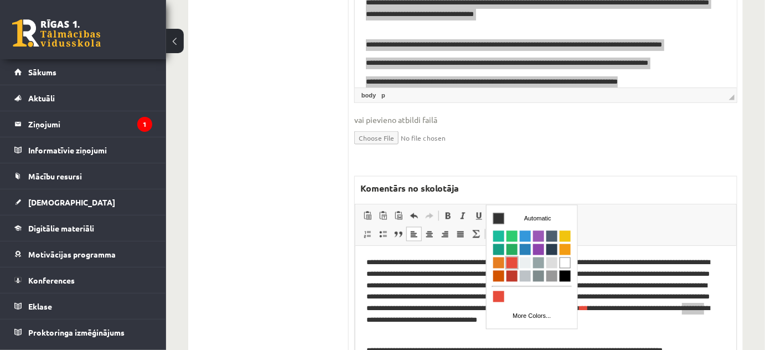
click at [514, 261] on span "Colors" at bounding box center [511, 262] width 11 height 11
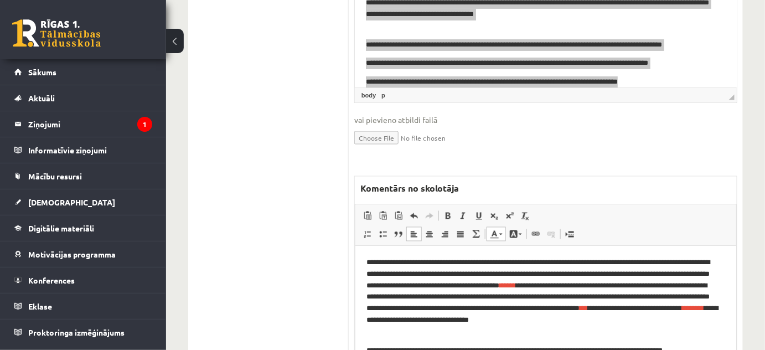
click at [715, 309] on p "**********" at bounding box center [542, 297] width 352 height 81
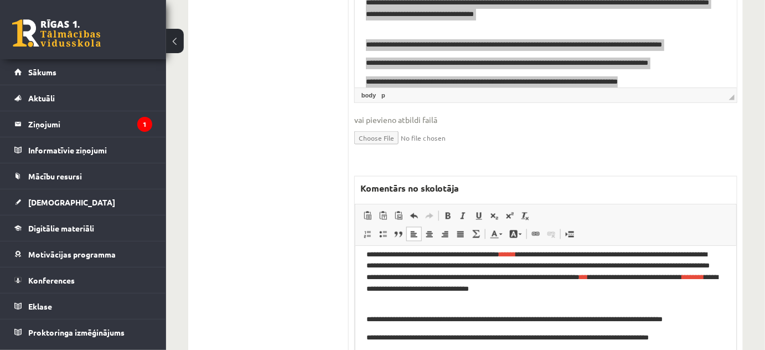
scroll to position [48, 0]
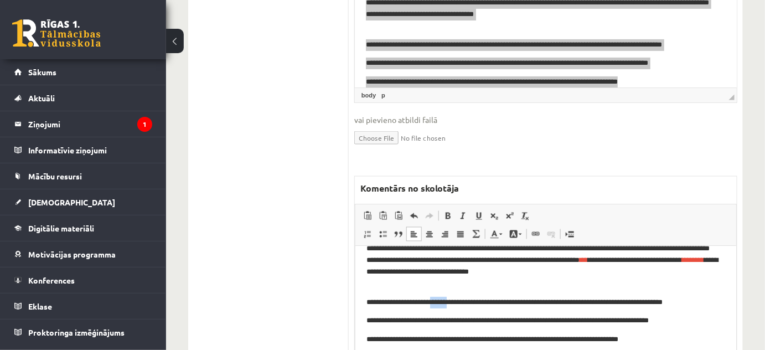
drag, startPoint x: 444, startPoint y: 301, endPoint x: 462, endPoint y: 303, distance: 18.5
click at [462, 303] on p "**********" at bounding box center [542, 303] width 352 height 12
click at [500, 227] on link "Text Color" at bounding box center [496, 234] width 19 height 14
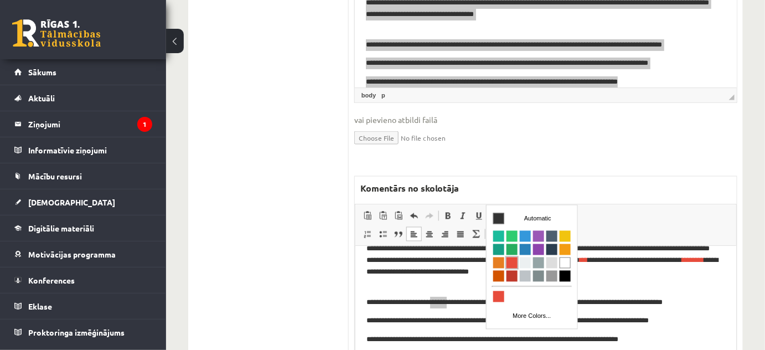
click at [512, 258] on span "Colors" at bounding box center [511, 262] width 11 height 11
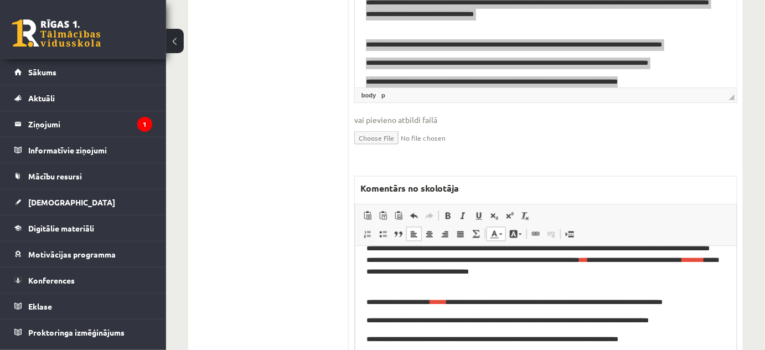
click at [716, 275] on p "**********" at bounding box center [542, 249] width 352 height 81
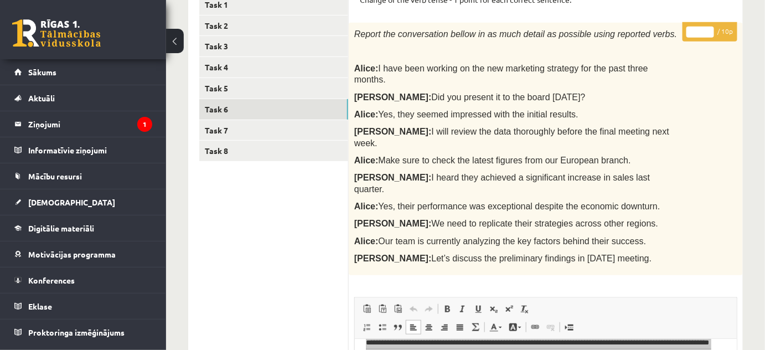
scroll to position [146, 0]
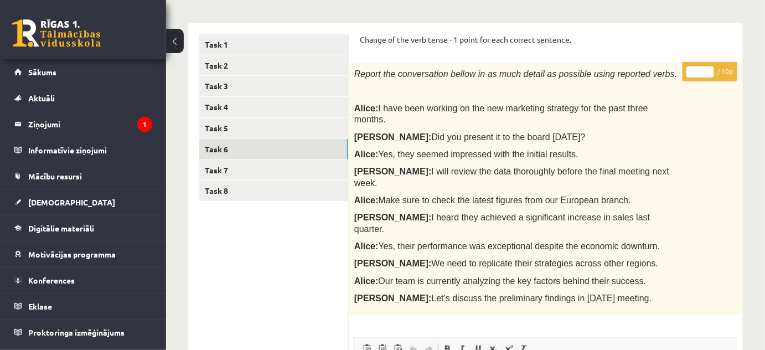
type input "*"
click at [707, 68] on input "*" at bounding box center [700, 71] width 28 height 11
click at [235, 165] on link "Task 7" at bounding box center [273, 170] width 149 height 20
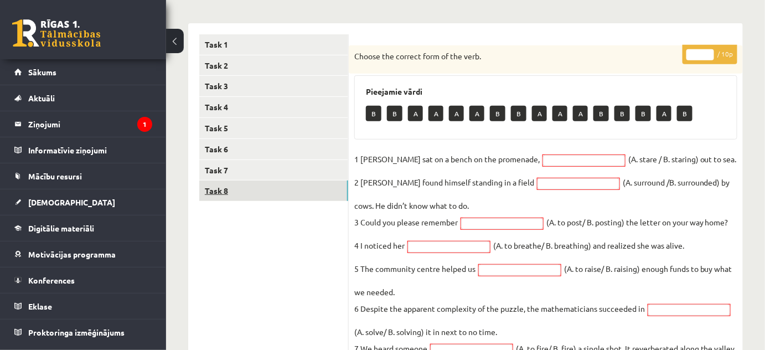
click at [217, 185] on link "Task 8" at bounding box center [273, 190] width 149 height 20
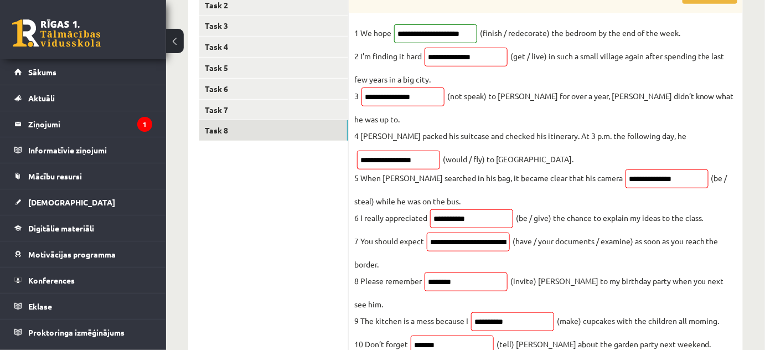
scroll to position [0, 0]
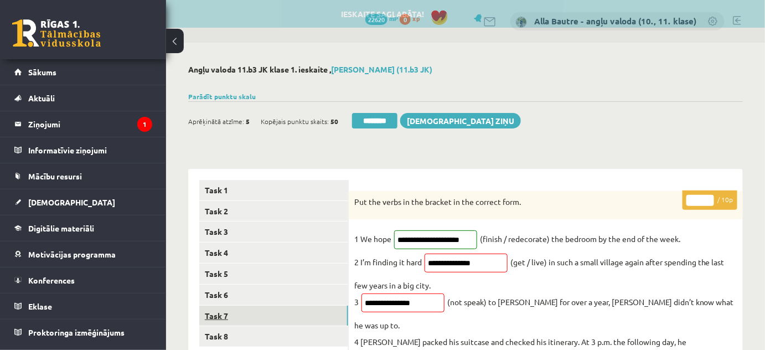
click at [228, 311] on link "Task 7" at bounding box center [273, 316] width 149 height 20
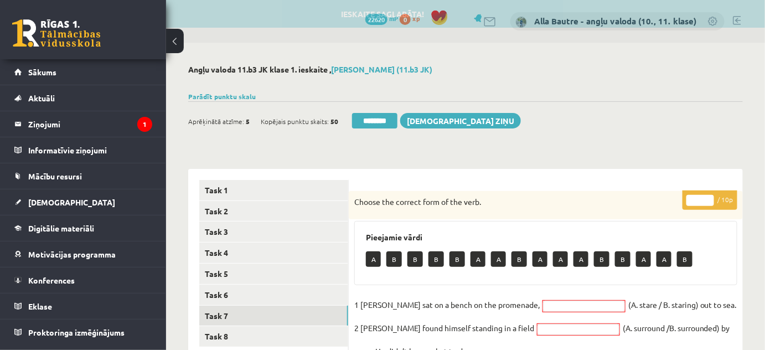
click at [707, 196] on input "*" at bounding box center [700, 200] width 28 height 11
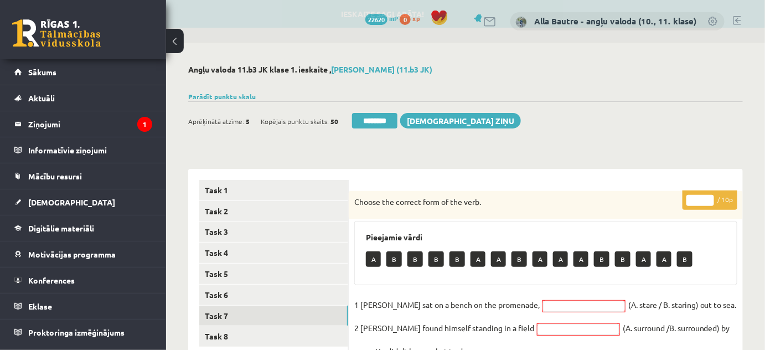
click at [707, 196] on input "*" at bounding box center [700, 200] width 28 height 11
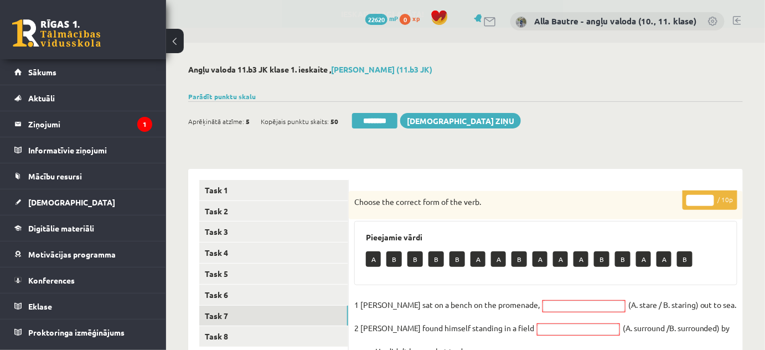
click at [707, 196] on input "*" at bounding box center [700, 200] width 28 height 11
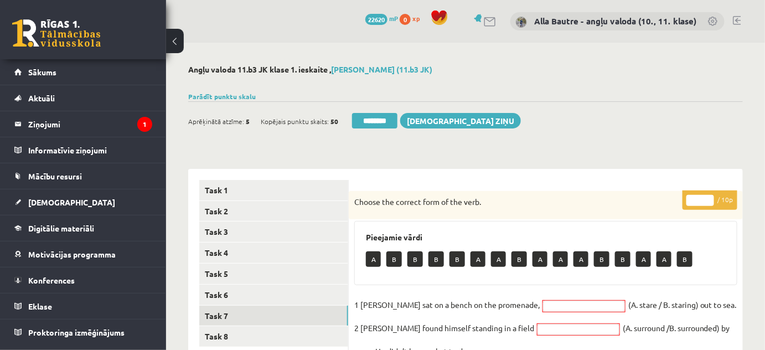
type input "*"
click at [707, 196] on input "*" at bounding box center [700, 200] width 28 height 11
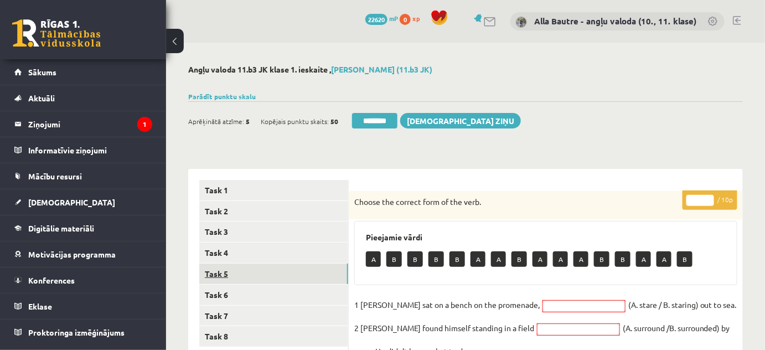
click at [223, 273] on link "Task 5" at bounding box center [273, 274] width 149 height 20
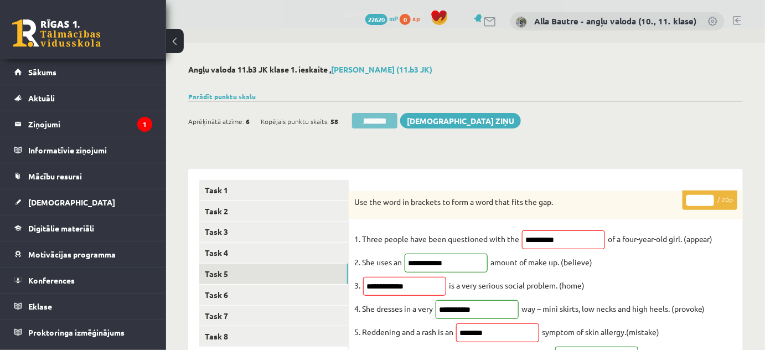
click at [372, 117] on input "********" at bounding box center [374, 121] width 45 height 16
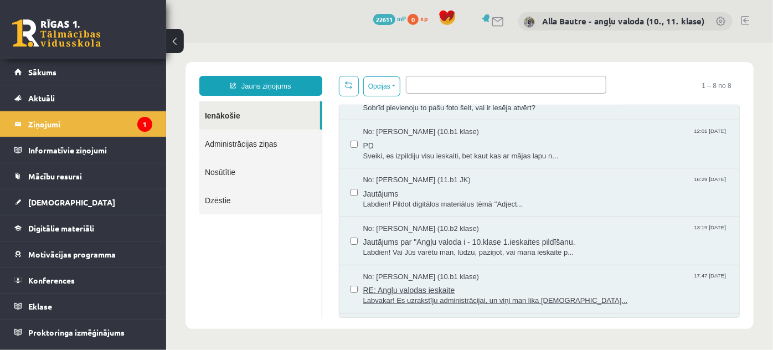
scroll to position [172, 0]
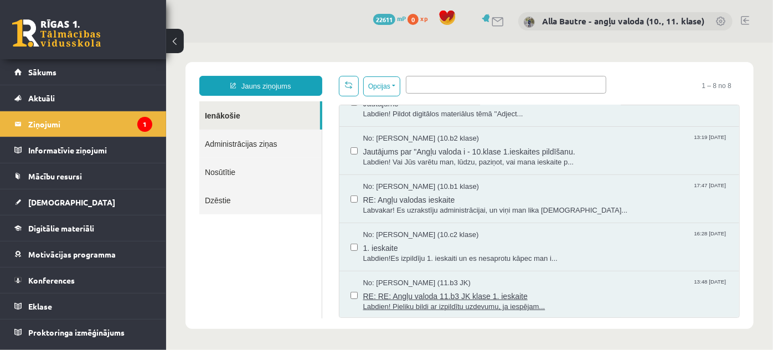
click at [450, 302] on span "Labdien! Pieliku bildi ar izpildītu uzdevumu, ja iespējam..." at bounding box center [545, 306] width 365 height 11
click at [741, 20] on link at bounding box center [745, 20] width 8 height 9
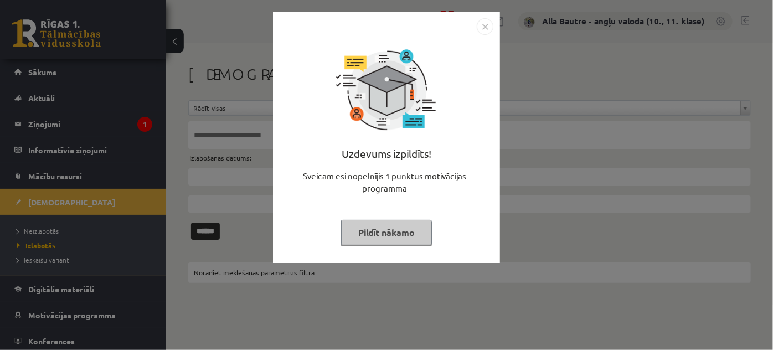
click at [481, 24] on img "Close" at bounding box center [485, 26] width 17 height 17
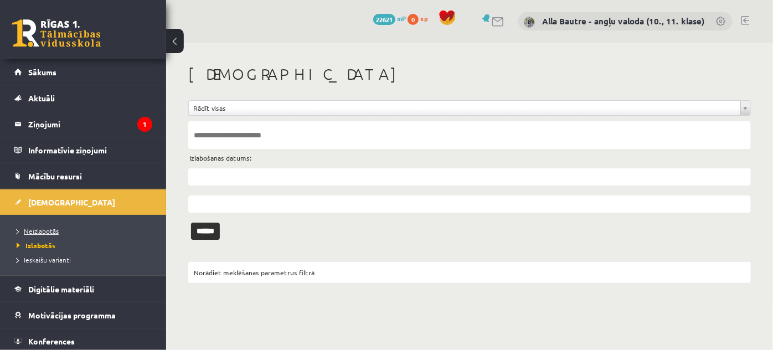
click at [40, 232] on span "Neizlabotās" at bounding box center [38, 230] width 42 height 9
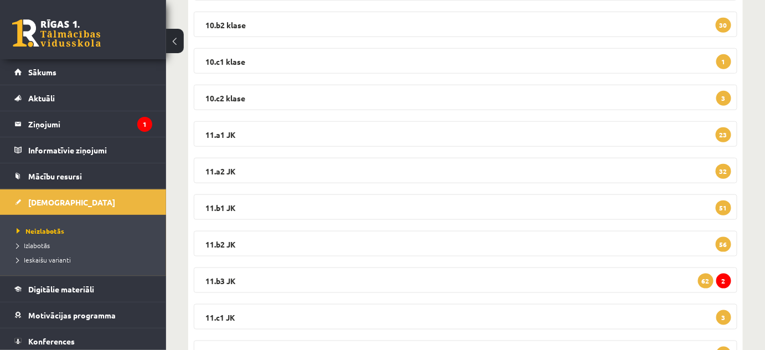
scroll to position [352, 0]
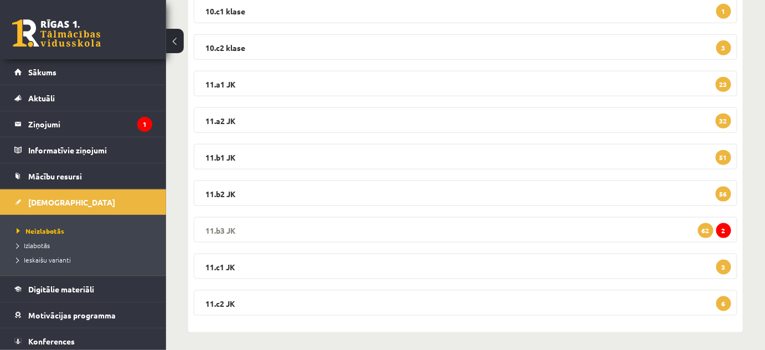
click at [218, 226] on legend "11.b3 JK 2 62" at bounding box center [466, 229] width 544 height 25
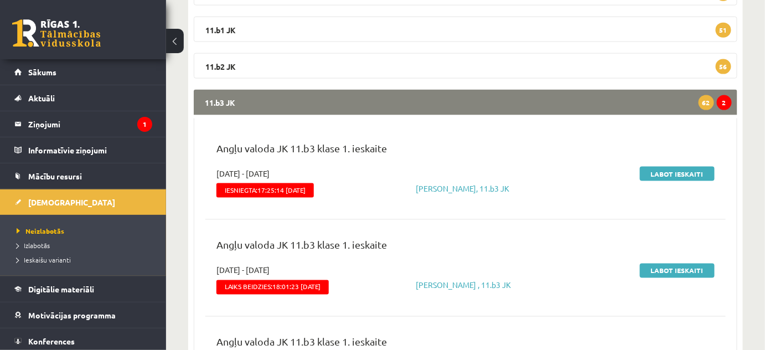
scroll to position [503, 0]
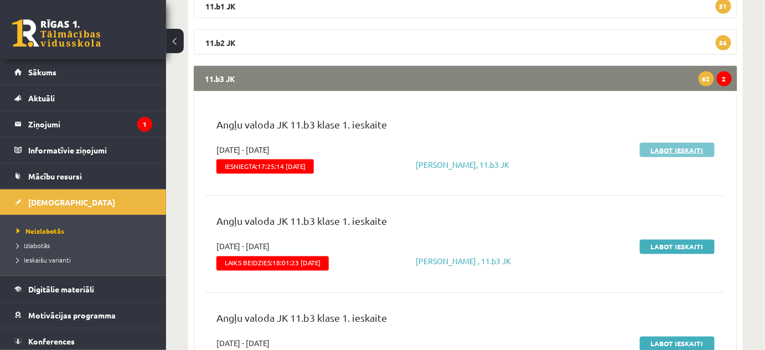
click at [683, 146] on link "Labot ieskaiti" at bounding box center [677, 150] width 75 height 14
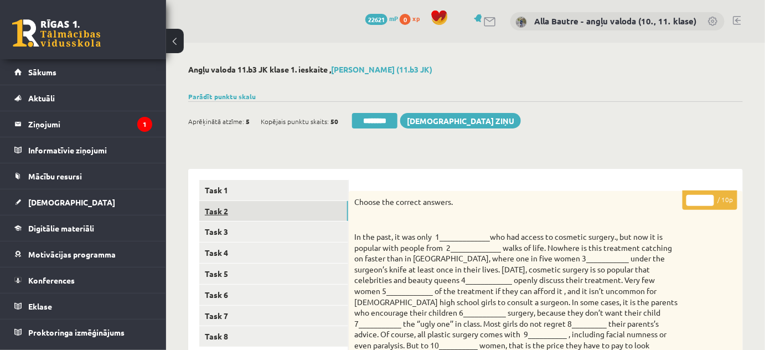
click at [212, 210] on link "Task 2" at bounding box center [273, 211] width 149 height 20
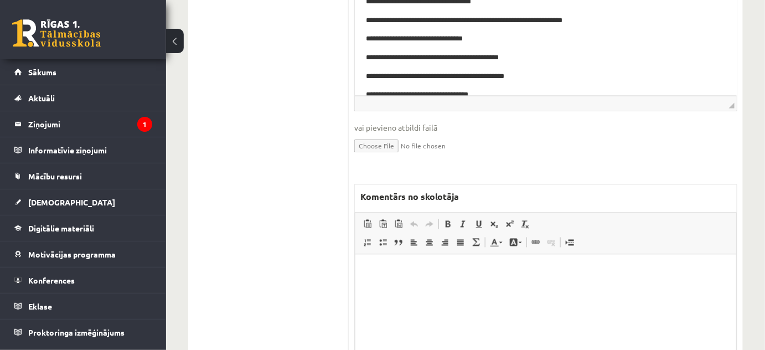
scroll to position [603, 0]
click at [387, 281] on html at bounding box center [545, 271] width 381 height 34
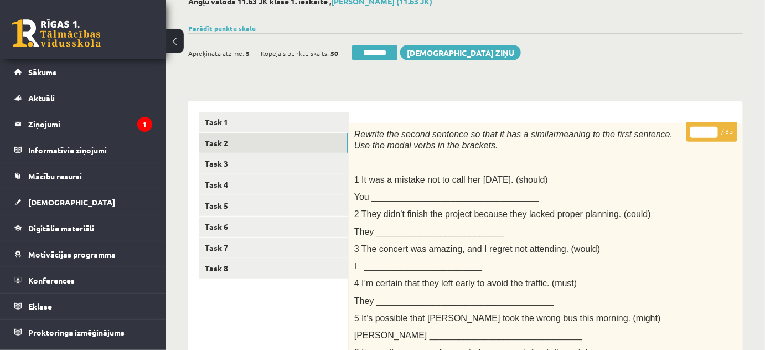
scroll to position [0, 0]
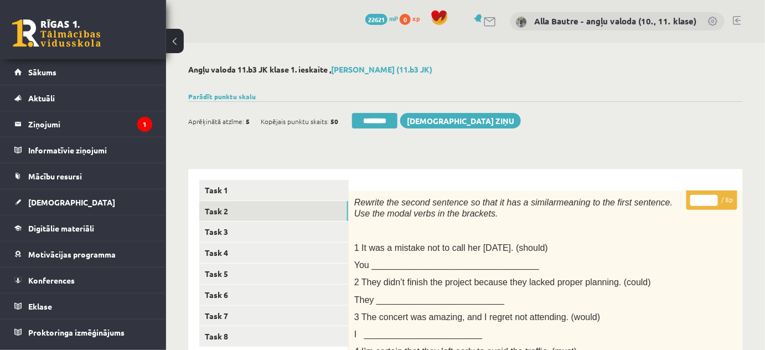
click at [710, 198] on input "*" at bounding box center [704, 200] width 28 height 11
type input "*"
click at [710, 198] on input "*" at bounding box center [704, 200] width 28 height 11
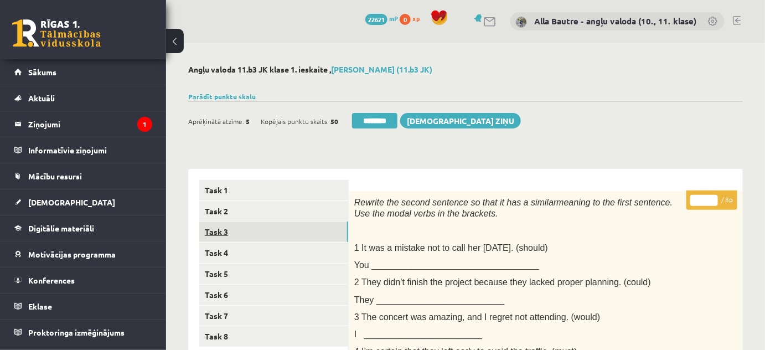
click at [227, 229] on link "Task 3" at bounding box center [273, 231] width 149 height 20
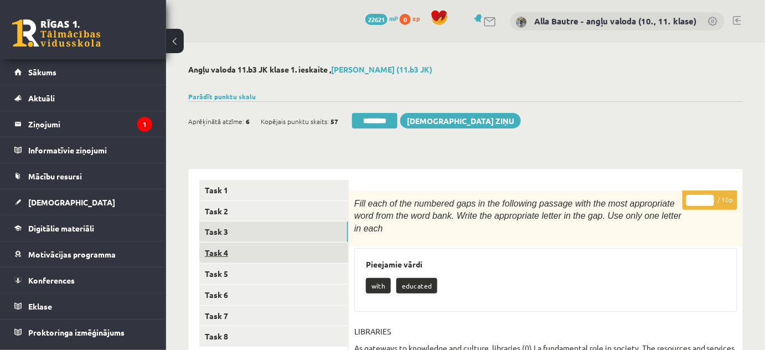
click at [218, 251] on link "Task 4" at bounding box center [273, 252] width 149 height 20
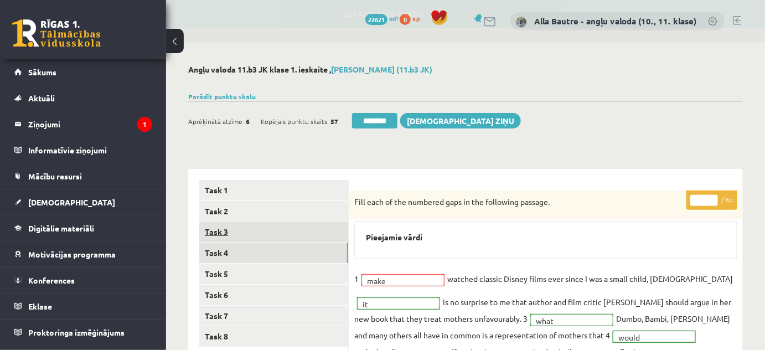
click at [217, 229] on link "Task 3" at bounding box center [273, 231] width 149 height 20
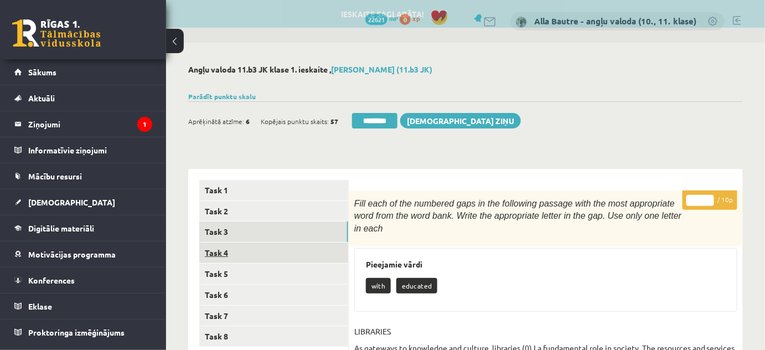
click at [220, 249] on link "Task 4" at bounding box center [273, 252] width 149 height 20
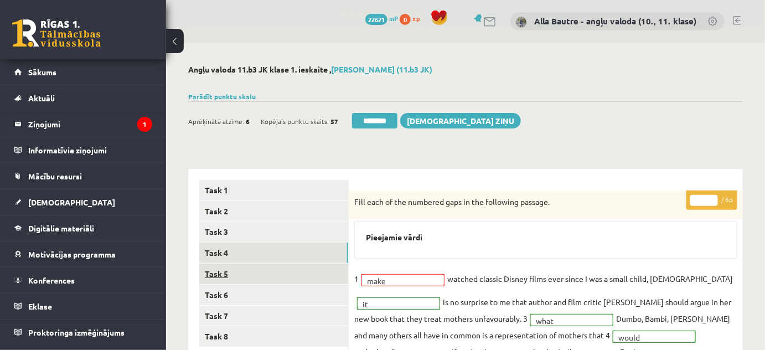
click at [221, 267] on link "Task 5" at bounding box center [273, 274] width 149 height 20
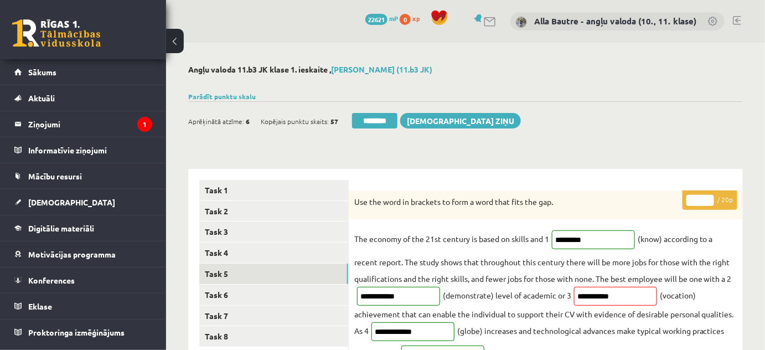
click at [706, 199] on input "**" at bounding box center [700, 200] width 28 height 11
type input "**"
click at [706, 198] on input "**" at bounding box center [700, 200] width 28 height 11
click at [221, 293] on link "Task 6" at bounding box center [273, 295] width 149 height 20
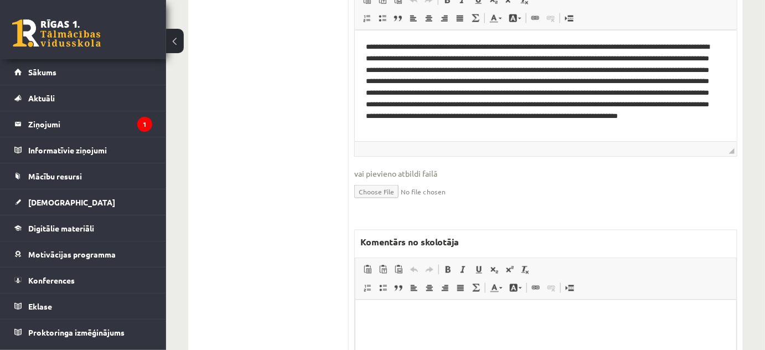
scroll to position [503, 0]
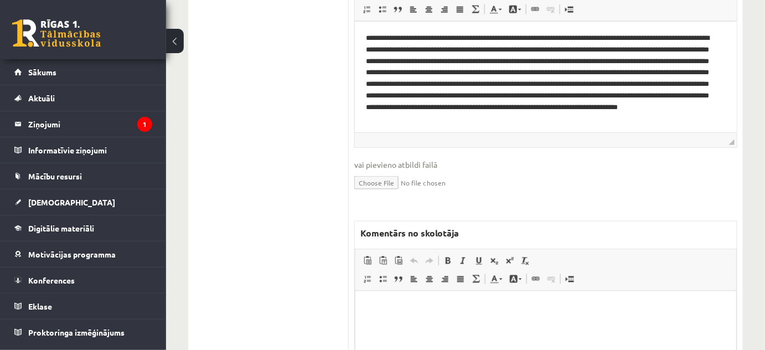
click at [381, 317] on html at bounding box center [545, 308] width 381 height 34
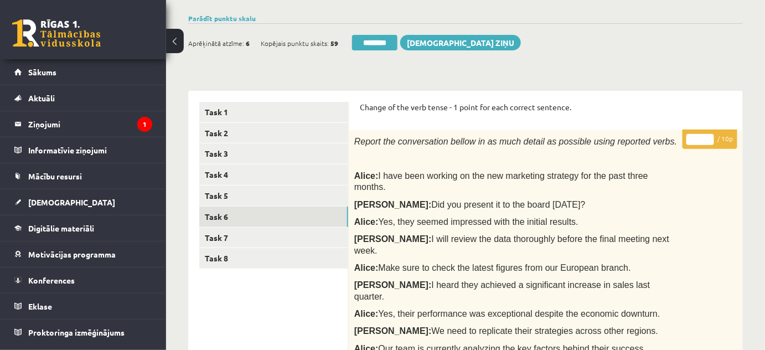
scroll to position [0, 0]
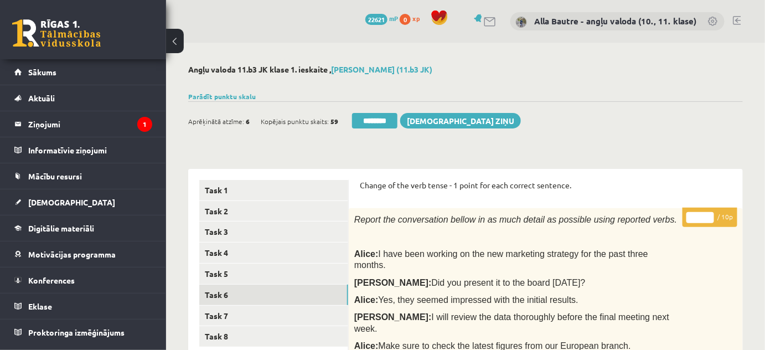
type input "**"
click at [710, 214] on input "**" at bounding box center [700, 217] width 28 height 11
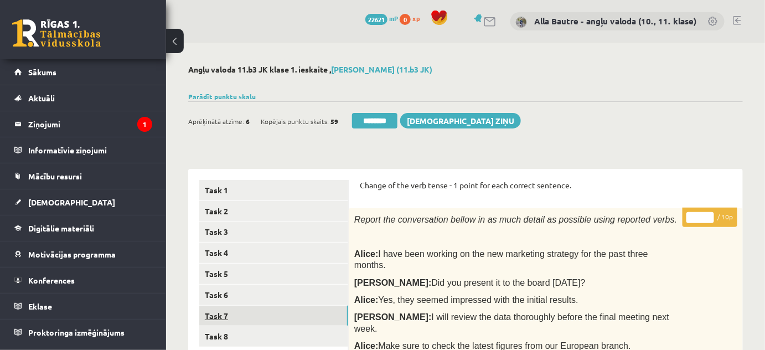
click at [222, 312] on link "Task 7" at bounding box center [273, 316] width 149 height 20
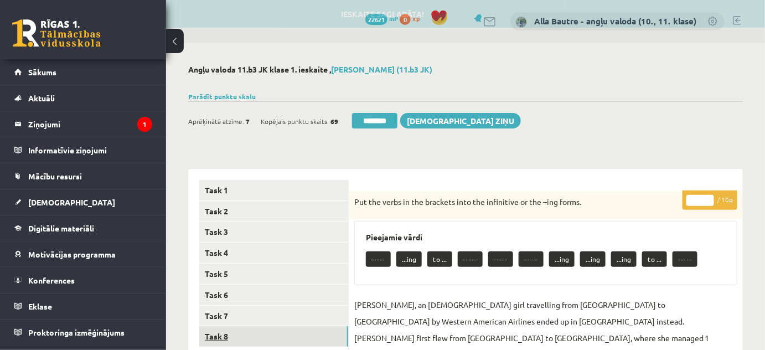
click at [226, 336] on link "Task 8" at bounding box center [273, 336] width 149 height 20
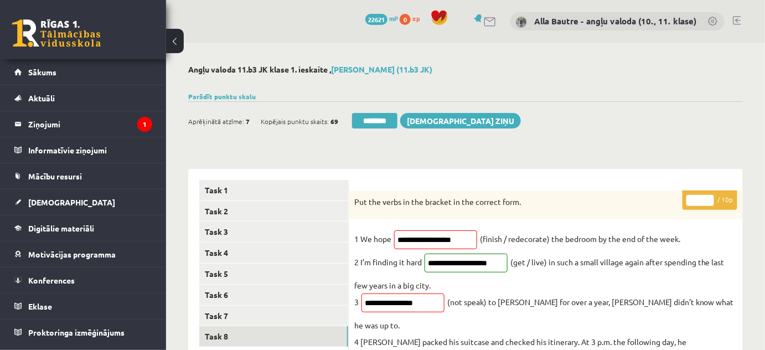
click at [709, 197] on input "*" at bounding box center [700, 200] width 28 height 11
type input "*"
click at [709, 197] on input "*" at bounding box center [700, 200] width 28 height 11
click at [227, 316] on link "Task 7" at bounding box center [273, 316] width 149 height 20
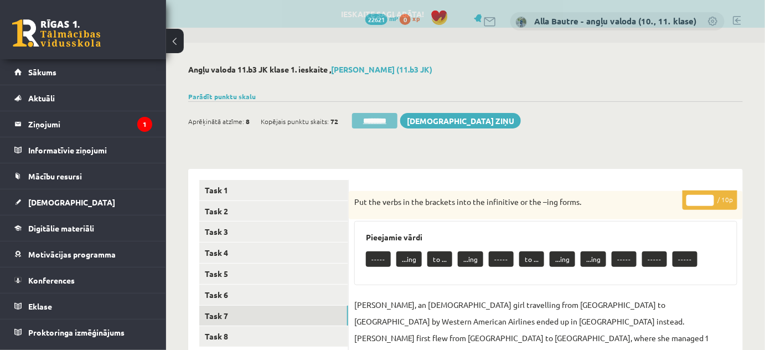
click at [384, 122] on input "********" at bounding box center [374, 121] width 45 height 16
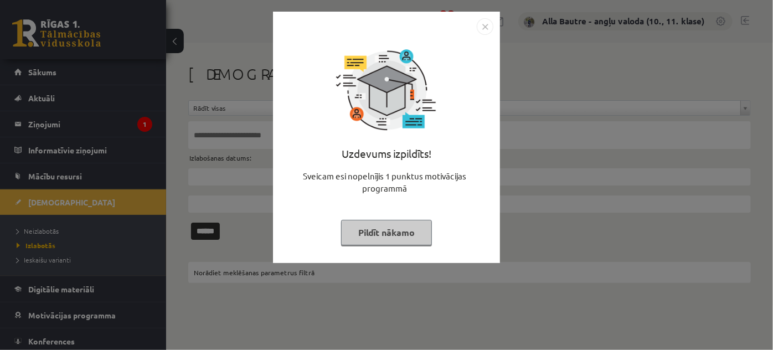
click at [481, 24] on img "Close" at bounding box center [485, 26] width 17 height 17
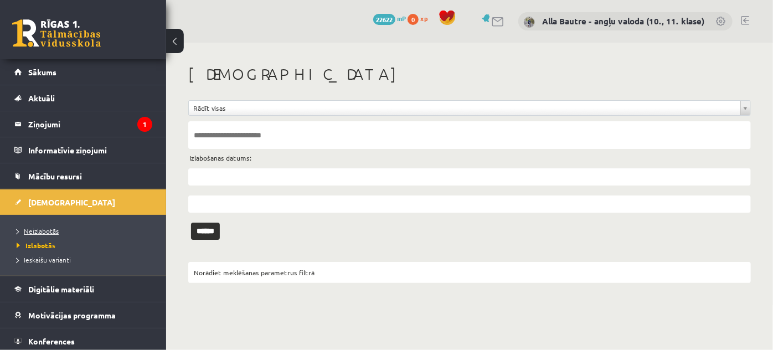
click at [43, 227] on span "Neizlabotās" at bounding box center [38, 230] width 42 height 9
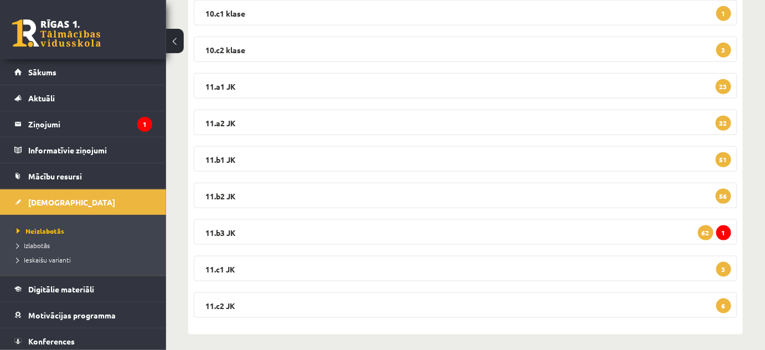
scroll to position [352, 0]
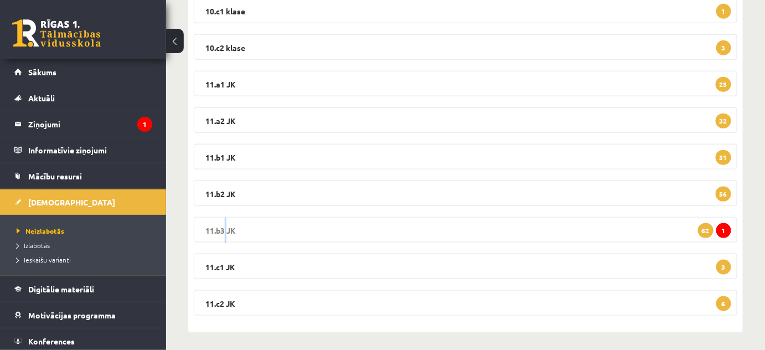
click at [223, 226] on legend "11.b3 JK 1 62" at bounding box center [466, 229] width 544 height 25
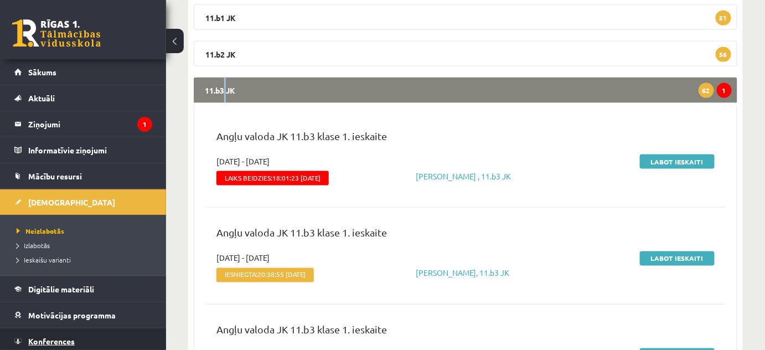
scroll to position [503, 0]
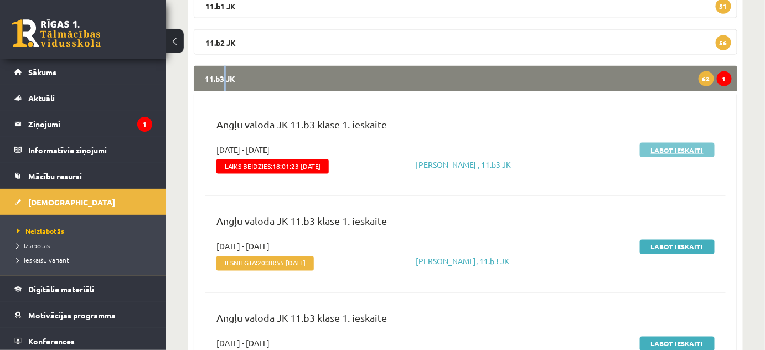
click at [680, 146] on link "Labot ieskaiti" at bounding box center [677, 150] width 75 height 14
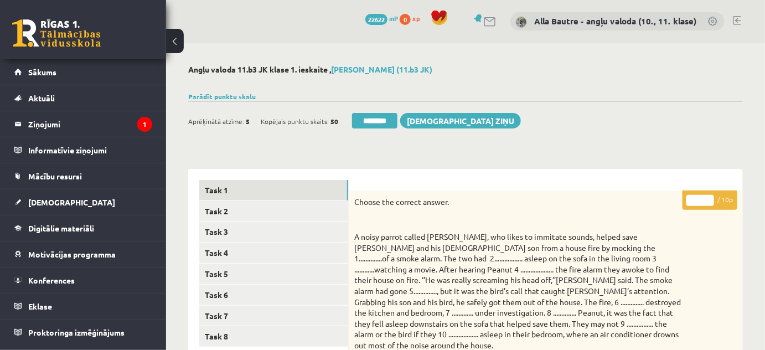
click at [709, 197] on input "*" at bounding box center [700, 200] width 28 height 11
type input "*"
click at [709, 197] on input "*" at bounding box center [700, 200] width 28 height 11
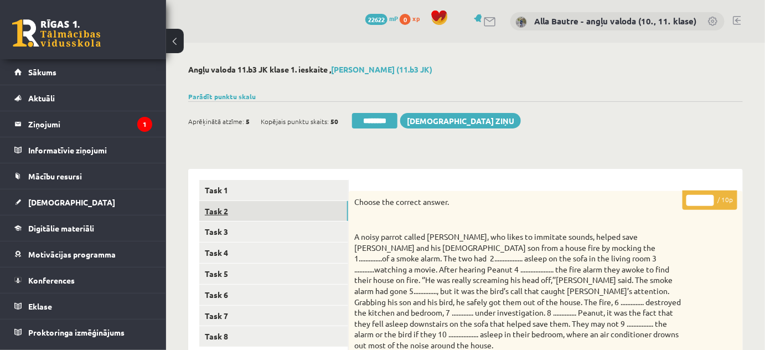
click at [221, 213] on link "Task 2" at bounding box center [273, 211] width 149 height 20
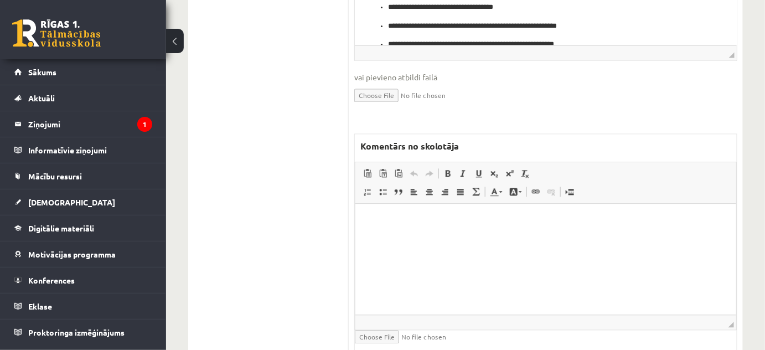
scroll to position [755, 0]
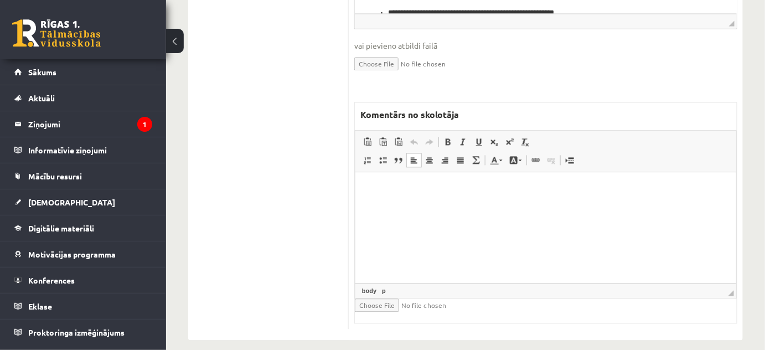
click at [394, 203] on html at bounding box center [545, 189] width 381 height 34
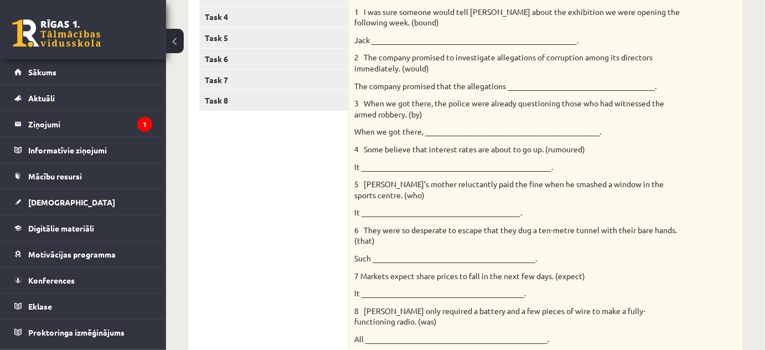
scroll to position [100, 0]
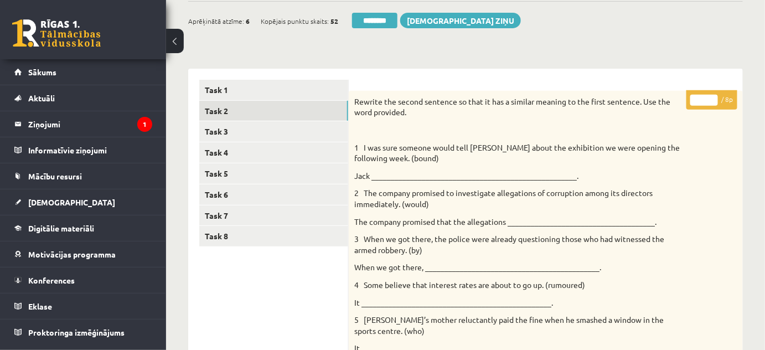
click at [711, 98] on input "*" at bounding box center [704, 100] width 28 height 11
type input "*"
click at [711, 98] on input "*" at bounding box center [704, 100] width 28 height 11
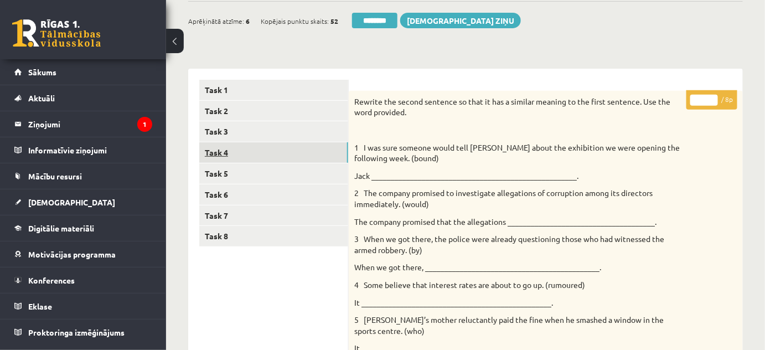
click at [221, 148] on link "Task 4" at bounding box center [273, 152] width 149 height 20
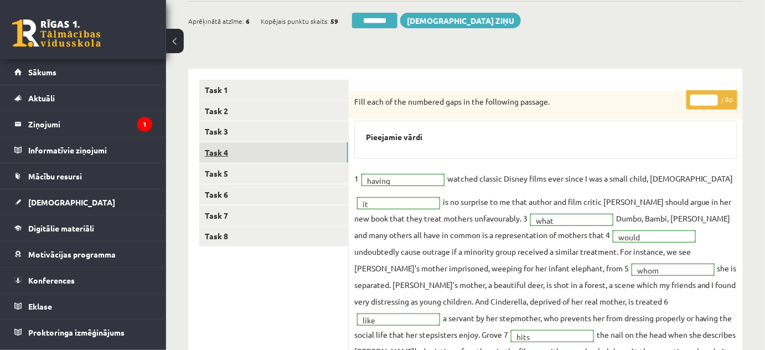
scroll to position [0, 0]
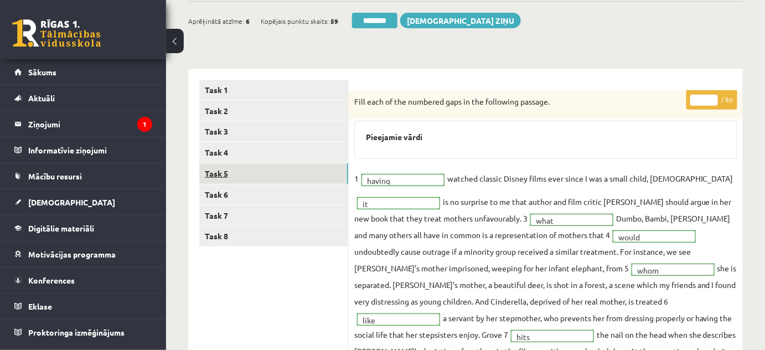
click at [215, 171] on link "Task 5" at bounding box center [273, 173] width 149 height 20
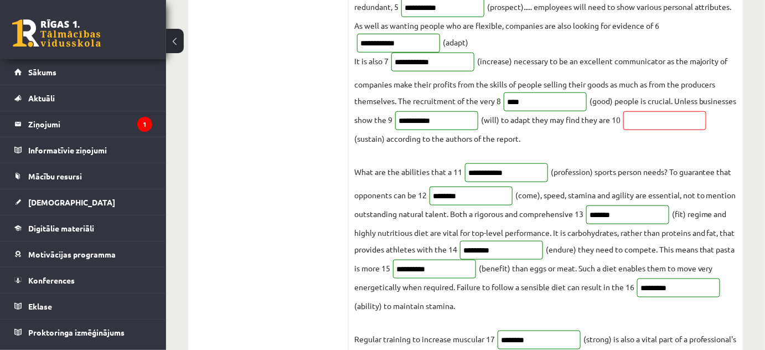
scroll to position [151, 0]
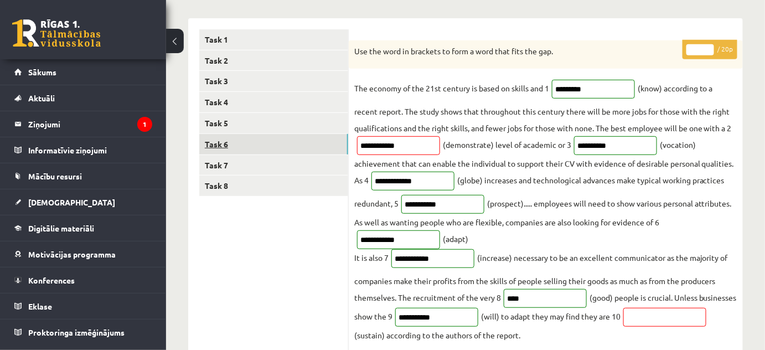
click at [206, 141] on link "Task 6" at bounding box center [273, 144] width 149 height 20
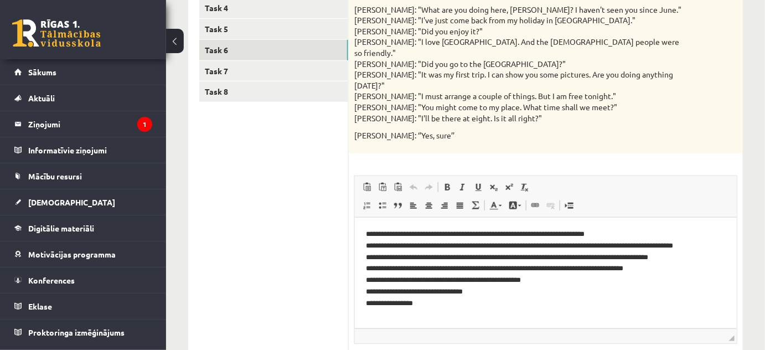
scroll to position [251, 0]
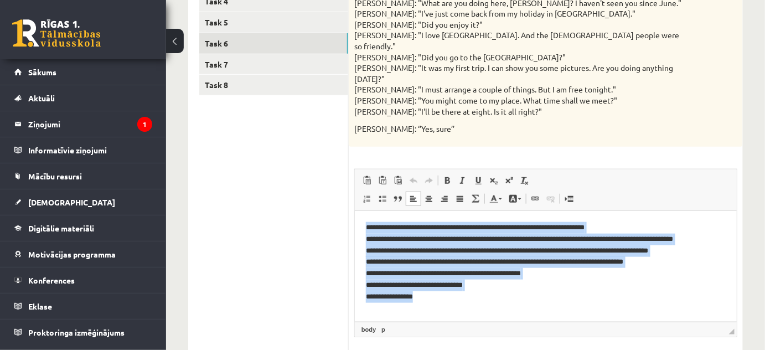
drag, startPoint x: 361, startPoint y: 225, endPoint x: 435, endPoint y: 298, distance: 103.3
click at [435, 298] on html "**********" at bounding box center [545, 261] width 382 height 103
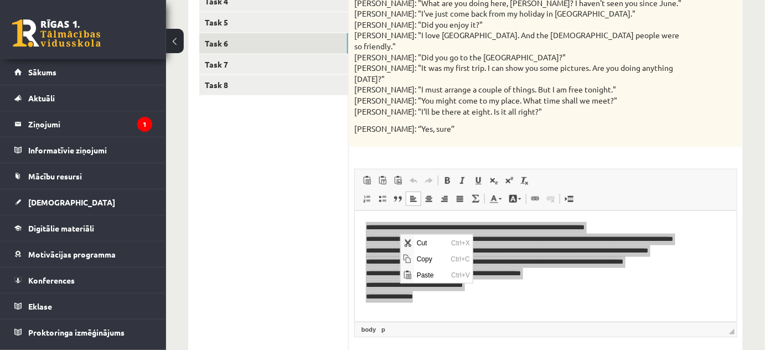
scroll to position [0, 0]
click at [422, 251] on span "Copy" at bounding box center [431, 258] width 34 height 16
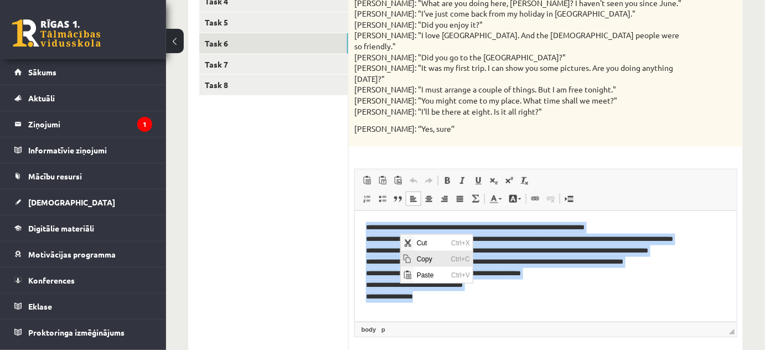
copy p "**********"
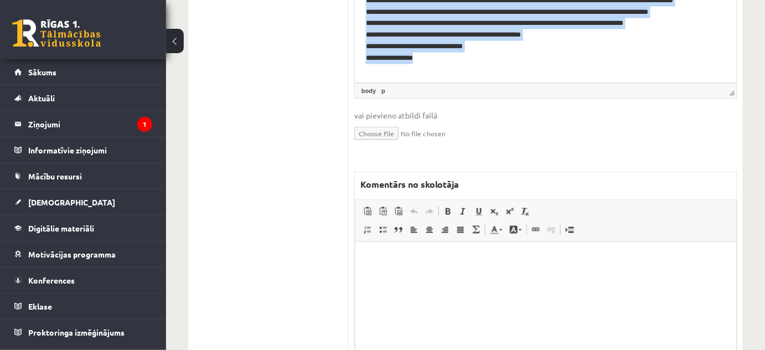
scroll to position [503, 0]
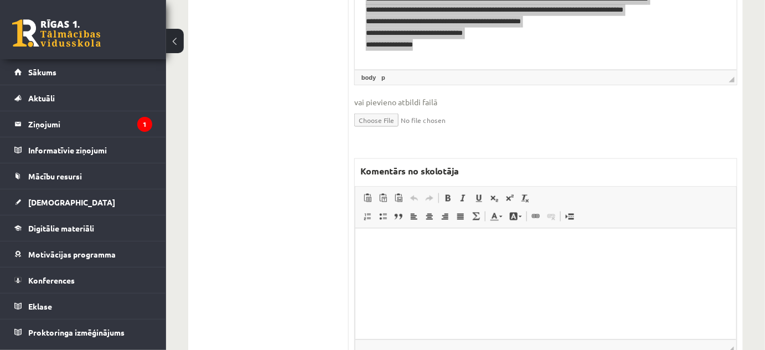
click at [386, 262] on html at bounding box center [545, 245] width 381 height 34
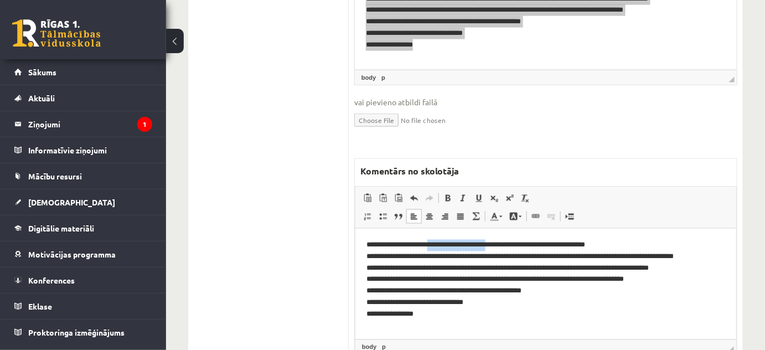
drag, startPoint x: 433, startPoint y: 244, endPoint x: 505, endPoint y: 247, distance: 72.0
click at [505, 247] on p "**********" at bounding box center [545, 279] width 359 height 81
click at [631, 234] on html "**********" at bounding box center [545, 279] width 381 height 103
drag, startPoint x: 434, startPoint y: 244, endPoint x: 613, endPoint y: 244, distance: 178.8
click at [613, 244] on p "**********" at bounding box center [545, 279] width 359 height 81
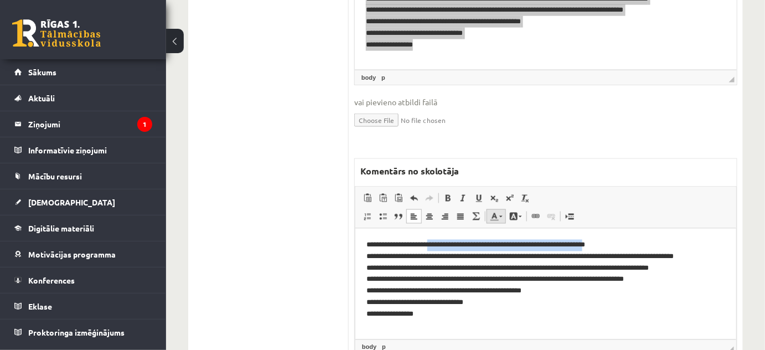
click at [499, 209] on link "Text Color" at bounding box center [496, 216] width 19 height 14
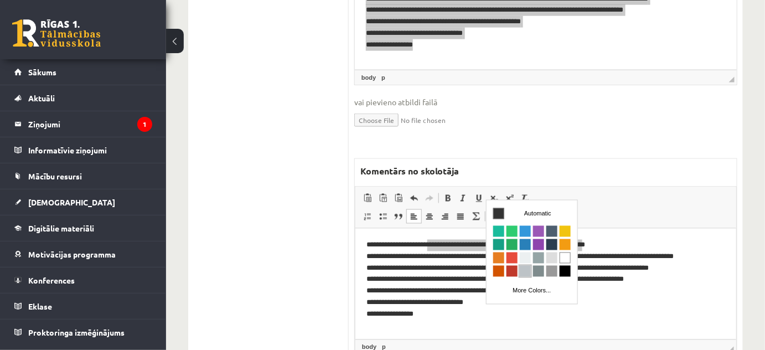
scroll to position [0, 0]
click at [513, 259] on span "Colors" at bounding box center [511, 257] width 11 height 11
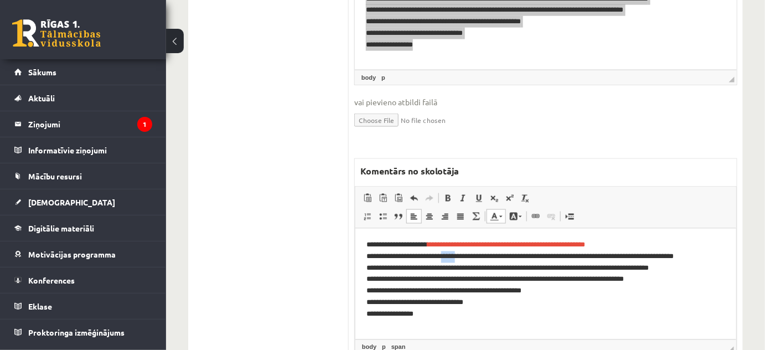
drag, startPoint x: 452, startPoint y: 259, endPoint x: 470, endPoint y: 257, distance: 17.7
click at [470, 257] on p "**********" at bounding box center [545, 279] width 359 height 81
click at [499, 216] on span at bounding box center [500, 217] width 3 height 2
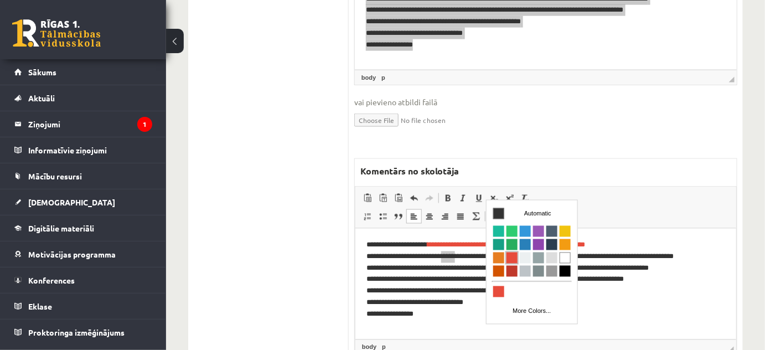
click at [508, 257] on span "Colors" at bounding box center [511, 257] width 11 height 11
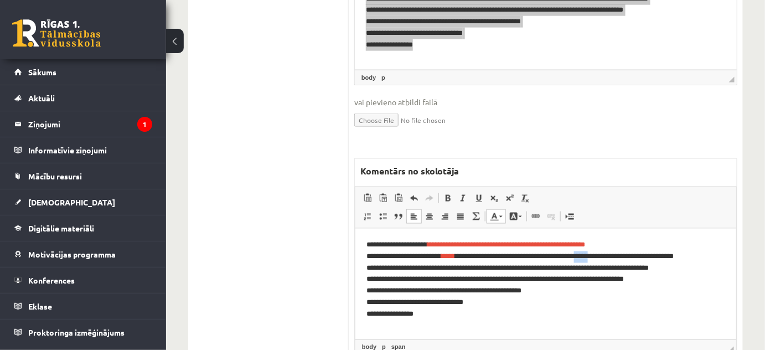
drag, startPoint x: 604, startPoint y: 254, endPoint x: 618, endPoint y: 254, distance: 14.4
click at [618, 254] on p "**********" at bounding box center [545, 279] width 359 height 81
click at [506, 209] on link "Background Color" at bounding box center [515, 216] width 19 height 14
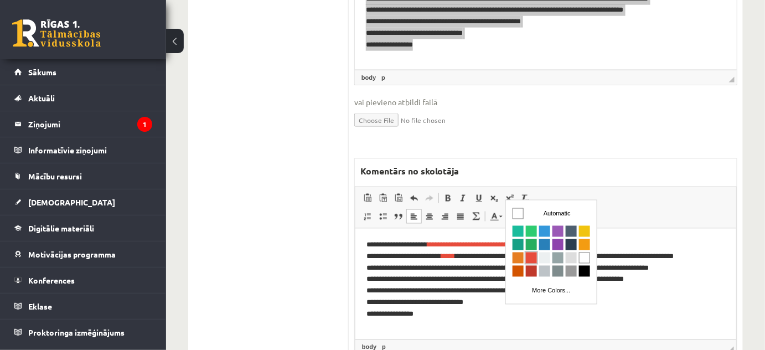
click at [527, 258] on span "Colors" at bounding box center [530, 257] width 11 height 11
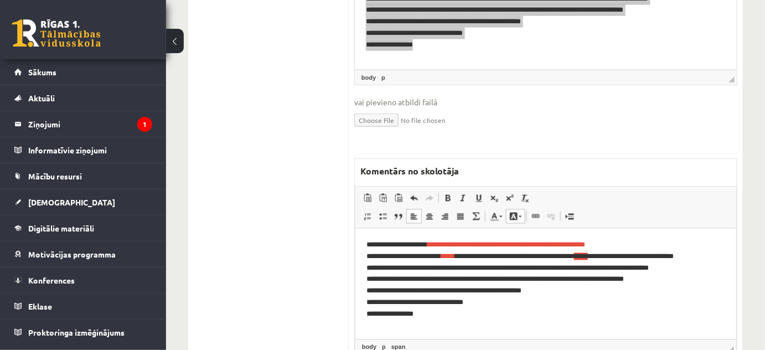
click at [647, 242] on p "**********" at bounding box center [545, 279] width 359 height 81
drag, startPoint x: 629, startPoint y: 268, endPoint x: 644, endPoint y: 267, distance: 15.5
click at [644, 267] on p "**********" at bounding box center [545, 279] width 359 height 81
click at [502, 209] on link "Text Color" at bounding box center [496, 216] width 19 height 14
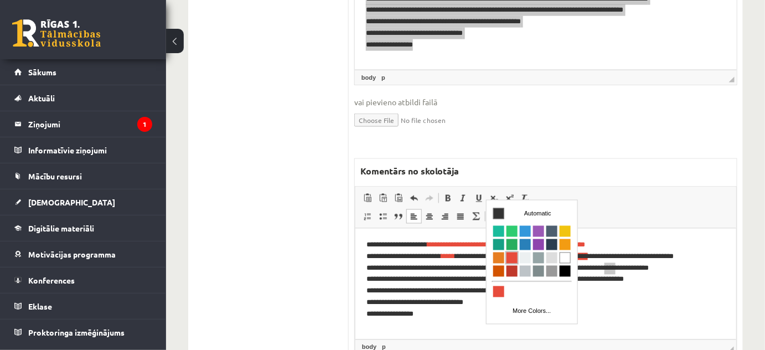
click at [512, 256] on span "Colors" at bounding box center [511, 257] width 11 height 11
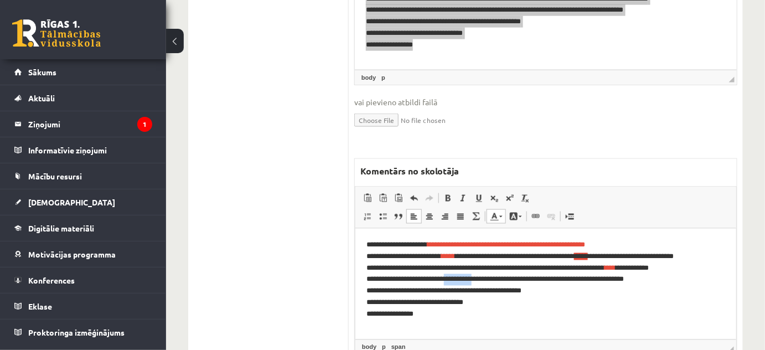
drag, startPoint x: 461, startPoint y: 278, endPoint x: 496, endPoint y: 240, distance: 52.1
click at [494, 278] on p "**********" at bounding box center [545, 279] width 359 height 81
click at [499, 216] on span at bounding box center [500, 217] width 3 height 2
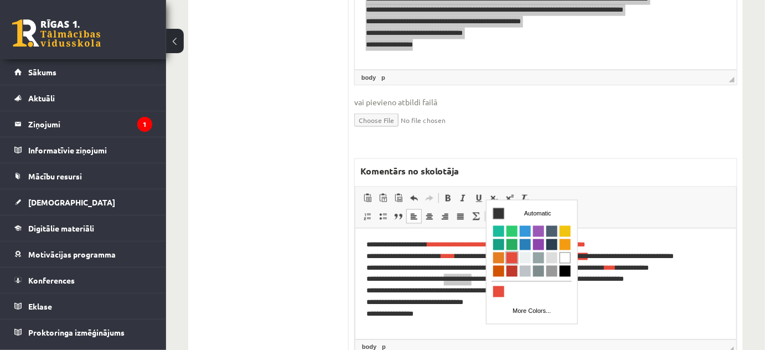
click at [508, 255] on span "Colors" at bounding box center [511, 257] width 11 height 11
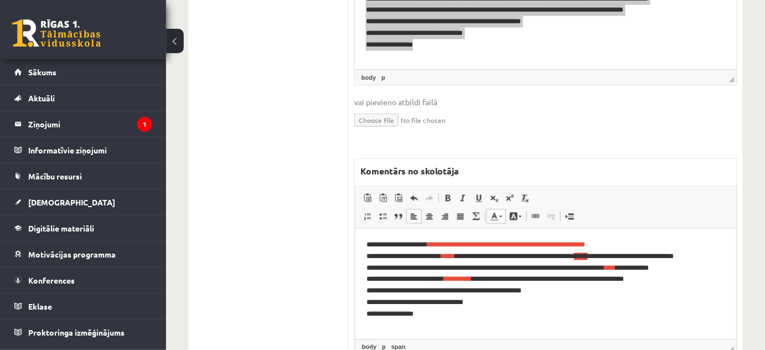
click at [536, 310] on p "**********" at bounding box center [545, 279] width 359 height 81
drag, startPoint x: 643, startPoint y: 278, endPoint x: 668, endPoint y: 277, distance: 25.5
click at [668, 277] on p "**********" at bounding box center [545, 279] width 359 height 81
click at [500, 216] on span at bounding box center [500, 217] width 3 height 2
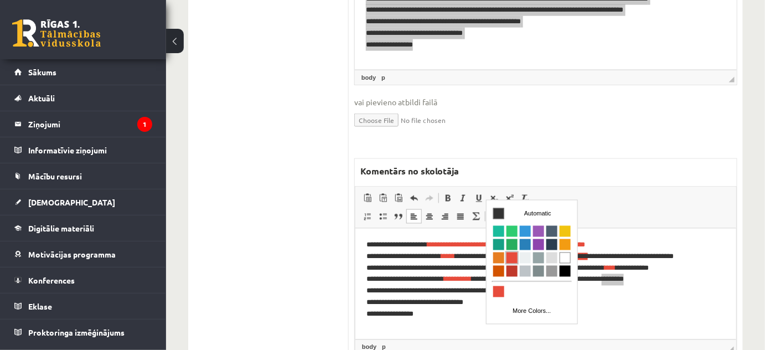
click at [510, 258] on span "Colors" at bounding box center [511, 257] width 11 height 11
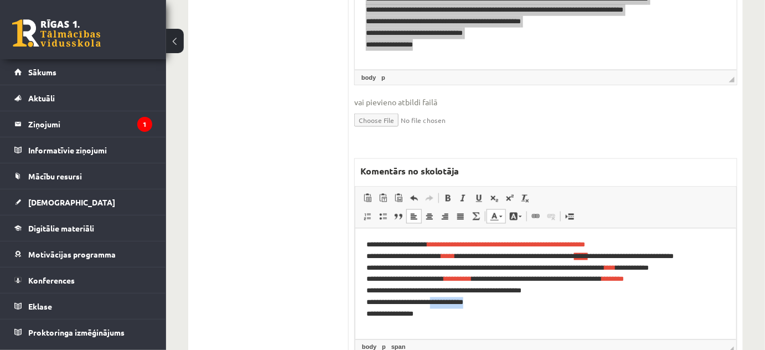
drag, startPoint x: 438, startPoint y: 304, endPoint x: 468, endPoint y: 303, distance: 29.9
click at [468, 303] on p "**********" at bounding box center [545, 279] width 359 height 81
click at [500, 216] on span at bounding box center [500, 217] width 3 height 2
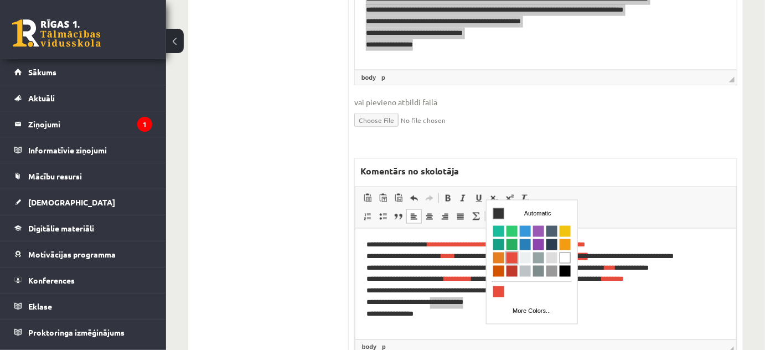
click at [510, 258] on span "Colors" at bounding box center [511, 257] width 11 height 11
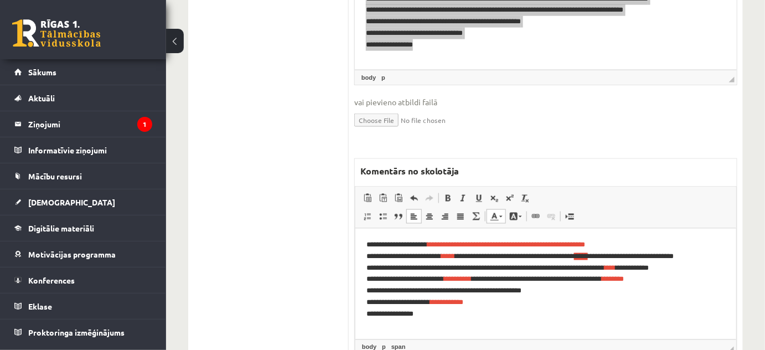
click at [510, 309] on p "**********" at bounding box center [545, 279] width 359 height 81
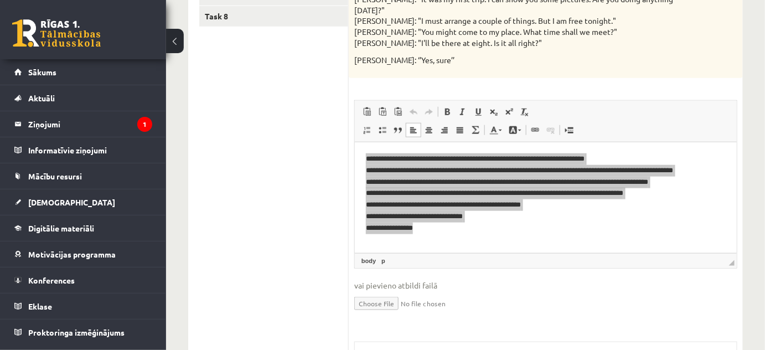
scroll to position [151, 0]
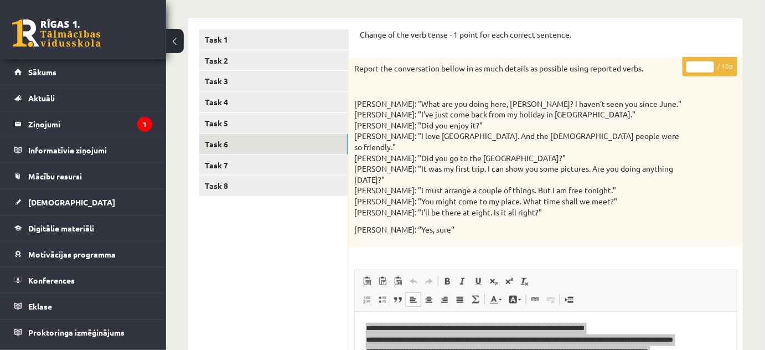
click at [709, 63] on input "*" at bounding box center [700, 66] width 28 height 11
type input "*"
click at [709, 63] on input "*" at bounding box center [700, 66] width 28 height 11
click at [221, 162] on link "Task 7" at bounding box center [273, 165] width 149 height 20
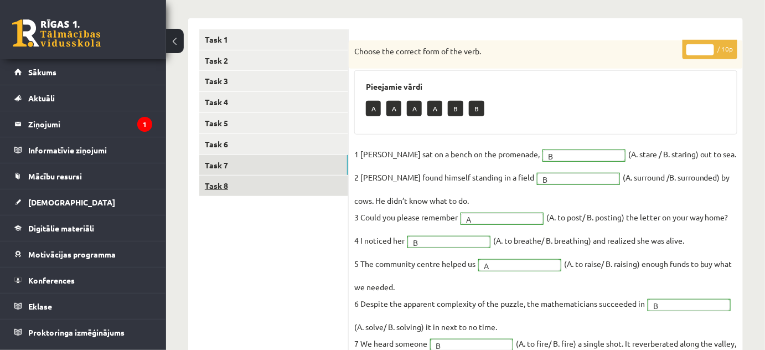
scroll to position [0, 0]
click at [229, 187] on link "Task 8" at bounding box center [273, 185] width 149 height 20
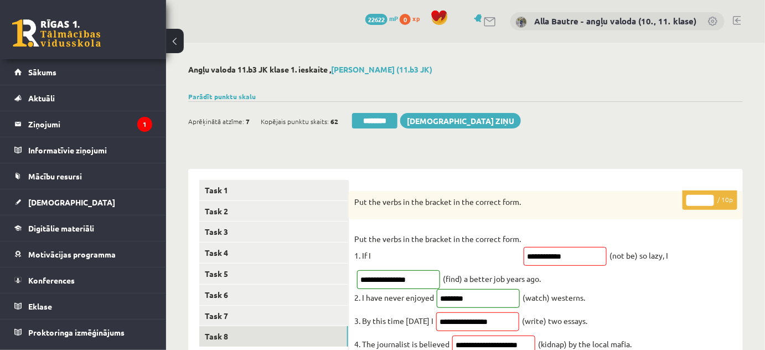
click at [707, 195] on input "*" at bounding box center [700, 200] width 28 height 11
type input "*"
click at [707, 195] on input "*" at bounding box center [700, 200] width 28 height 11
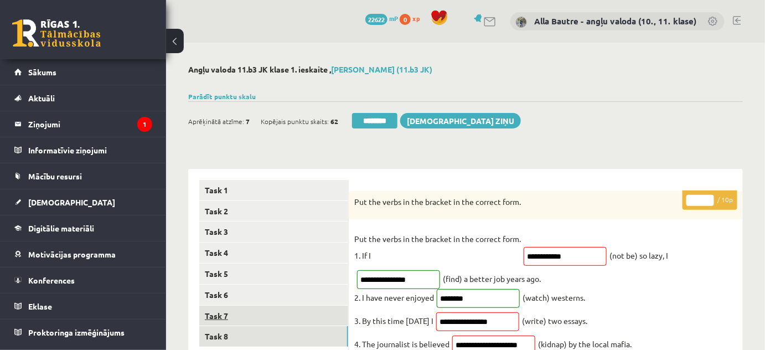
click at [220, 309] on link "Task 7" at bounding box center [273, 316] width 149 height 20
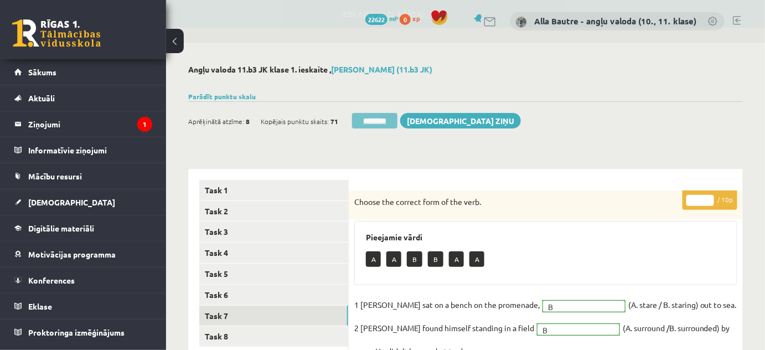
click at [374, 116] on input "********" at bounding box center [374, 121] width 45 height 16
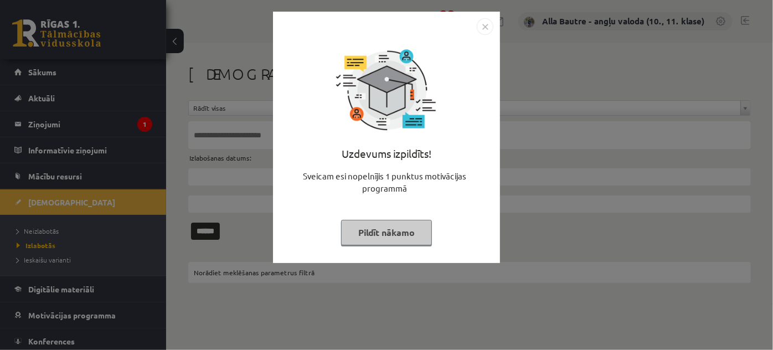
click at [483, 27] on img "Close" at bounding box center [485, 26] width 17 height 17
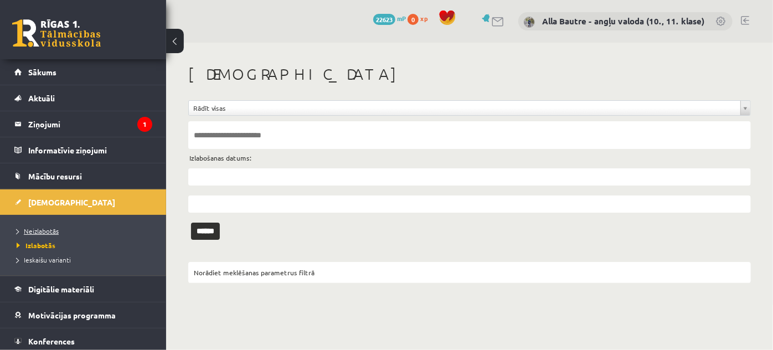
click at [38, 226] on link "Neizlabotās" at bounding box center [86, 231] width 138 height 10
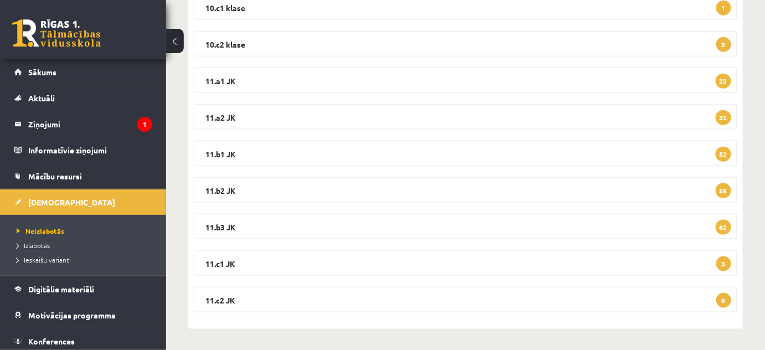
scroll to position [54, 0]
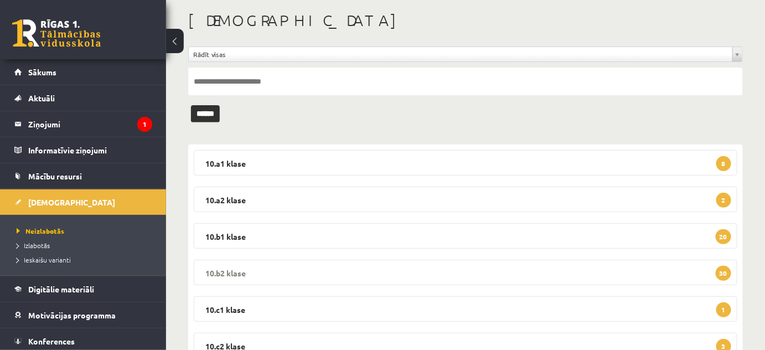
click at [214, 267] on legend "10.b2 klase 30" at bounding box center [466, 272] width 544 height 25
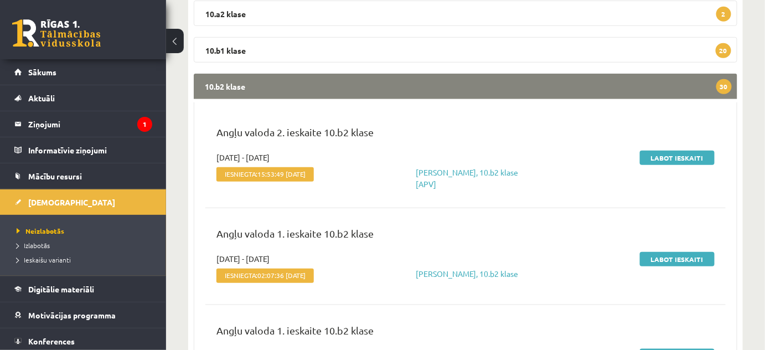
scroll to position [306, 0]
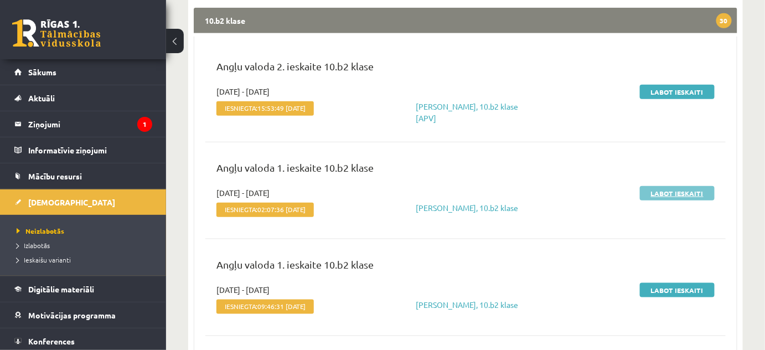
click at [670, 195] on link "Labot ieskaiti" at bounding box center [677, 193] width 75 height 14
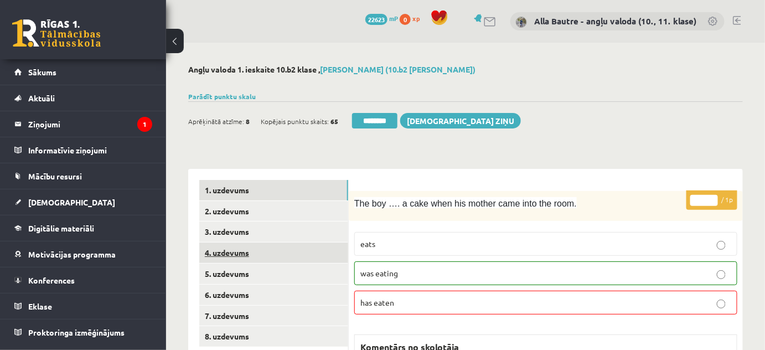
click at [249, 258] on link "4. uzdevums" at bounding box center [273, 252] width 149 height 20
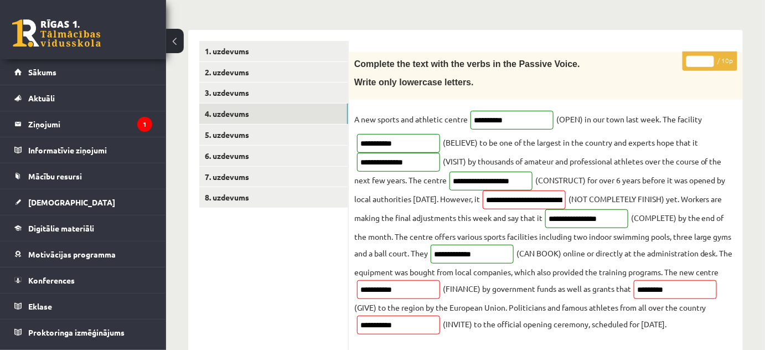
scroll to position [151, 0]
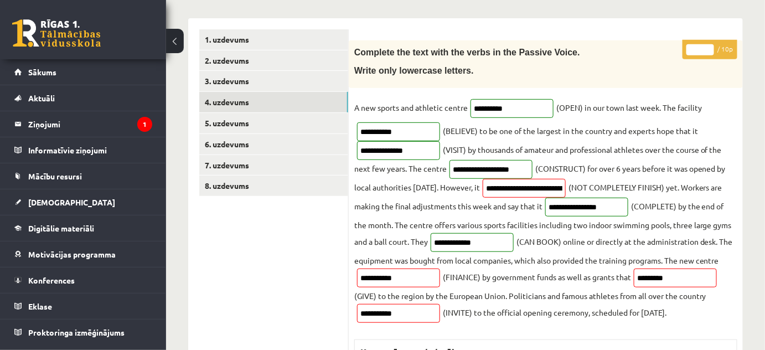
type input "**"
click at [709, 47] on input "**" at bounding box center [700, 49] width 28 height 11
click at [250, 164] on link "7. uzdevums" at bounding box center [273, 165] width 149 height 20
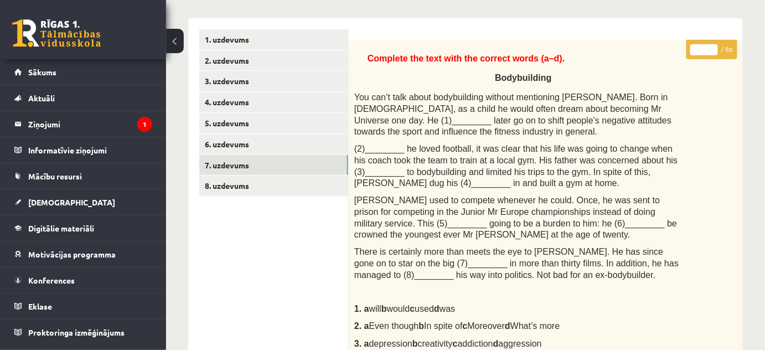
scroll to position [0, 0]
click at [249, 184] on link "8. uzdevums" at bounding box center [273, 185] width 149 height 20
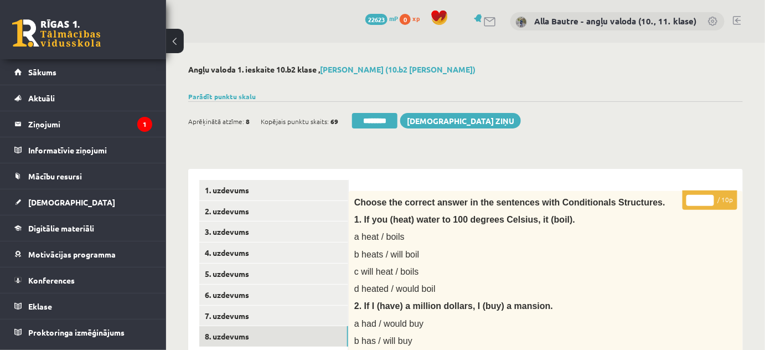
drag, startPoint x: 391, startPoint y: 117, endPoint x: 426, endPoint y: 35, distance: 88.8
click at [390, 117] on input "********" at bounding box center [374, 121] width 45 height 16
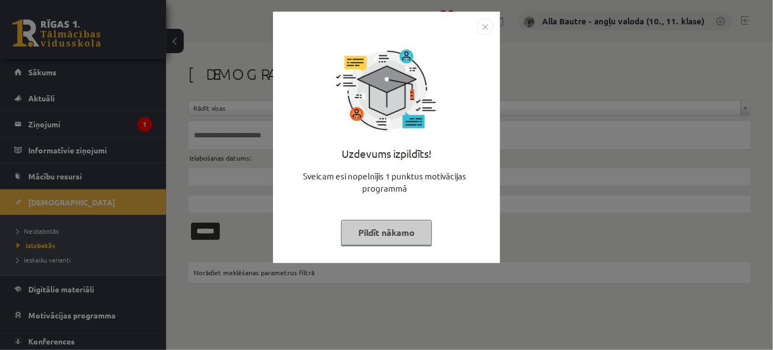
click at [484, 25] on img "Close" at bounding box center [485, 26] width 17 height 17
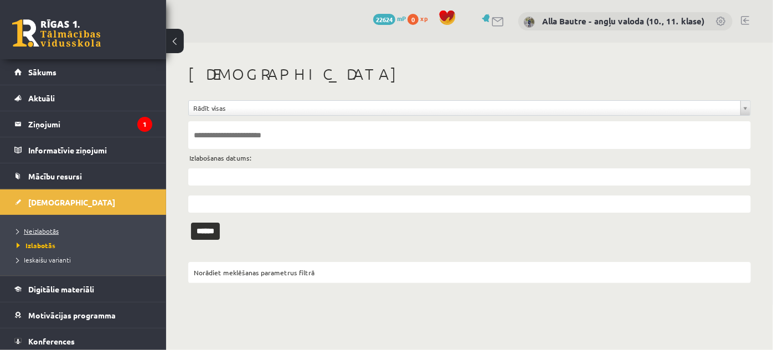
click at [28, 229] on span "Neizlabotās" at bounding box center [38, 230] width 42 height 9
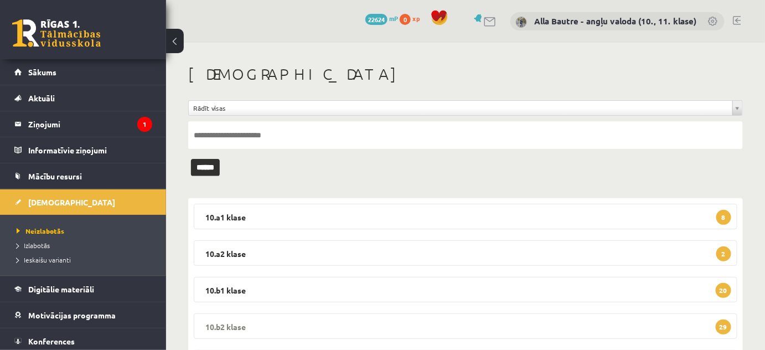
click at [214, 320] on legend "10.b2 klase 29" at bounding box center [466, 325] width 544 height 25
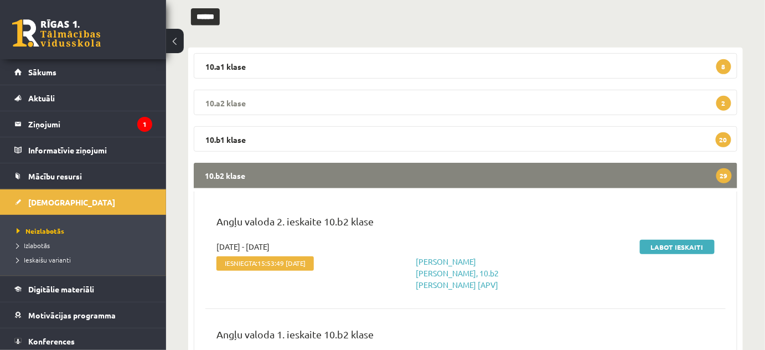
scroll to position [201, 0]
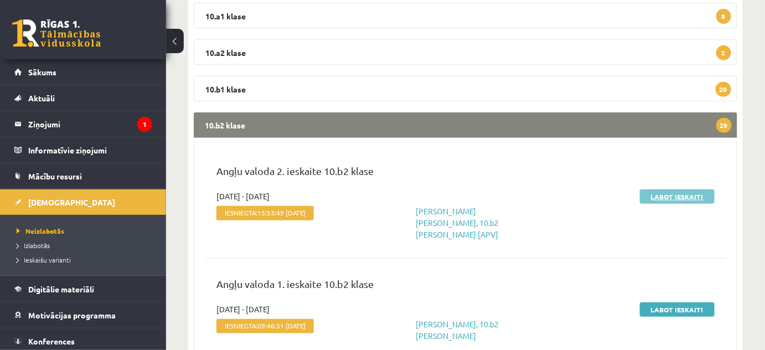
click at [671, 193] on link "Labot ieskaiti" at bounding box center [677, 196] width 75 height 14
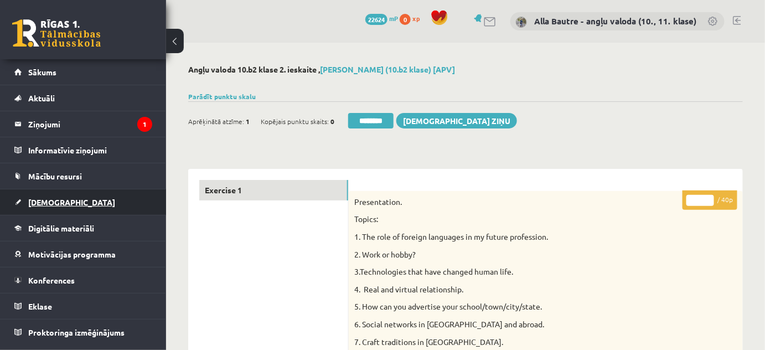
click at [49, 199] on span "[DEMOGRAPHIC_DATA]" at bounding box center [71, 202] width 87 height 10
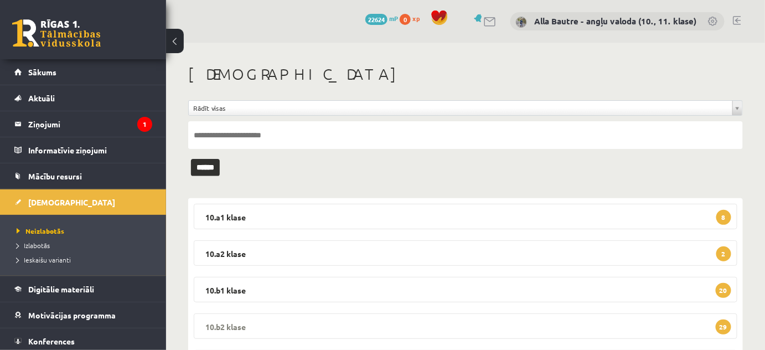
click at [213, 323] on legend "10.b2 klase 29" at bounding box center [466, 325] width 544 height 25
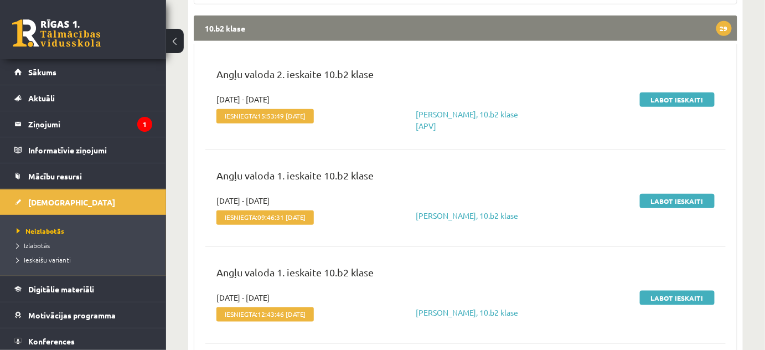
scroll to position [302, 0]
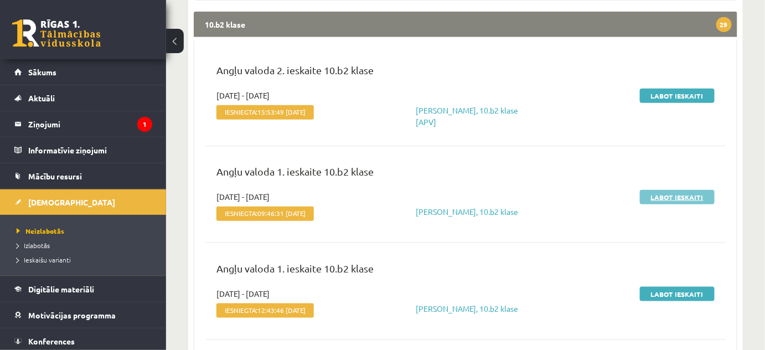
click at [650, 190] on link "Labot ieskaiti" at bounding box center [677, 197] width 75 height 14
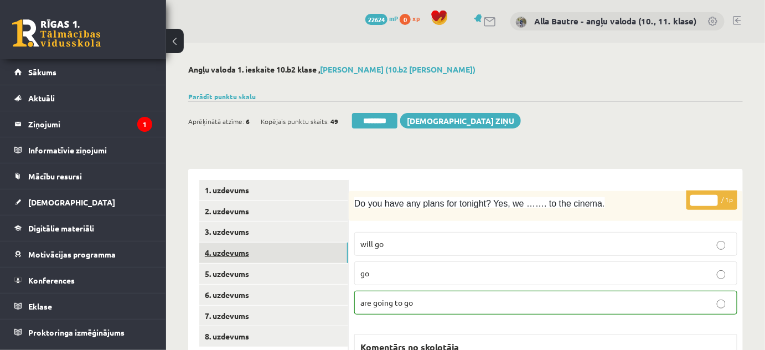
click at [223, 254] on link "4. uzdevums" at bounding box center [273, 252] width 149 height 20
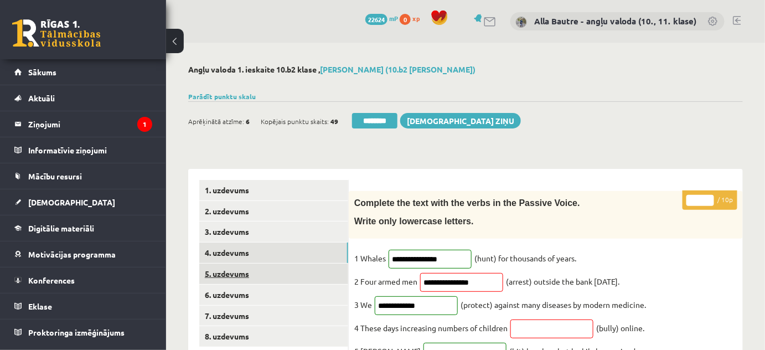
click at [231, 271] on link "5. uzdevums" at bounding box center [273, 274] width 149 height 20
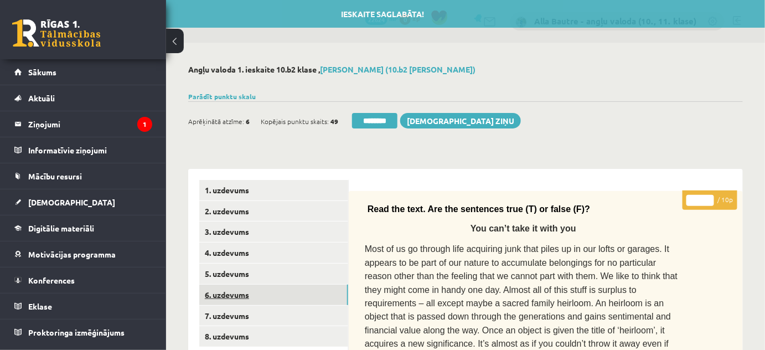
click at [233, 295] on link "6. uzdevums" at bounding box center [273, 295] width 149 height 20
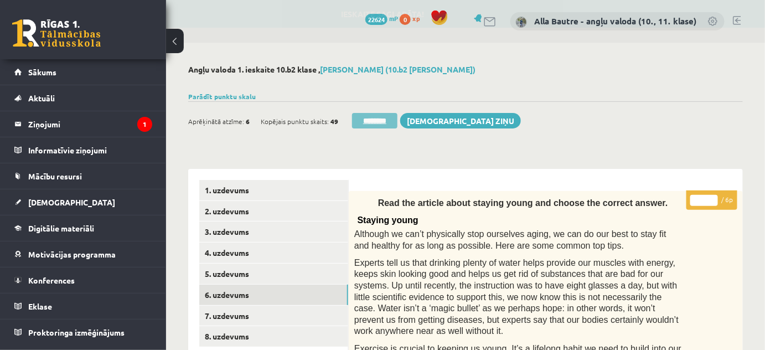
click at [369, 121] on input "********" at bounding box center [374, 121] width 45 height 16
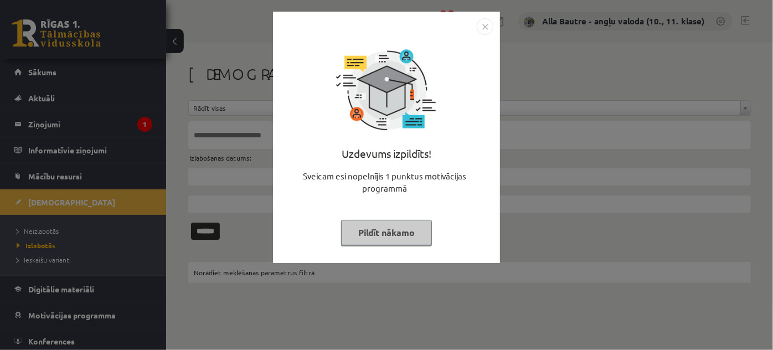
click at [482, 24] on img "Close" at bounding box center [485, 26] width 17 height 17
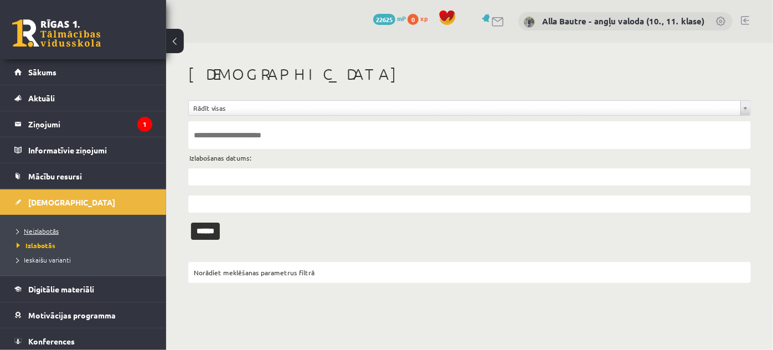
click at [49, 230] on span "Neizlabotās" at bounding box center [38, 230] width 42 height 9
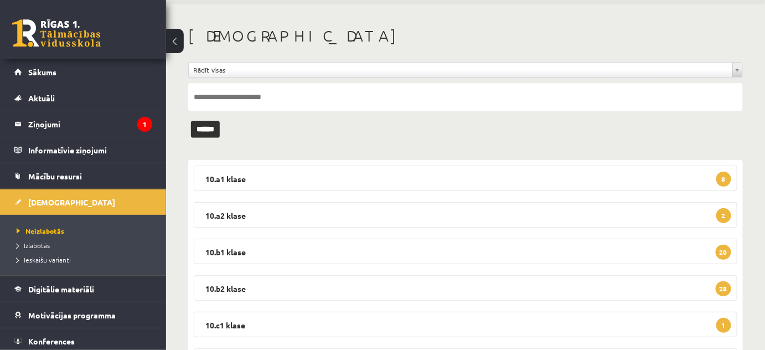
scroll to position [100, 0]
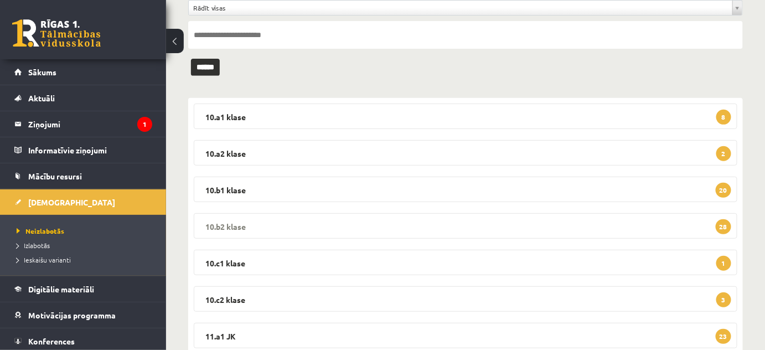
click at [216, 225] on legend "10.b2 klase 28" at bounding box center [466, 225] width 544 height 25
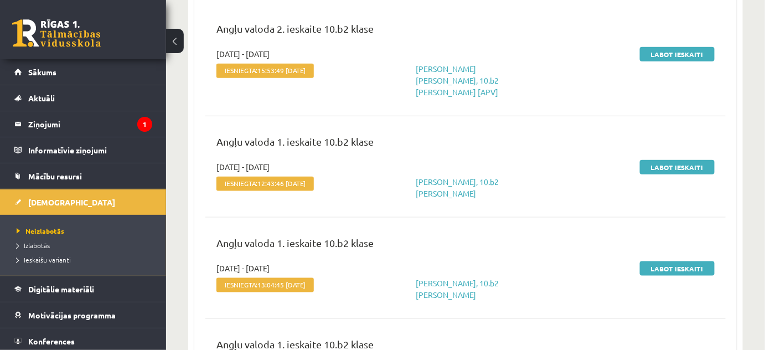
scroll to position [352, 0]
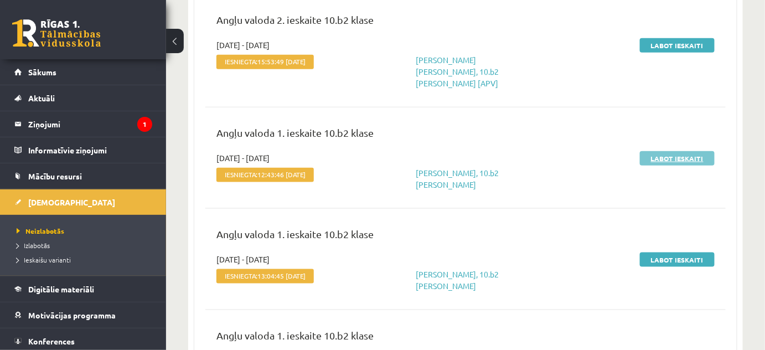
click at [662, 151] on link "Labot ieskaiti" at bounding box center [677, 158] width 75 height 14
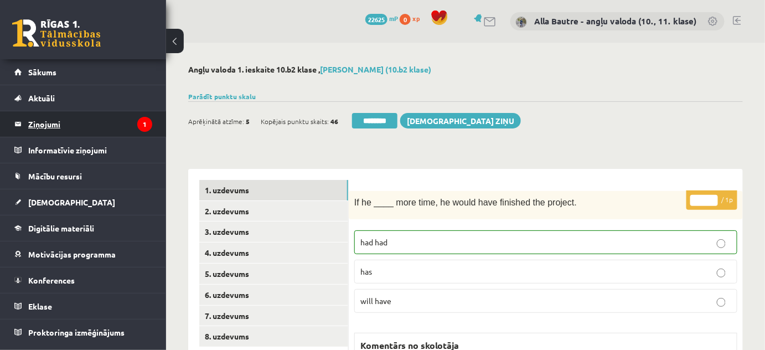
click at [47, 120] on legend "Ziņojumi 1" at bounding box center [90, 123] width 124 height 25
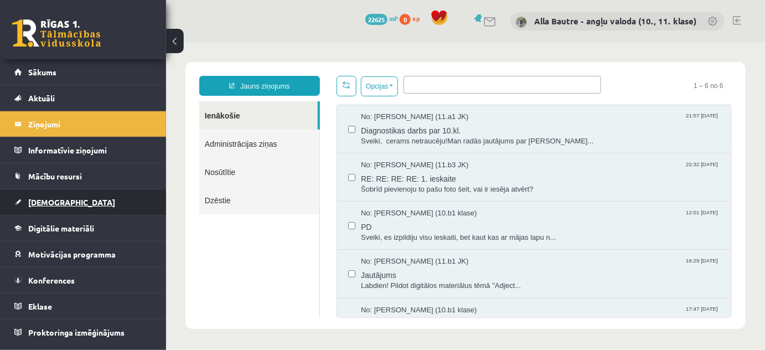
click at [50, 199] on span "[DEMOGRAPHIC_DATA]" at bounding box center [71, 202] width 87 height 10
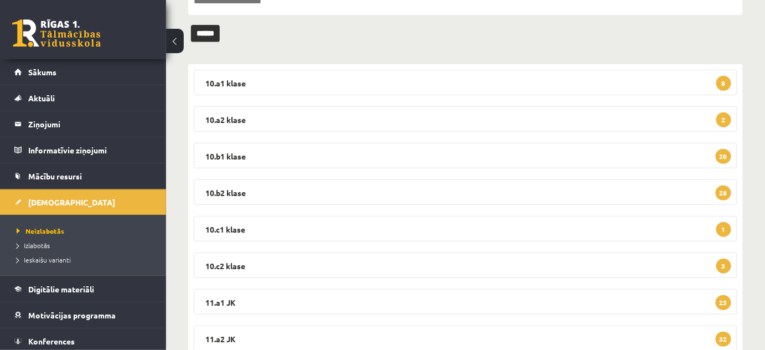
scroll to position [151, 0]
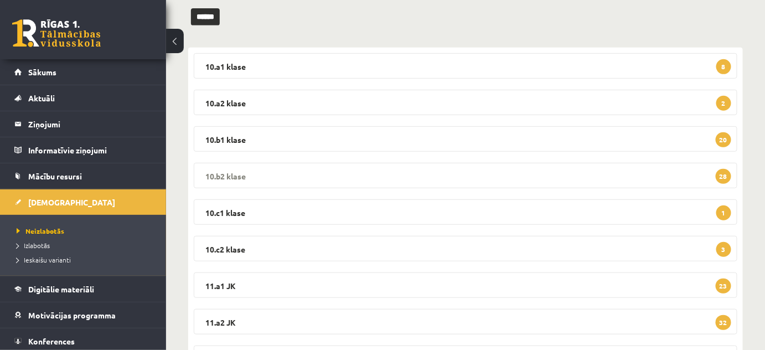
click at [222, 168] on legend "10.b2 klase 28" at bounding box center [466, 175] width 544 height 25
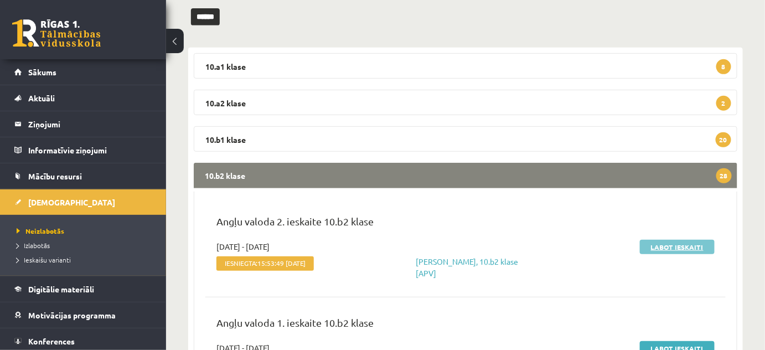
scroll to position [251, 0]
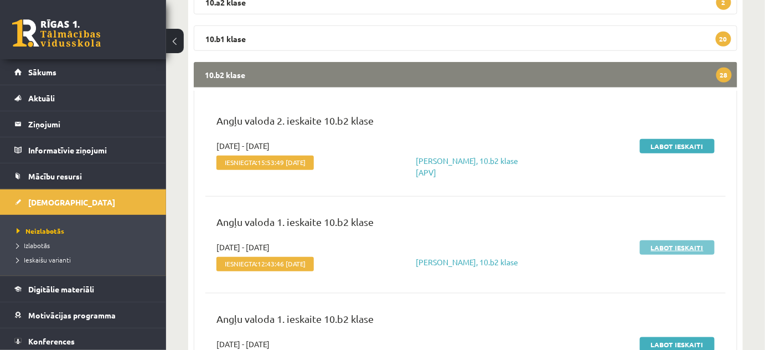
click at [669, 245] on link "Labot ieskaiti" at bounding box center [677, 247] width 75 height 14
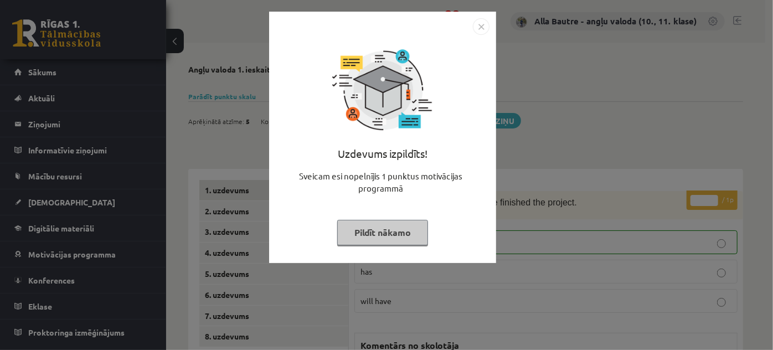
click at [478, 24] on img "Close" at bounding box center [481, 26] width 17 height 17
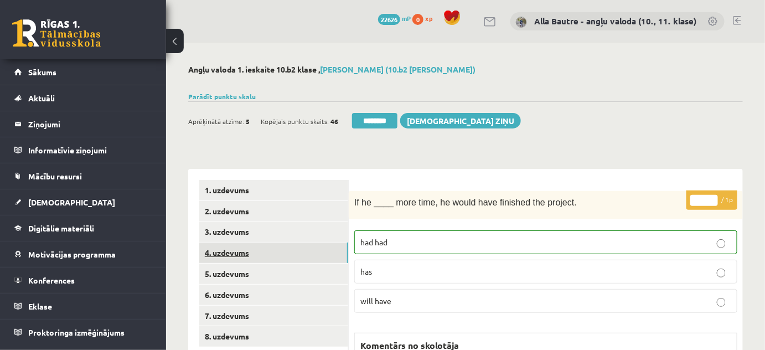
click at [227, 249] on link "4. uzdevums" at bounding box center [273, 252] width 149 height 20
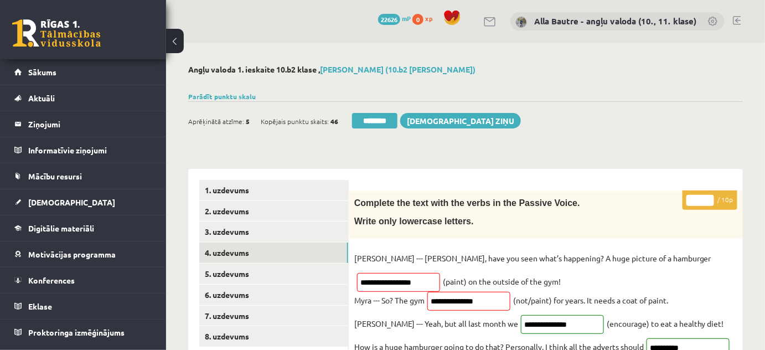
type input "*"
click at [706, 197] on input "*" at bounding box center [700, 200] width 28 height 11
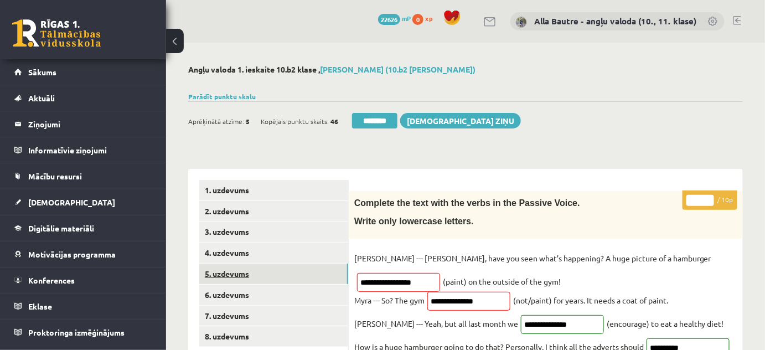
click at [233, 273] on link "5. uzdevums" at bounding box center [273, 274] width 149 height 20
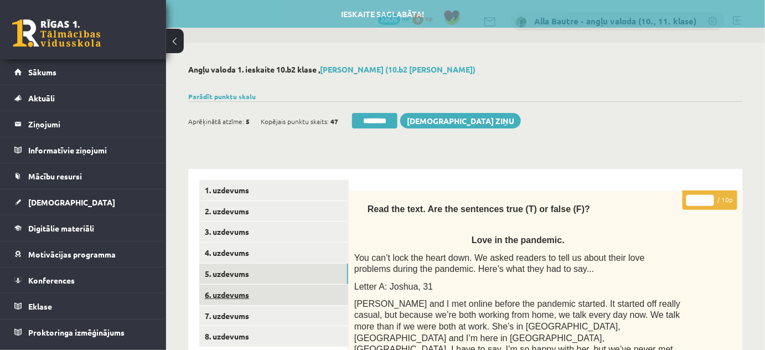
click at [230, 291] on link "6. uzdevums" at bounding box center [273, 295] width 149 height 20
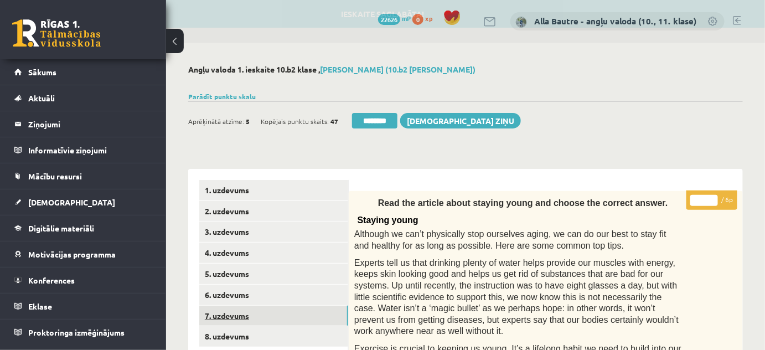
click at [230, 311] on link "7. uzdevums" at bounding box center [273, 316] width 149 height 20
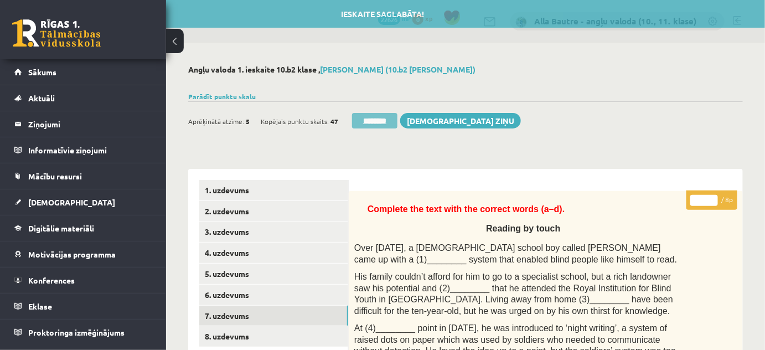
click at [374, 119] on input "********" at bounding box center [374, 121] width 45 height 16
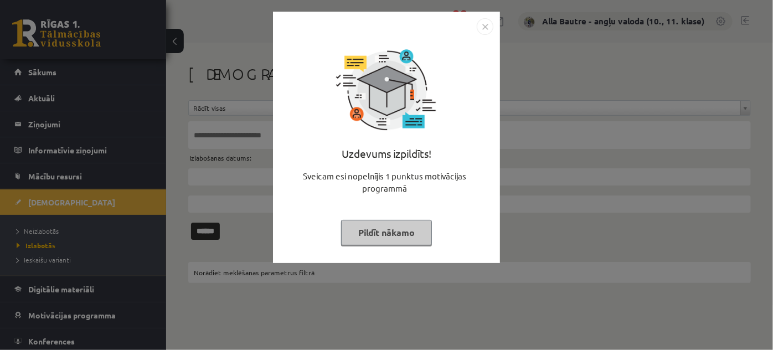
click at [486, 24] on img "Close" at bounding box center [485, 26] width 17 height 17
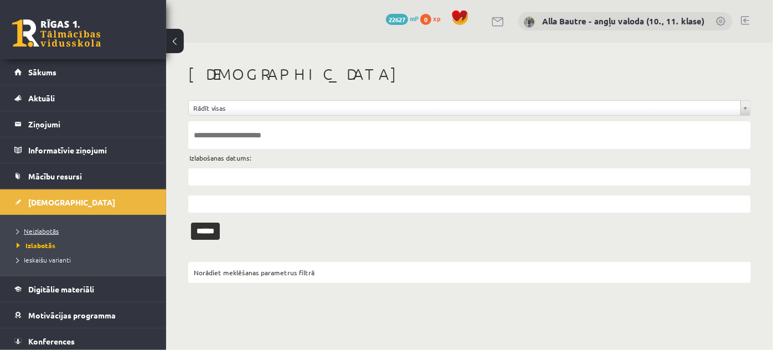
click at [45, 228] on span "Neizlabotās" at bounding box center [38, 230] width 42 height 9
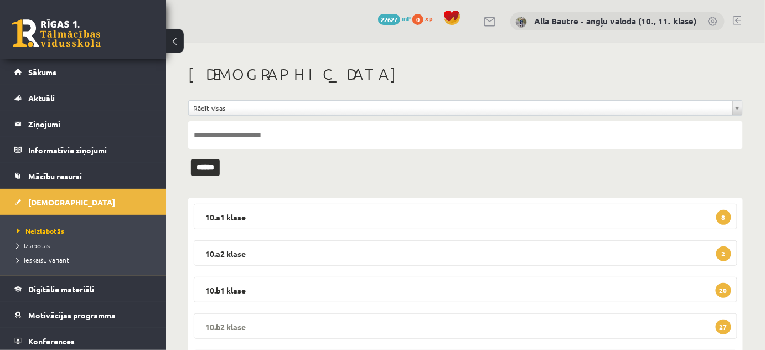
click at [217, 322] on legend "10.b2 klase 27" at bounding box center [466, 325] width 544 height 25
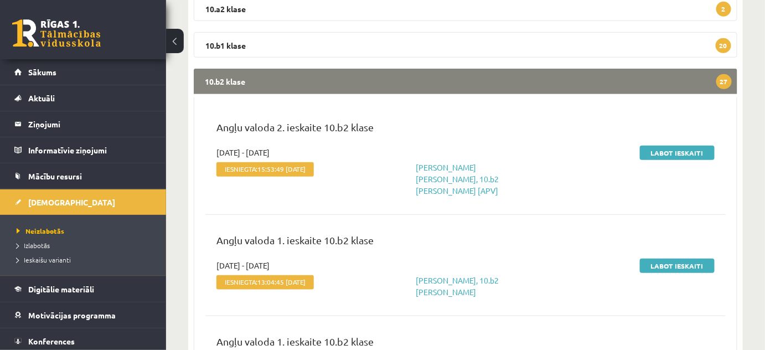
scroll to position [251, 0]
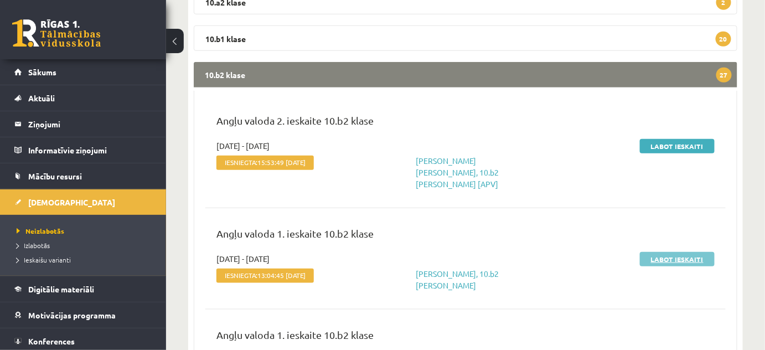
click at [686, 252] on link "Labot ieskaiti" at bounding box center [677, 259] width 75 height 14
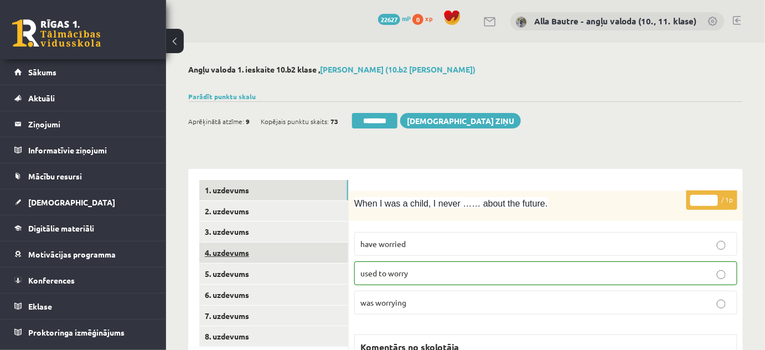
click at [239, 252] on link "4. uzdevums" at bounding box center [273, 252] width 149 height 20
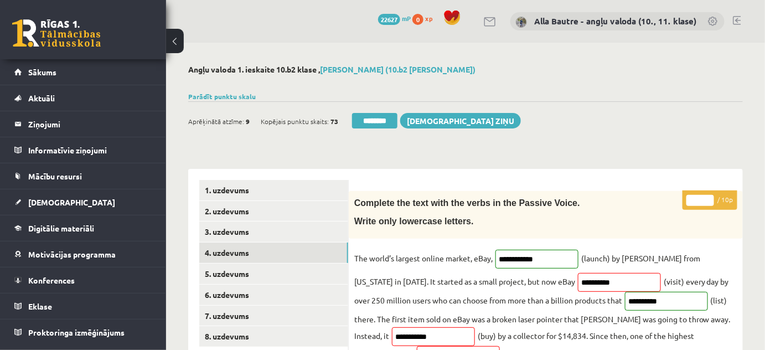
type input "*"
click at [709, 196] on input "*" at bounding box center [700, 200] width 28 height 11
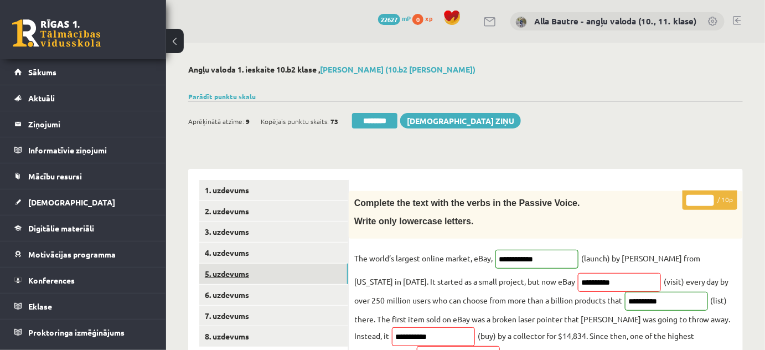
click at [262, 268] on link "5. uzdevums" at bounding box center [273, 274] width 149 height 20
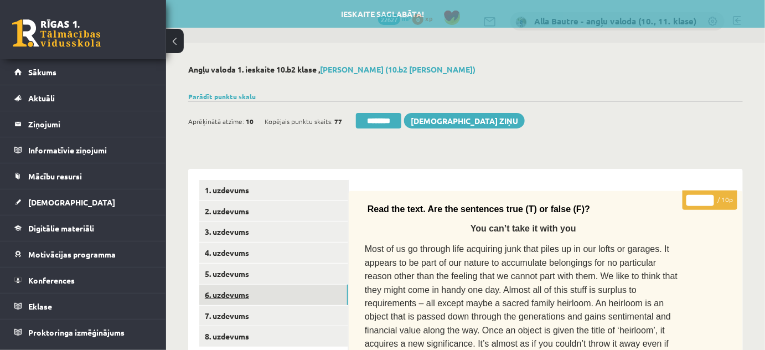
click at [247, 288] on link "6. uzdevums" at bounding box center [273, 295] width 149 height 20
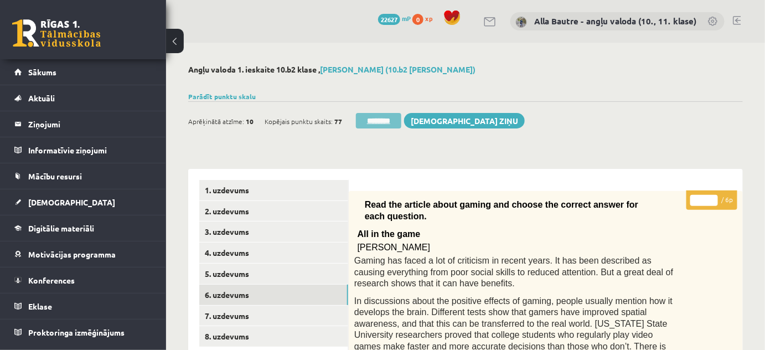
click at [400, 116] on input "********" at bounding box center [378, 121] width 45 height 16
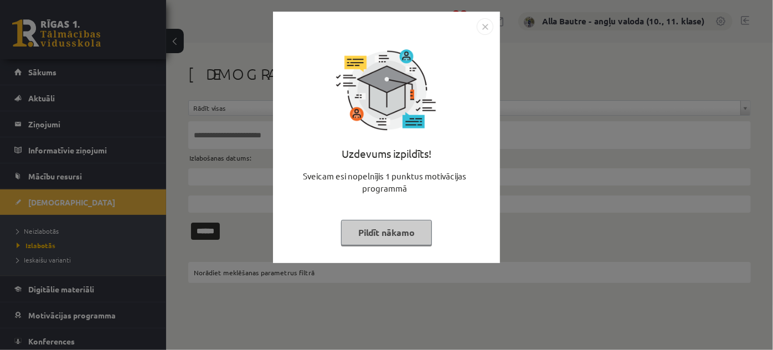
click at [492, 25] on img "Close" at bounding box center [485, 26] width 17 height 17
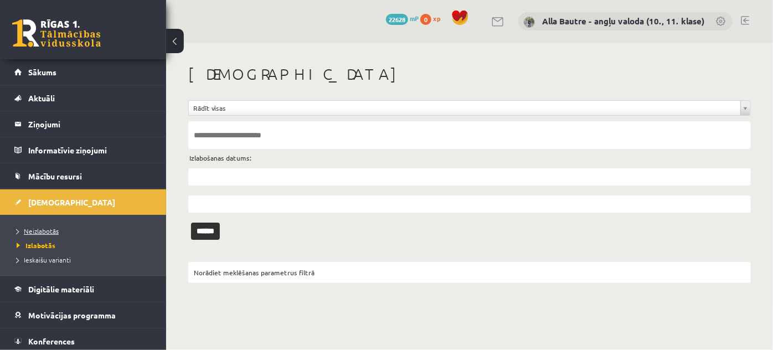
click at [36, 230] on span "Neizlabotās" at bounding box center [38, 230] width 42 height 9
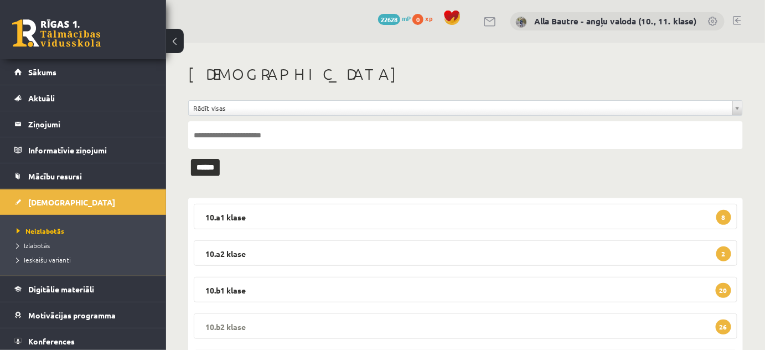
click at [211, 321] on legend "10.b2 klase 26" at bounding box center [466, 325] width 544 height 25
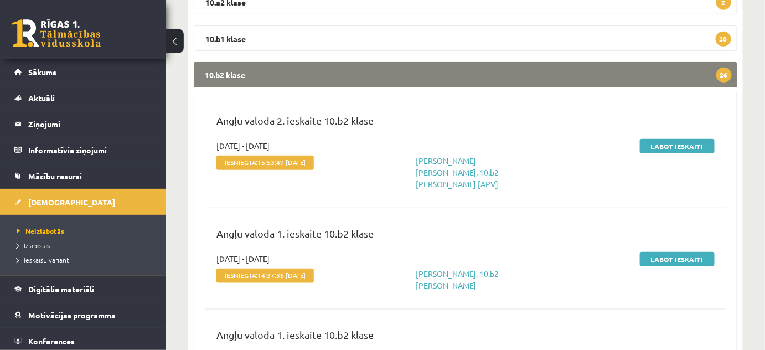
scroll to position [302, 0]
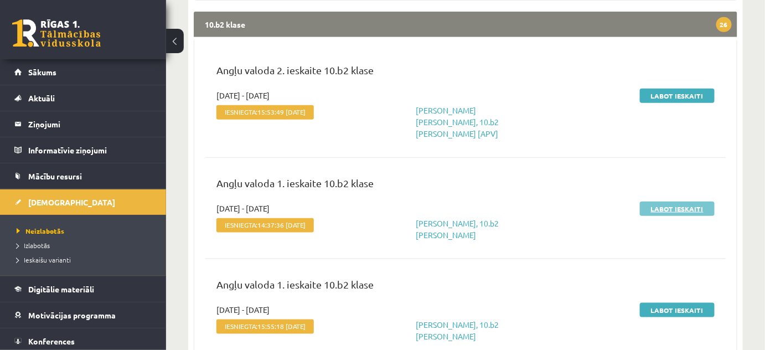
click at [674, 202] on link "Labot ieskaiti" at bounding box center [677, 209] width 75 height 14
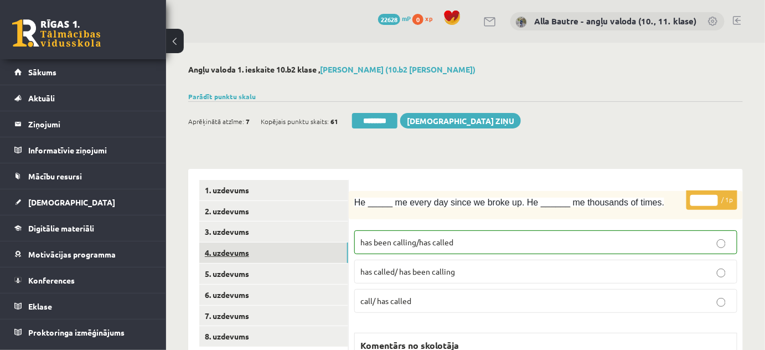
click at [237, 251] on link "4. uzdevums" at bounding box center [273, 252] width 149 height 20
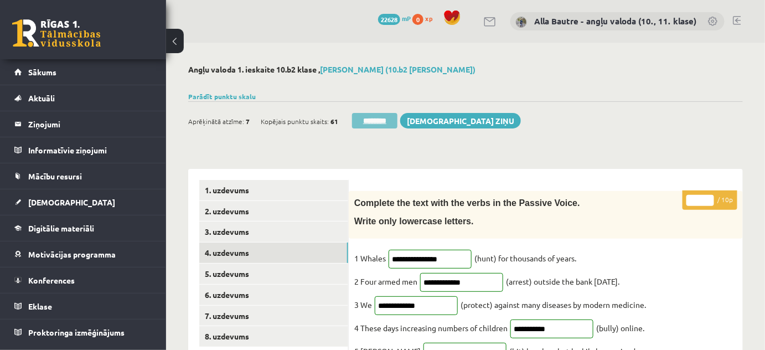
click at [378, 122] on input "********" at bounding box center [374, 121] width 45 height 16
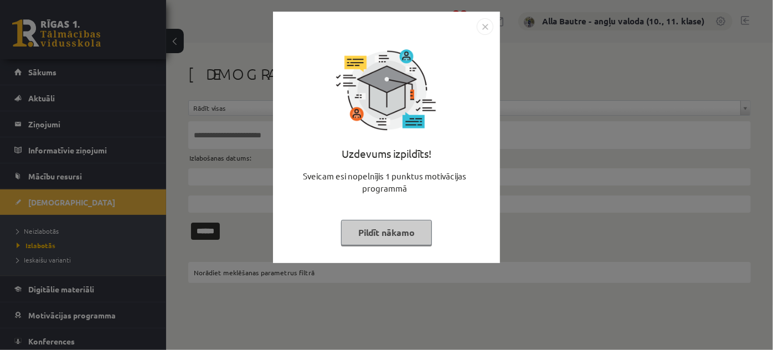
click at [481, 26] on img "Close" at bounding box center [485, 26] width 17 height 17
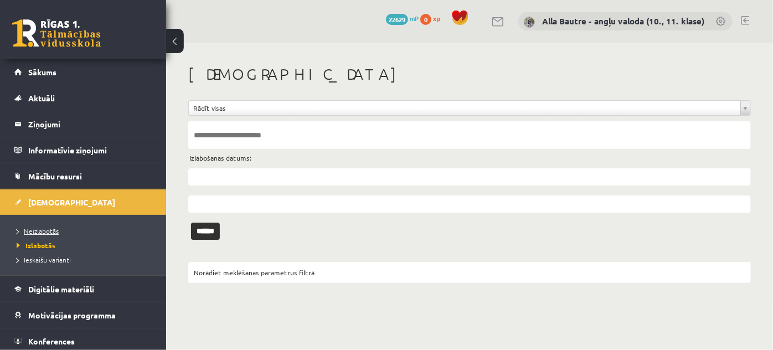
click at [49, 228] on span "Neizlabotās" at bounding box center [38, 230] width 42 height 9
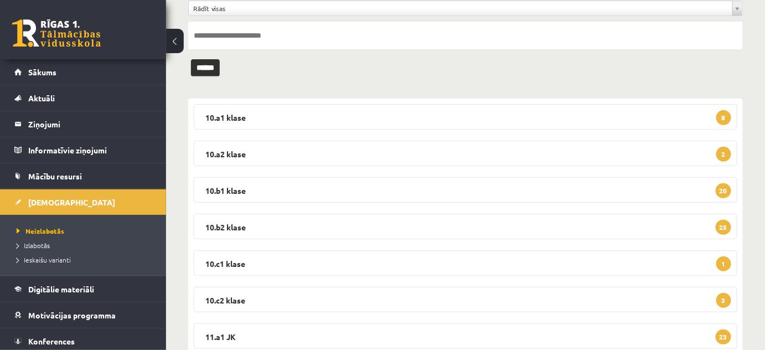
scroll to position [100, 0]
click at [221, 221] on legend "10.b2 klase 25" at bounding box center [466, 225] width 544 height 25
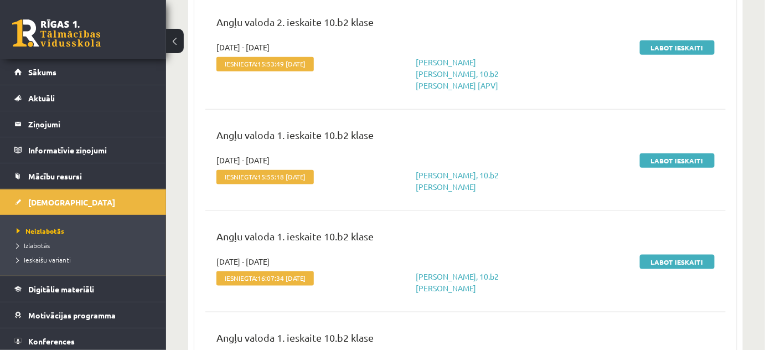
scroll to position [352, 0]
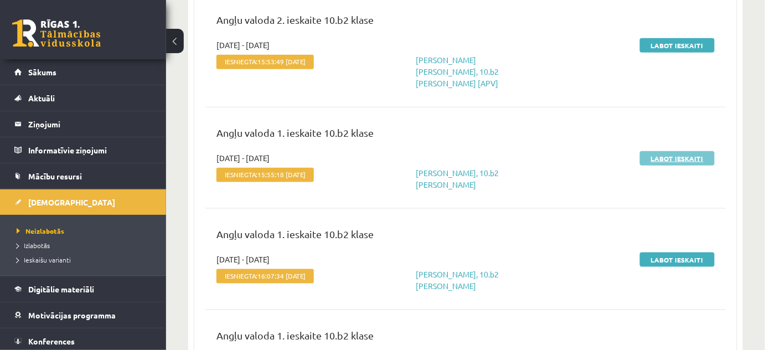
click at [680, 151] on link "Labot ieskaiti" at bounding box center [677, 158] width 75 height 14
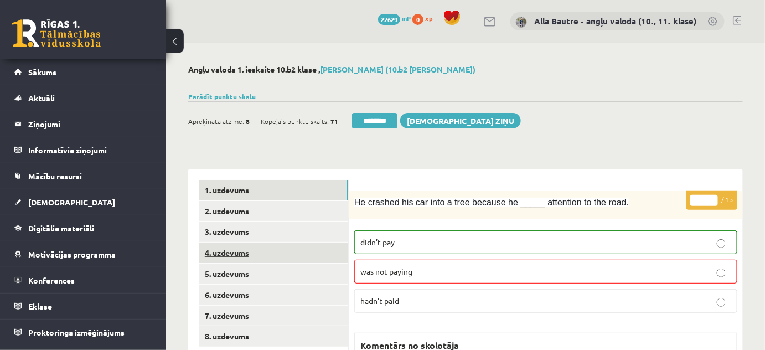
click at [224, 253] on link "4. uzdevums" at bounding box center [273, 252] width 149 height 20
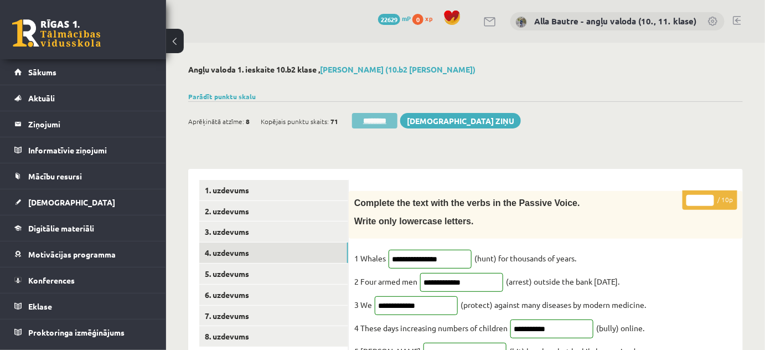
click at [366, 117] on input "********" at bounding box center [374, 121] width 45 height 16
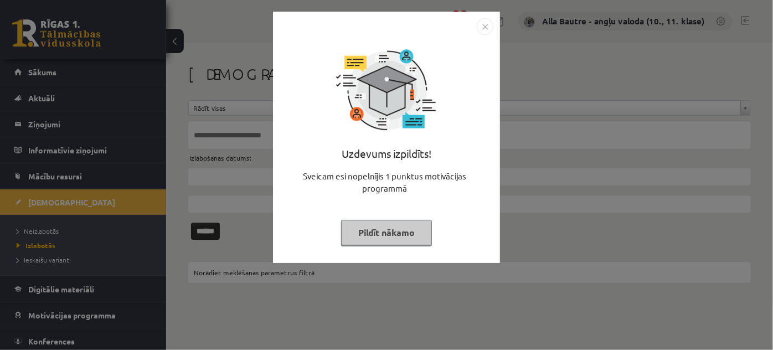
click at [490, 22] on img "Close" at bounding box center [485, 26] width 17 height 17
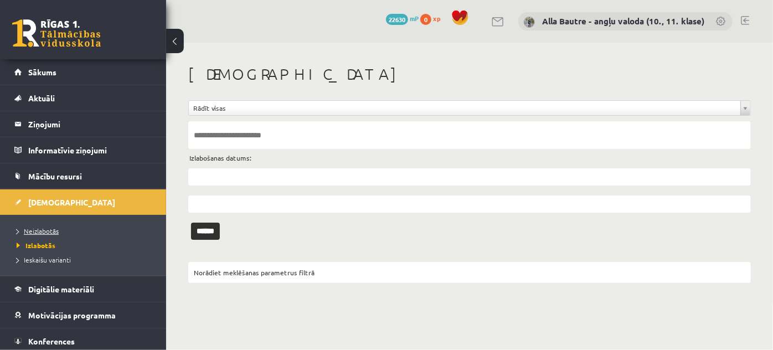
click at [27, 228] on span "Neizlabotās" at bounding box center [38, 230] width 42 height 9
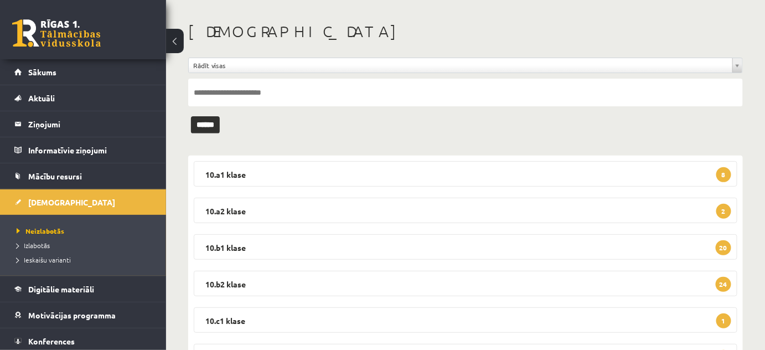
scroll to position [100, 0]
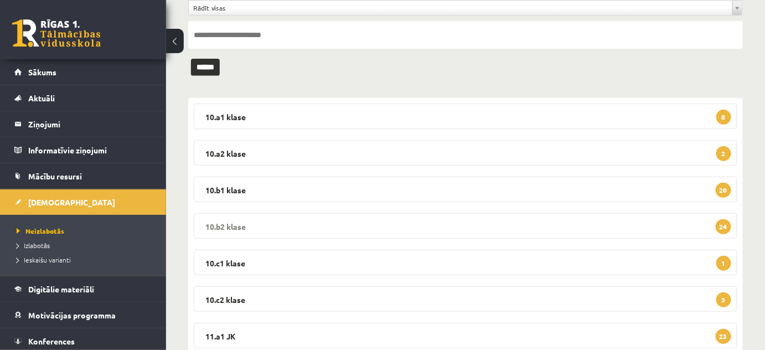
click at [231, 221] on legend "10.b2 klase 24" at bounding box center [466, 225] width 544 height 25
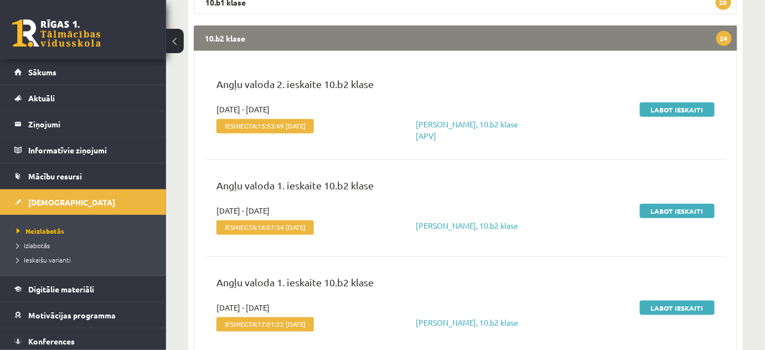
scroll to position [352, 0]
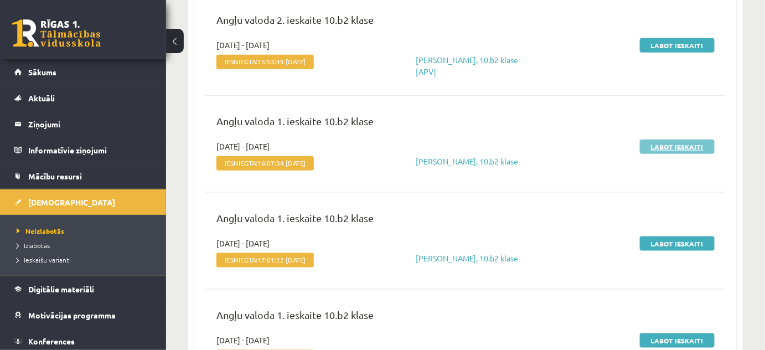
click at [660, 148] on link "Labot ieskaiti" at bounding box center [677, 147] width 75 height 14
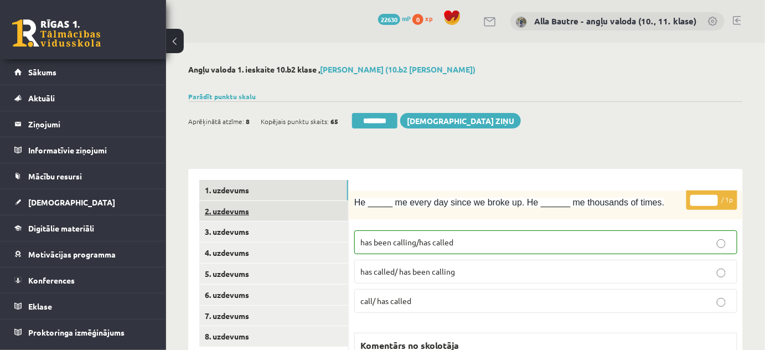
click at [224, 211] on link "2. uzdevums" at bounding box center [273, 211] width 149 height 20
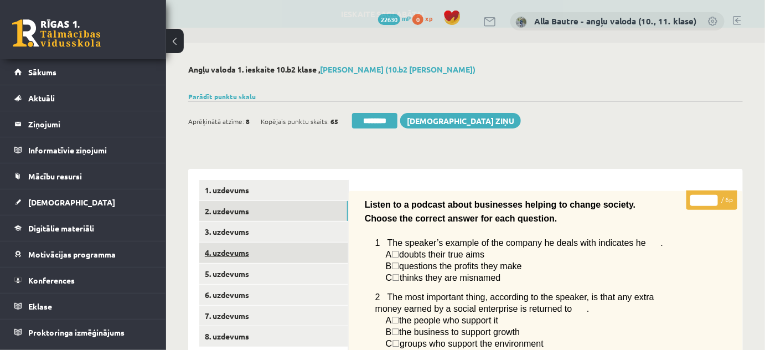
click at [226, 251] on link "4. uzdevums" at bounding box center [273, 252] width 149 height 20
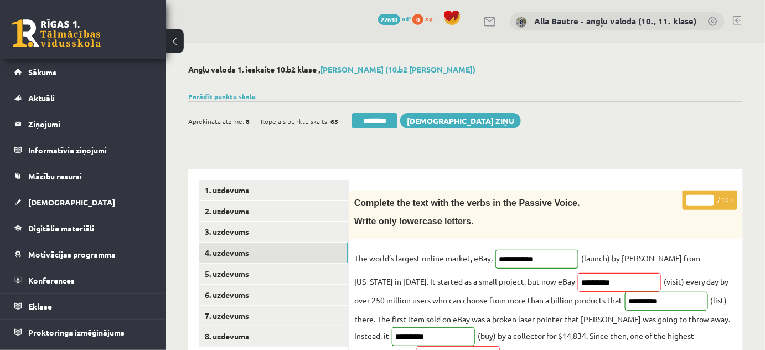
click at [711, 197] on input "*" at bounding box center [700, 200] width 28 height 11
type input "*"
click at [711, 197] on input "*" at bounding box center [700, 200] width 28 height 11
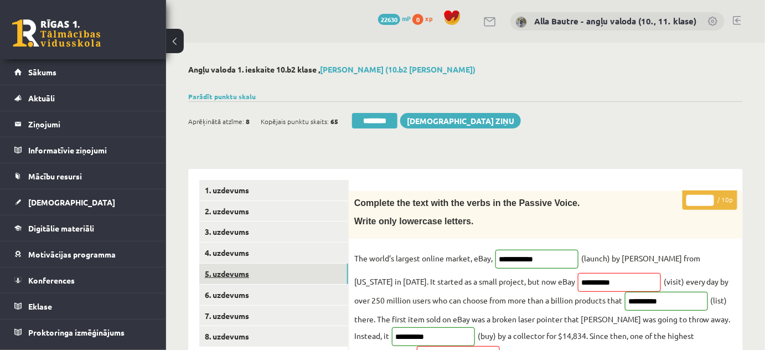
click at [246, 268] on link "5. uzdevums" at bounding box center [273, 274] width 149 height 20
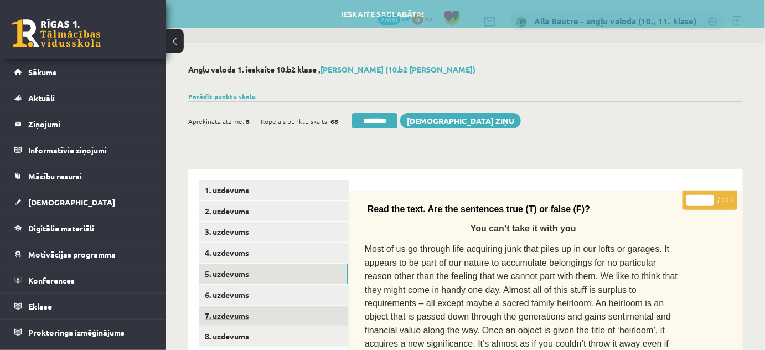
click at [242, 312] on link "7. uzdevums" at bounding box center [273, 316] width 149 height 20
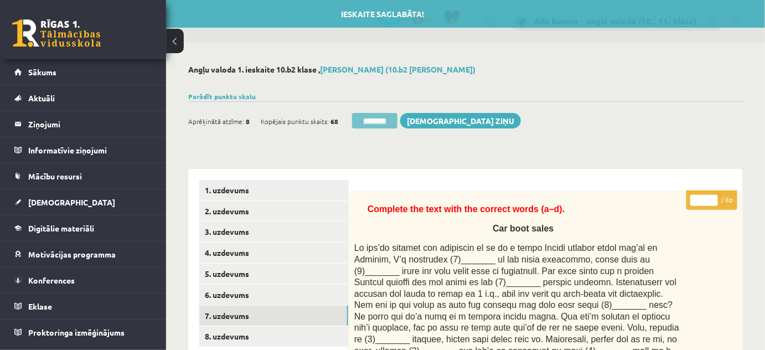
click at [377, 121] on input "********" at bounding box center [374, 121] width 45 height 16
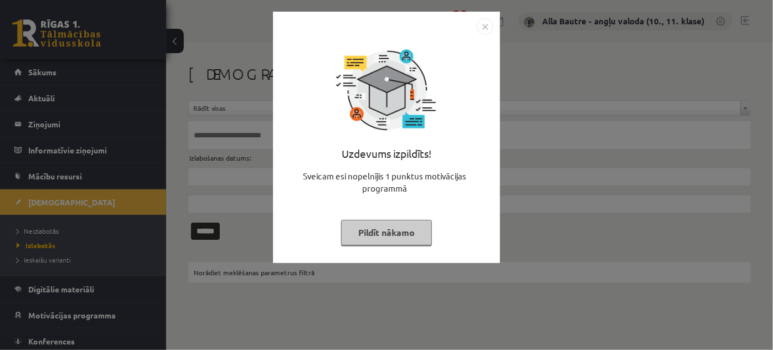
click at [483, 24] on img "Close" at bounding box center [485, 26] width 17 height 17
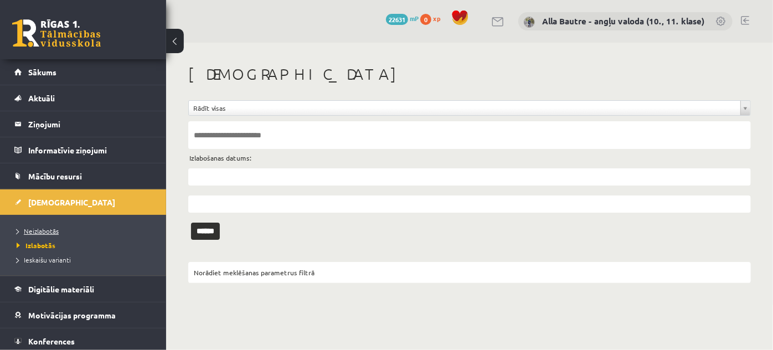
click at [48, 228] on span "Neizlabotās" at bounding box center [38, 230] width 42 height 9
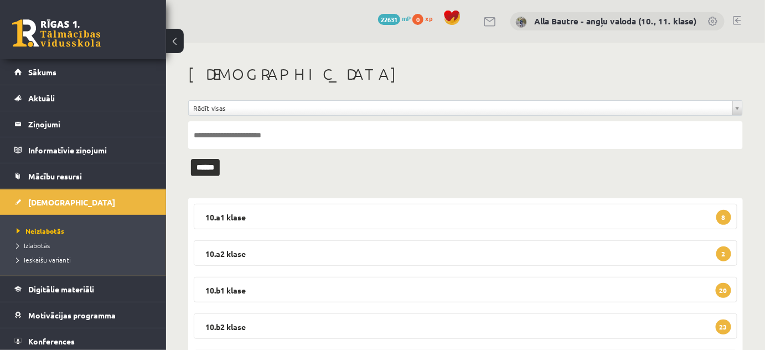
scroll to position [100, 0]
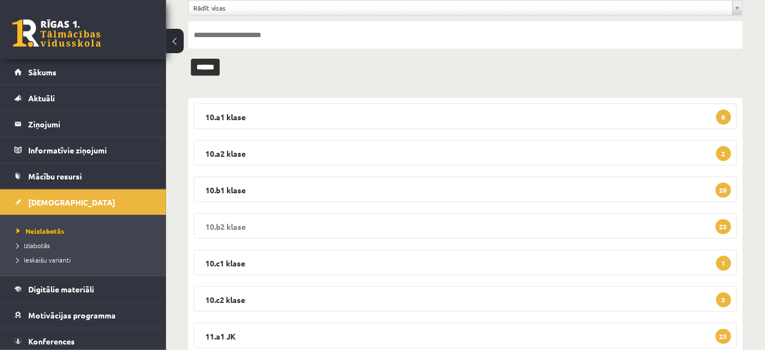
click at [228, 223] on legend "10.b2 klase 23" at bounding box center [466, 225] width 544 height 25
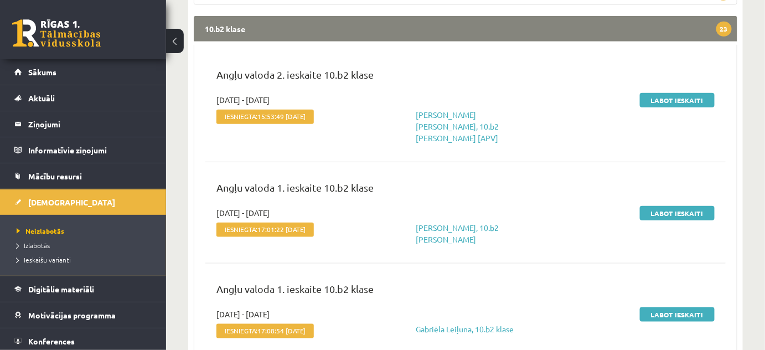
scroll to position [302, 0]
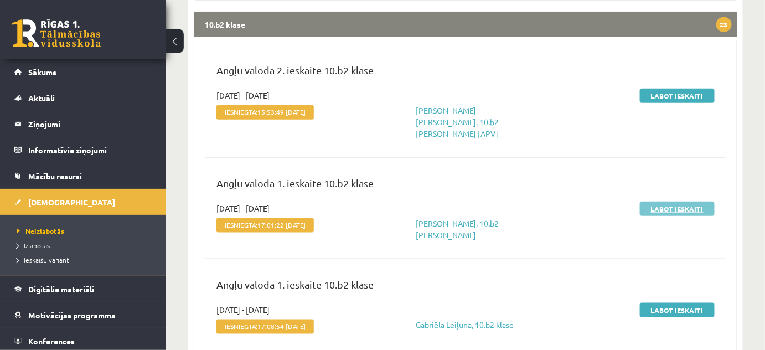
click at [675, 202] on link "Labot ieskaiti" at bounding box center [677, 209] width 75 height 14
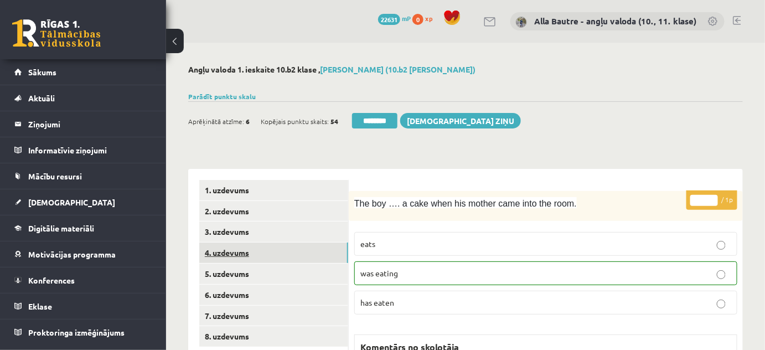
click at [215, 250] on link "4. uzdevums" at bounding box center [273, 252] width 149 height 20
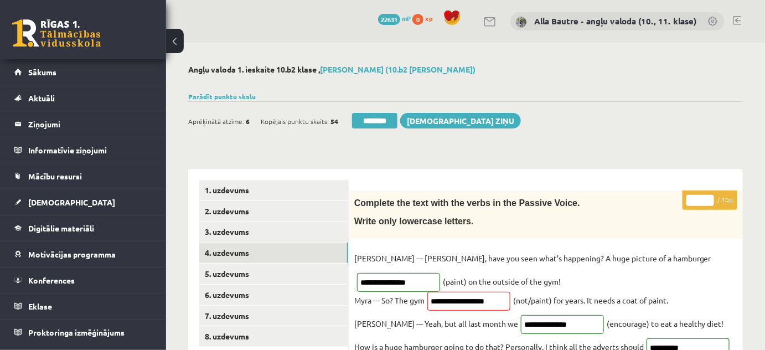
type input "**"
click at [708, 197] on input "**" at bounding box center [700, 200] width 28 height 11
click at [254, 337] on link "8. uzdevums" at bounding box center [273, 336] width 149 height 20
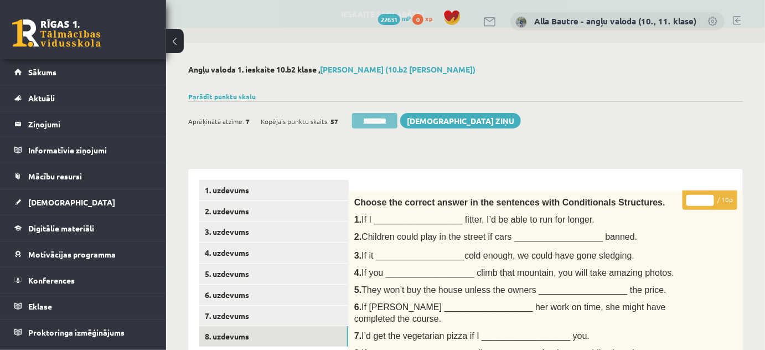
click at [388, 123] on input "********" at bounding box center [374, 121] width 45 height 16
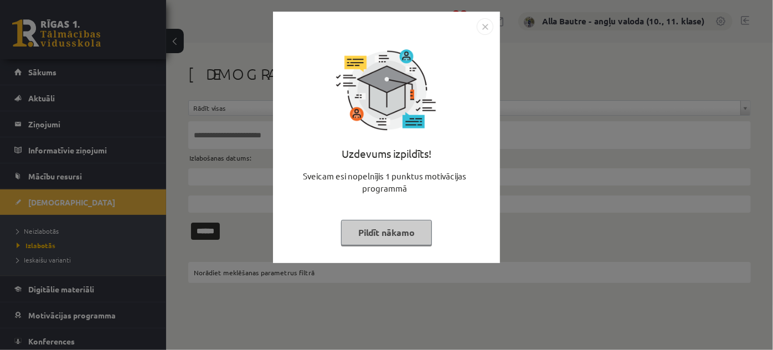
click at [485, 25] on img "Close" at bounding box center [485, 26] width 17 height 17
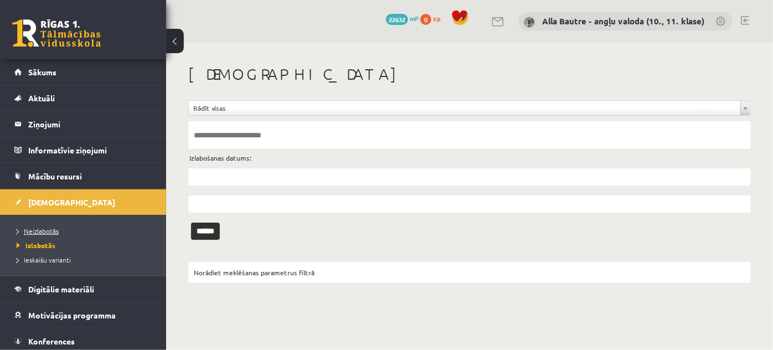
click at [43, 228] on span "Neizlabotās" at bounding box center [38, 230] width 42 height 9
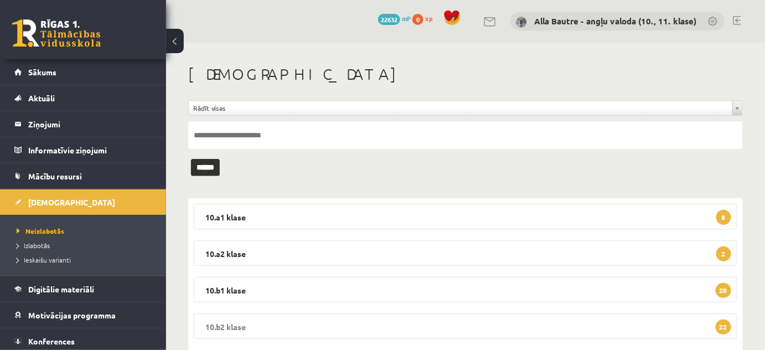
click at [220, 322] on legend "10.b2 klase 22" at bounding box center [466, 325] width 544 height 25
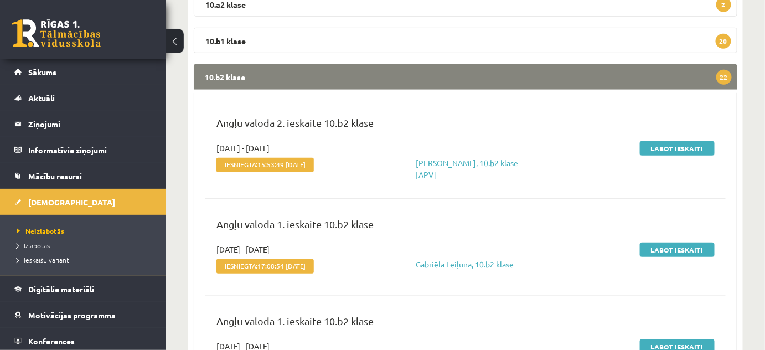
scroll to position [251, 0]
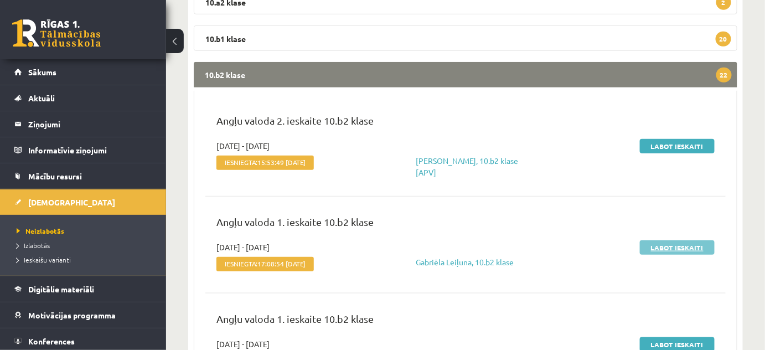
click at [649, 249] on link "Labot ieskaiti" at bounding box center [677, 247] width 75 height 14
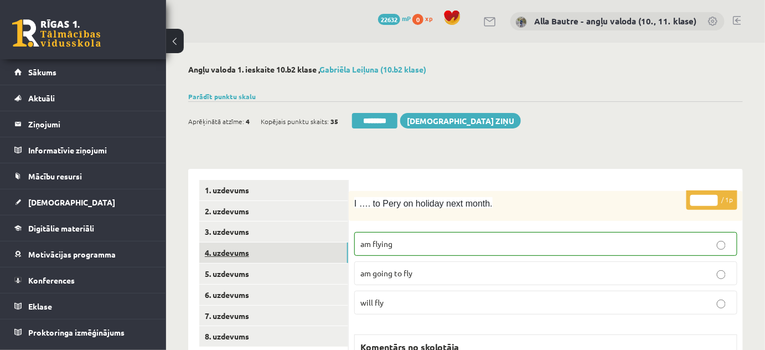
click at [224, 249] on link "4. uzdevums" at bounding box center [273, 252] width 149 height 20
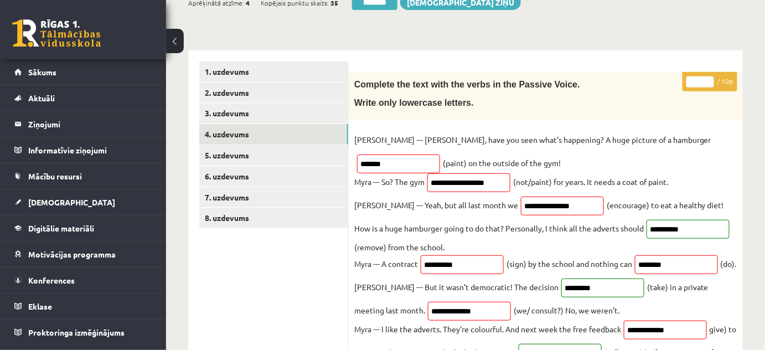
scroll to position [50, 0]
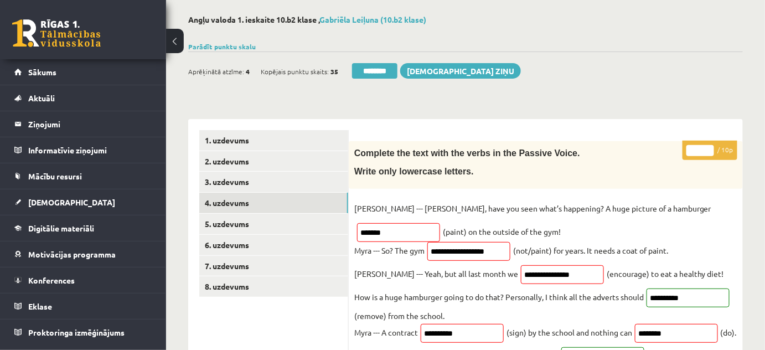
click at [710, 145] on input "*" at bounding box center [700, 150] width 28 height 11
type input "*"
click at [710, 145] on input "*" at bounding box center [700, 150] width 28 height 11
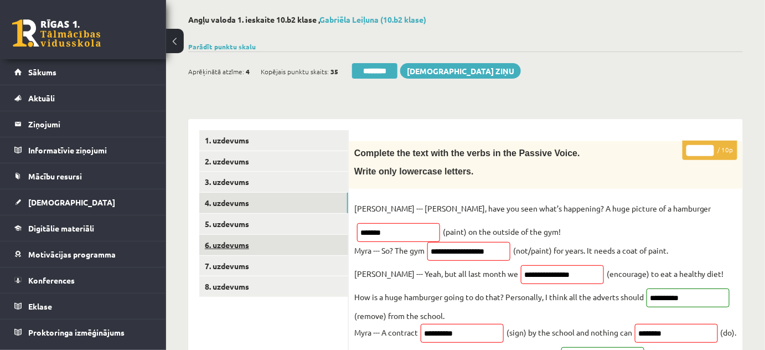
click at [232, 247] on link "6. uzdevums" at bounding box center [273, 245] width 149 height 20
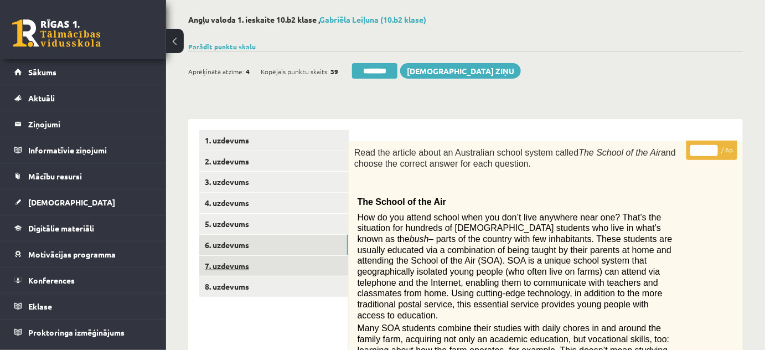
scroll to position [0, 0]
click at [237, 263] on link "7. uzdevums" at bounding box center [273, 266] width 149 height 20
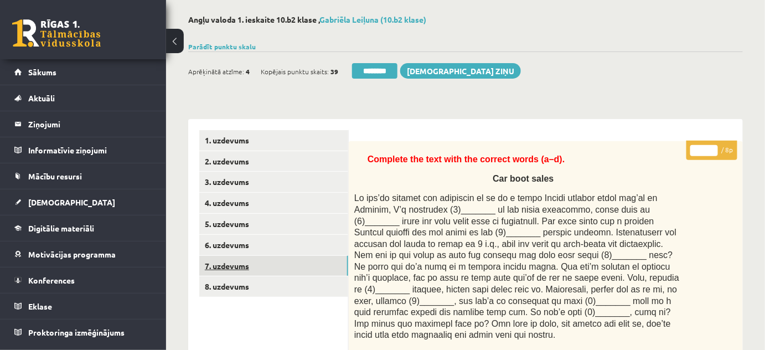
click at [233, 274] on link "7. uzdevums" at bounding box center [273, 266] width 149 height 20
drag, startPoint x: 387, startPoint y: 66, endPoint x: 422, endPoint y: 35, distance: 47.0
click at [386, 66] on input "********" at bounding box center [374, 71] width 45 height 16
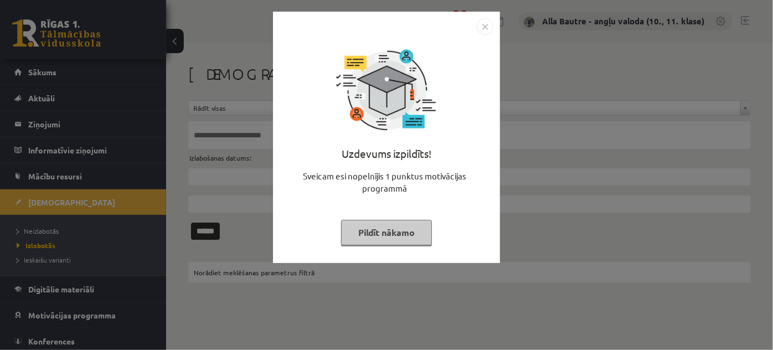
click at [484, 20] on img "Close" at bounding box center [485, 26] width 17 height 17
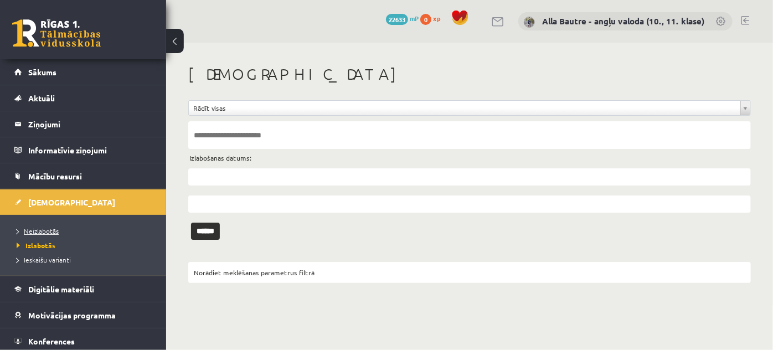
click at [44, 226] on span "Neizlabotās" at bounding box center [38, 230] width 42 height 9
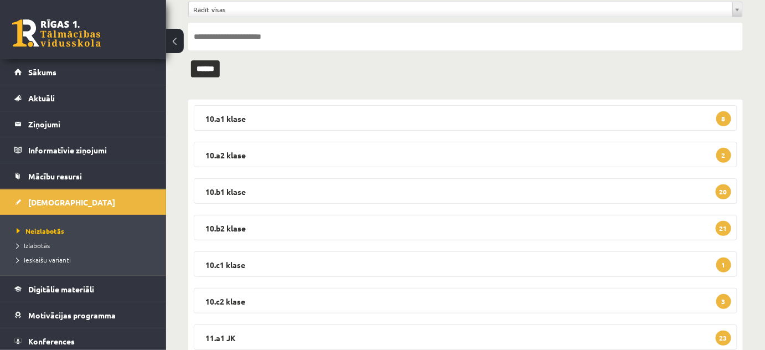
scroll to position [100, 0]
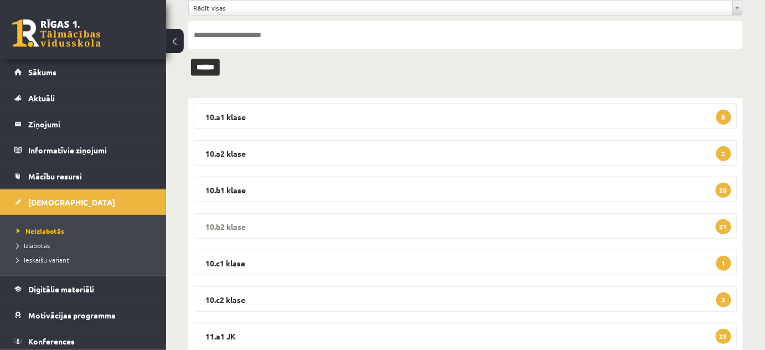
click at [223, 227] on legend "10.b2 klase 21" at bounding box center [466, 225] width 544 height 25
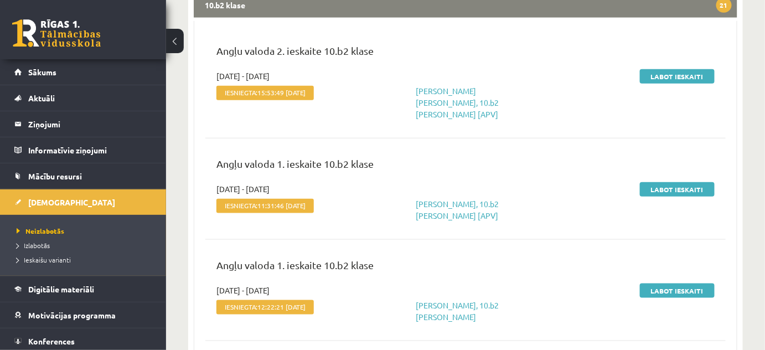
scroll to position [352, 0]
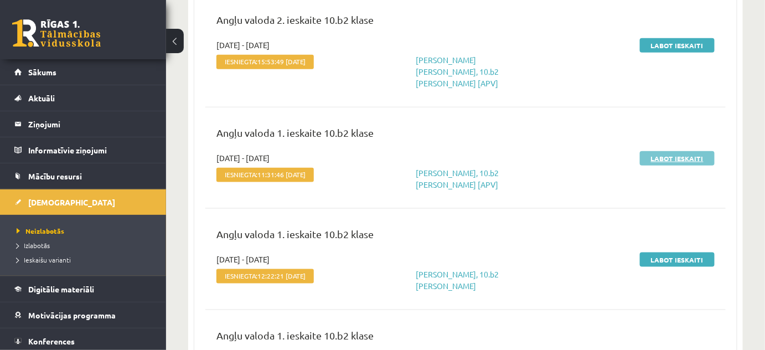
click at [648, 151] on link "Labot ieskaiti" at bounding box center [677, 158] width 75 height 14
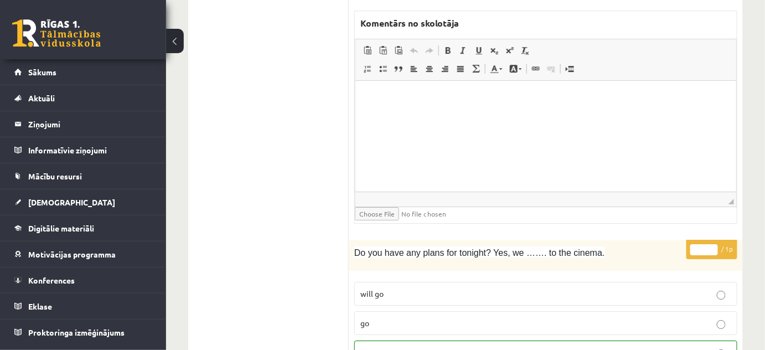
scroll to position [2566, 0]
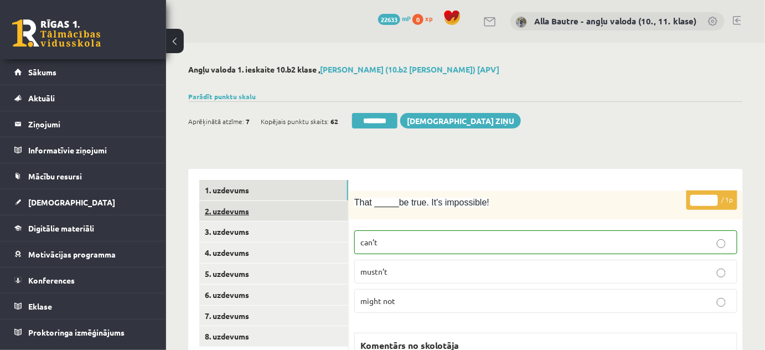
click at [223, 214] on link "2. uzdevums" at bounding box center [273, 211] width 149 height 20
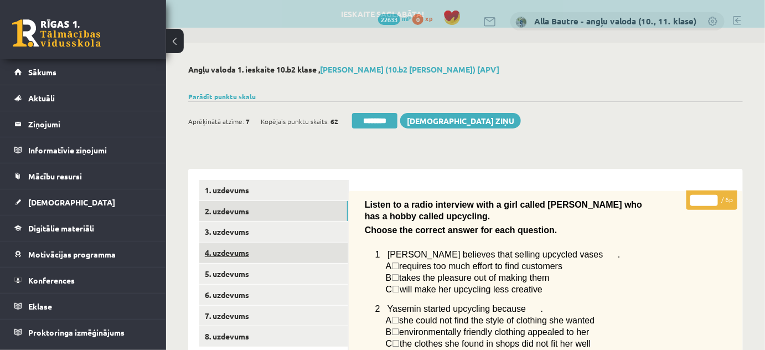
click at [223, 246] on link "4. uzdevums" at bounding box center [273, 252] width 149 height 20
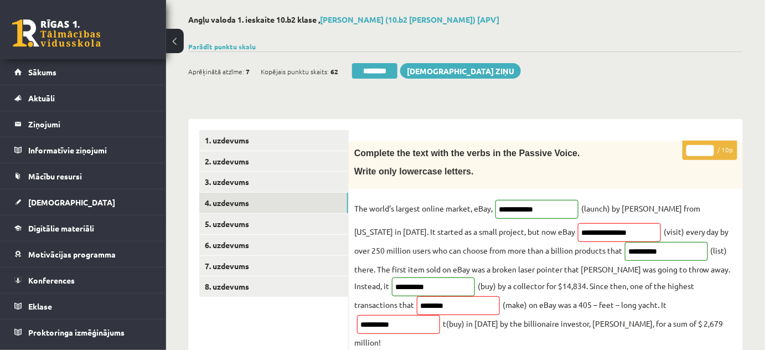
click at [710, 147] on input "*" at bounding box center [700, 150] width 28 height 11
type input "*"
click at [709, 147] on input "*" at bounding box center [700, 150] width 28 height 11
click at [230, 239] on link "6. uzdevums" at bounding box center [273, 245] width 149 height 20
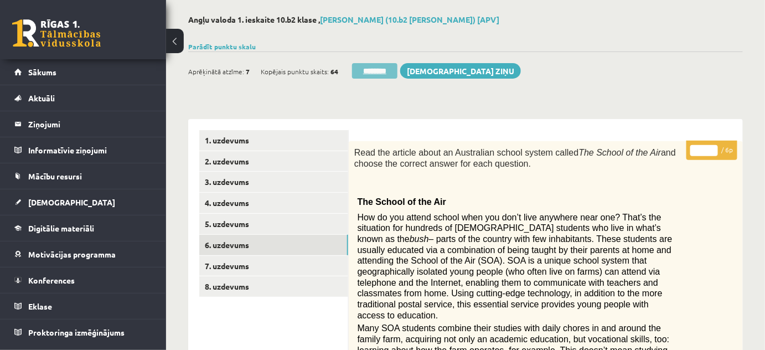
click at [391, 65] on input "********" at bounding box center [374, 71] width 45 height 16
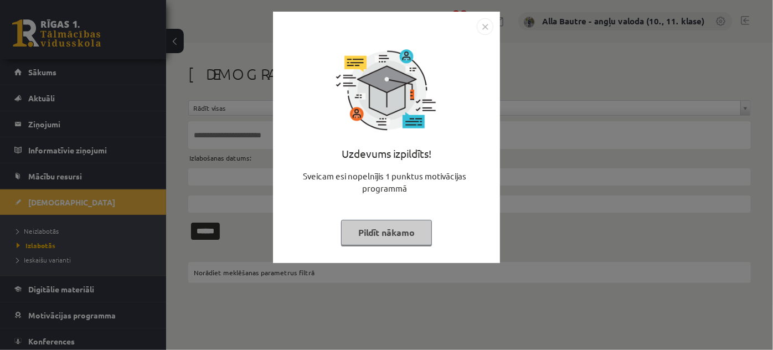
click at [485, 26] on img "Close" at bounding box center [485, 26] width 17 height 17
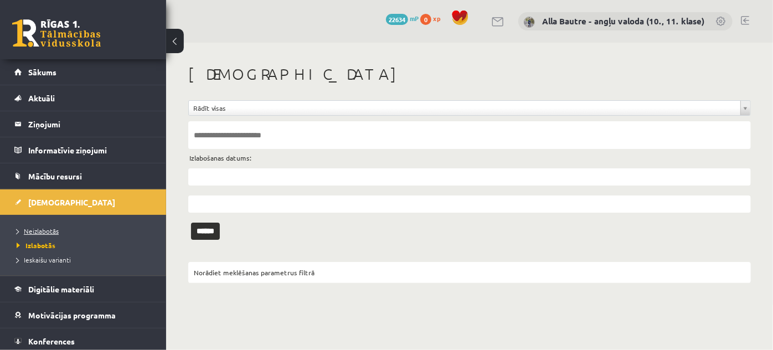
click at [38, 226] on span "Neizlabotās" at bounding box center [38, 230] width 42 height 9
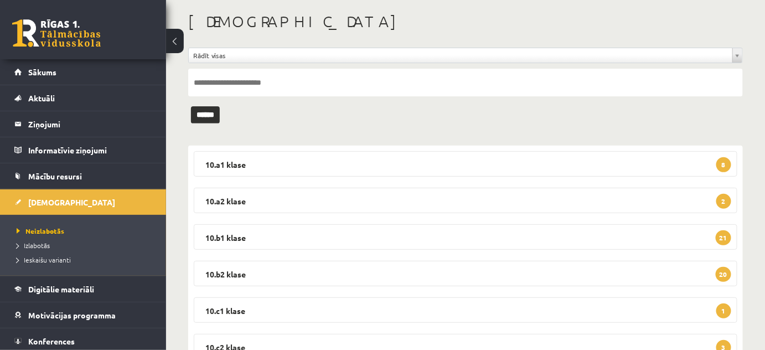
scroll to position [100, 0]
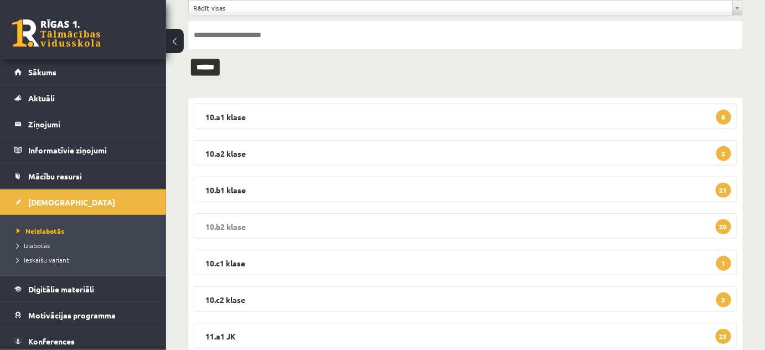
click at [231, 224] on legend "10.b2 klase 20" at bounding box center [466, 225] width 544 height 25
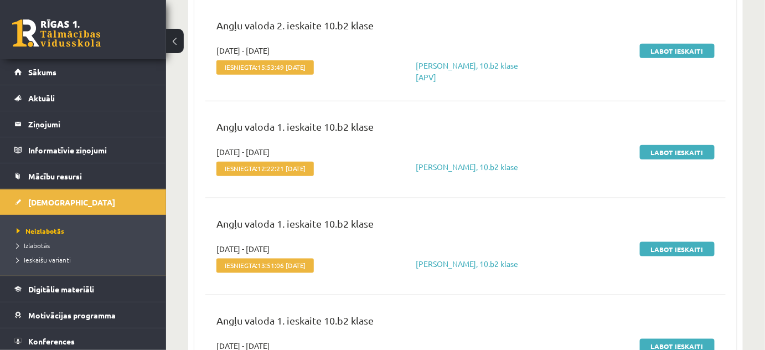
scroll to position [352, 0]
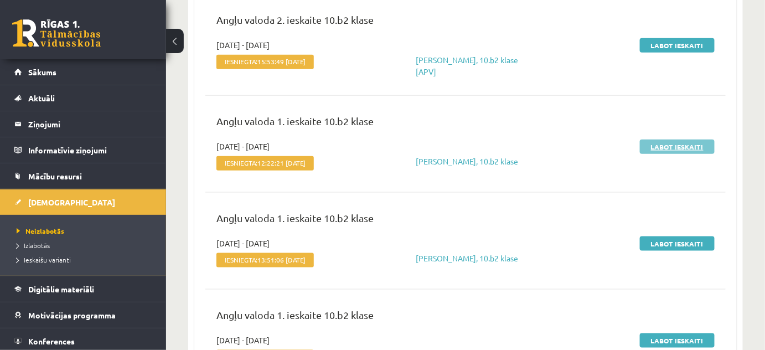
click at [692, 143] on link "Labot ieskaiti" at bounding box center [677, 147] width 75 height 14
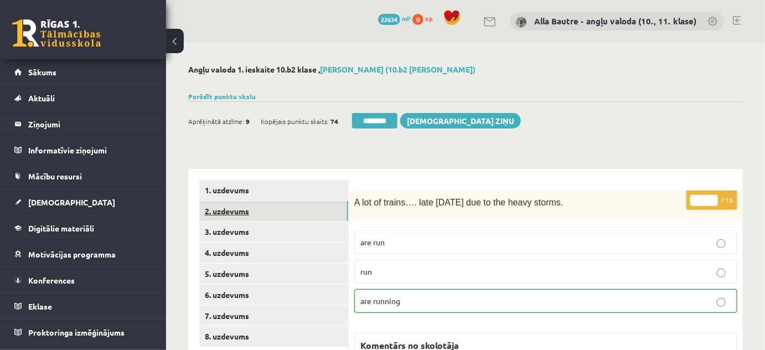
click at [244, 208] on link "2. uzdevums" at bounding box center [273, 211] width 149 height 20
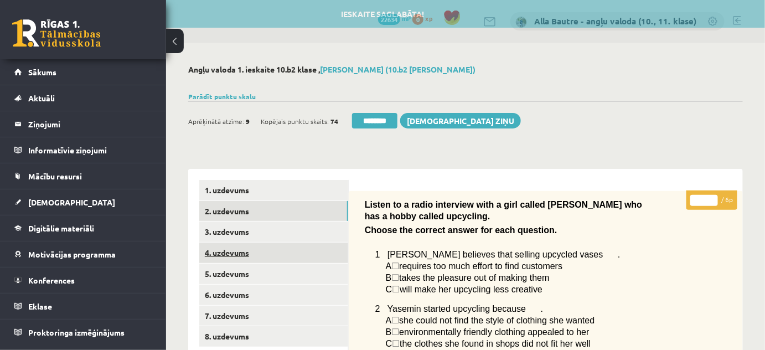
click at [225, 249] on link "4. uzdevums" at bounding box center [273, 252] width 149 height 20
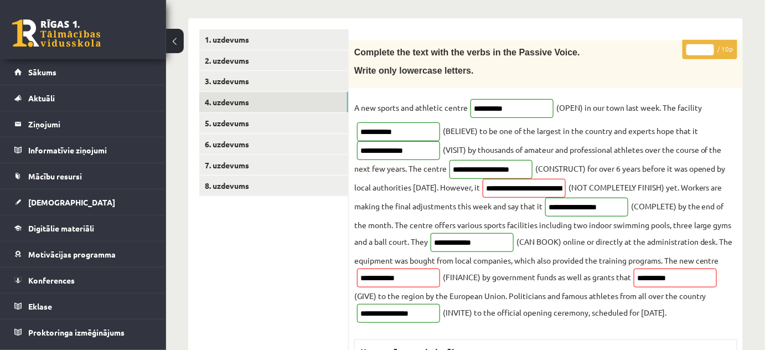
scroll to position [50, 0]
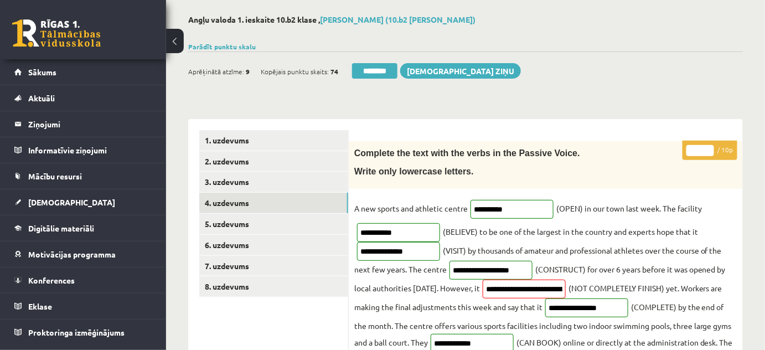
type input "**"
click at [707, 146] on input "**" at bounding box center [700, 150] width 28 height 11
click at [248, 265] on link "7. uzdevums" at bounding box center [273, 266] width 149 height 20
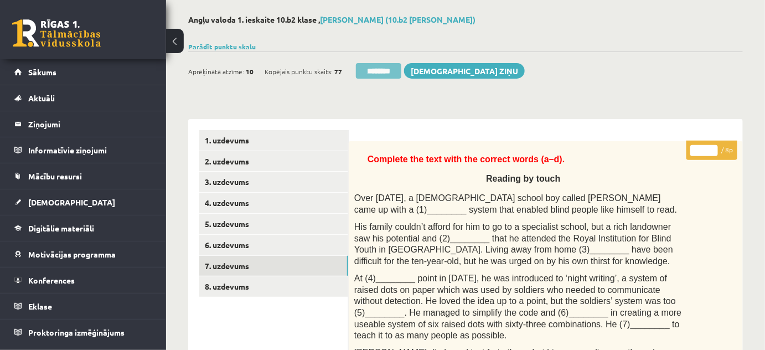
click at [379, 65] on input "********" at bounding box center [378, 71] width 45 height 16
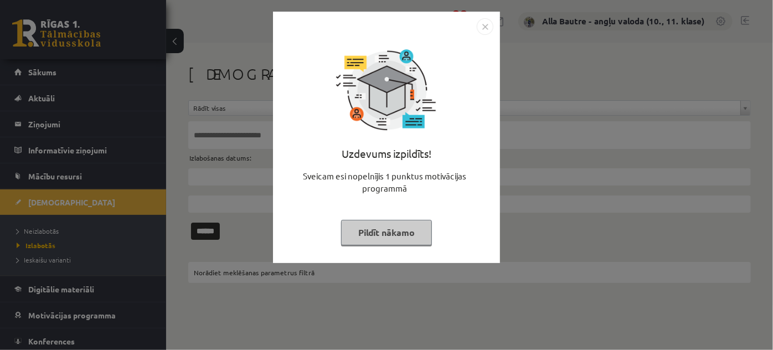
click at [484, 23] on img "Close" at bounding box center [485, 26] width 17 height 17
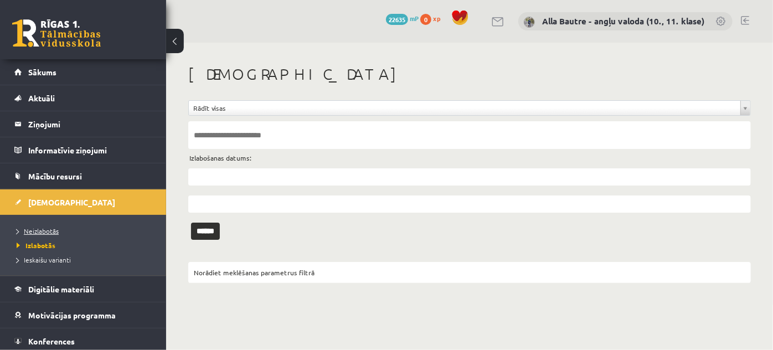
click at [46, 228] on span "Neizlabotās" at bounding box center [38, 230] width 42 height 9
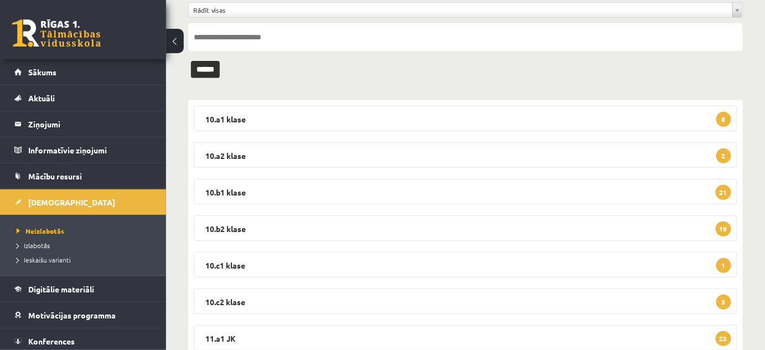
scroll to position [100, 0]
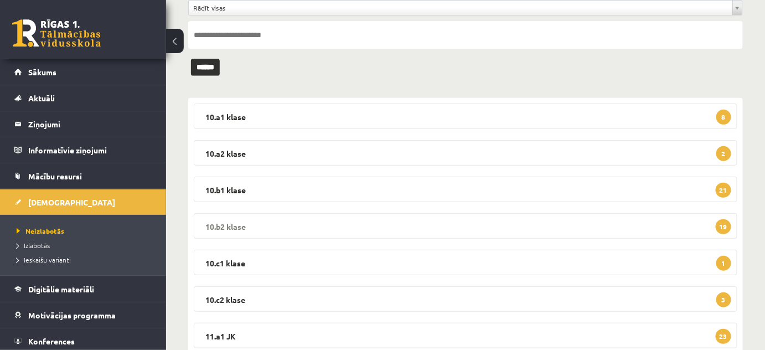
click at [221, 224] on legend "10.b2 [PERSON_NAME] 19" at bounding box center [466, 225] width 544 height 25
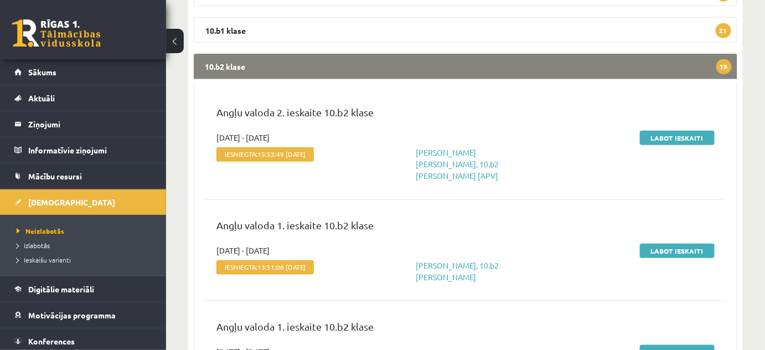
scroll to position [352, 0]
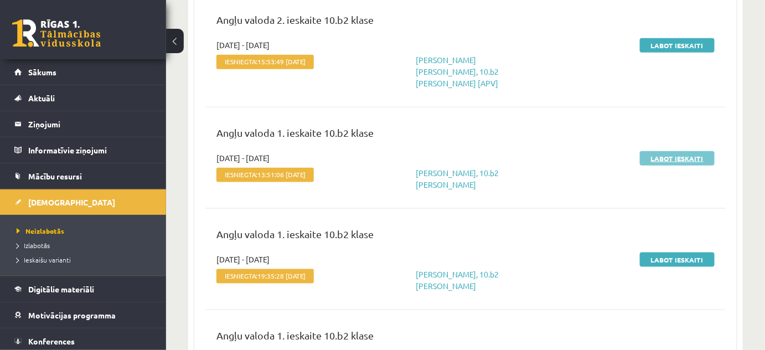
click at [685, 151] on link "Labot ieskaiti" at bounding box center [677, 158] width 75 height 14
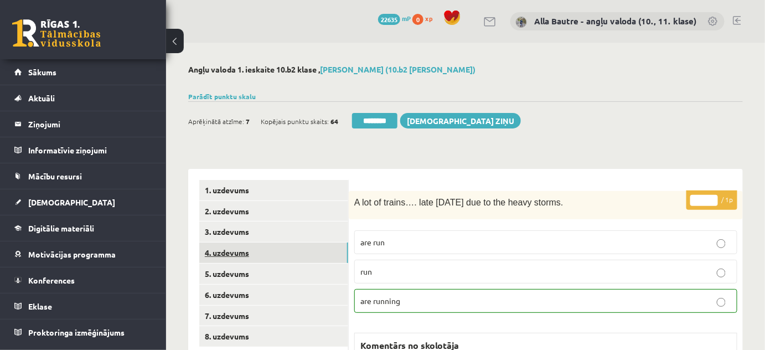
click at [224, 249] on link "4. uzdevums" at bounding box center [273, 252] width 149 height 20
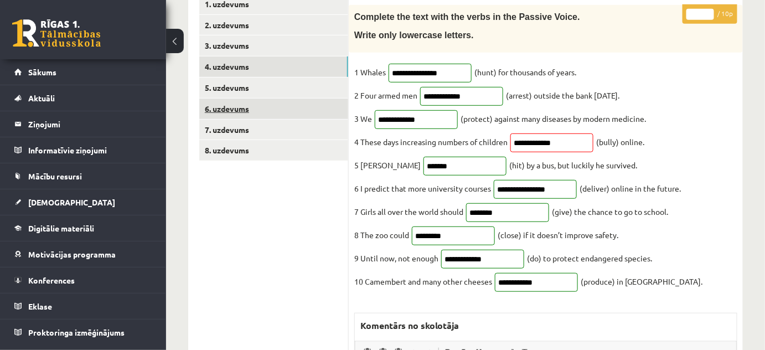
scroll to position [201, 0]
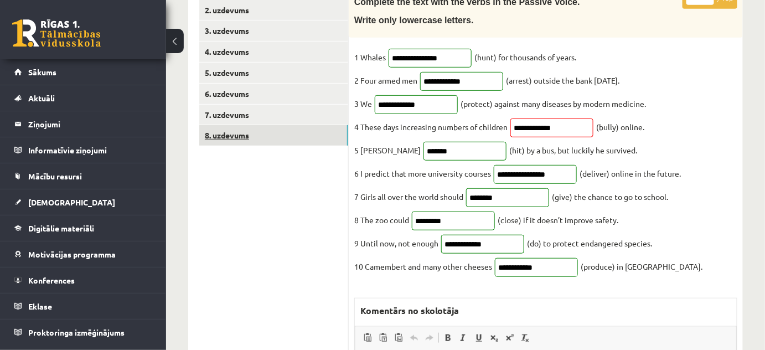
click at [251, 134] on link "8. uzdevums" at bounding box center [273, 135] width 149 height 20
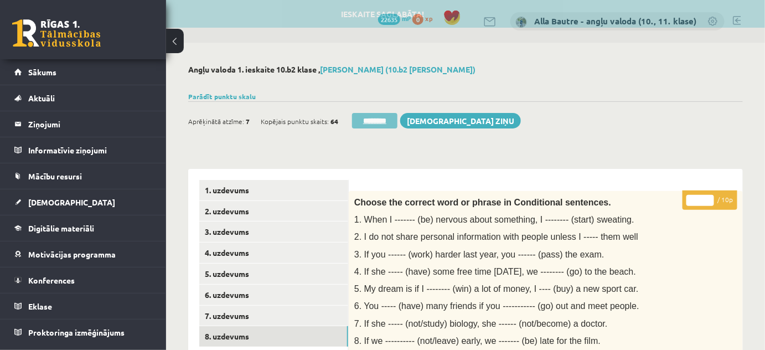
scroll to position [0, 0]
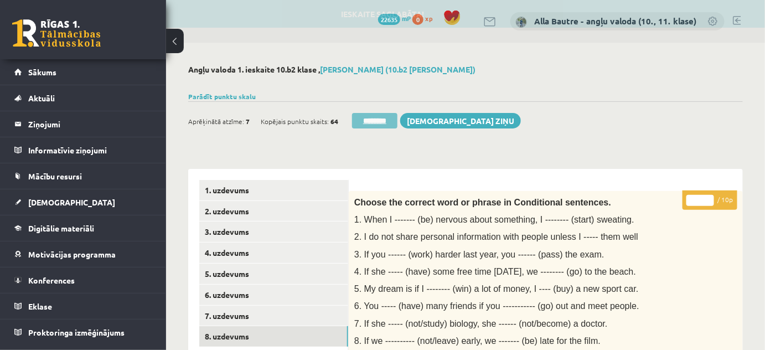
click at [383, 116] on input "********" at bounding box center [374, 121] width 45 height 16
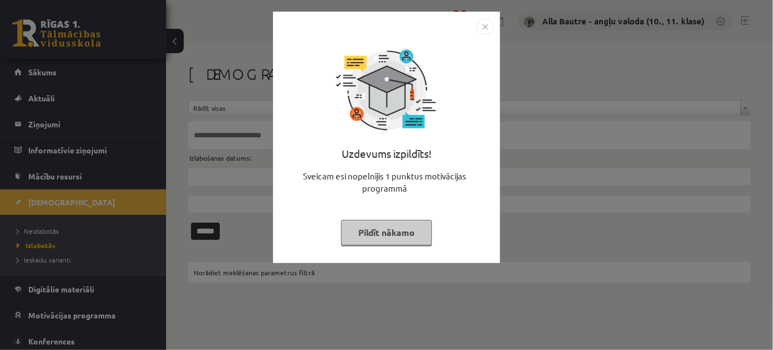
click at [484, 30] on img "Close" at bounding box center [485, 26] width 17 height 17
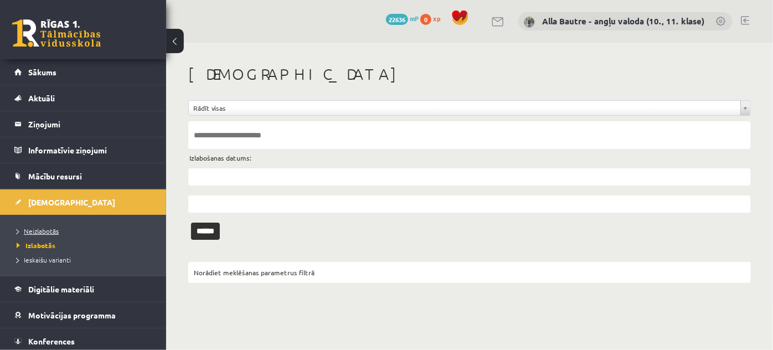
click at [52, 227] on span "Neizlabotās" at bounding box center [38, 230] width 42 height 9
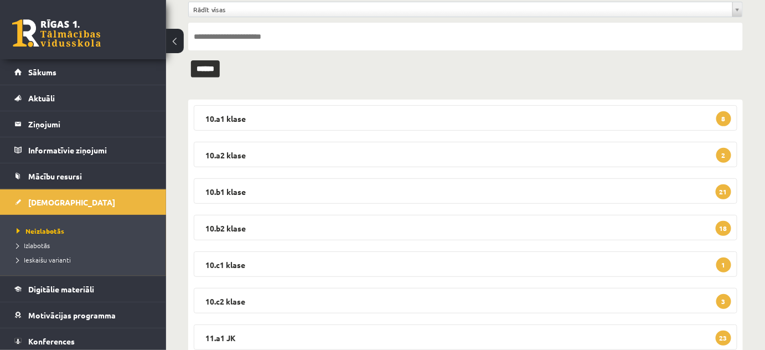
scroll to position [100, 0]
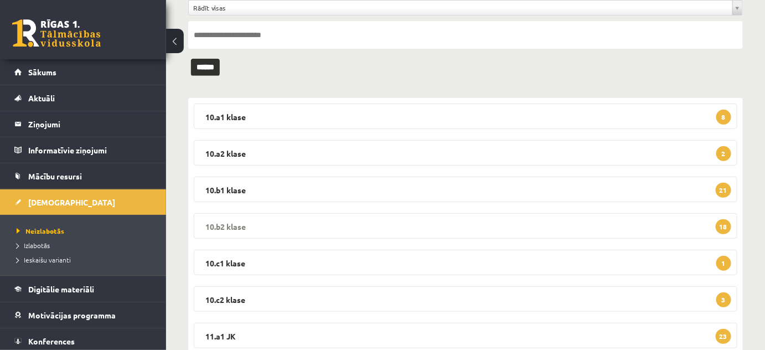
click at [239, 225] on legend "10.b2 [PERSON_NAME] 18" at bounding box center [466, 225] width 544 height 25
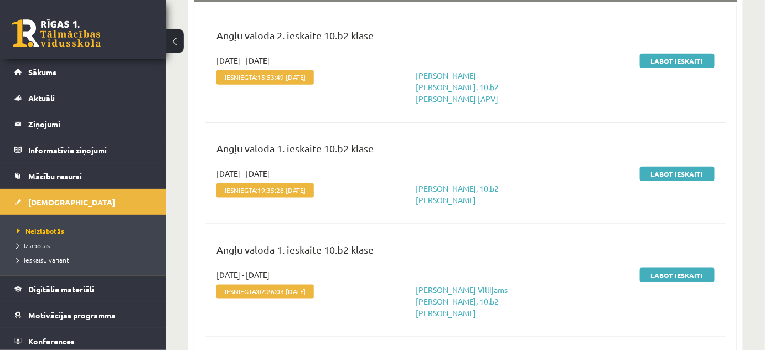
scroll to position [352, 0]
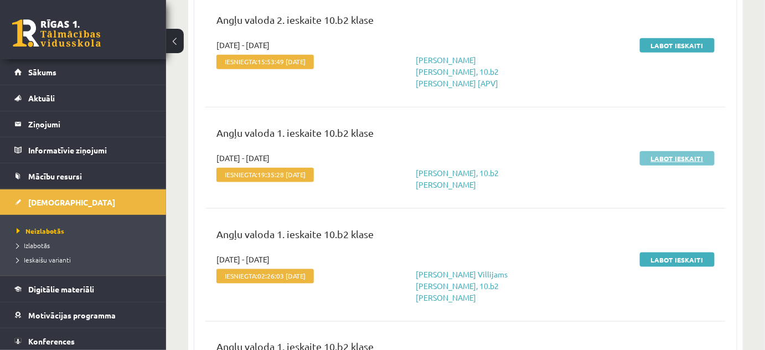
click at [667, 151] on link "Labot ieskaiti" at bounding box center [677, 158] width 75 height 14
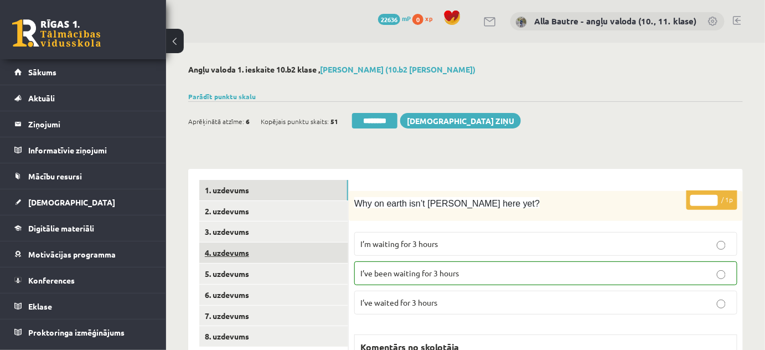
click at [223, 249] on link "4. uzdevums" at bounding box center [273, 252] width 149 height 20
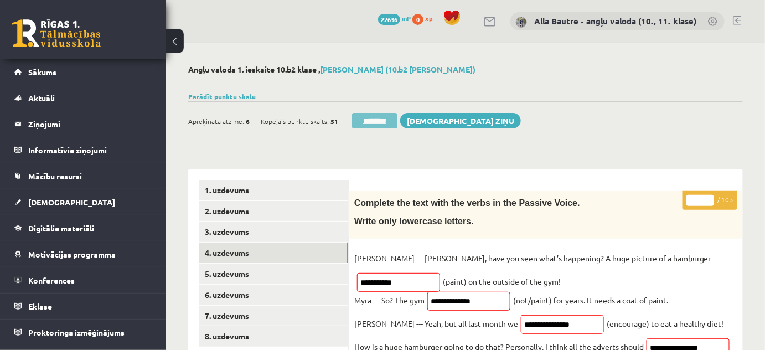
click at [366, 125] on input "********" at bounding box center [374, 121] width 45 height 16
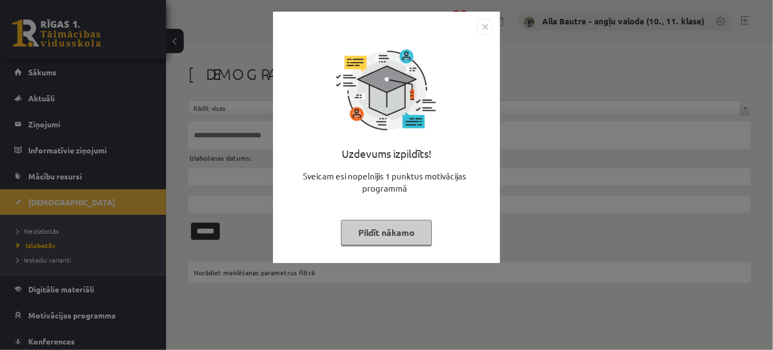
click at [485, 21] on img "Close" at bounding box center [485, 26] width 17 height 17
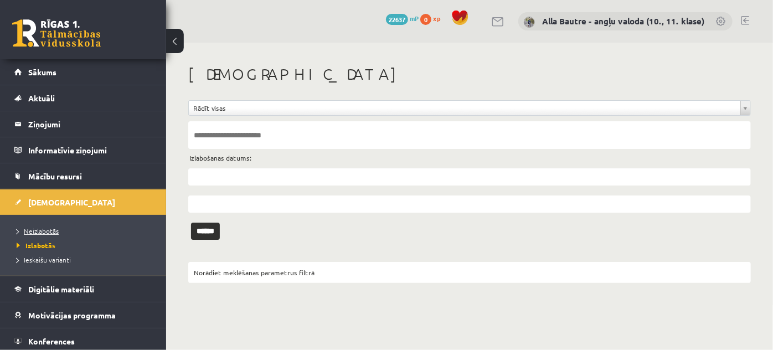
click at [35, 226] on link "Neizlabotās" at bounding box center [86, 231] width 138 height 10
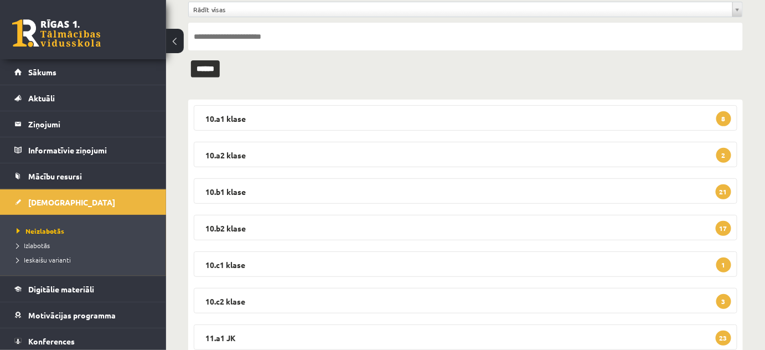
scroll to position [100, 0]
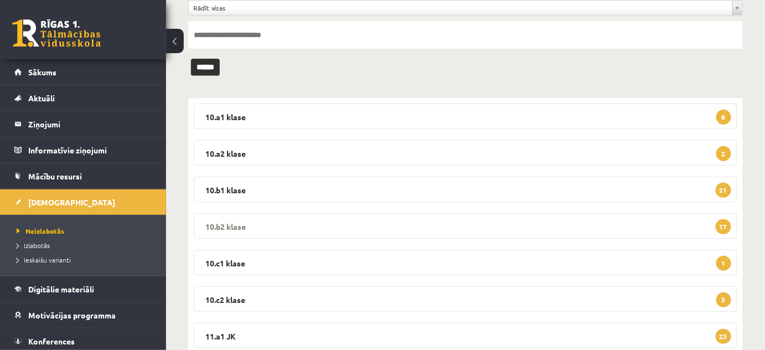
click at [224, 219] on legend "10.b2 klase 17" at bounding box center [466, 225] width 544 height 25
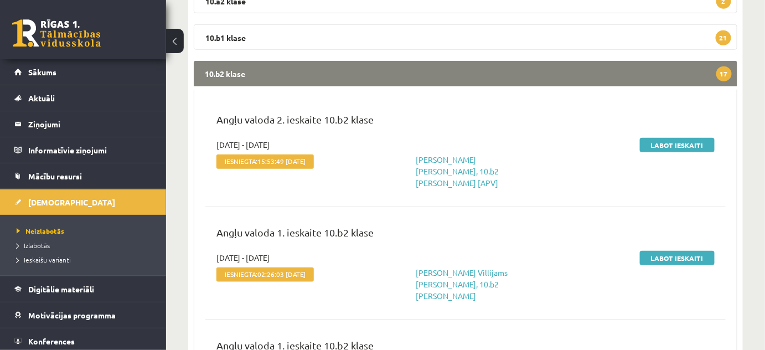
scroll to position [302, 0]
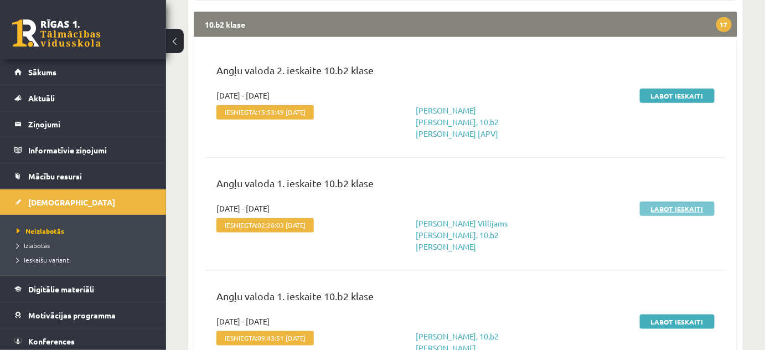
click at [645, 202] on link "Labot ieskaiti" at bounding box center [677, 209] width 75 height 14
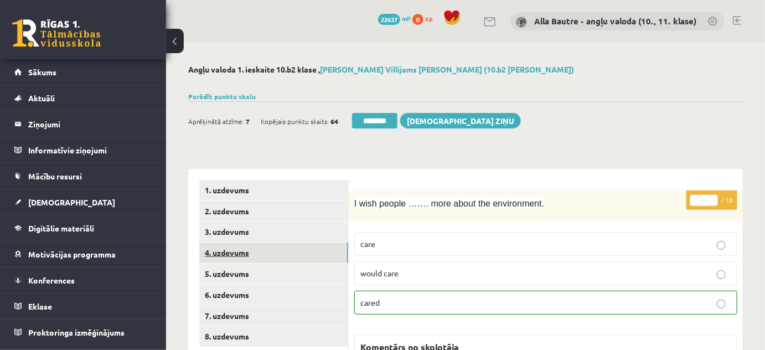
click at [228, 246] on link "4. uzdevums" at bounding box center [273, 252] width 149 height 20
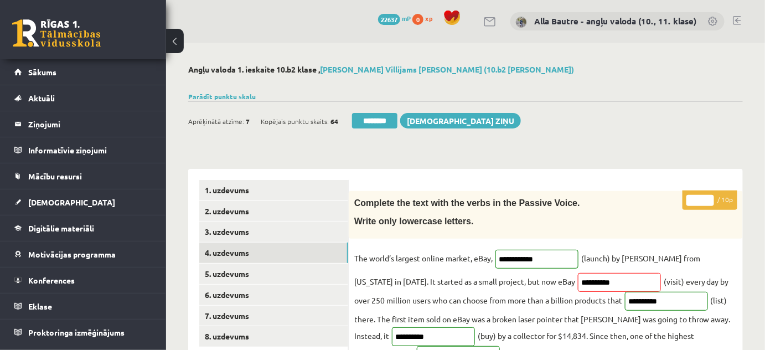
type input "*"
click at [707, 196] on input "*" at bounding box center [700, 200] width 28 height 11
click at [238, 269] on link "5. uzdevums" at bounding box center [273, 274] width 149 height 20
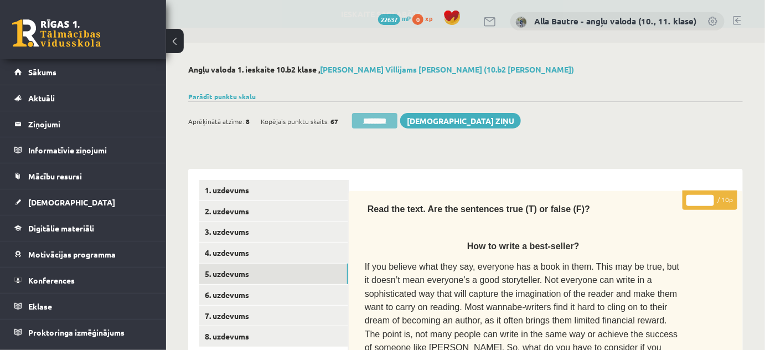
click at [378, 119] on input "********" at bounding box center [374, 121] width 45 height 16
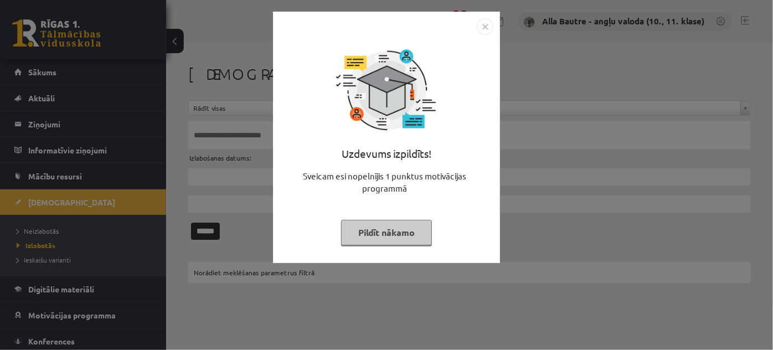
click at [484, 28] on img "Close" at bounding box center [485, 26] width 17 height 17
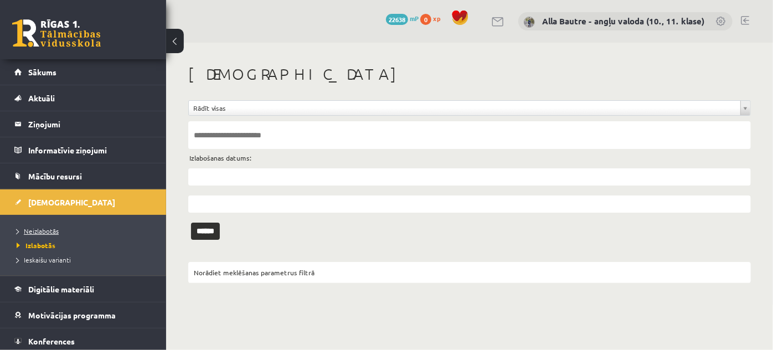
click at [43, 228] on span "Neizlabotās" at bounding box center [38, 230] width 42 height 9
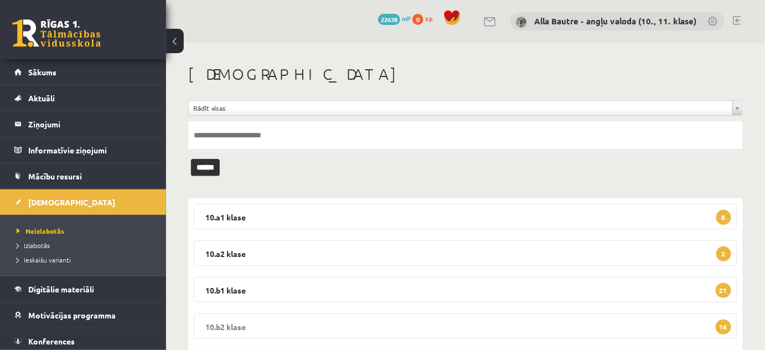
click at [221, 323] on legend "10.b2 klase 16" at bounding box center [466, 325] width 544 height 25
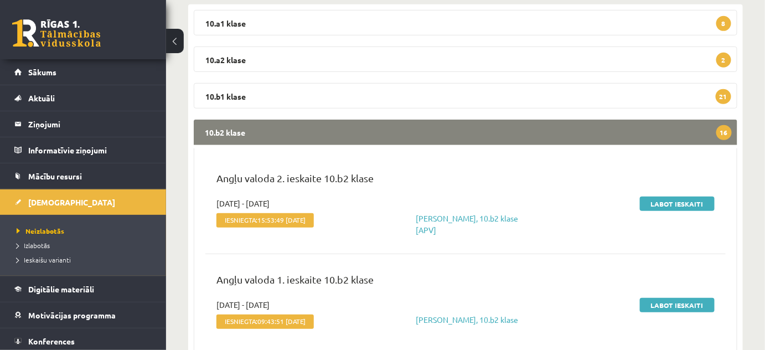
scroll to position [251, 0]
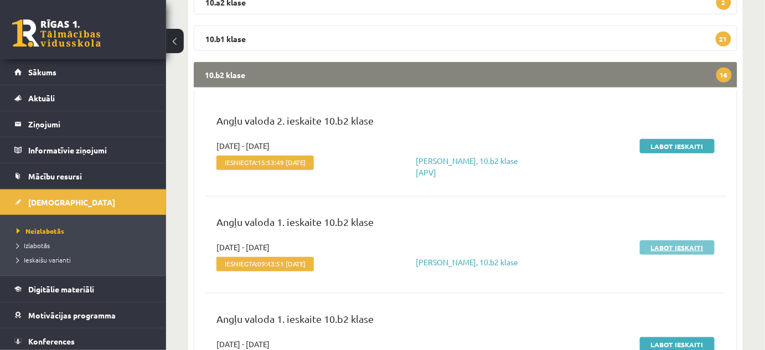
click at [683, 245] on link "Labot ieskaiti" at bounding box center [677, 247] width 75 height 14
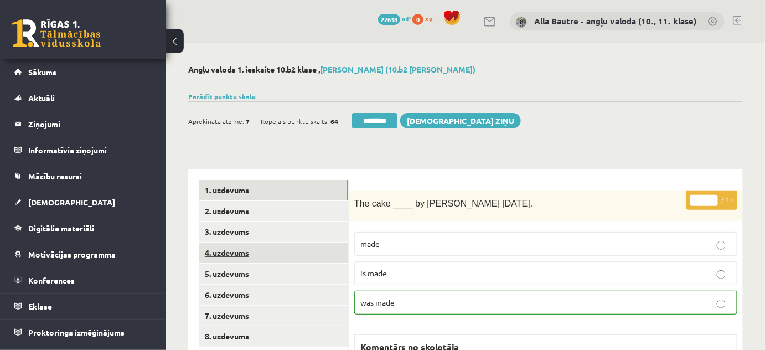
click at [234, 247] on link "4. uzdevums" at bounding box center [273, 252] width 149 height 20
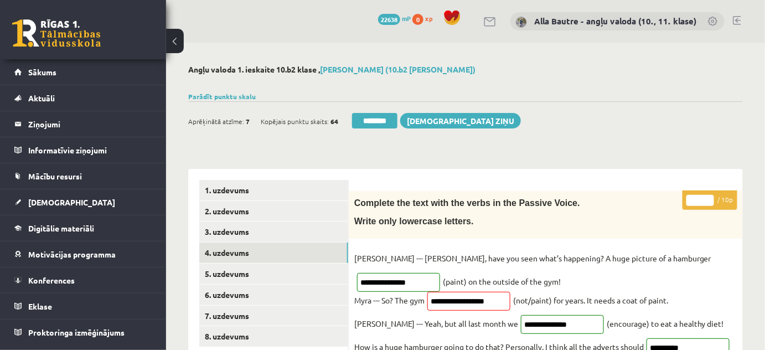
click at [709, 194] on p "* / 10p" at bounding box center [710, 199] width 55 height 19
type input "**"
click at [707, 196] on input "**" at bounding box center [700, 200] width 28 height 11
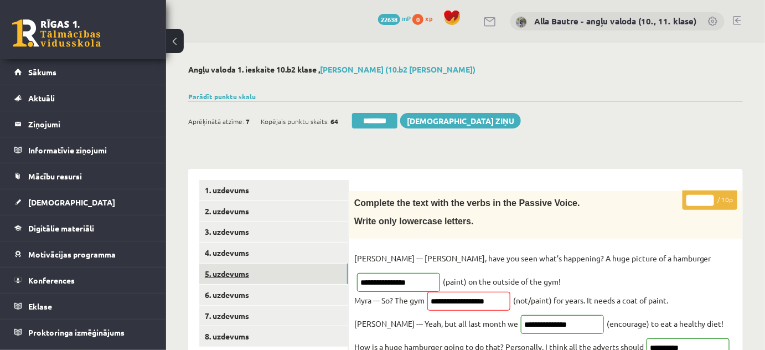
click at [221, 270] on link "5. uzdevums" at bounding box center [273, 274] width 149 height 20
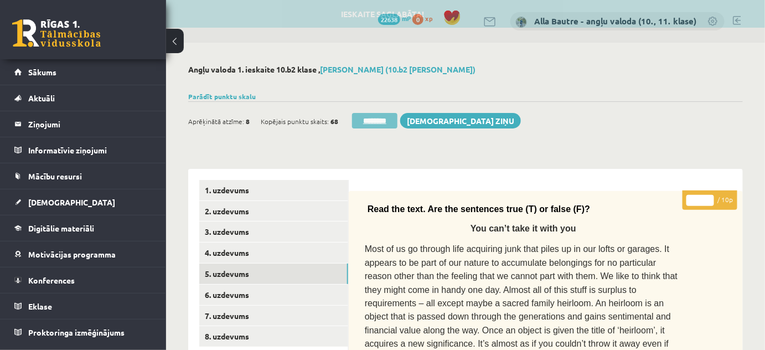
click at [379, 118] on input "********" at bounding box center [374, 121] width 45 height 16
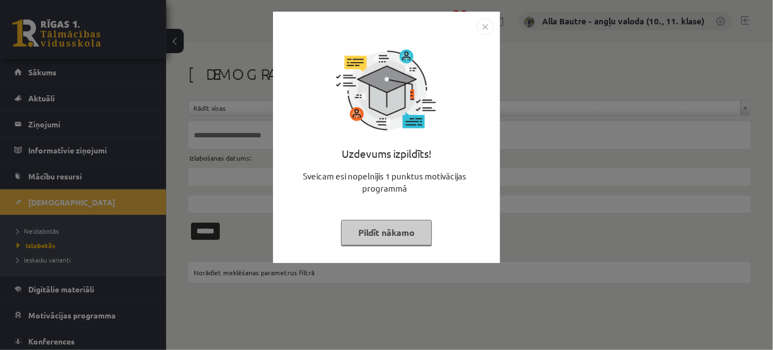
click at [483, 28] on img "Close" at bounding box center [485, 26] width 17 height 17
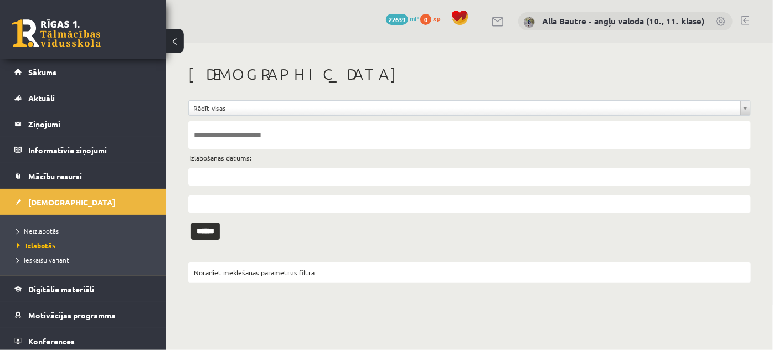
click at [43, 224] on li "Neizlabotās" at bounding box center [86, 231] width 138 height 14
click at [44, 229] on span "Neizlabotās" at bounding box center [41, 230] width 48 height 9
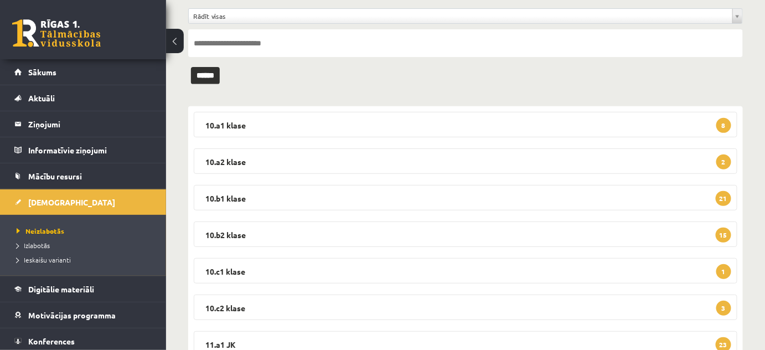
scroll to position [100, 0]
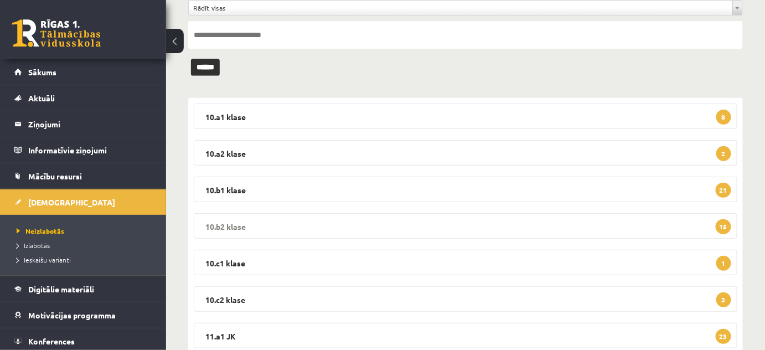
click at [229, 223] on legend "10.b2 klase 15" at bounding box center [466, 225] width 544 height 25
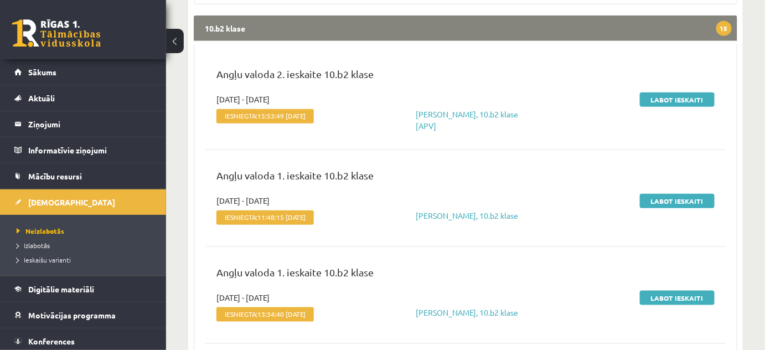
scroll to position [352, 0]
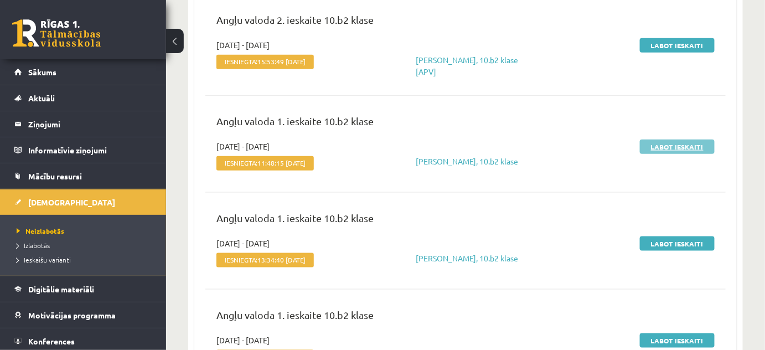
click at [673, 147] on link "Labot ieskaiti" at bounding box center [677, 147] width 75 height 14
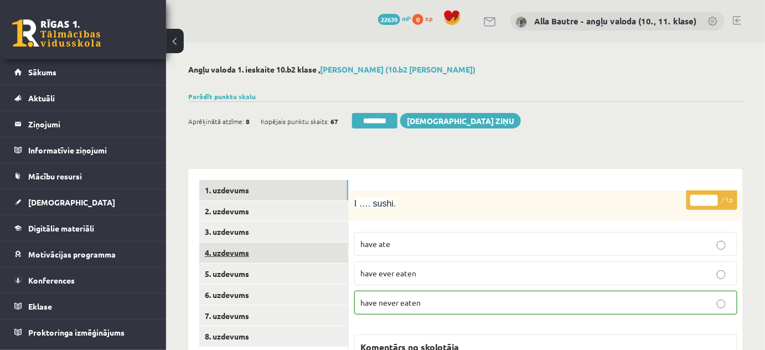
click at [214, 250] on link "4. uzdevums" at bounding box center [273, 252] width 149 height 20
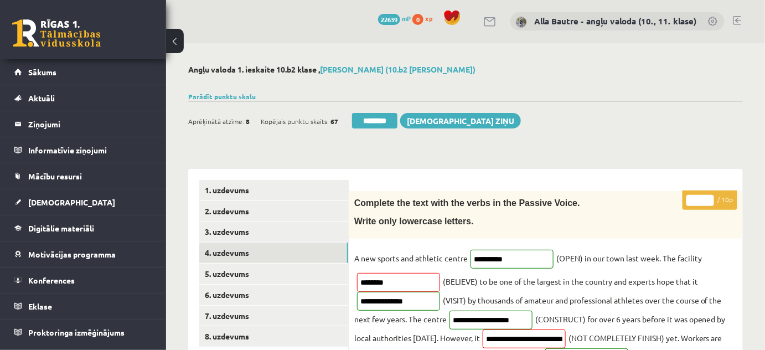
click at [708, 196] on input "*" at bounding box center [700, 200] width 28 height 11
type input "*"
click at [707, 196] on input "*" at bounding box center [700, 200] width 28 height 11
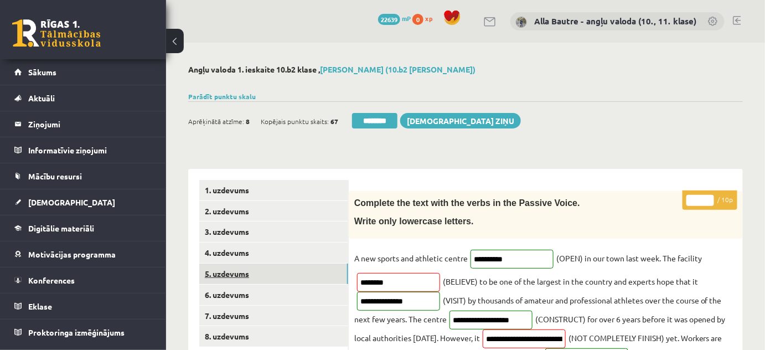
click at [236, 274] on link "5. uzdevums" at bounding box center [273, 274] width 149 height 20
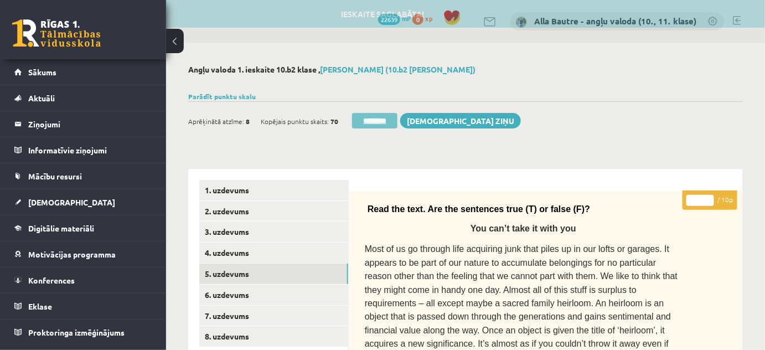
click at [373, 114] on input "********" at bounding box center [374, 121] width 45 height 16
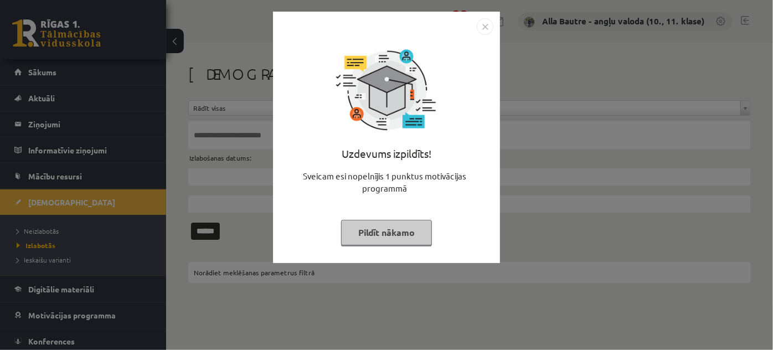
click at [483, 25] on img "Close" at bounding box center [485, 26] width 17 height 17
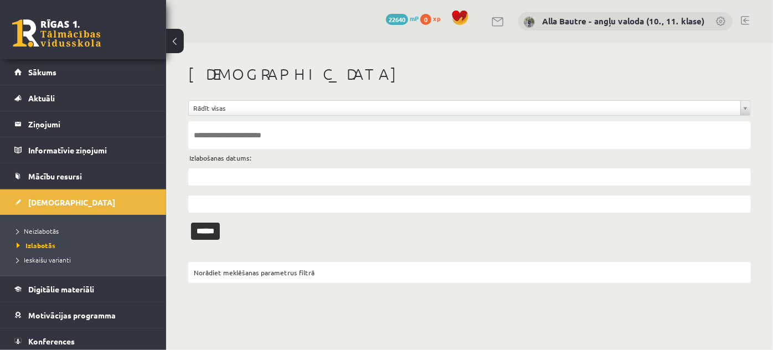
click at [35, 222] on ul "Neizlabotās [GEOGRAPHIC_DATA] Ieskaišu varianti" at bounding box center [83, 245] width 166 height 61
click at [38, 226] on link "Neizlabotās" at bounding box center [86, 231] width 138 height 10
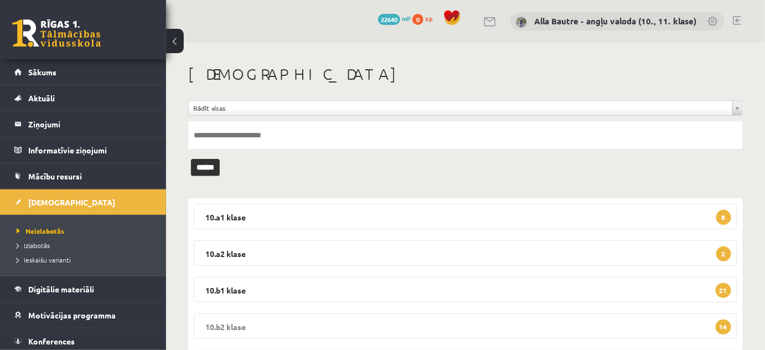
click at [219, 327] on legend "10.b2 klase 14" at bounding box center [466, 325] width 544 height 25
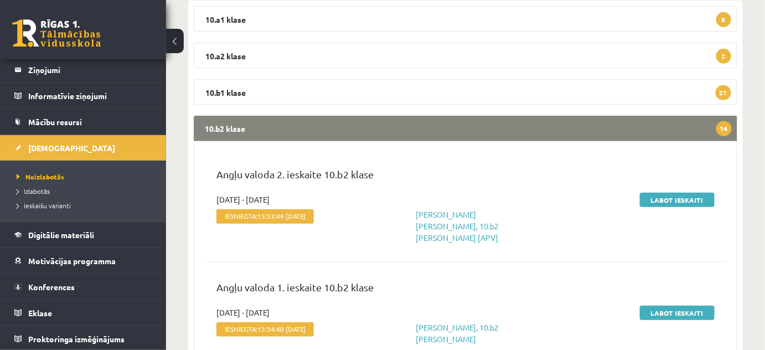
scroll to position [251, 0]
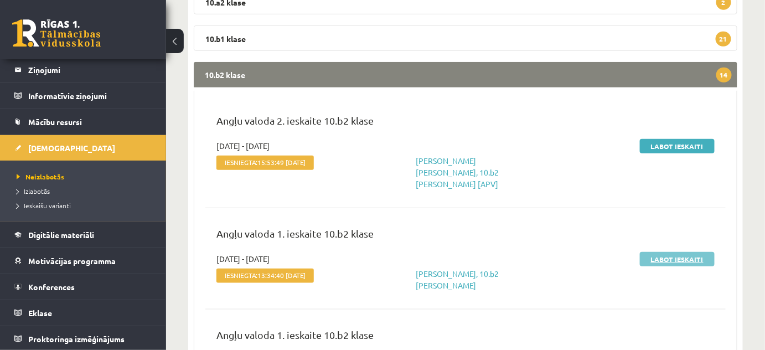
click at [670, 252] on link "Labot ieskaiti" at bounding box center [677, 259] width 75 height 14
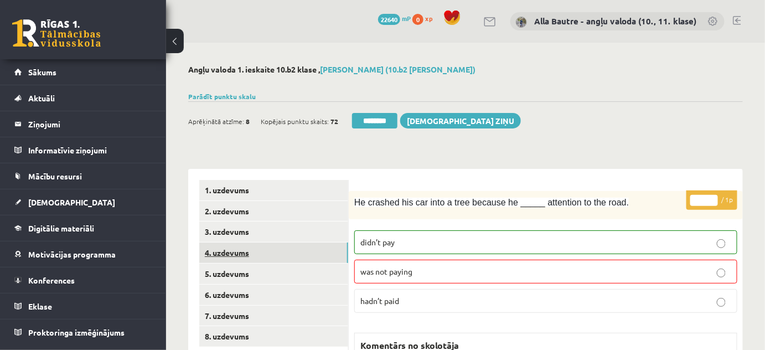
click at [228, 251] on link "4. uzdevums" at bounding box center [273, 252] width 149 height 20
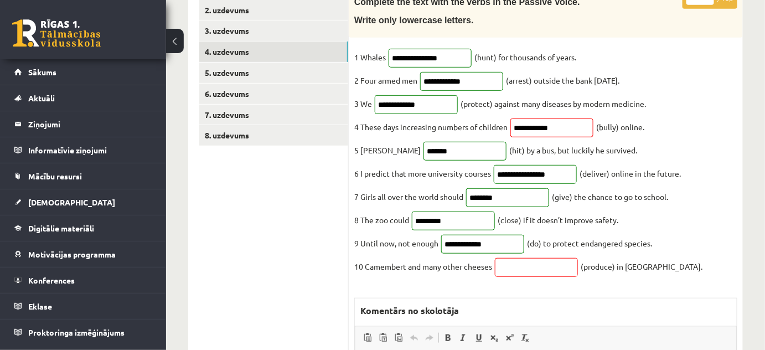
scroll to position [50, 0]
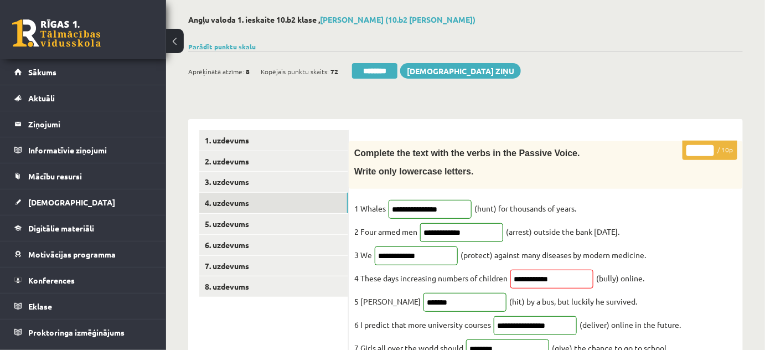
click at [709, 146] on input "*" at bounding box center [700, 150] width 28 height 11
click at [709, 146] on input "**" at bounding box center [700, 150] width 28 height 11
type input "*"
click at [709, 151] on input "*" at bounding box center [700, 150] width 28 height 11
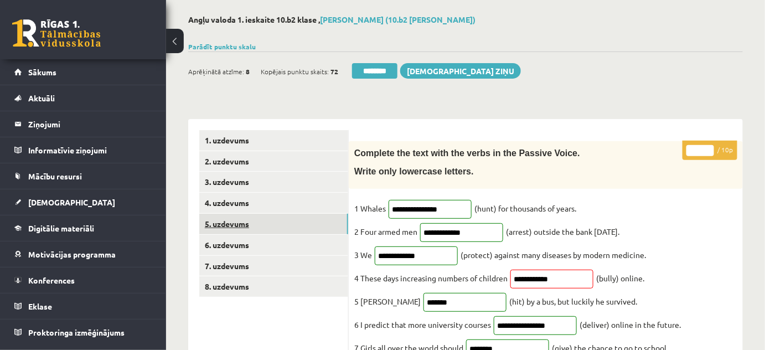
click at [251, 219] on link "5. uzdevums" at bounding box center [273, 224] width 149 height 20
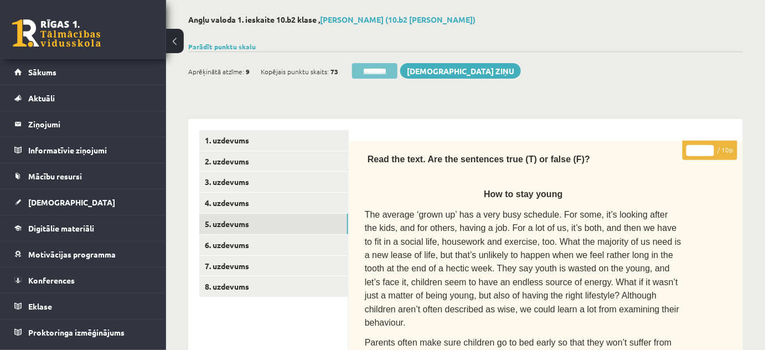
click at [392, 69] on input "********" at bounding box center [374, 71] width 45 height 16
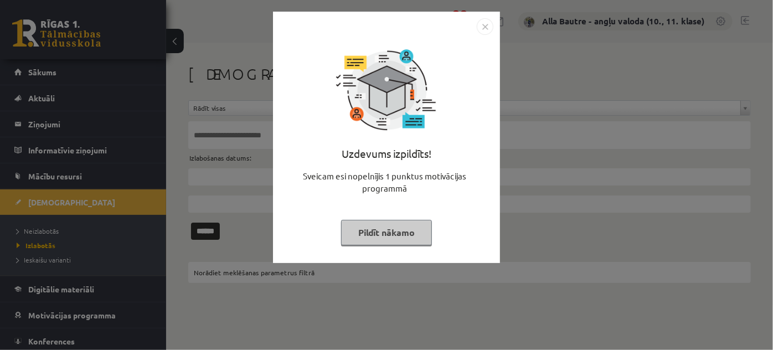
click at [484, 24] on img "Close" at bounding box center [485, 26] width 17 height 17
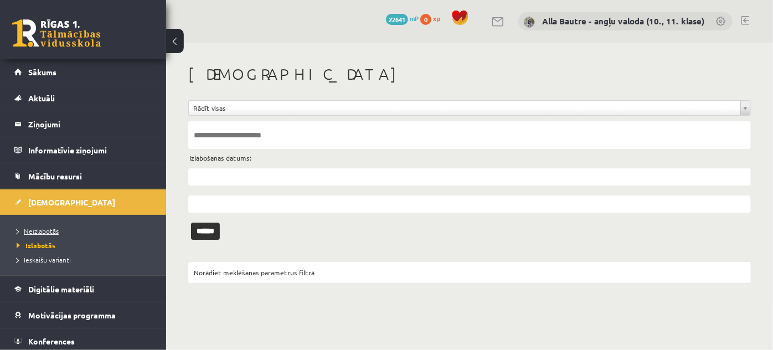
click at [47, 228] on span "Neizlabotās" at bounding box center [38, 230] width 42 height 9
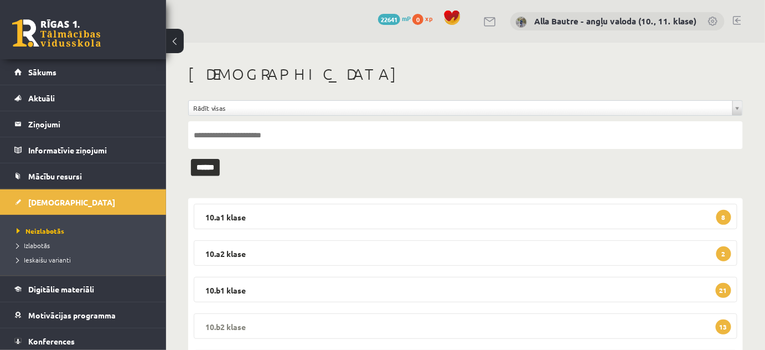
click at [217, 322] on legend "10.b2 klase 13" at bounding box center [466, 325] width 544 height 25
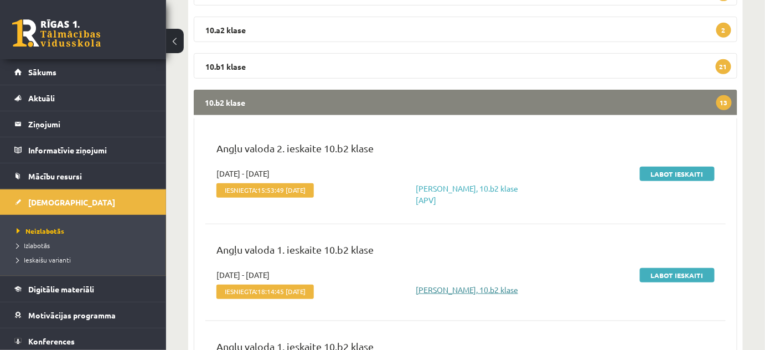
scroll to position [251, 0]
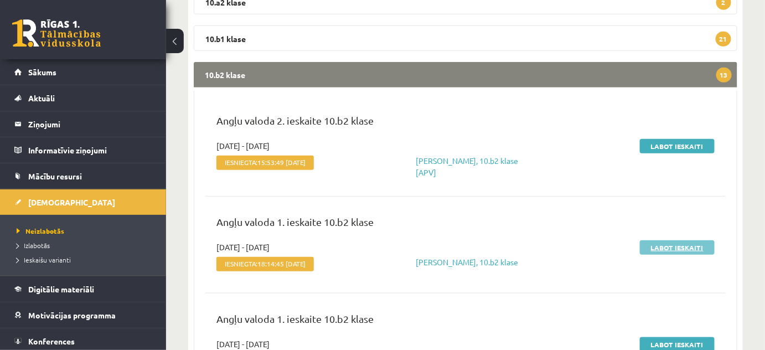
click at [673, 244] on link "Labot ieskaiti" at bounding box center [677, 247] width 75 height 14
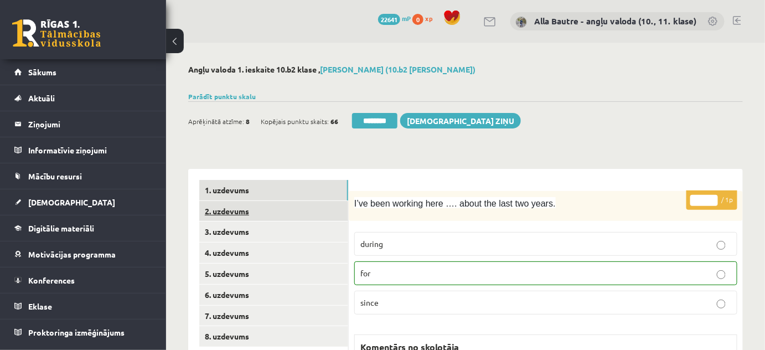
click at [246, 207] on link "2. uzdevums" at bounding box center [273, 211] width 149 height 20
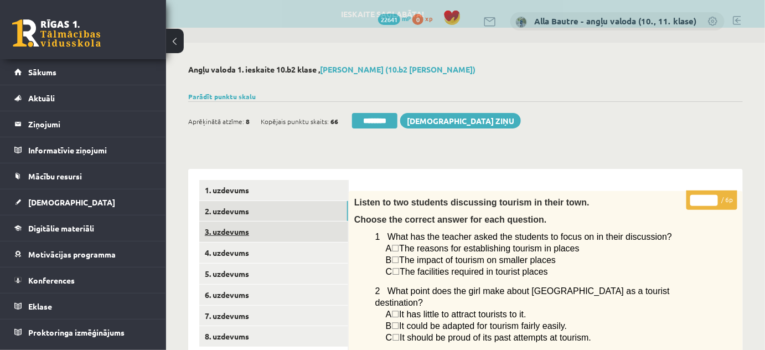
click at [230, 228] on link "3. uzdevums" at bounding box center [273, 231] width 149 height 20
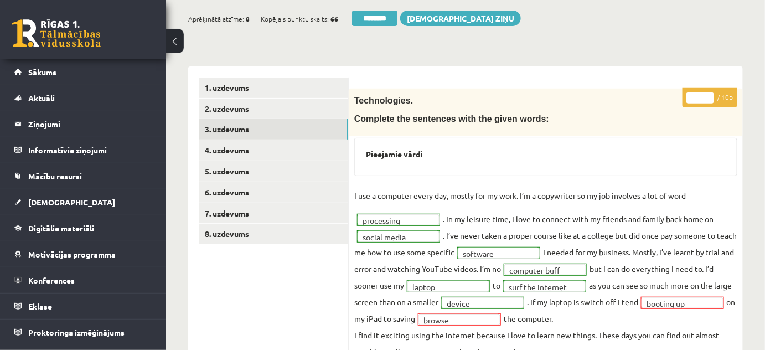
scroll to position [100, 0]
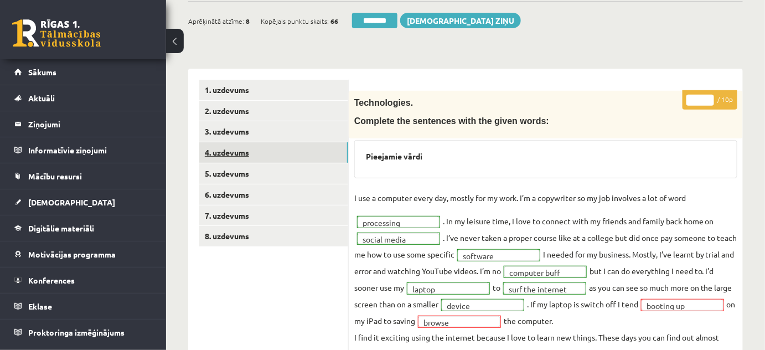
click at [232, 154] on link "4. uzdevums" at bounding box center [273, 152] width 149 height 20
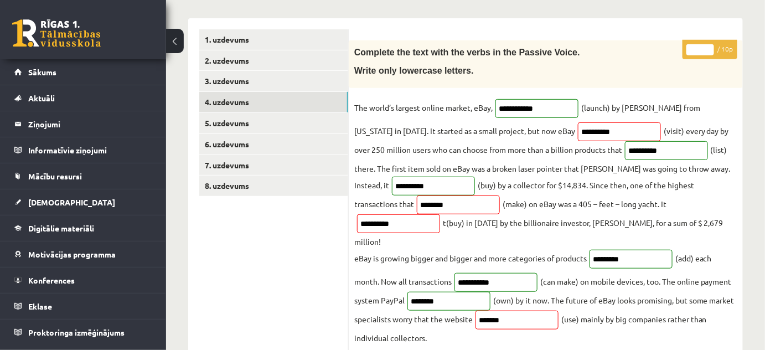
scroll to position [50, 0]
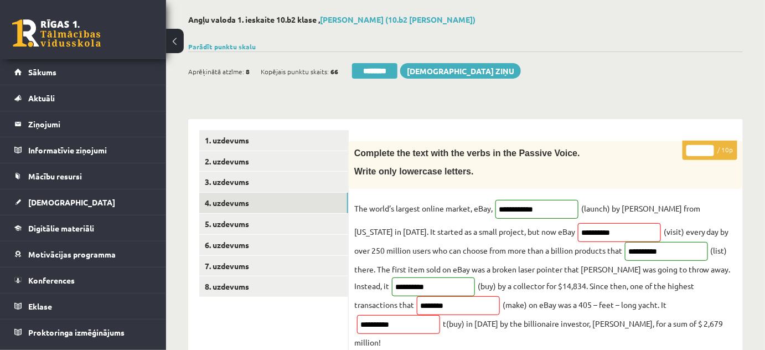
click at [710, 147] on input "*" at bounding box center [700, 150] width 28 height 11
type input "*"
click at [710, 147] on input "*" at bounding box center [700, 150] width 28 height 11
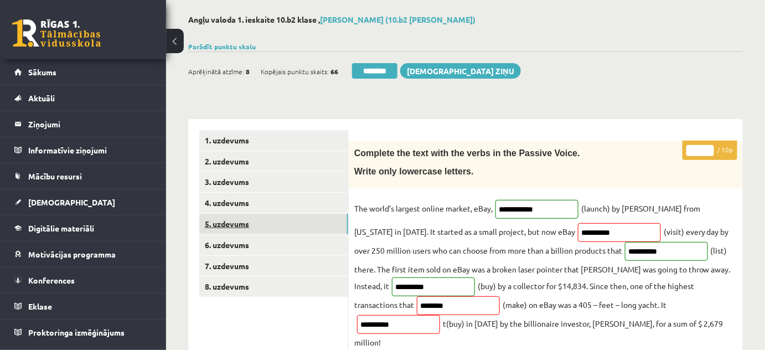
click at [244, 223] on link "5. uzdevums" at bounding box center [273, 224] width 149 height 20
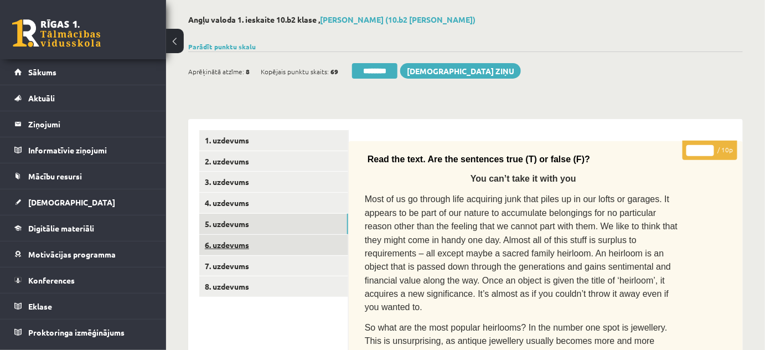
scroll to position [0, 0]
click at [240, 244] on link "6. uzdevums" at bounding box center [273, 245] width 149 height 20
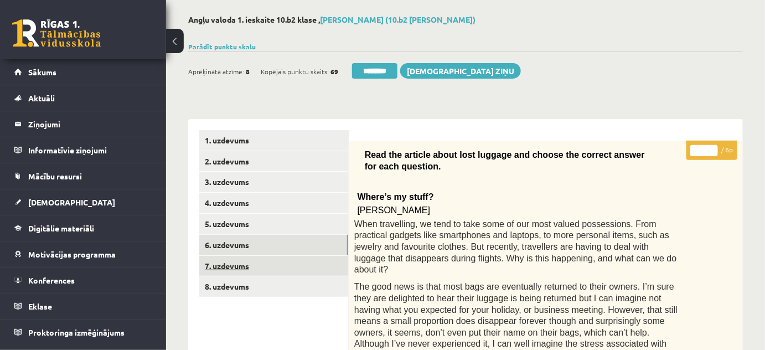
click at [237, 262] on link "7. uzdevums" at bounding box center [273, 266] width 149 height 20
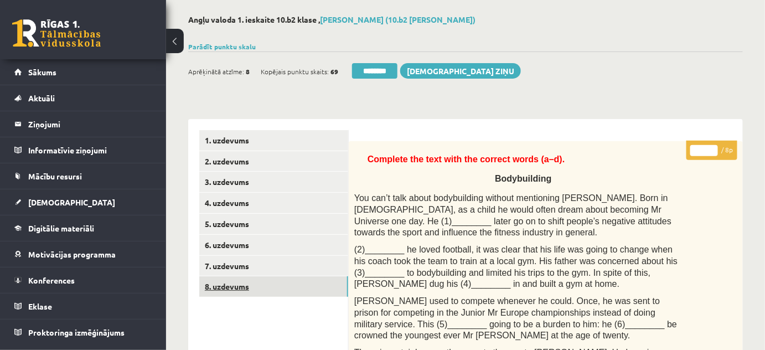
click at [239, 281] on link "8. uzdevums" at bounding box center [273, 286] width 149 height 20
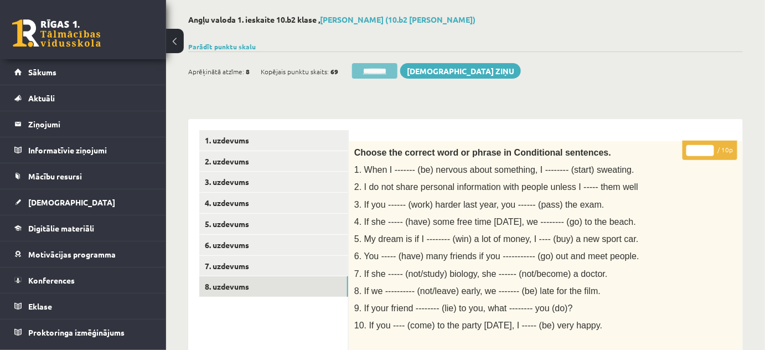
click at [378, 73] on input "********" at bounding box center [374, 71] width 45 height 16
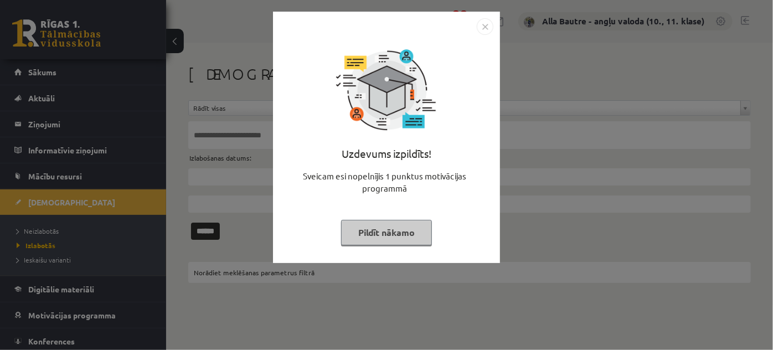
click at [481, 24] on img "Close" at bounding box center [485, 26] width 17 height 17
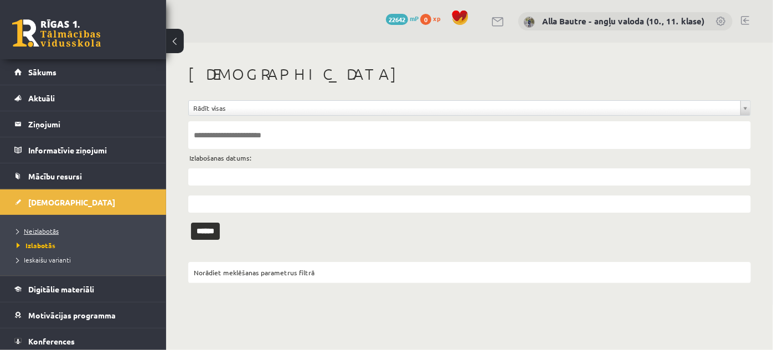
click at [46, 228] on span "Neizlabotās" at bounding box center [38, 230] width 42 height 9
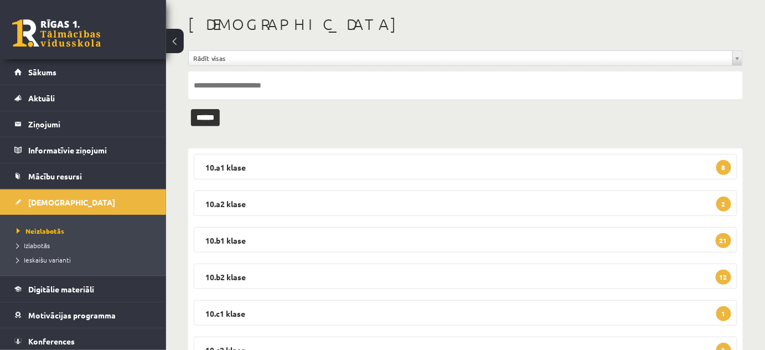
scroll to position [50, 0]
click at [233, 275] on legend "10.b2 klase 12" at bounding box center [466, 276] width 544 height 25
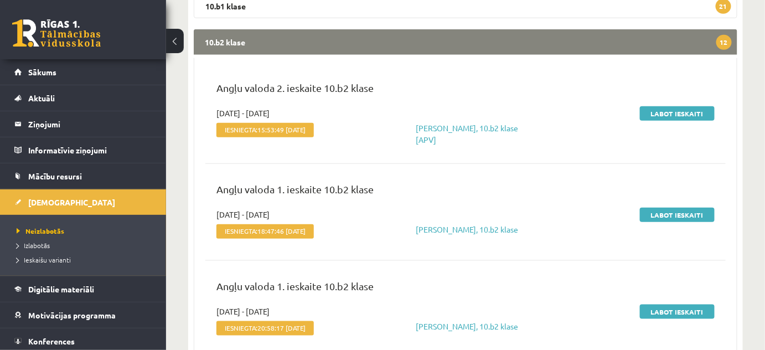
scroll to position [302, 0]
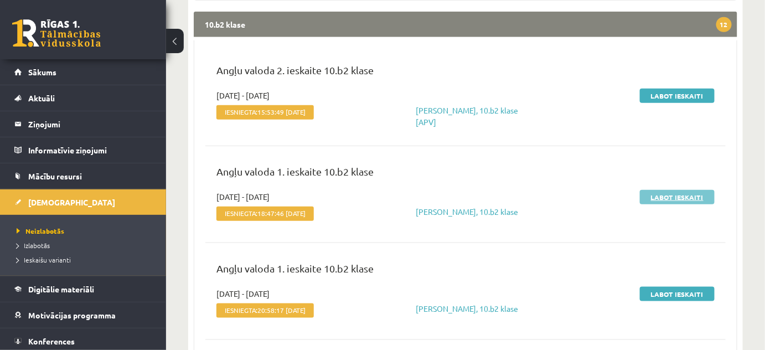
click at [679, 197] on link "Labot ieskaiti" at bounding box center [677, 197] width 75 height 14
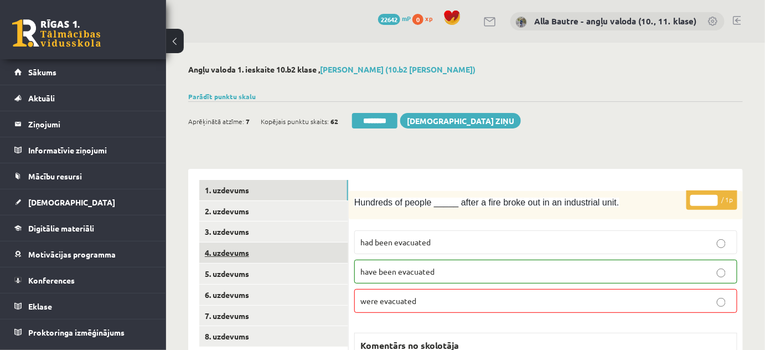
click at [236, 250] on link "4. uzdevums" at bounding box center [273, 252] width 149 height 20
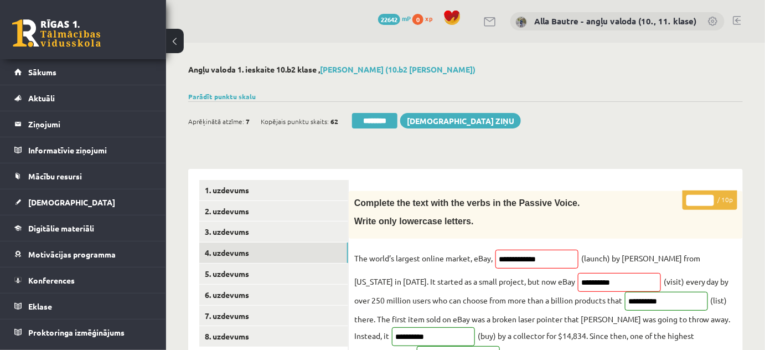
type input "**"
click at [709, 199] on input "**" at bounding box center [700, 200] width 28 height 11
click at [234, 275] on link "5. uzdevums" at bounding box center [273, 274] width 149 height 20
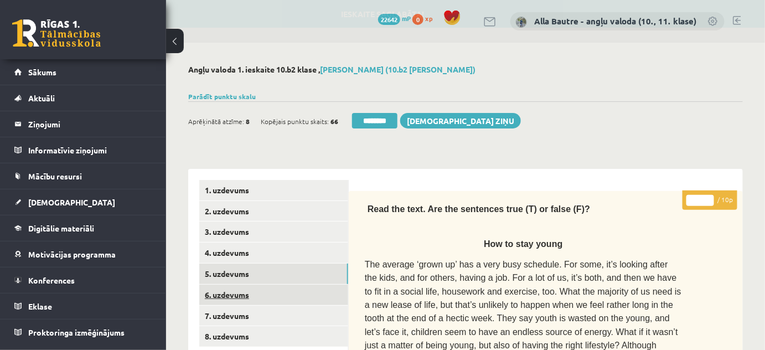
click at [234, 297] on link "6. uzdevums" at bounding box center [273, 295] width 149 height 20
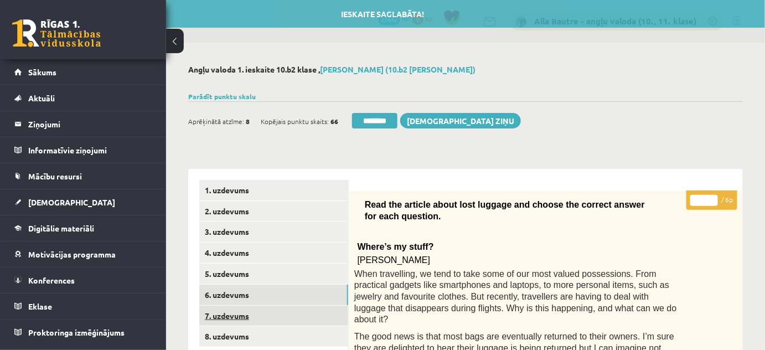
click at [230, 308] on link "7. uzdevums" at bounding box center [273, 316] width 149 height 20
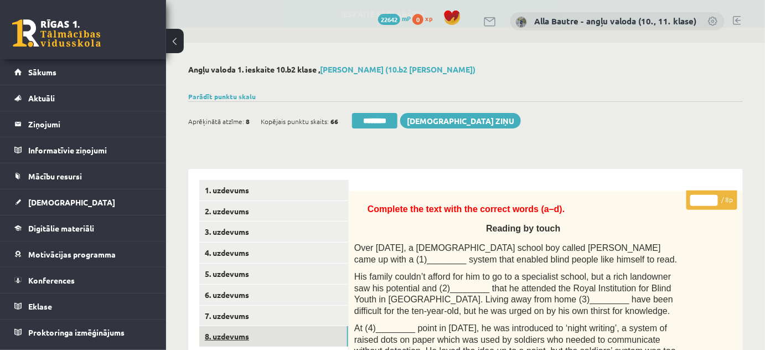
drag, startPoint x: 220, startPoint y: 338, endPoint x: 211, endPoint y: 336, distance: 9.1
click at [220, 338] on link "8. uzdevums" at bounding box center [273, 336] width 149 height 20
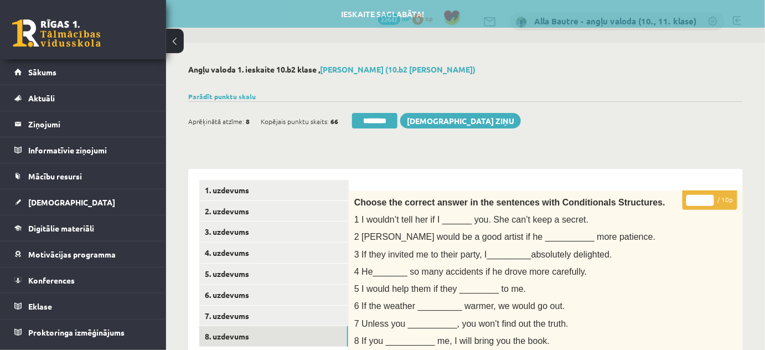
click at [368, 118] on input "********" at bounding box center [374, 121] width 45 height 16
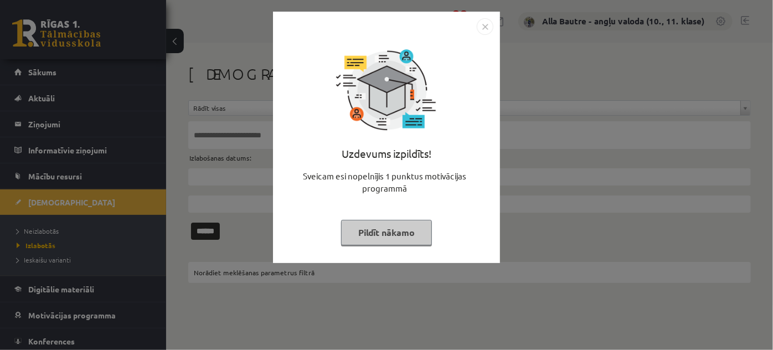
click at [487, 23] on img "Close" at bounding box center [485, 26] width 17 height 17
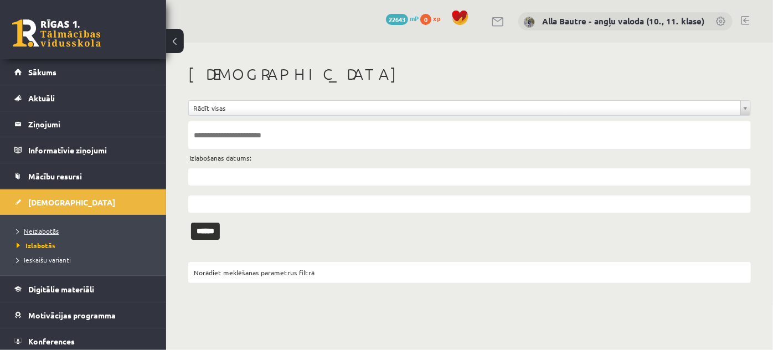
click at [53, 228] on span "Neizlabotās" at bounding box center [38, 230] width 42 height 9
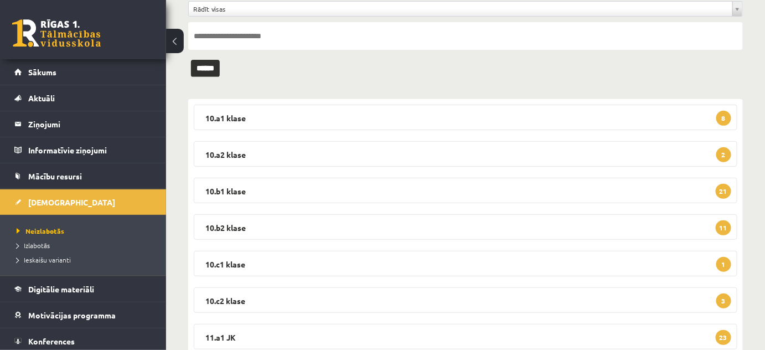
scroll to position [100, 0]
click at [231, 221] on legend "10.b2 klase 11" at bounding box center [466, 225] width 544 height 25
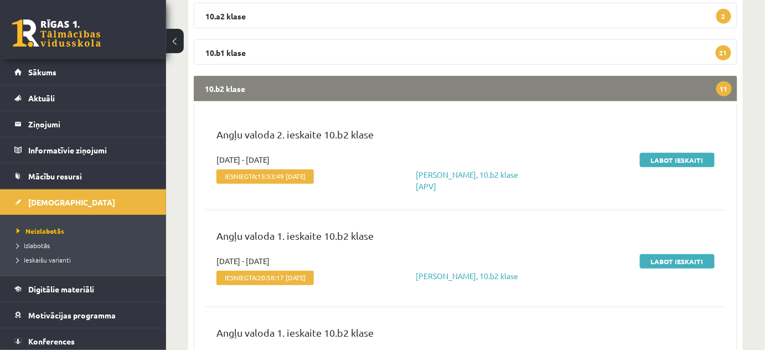
scroll to position [302, 0]
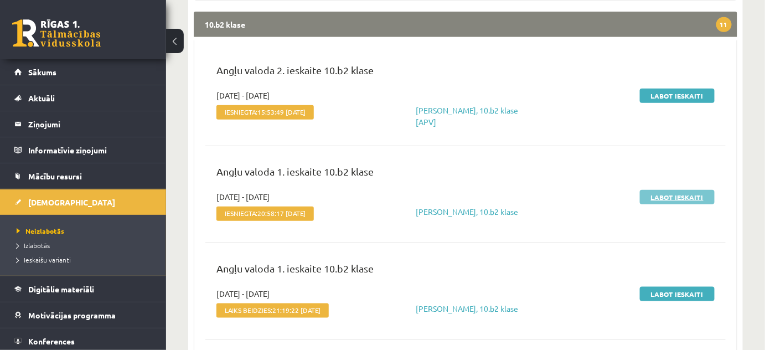
click at [667, 197] on link "Labot ieskaiti" at bounding box center [677, 197] width 75 height 14
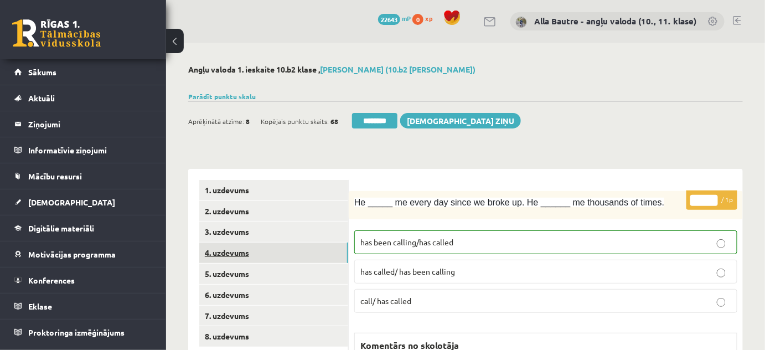
click at [228, 248] on link "4. uzdevums" at bounding box center [273, 252] width 149 height 20
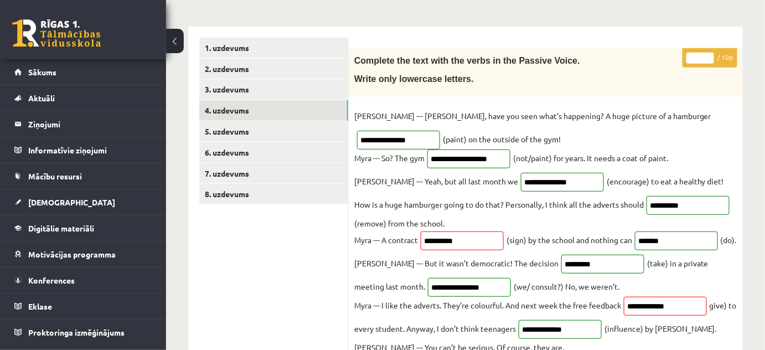
scroll to position [50, 0]
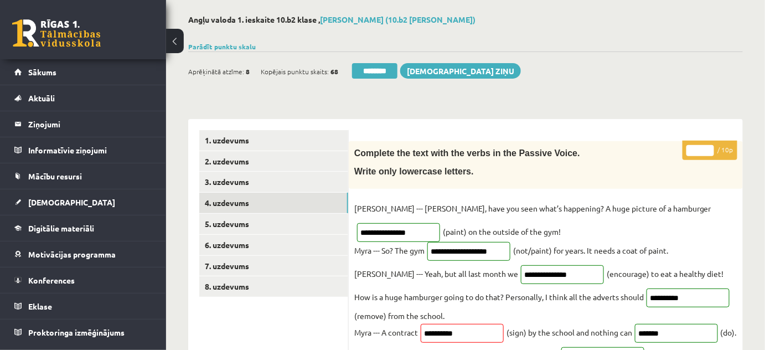
type input "**"
click at [710, 145] on input "**" at bounding box center [700, 150] width 28 height 11
click at [231, 224] on link "5. uzdevums" at bounding box center [273, 224] width 149 height 20
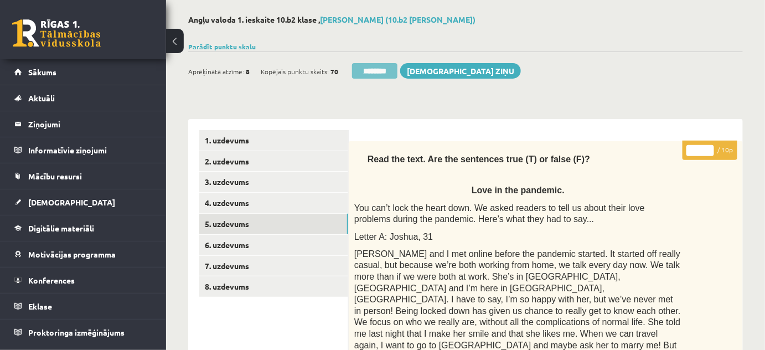
click at [385, 64] on input "********" at bounding box center [374, 71] width 45 height 16
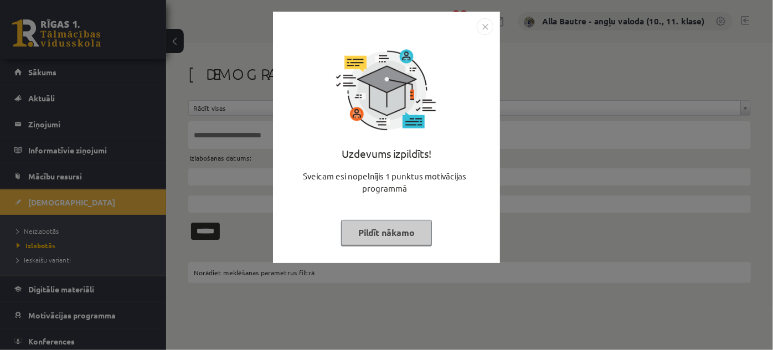
click at [485, 26] on img "Close" at bounding box center [485, 26] width 17 height 17
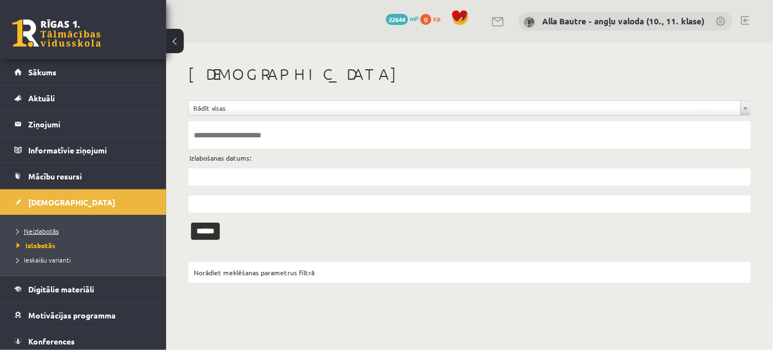
click at [45, 226] on link "Neizlabotās" at bounding box center [86, 231] width 138 height 10
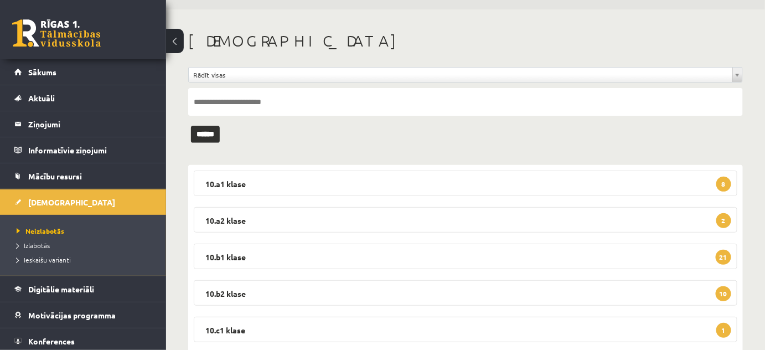
scroll to position [50, 0]
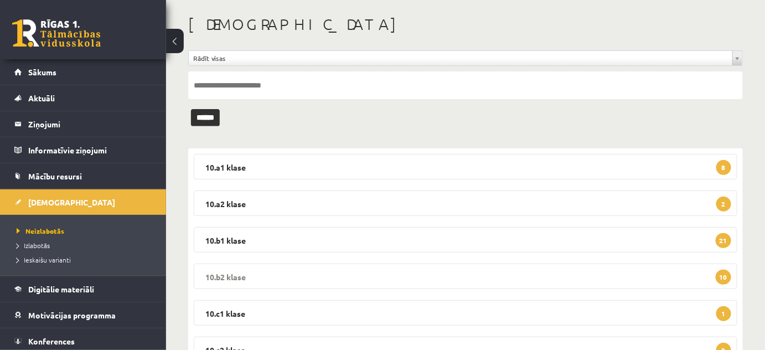
click at [229, 271] on legend "10.b2 klase 10" at bounding box center [466, 276] width 544 height 25
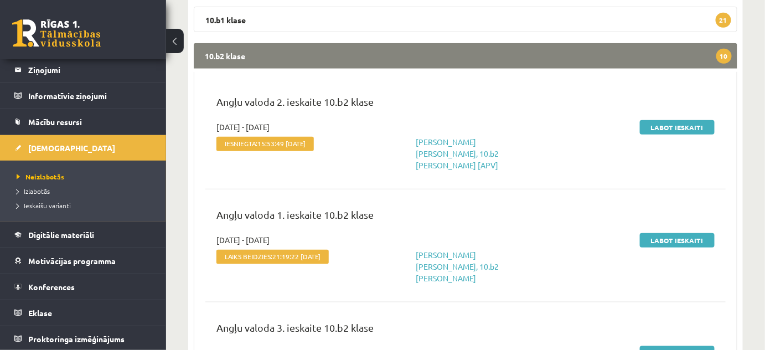
scroll to position [302, 0]
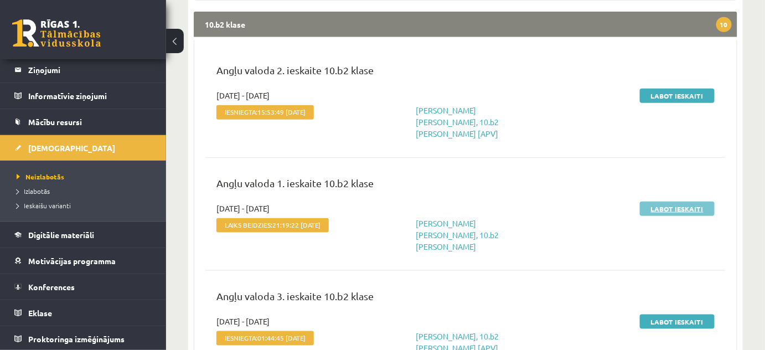
click at [670, 202] on link "Labot ieskaiti" at bounding box center [677, 209] width 75 height 14
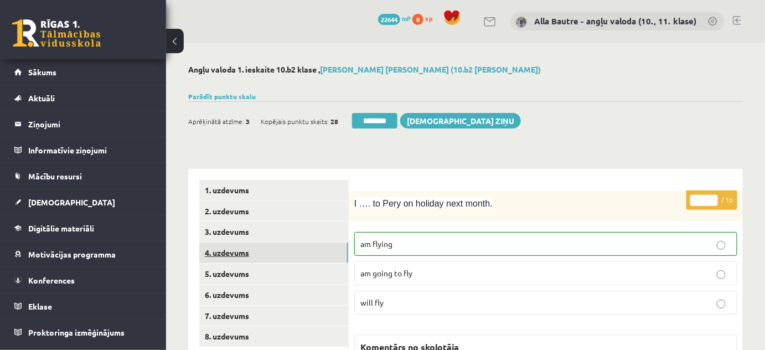
click at [236, 252] on link "4. uzdevums" at bounding box center [273, 252] width 149 height 20
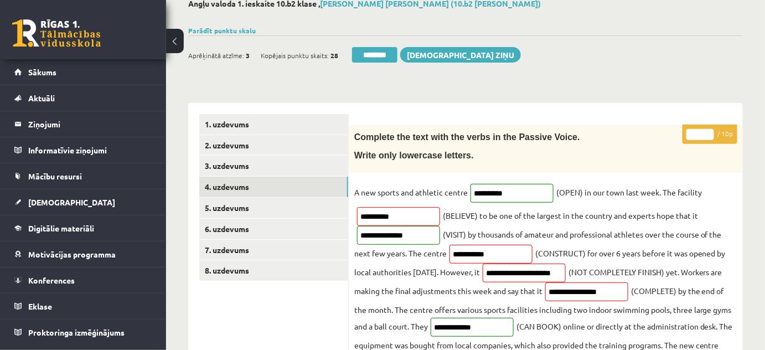
scroll to position [50, 0]
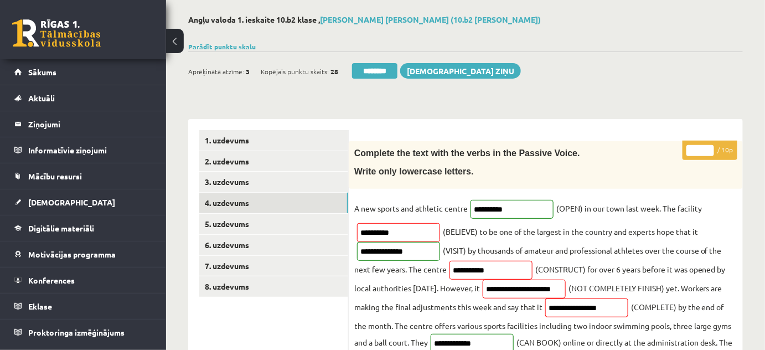
click at [709, 147] on input "*" at bounding box center [700, 150] width 28 height 11
type input "*"
click at [709, 147] on input "*" at bounding box center [700, 150] width 28 height 11
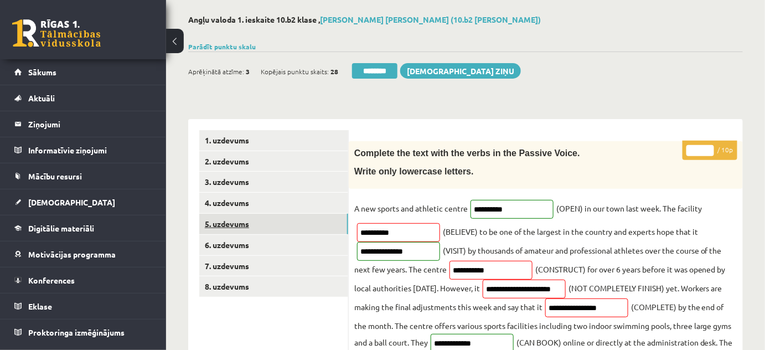
click at [235, 224] on link "5. uzdevums" at bounding box center [273, 224] width 149 height 20
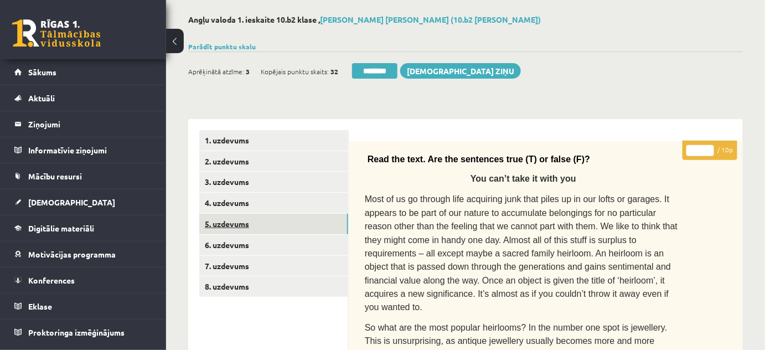
scroll to position [0, 0]
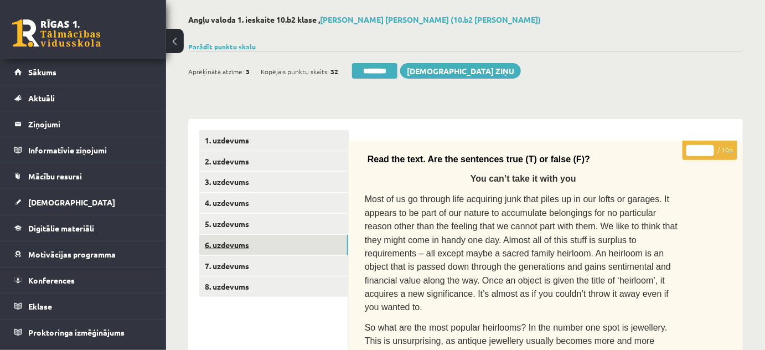
click at [235, 244] on link "6. uzdevums" at bounding box center [273, 245] width 149 height 20
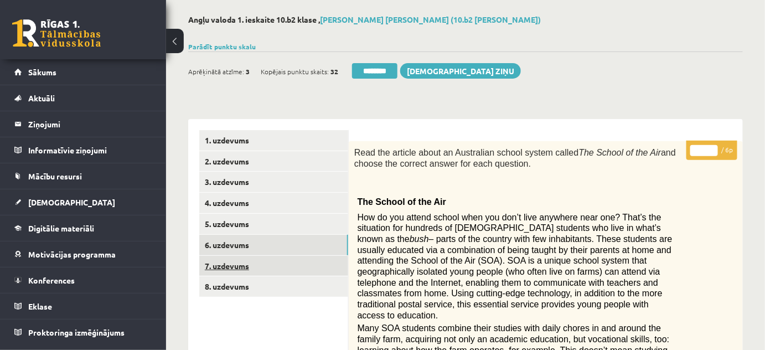
click at [231, 266] on link "7. uzdevums" at bounding box center [273, 266] width 149 height 20
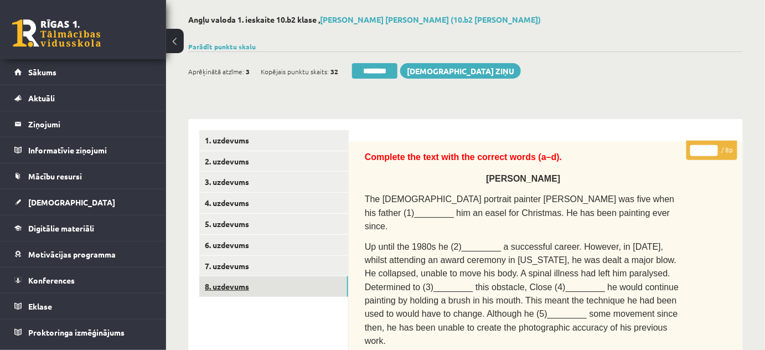
click at [226, 283] on link "8. uzdevums" at bounding box center [273, 286] width 149 height 20
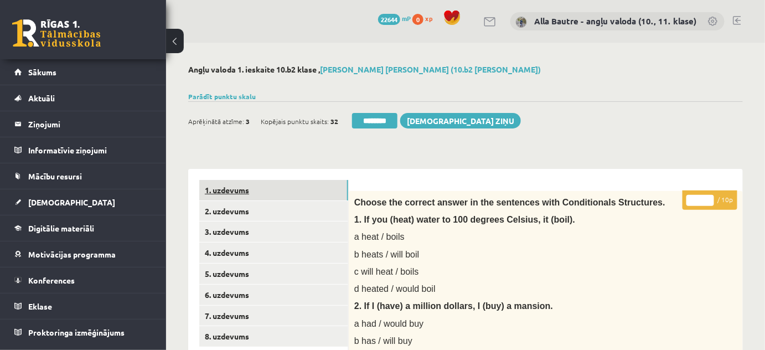
click at [215, 185] on link "1. uzdevums" at bounding box center [273, 190] width 149 height 20
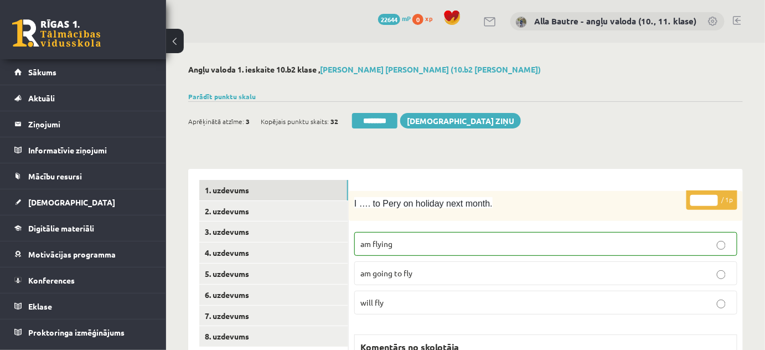
drag, startPoint x: 382, startPoint y: 118, endPoint x: 432, endPoint y: 35, distance: 97.1
click at [381, 118] on input "********" at bounding box center [374, 121] width 45 height 16
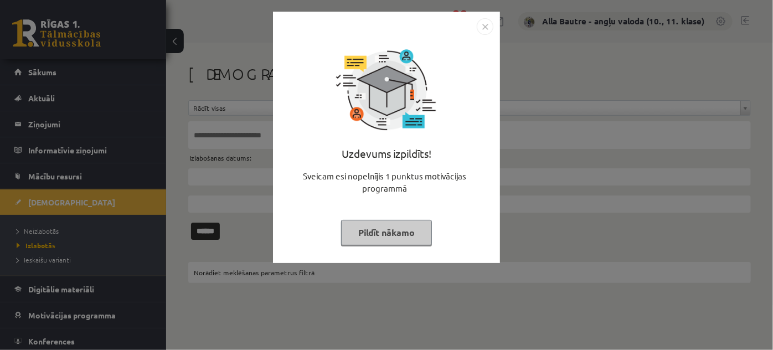
click at [480, 29] on img "Close" at bounding box center [485, 26] width 17 height 17
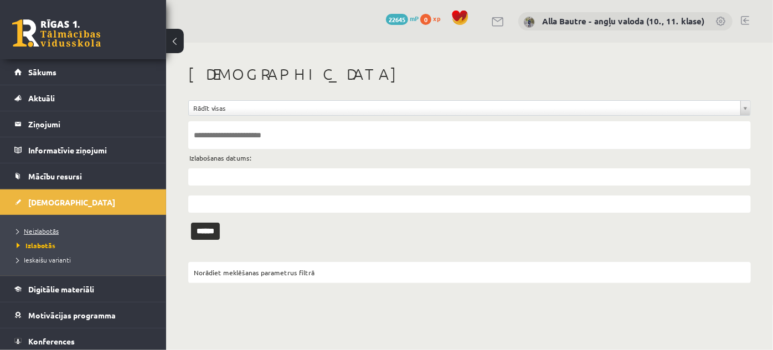
click at [43, 227] on span "Neizlabotās" at bounding box center [38, 230] width 42 height 9
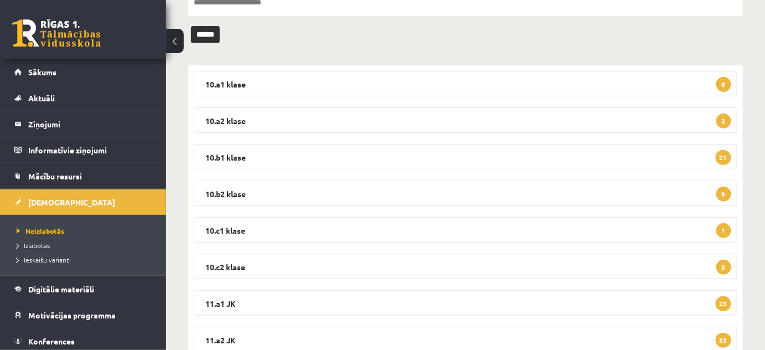
scroll to position [151, 0]
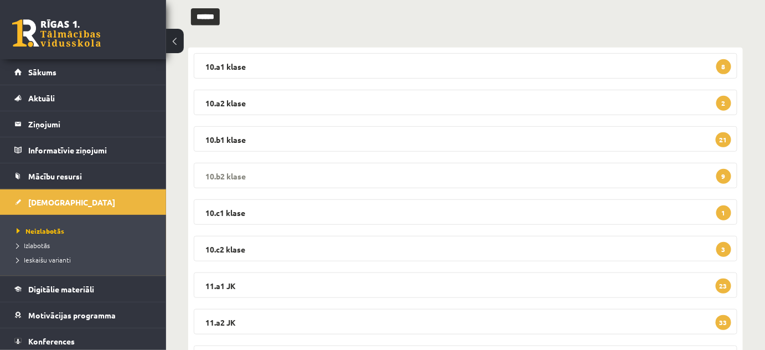
click at [229, 172] on legend "10.b2 klase 9" at bounding box center [466, 175] width 544 height 25
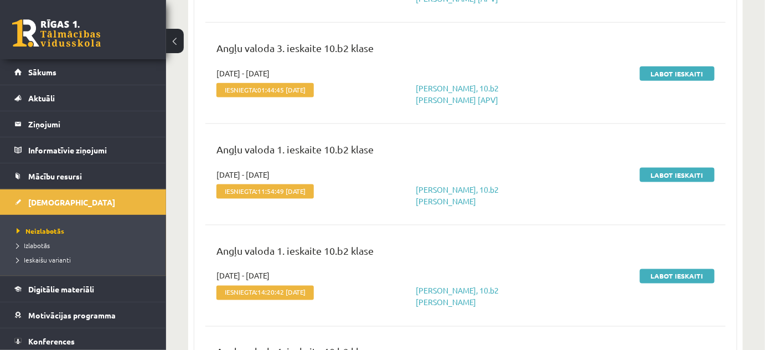
scroll to position [453, 0]
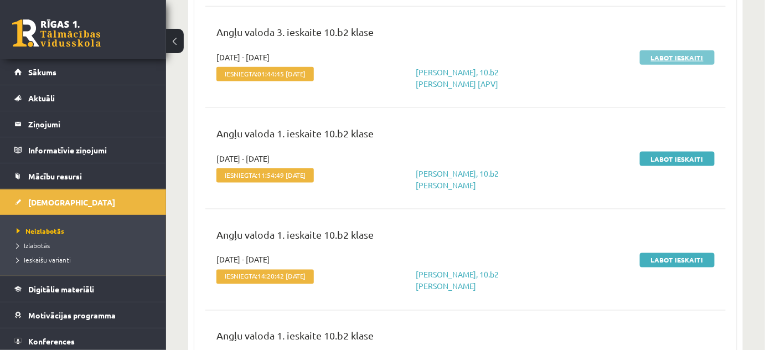
click at [653, 50] on link "Labot ieskaiti" at bounding box center [677, 57] width 75 height 14
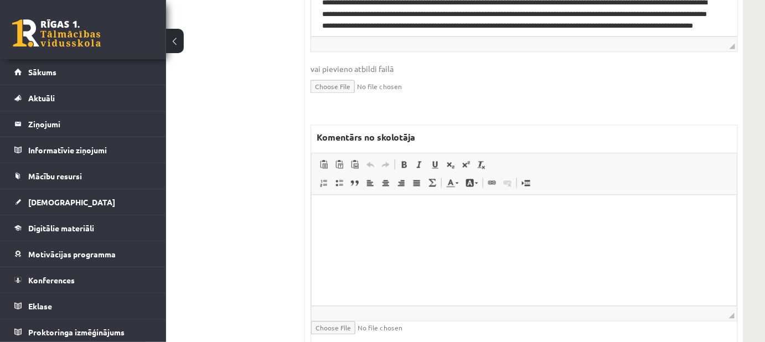
scroll to position [704, 44]
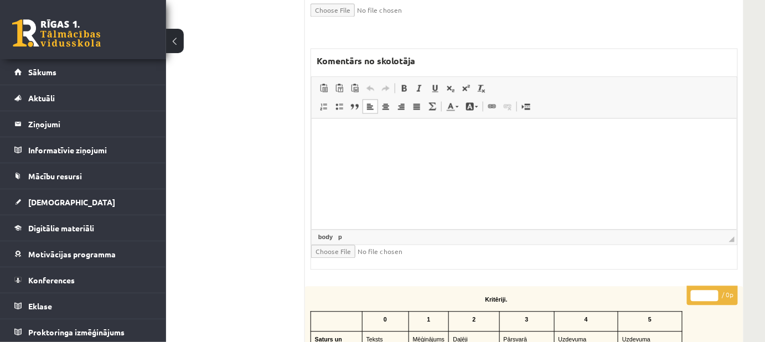
click at [387, 143] on html at bounding box center [523, 135] width 425 height 34
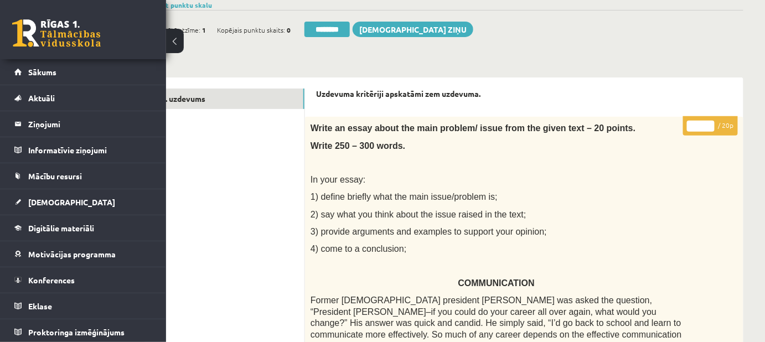
scroll to position [89, 44]
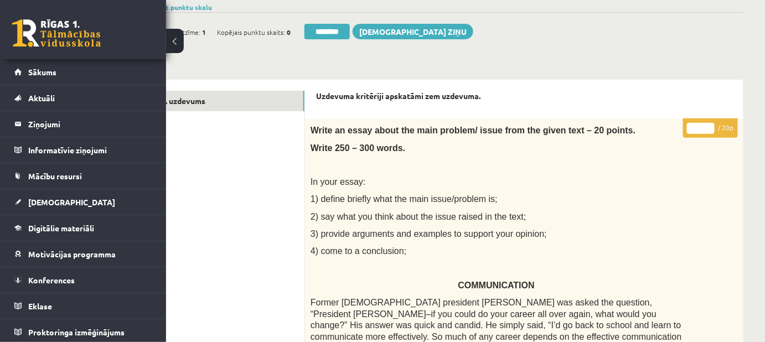
click at [709, 125] on input "*" at bounding box center [701, 128] width 28 height 11
click at [709, 125] on input "**" at bounding box center [701, 128] width 28 height 11
type input "**"
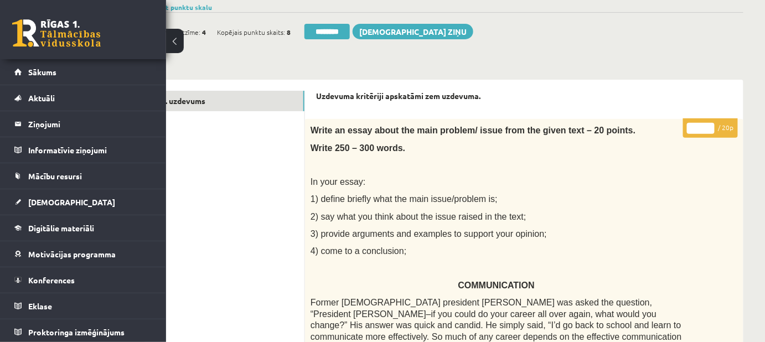
click at [709, 124] on input "**" at bounding box center [701, 128] width 28 height 11
click at [193, 103] on link "1. uzdevums" at bounding box center [230, 101] width 149 height 20
drag, startPoint x: 342, startPoint y: 28, endPoint x: 425, endPoint y: 32, distance: 82.6
click at [342, 27] on input "********" at bounding box center [330, 32] width 45 height 16
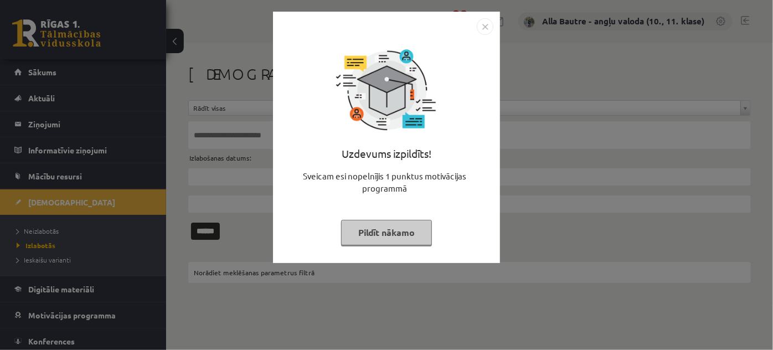
click at [484, 23] on img "Close" at bounding box center [485, 26] width 17 height 17
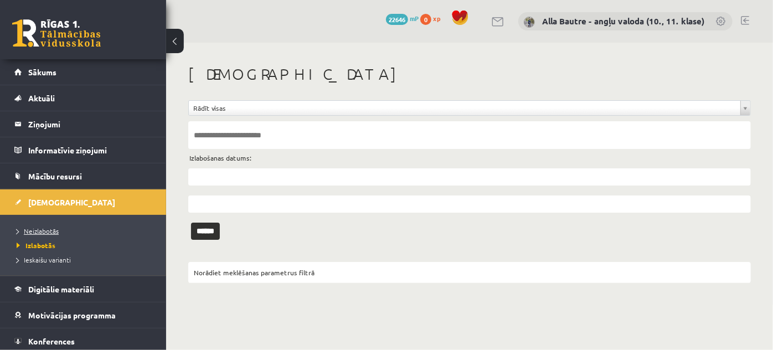
click at [34, 227] on span "Neizlabotās" at bounding box center [38, 230] width 42 height 9
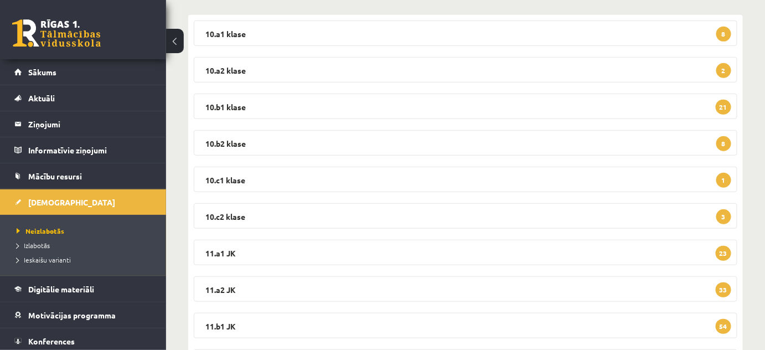
scroll to position [201, 0]
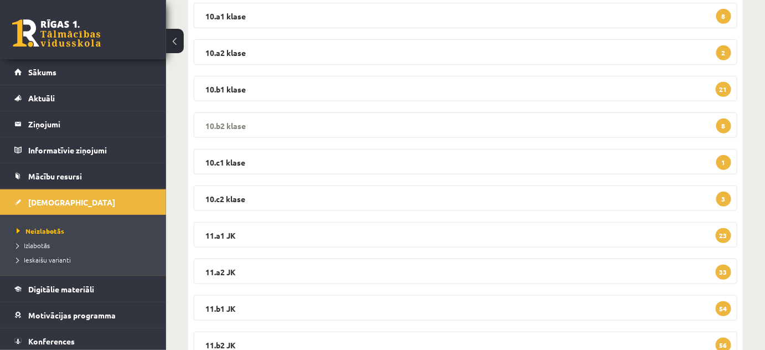
click at [216, 119] on legend "10.b2 klase 8" at bounding box center [466, 124] width 544 height 25
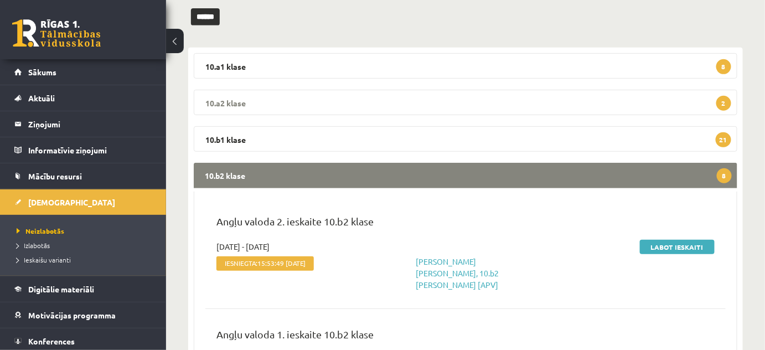
scroll to position [0, 0]
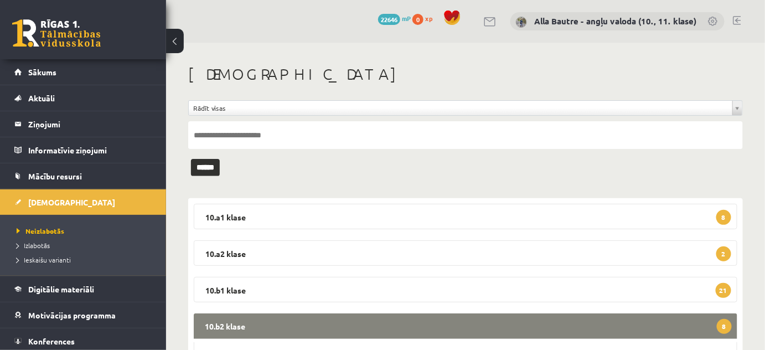
click at [218, 327] on legend "10.b2 klase 8" at bounding box center [466, 325] width 544 height 25
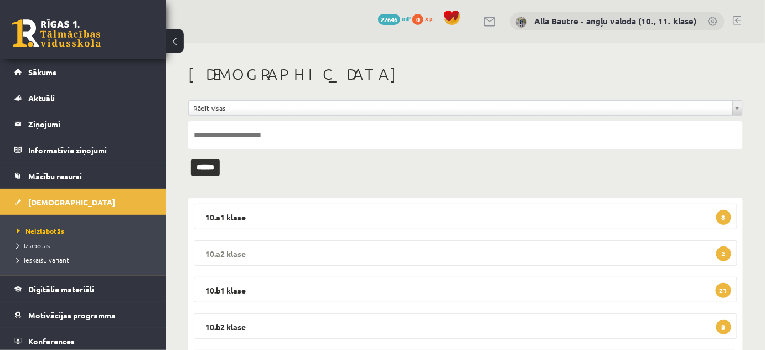
click at [231, 252] on legend "10.a2 klase 2" at bounding box center [466, 252] width 544 height 25
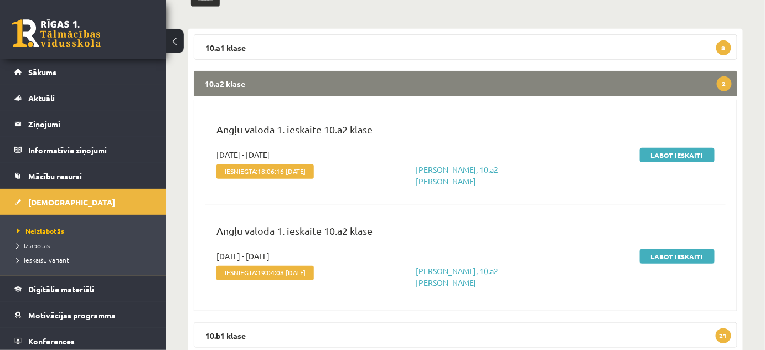
scroll to position [201, 0]
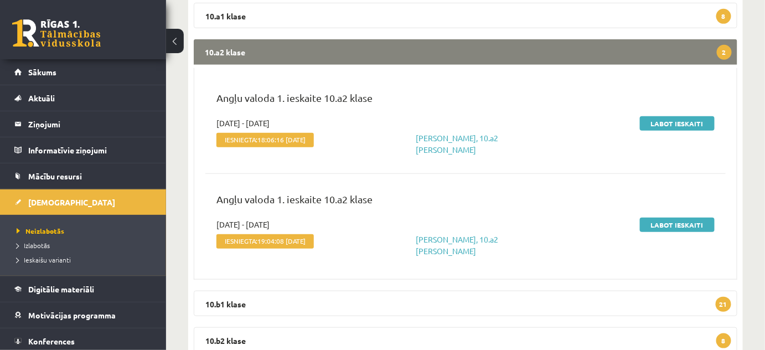
click at [222, 47] on legend "10.a2 klase 2" at bounding box center [466, 51] width 544 height 25
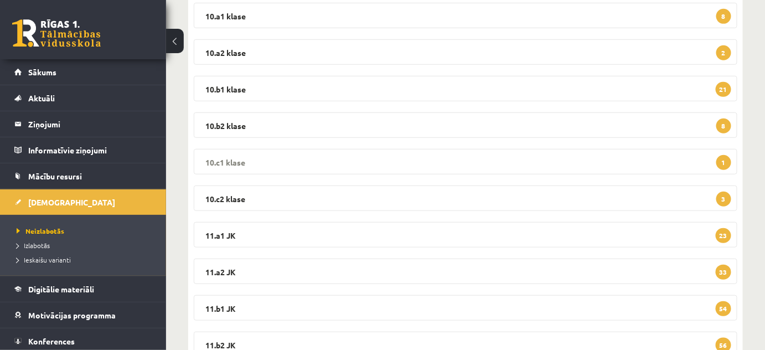
click at [235, 159] on legend "10.c1 klase 1" at bounding box center [466, 161] width 544 height 25
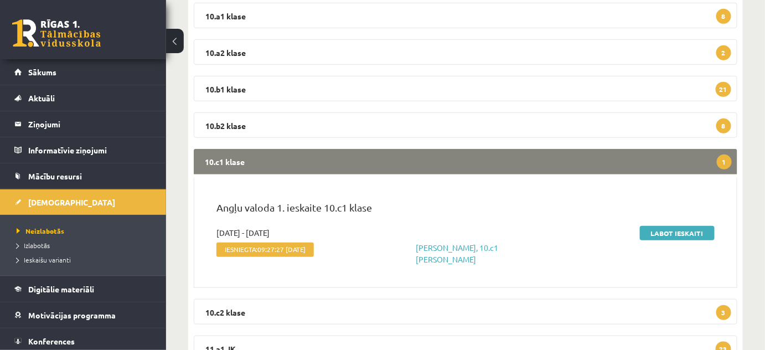
click at [235, 159] on legend "10.c1 klase 1" at bounding box center [466, 161] width 544 height 25
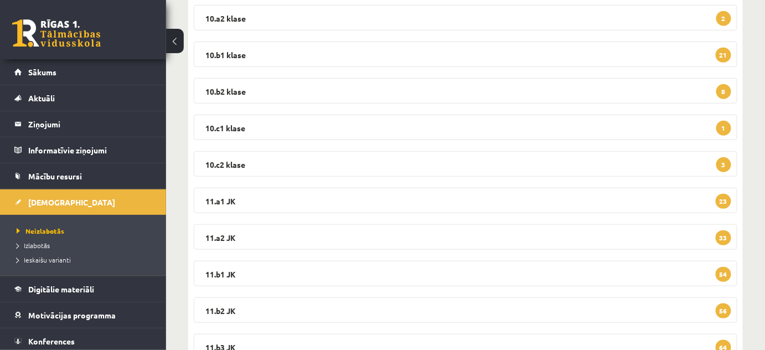
scroll to position [251, 0]
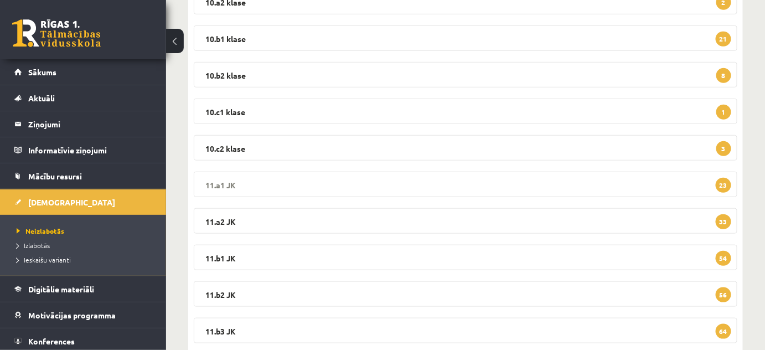
click at [227, 180] on legend "11.a1 JK 23" at bounding box center [466, 184] width 544 height 25
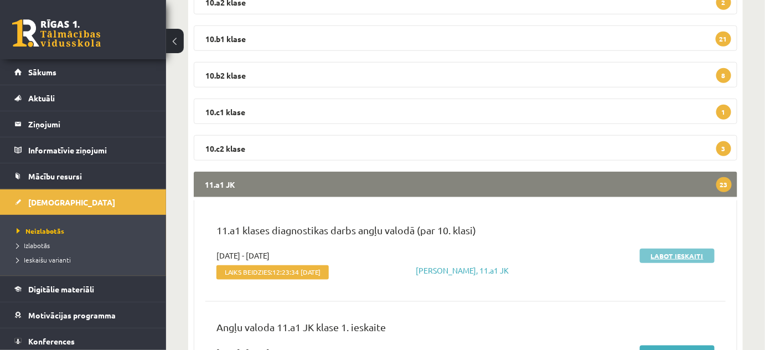
click at [671, 256] on link "Labot ieskaiti" at bounding box center [677, 256] width 75 height 14
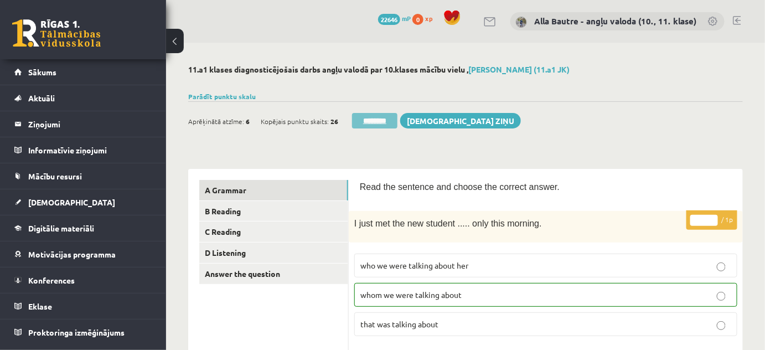
click at [374, 121] on input "********" at bounding box center [374, 121] width 45 height 16
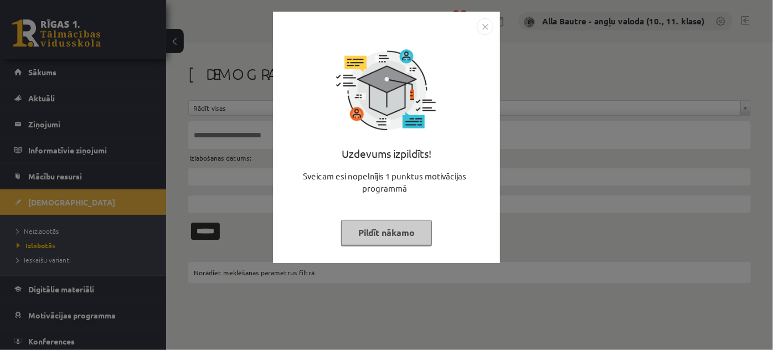
click at [485, 22] on img "Close" at bounding box center [485, 26] width 17 height 17
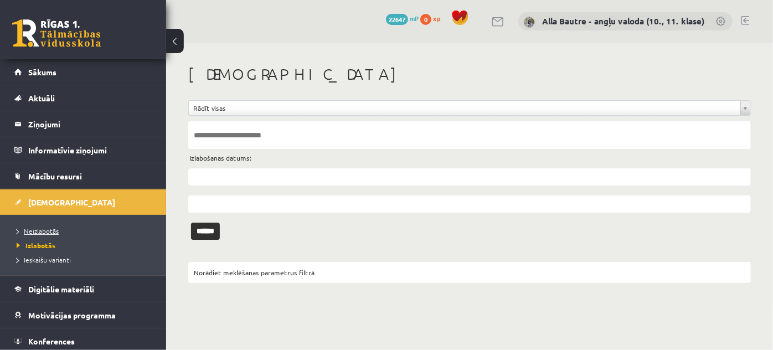
click at [51, 226] on span "Neizlabotās" at bounding box center [38, 230] width 42 height 9
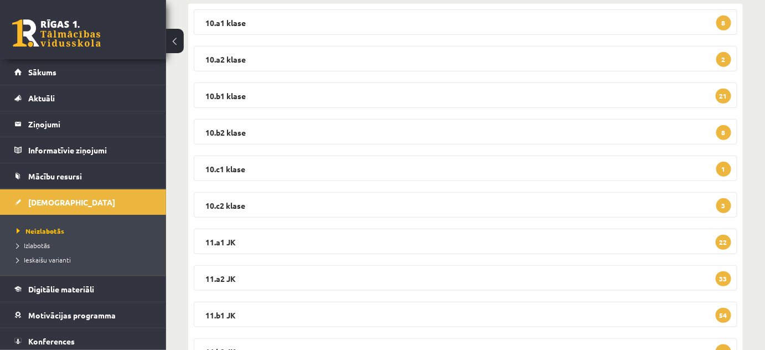
scroll to position [201, 0]
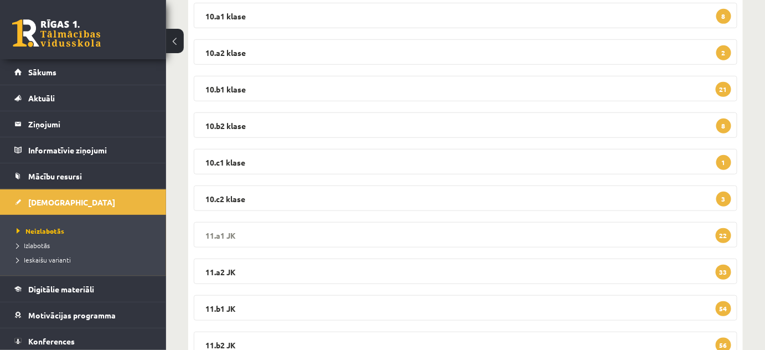
click at [230, 231] on legend "11.a1 JK 22" at bounding box center [466, 234] width 544 height 25
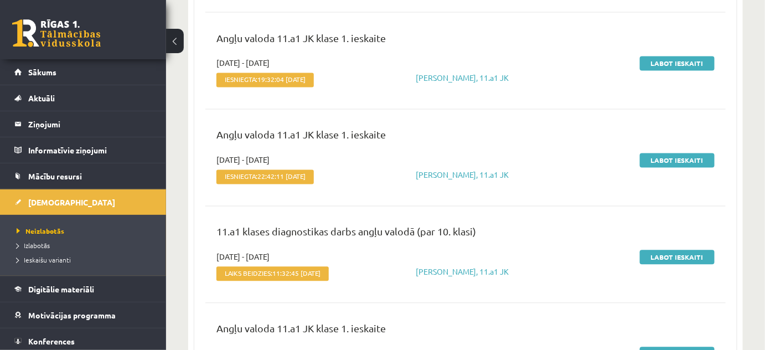
scroll to position [654, 0]
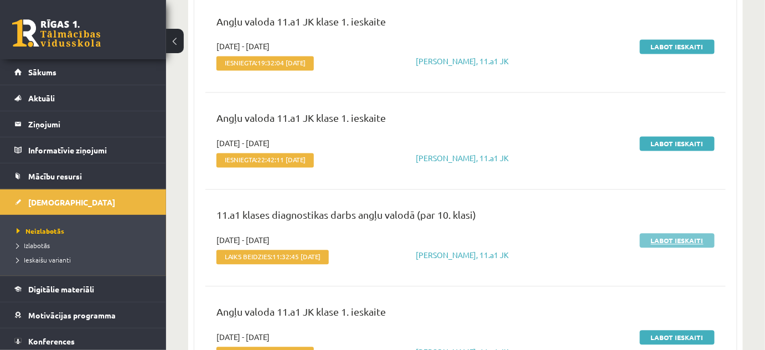
click at [686, 241] on link "Labot ieskaiti" at bounding box center [677, 241] width 75 height 14
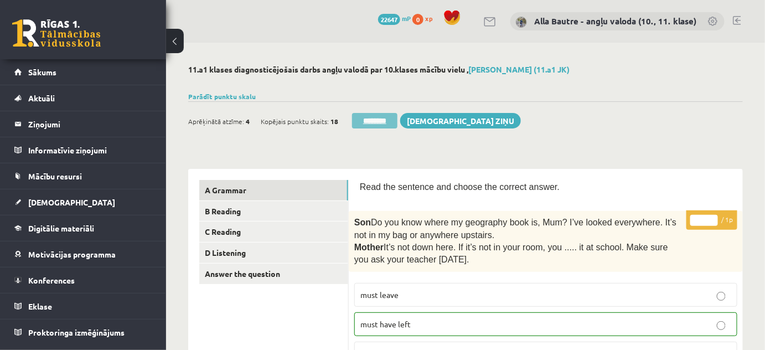
click at [363, 119] on input "********" at bounding box center [374, 121] width 45 height 16
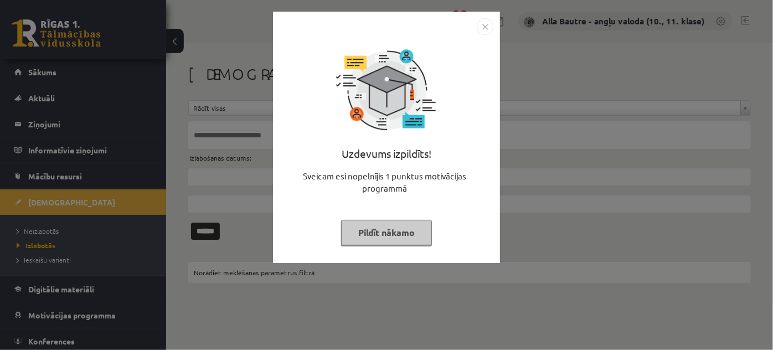
click at [479, 24] on img "Close" at bounding box center [485, 26] width 17 height 17
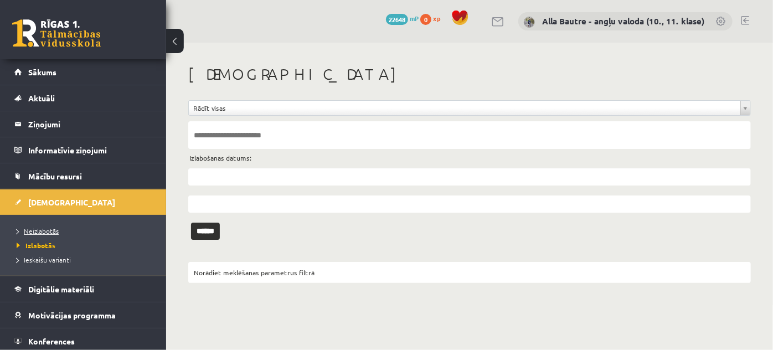
click at [49, 227] on span "Neizlabotās" at bounding box center [38, 230] width 42 height 9
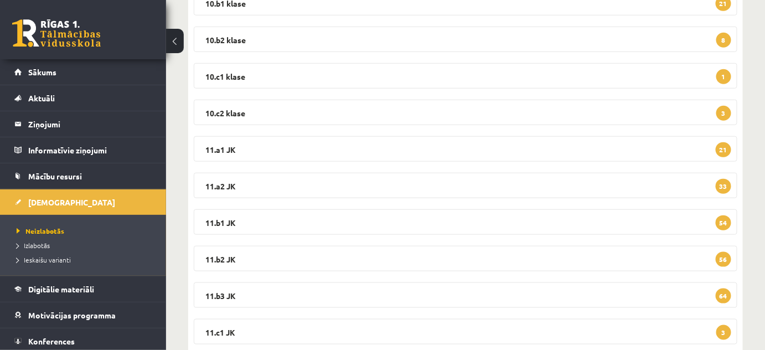
scroll to position [302, 0]
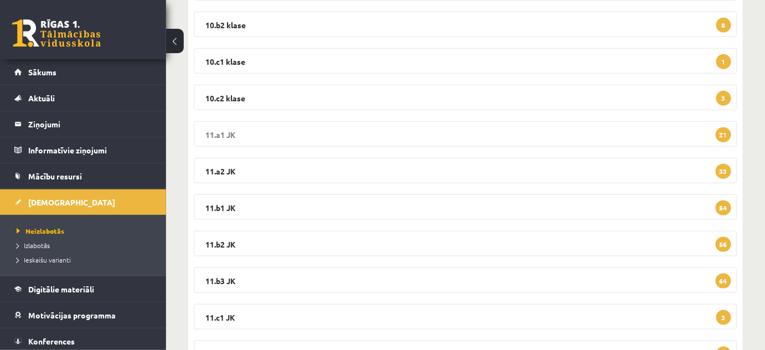
click at [231, 126] on legend "11.a1 JK 21" at bounding box center [466, 133] width 544 height 25
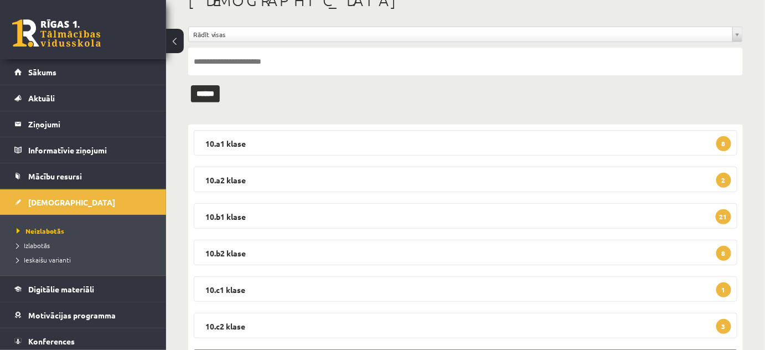
scroll to position [0, 0]
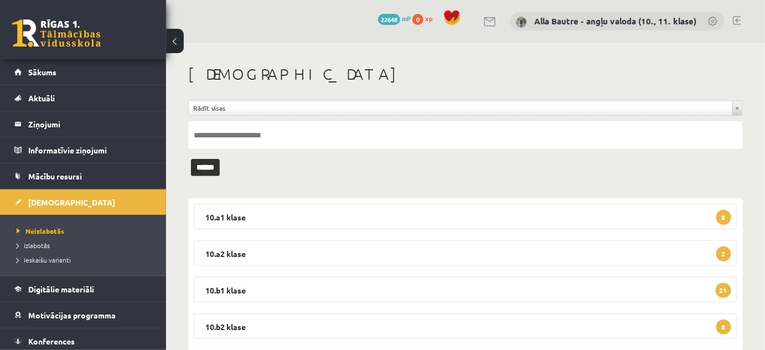
click at [733, 16] on link at bounding box center [737, 20] width 8 height 9
